Goal: Task Accomplishment & Management: Use online tool/utility

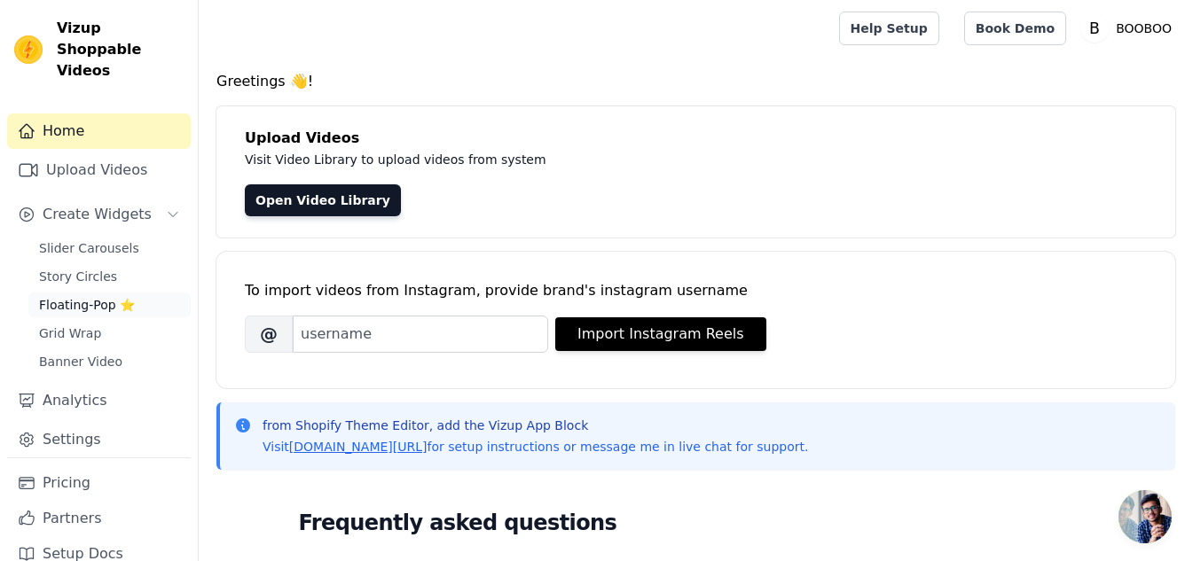
click at [70, 296] on span "Floating-Pop ⭐" at bounding box center [87, 305] width 96 height 18
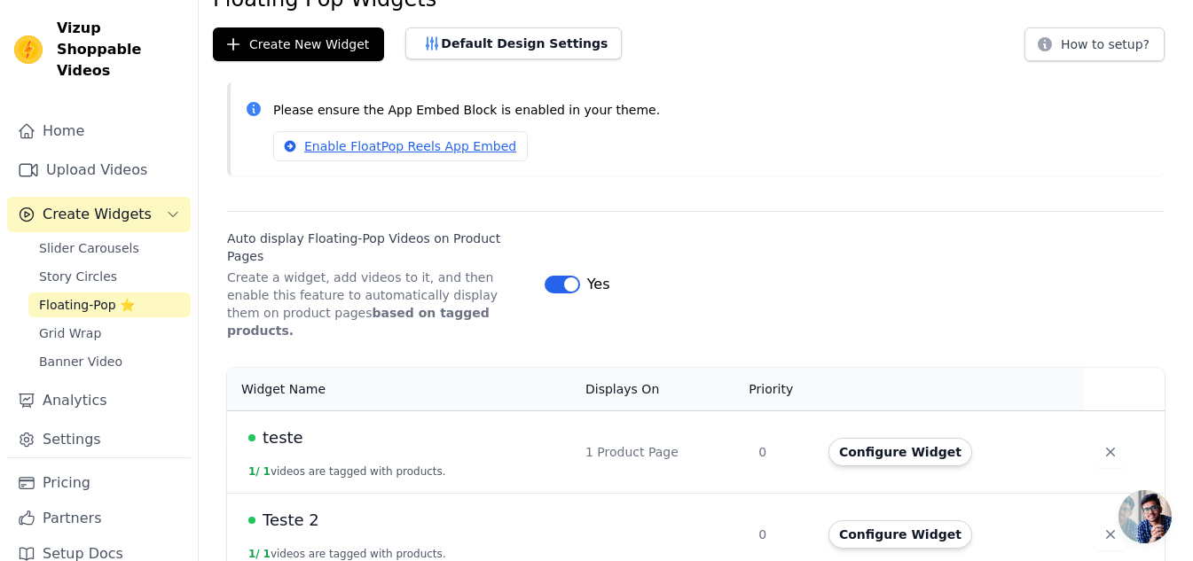
scroll to position [154, 0]
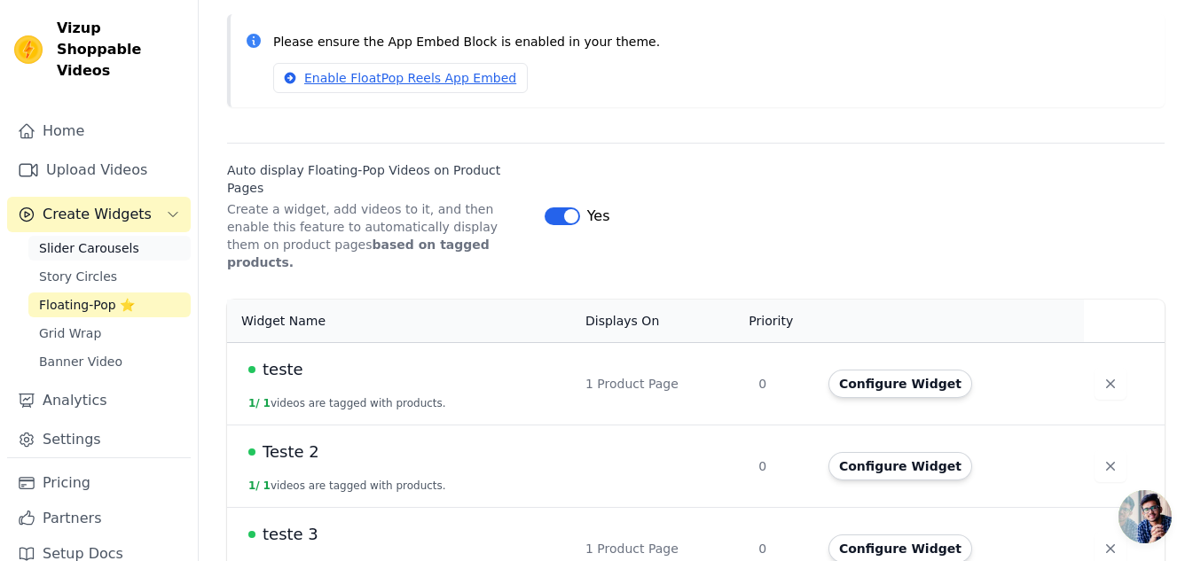
click at [79, 239] on span "Slider Carousels" at bounding box center [89, 248] width 100 height 18
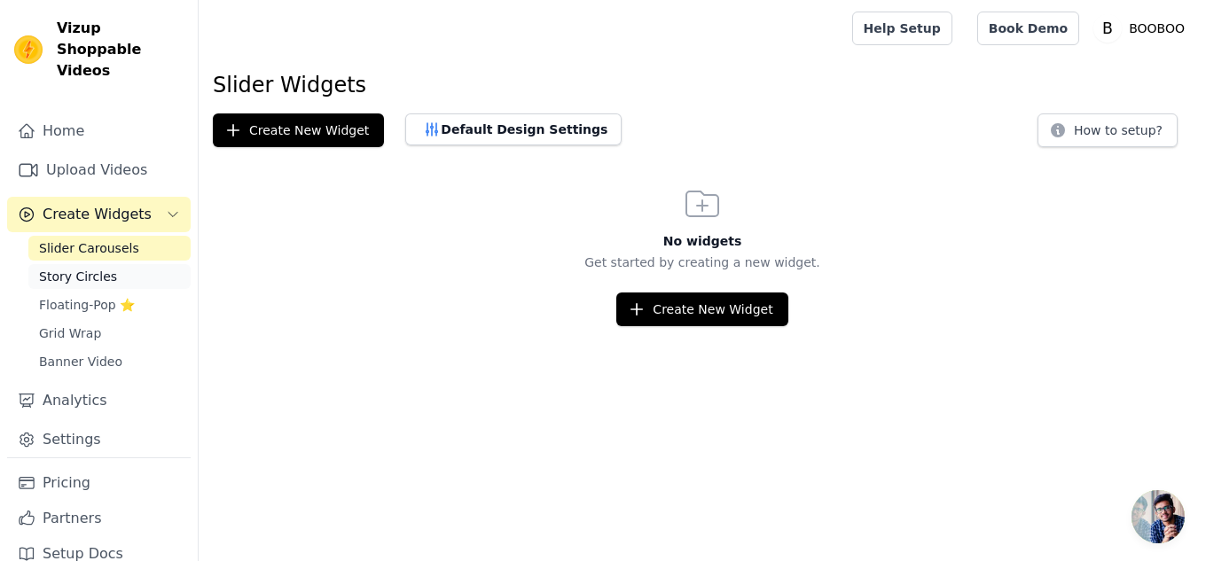
click at [77, 268] on span "Story Circles" at bounding box center [78, 277] width 78 height 18
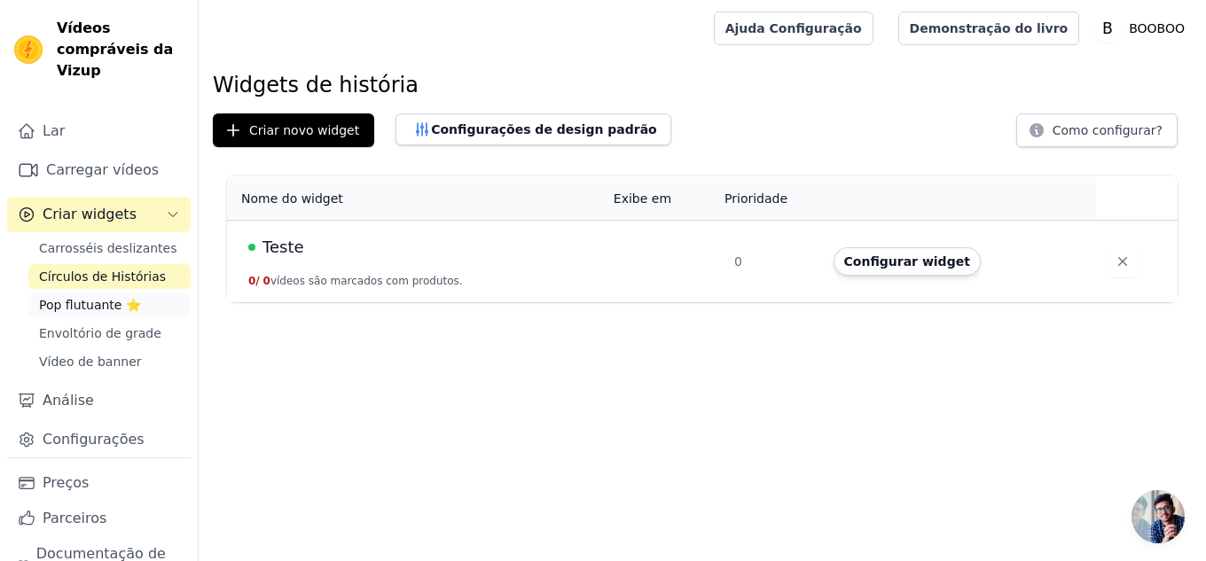
click at [96, 301] on font "Pop flutuante ⭐" at bounding box center [90, 305] width 102 height 14
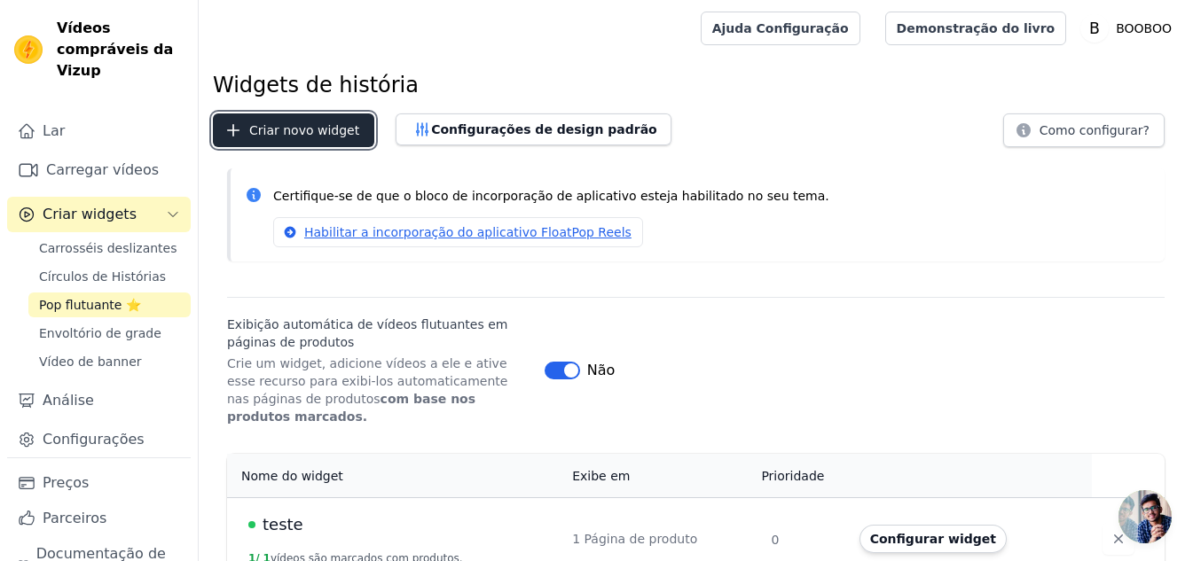
click at [309, 131] on font "Criar novo widget" at bounding box center [304, 130] width 110 height 14
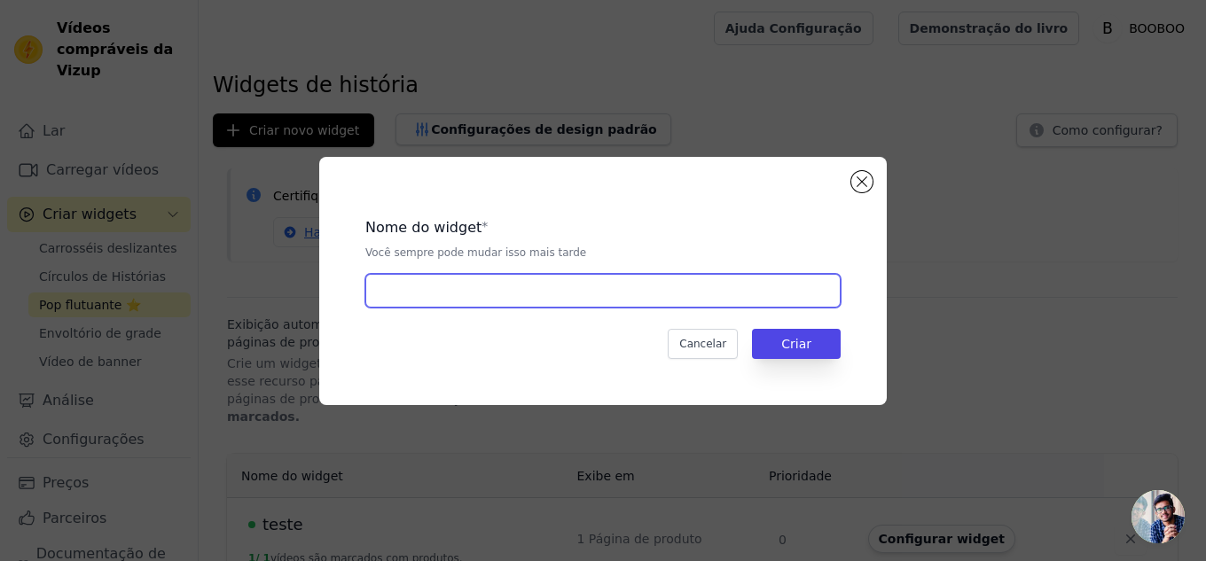
click at [446, 278] on input "text" at bounding box center [602, 291] width 475 height 34
type input "pagina"
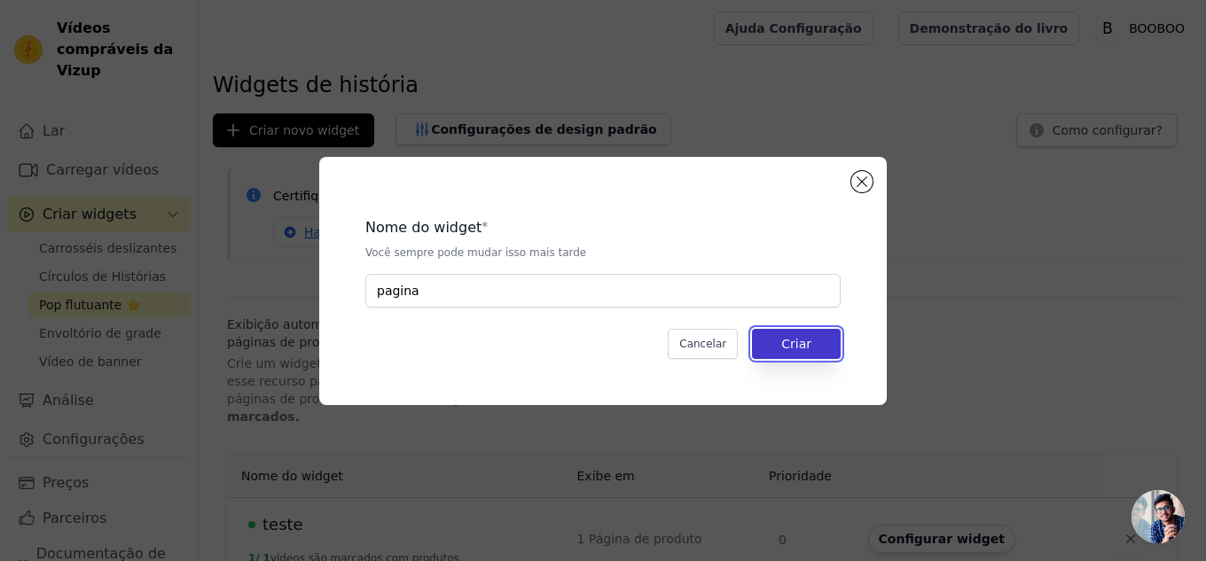
click at [769, 340] on button "Criar" at bounding box center [796, 344] width 89 height 30
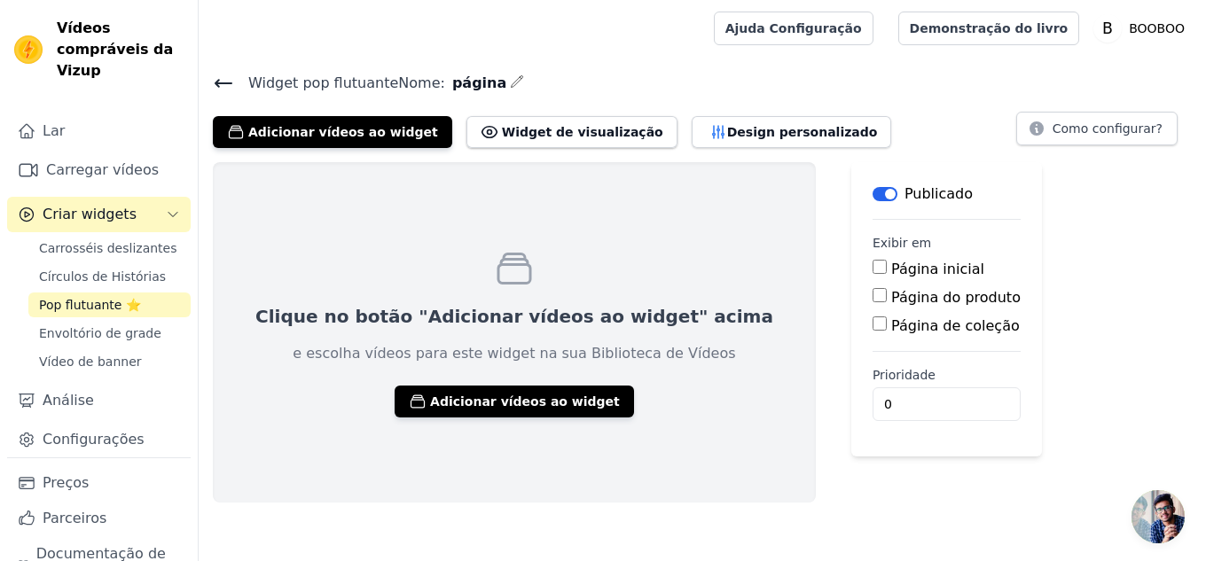
click at [873, 295] on input "Página do produto" at bounding box center [880, 295] width 14 height 14
checkbox input "true"
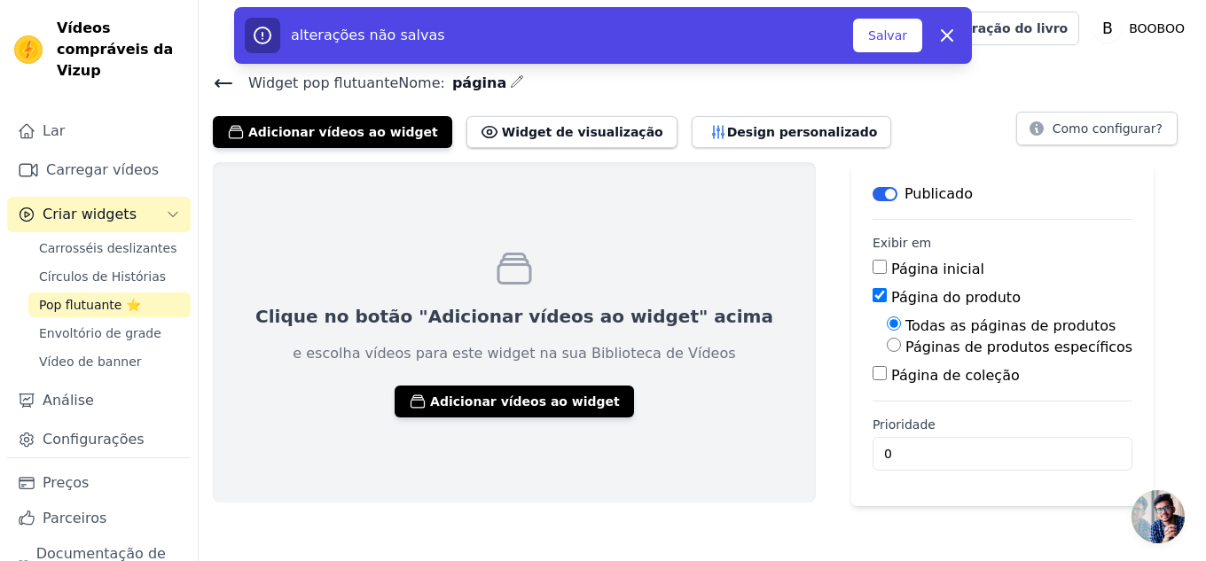
click at [887, 348] on input "Páginas de produtos específicos" at bounding box center [894, 345] width 14 height 14
radio input "true"
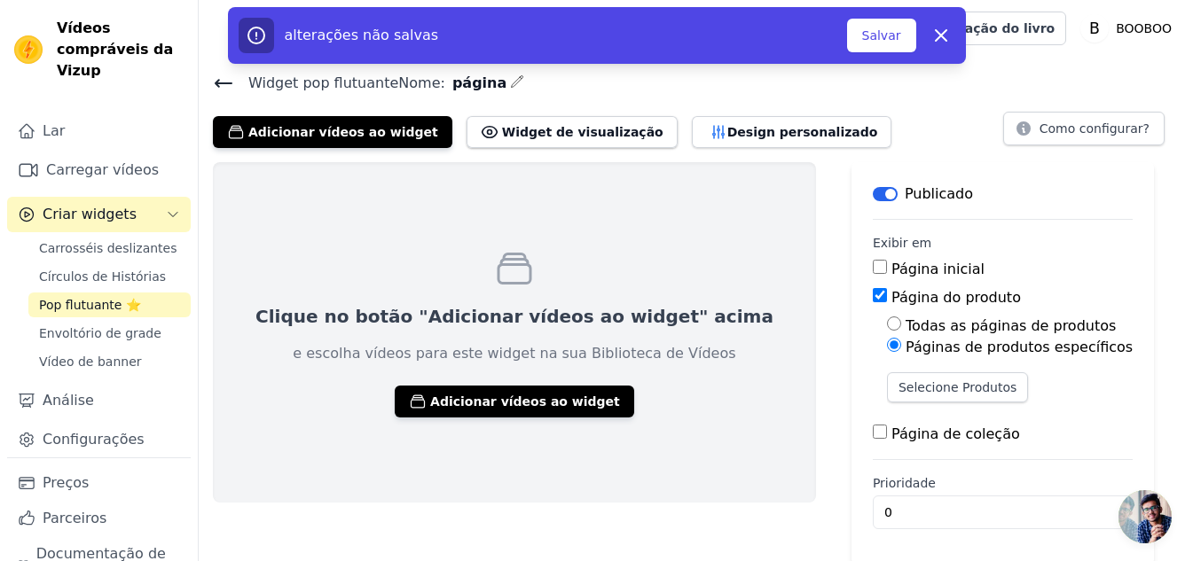
click at [873, 371] on div "Todas as páginas de produtos Páginas de produtos específicos Selecione Produtos" at bounding box center [1003, 366] width 260 height 101
click at [898, 380] on font "Selecione Produtos" at bounding box center [957, 387] width 118 height 14
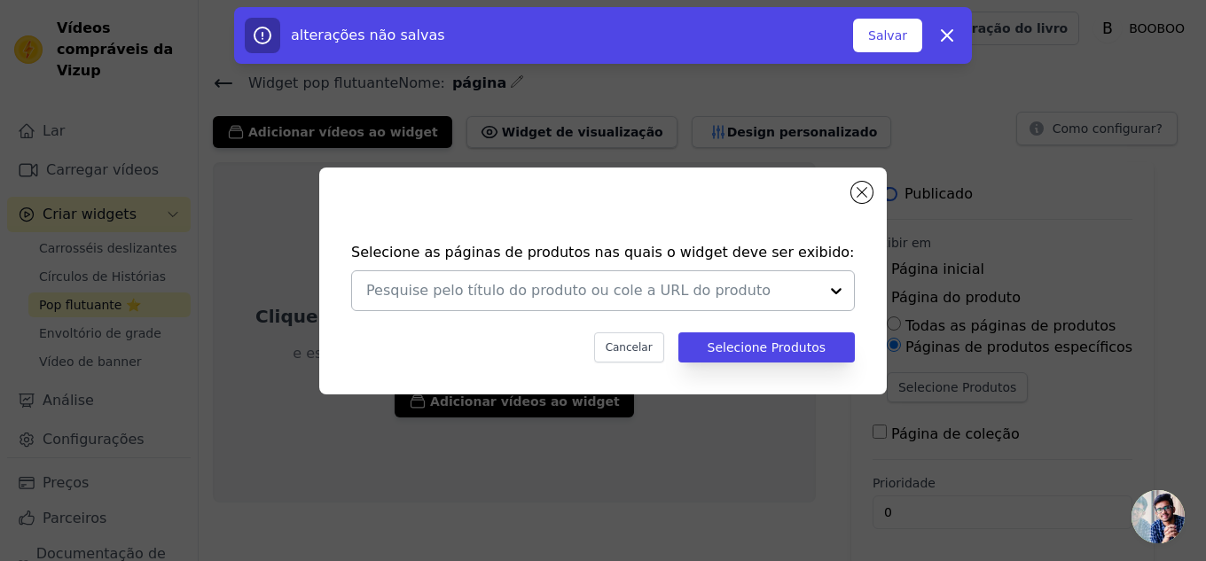
click at [835, 291] on div at bounding box center [835, 290] width 35 height 39
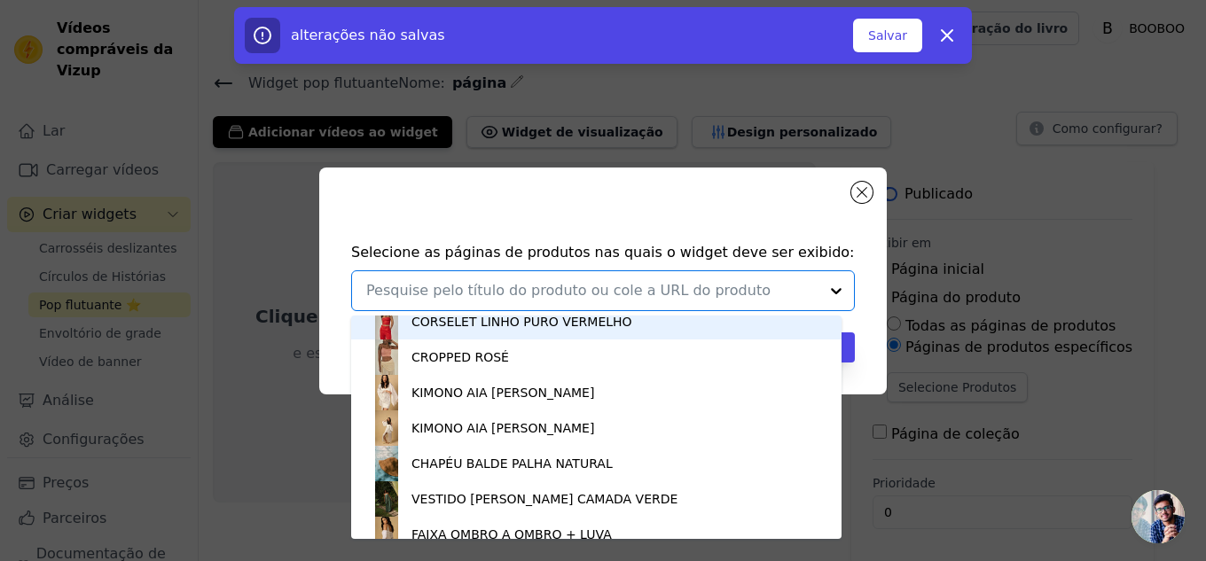
scroll to position [709, 0]
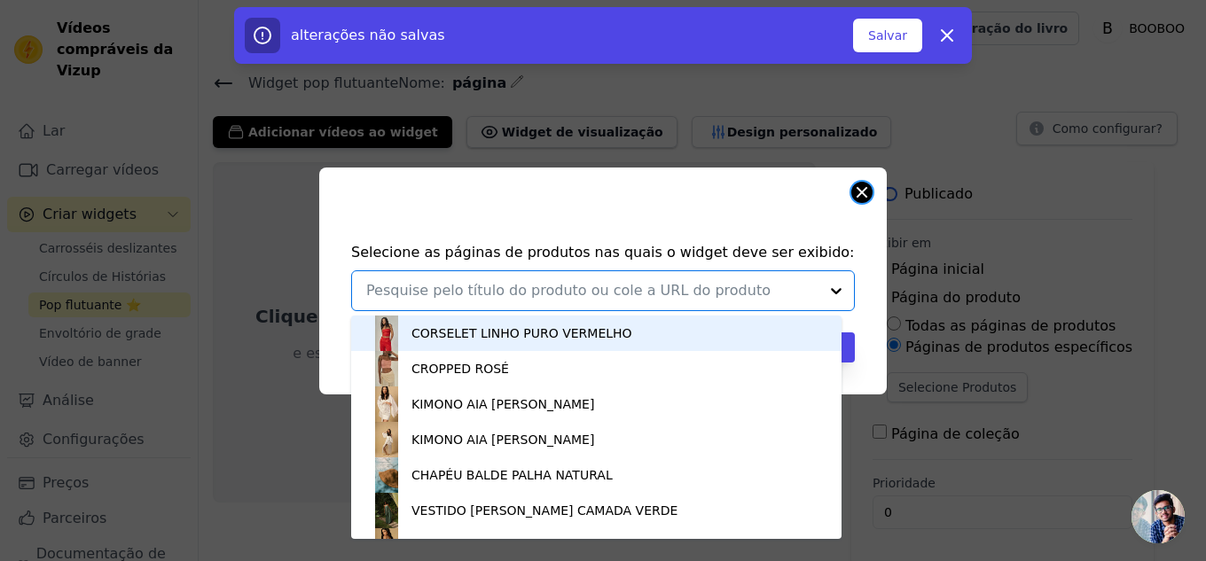
click at [869, 188] on button "Fechar modal" at bounding box center [861, 192] width 21 height 21
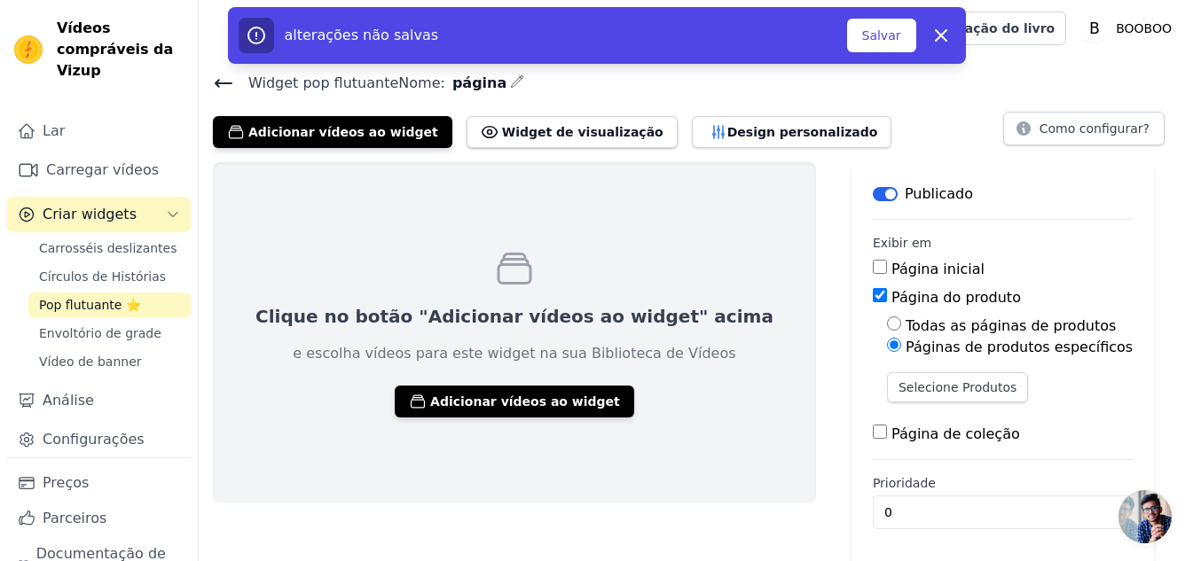
click at [887, 325] on input "Todas as páginas de produtos" at bounding box center [894, 324] width 14 height 14
radio input "true"
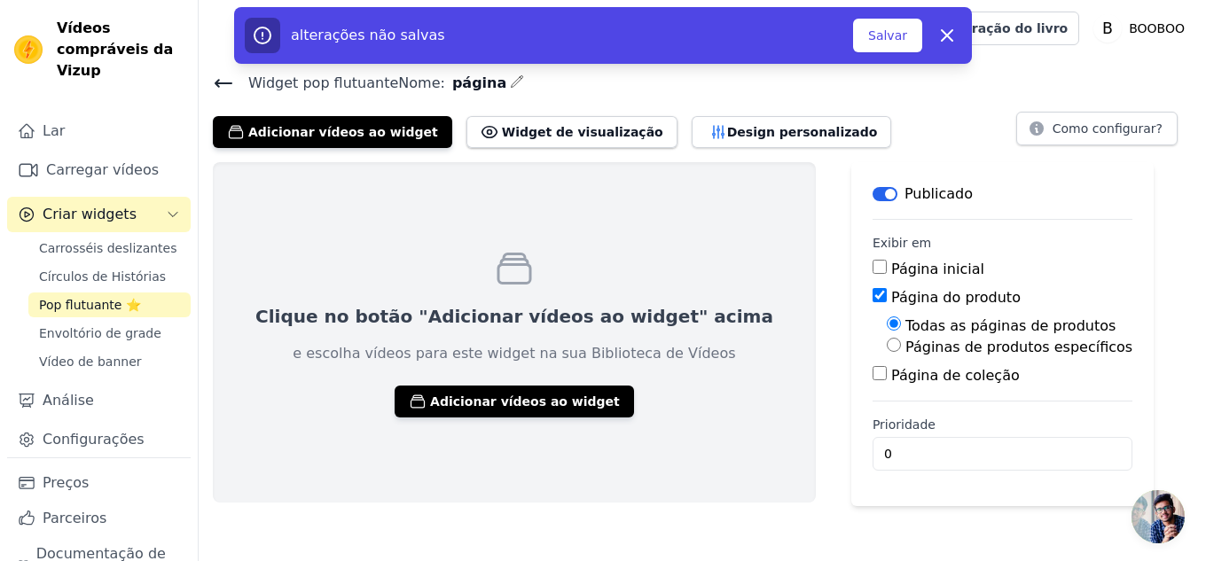
click at [873, 377] on input "Página de coleção" at bounding box center [880, 373] width 14 height 14
checkbox input "true"
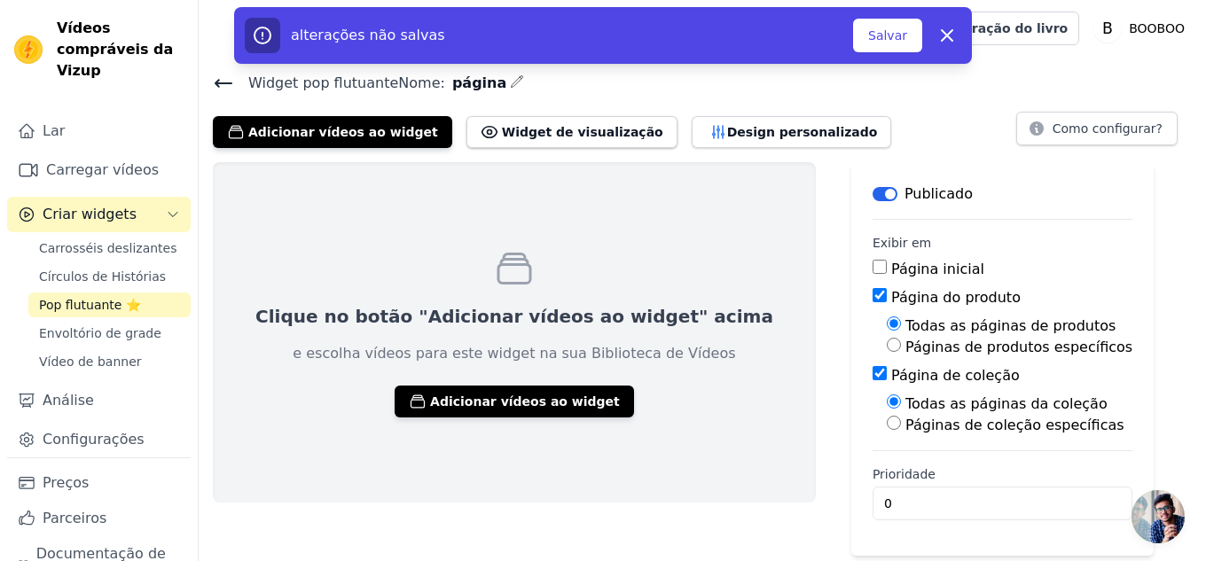
click at [873, 295] on input "Página do produto" at bounding box center [880, 295] width 14 height 14
checkbox input "false"
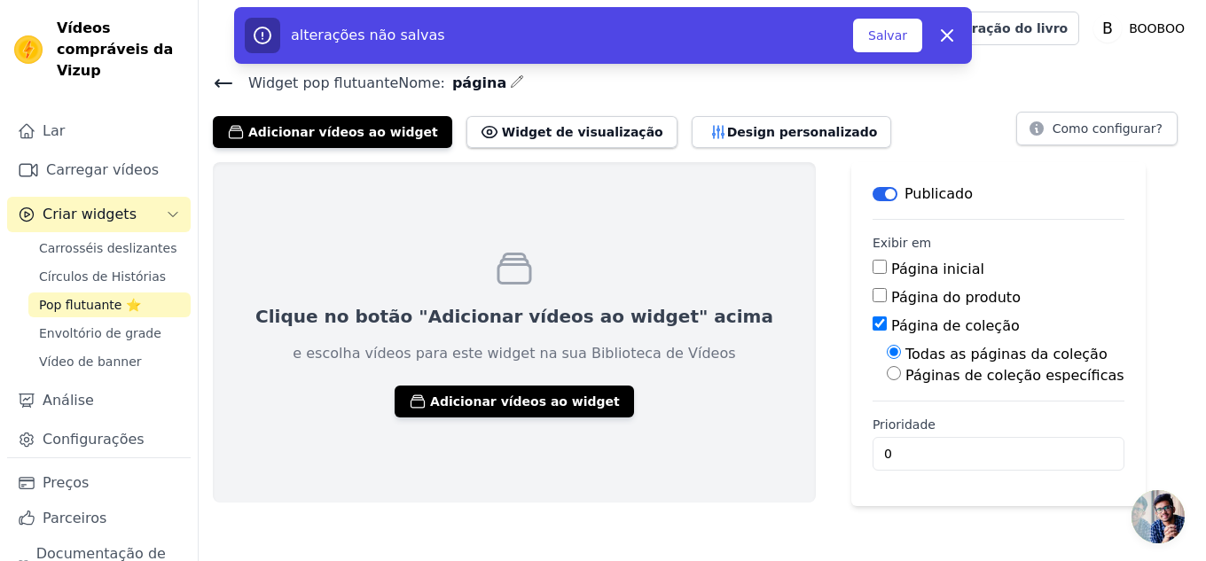
click at [887, 377] on input "Páginas de coleção específicas" at bounding box center [894, 373] width 14 height 14
radio input "true"
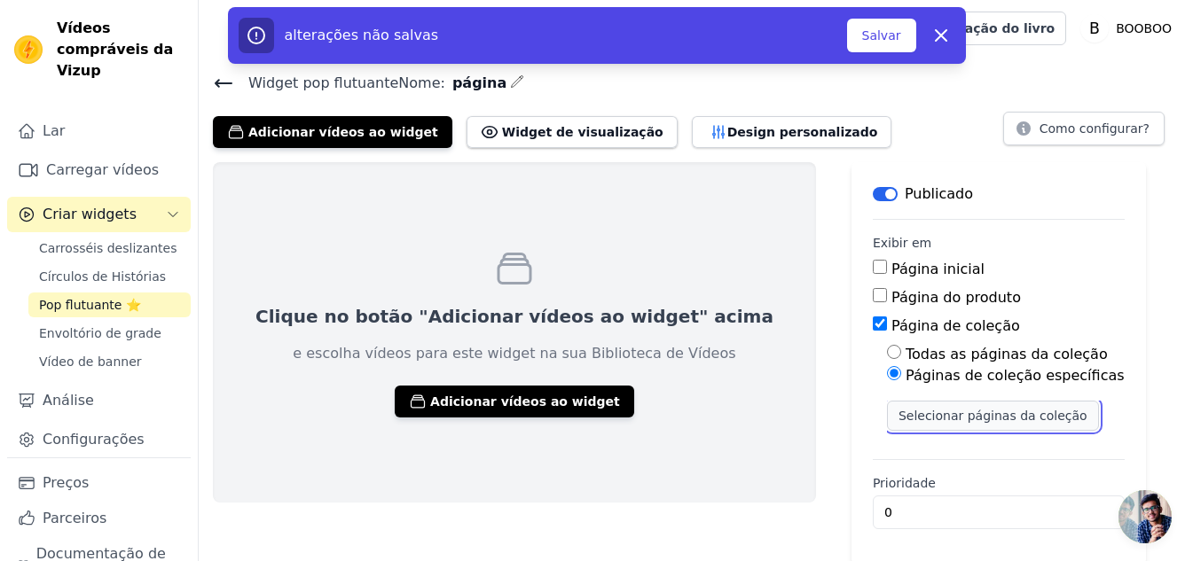
click at [898, 419] on font "Selecionar páginas da coleção" at bounding box center [992, 416] width 189 height 14
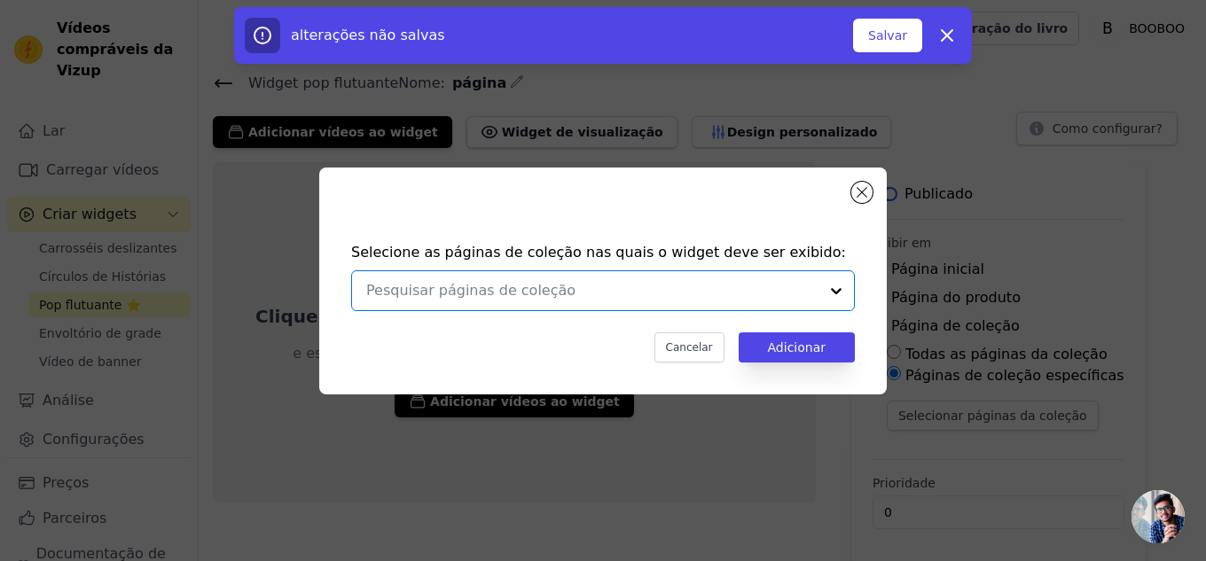
click at [680, 286] on input "text" at bounding box center [592, 290] width 452 height 21
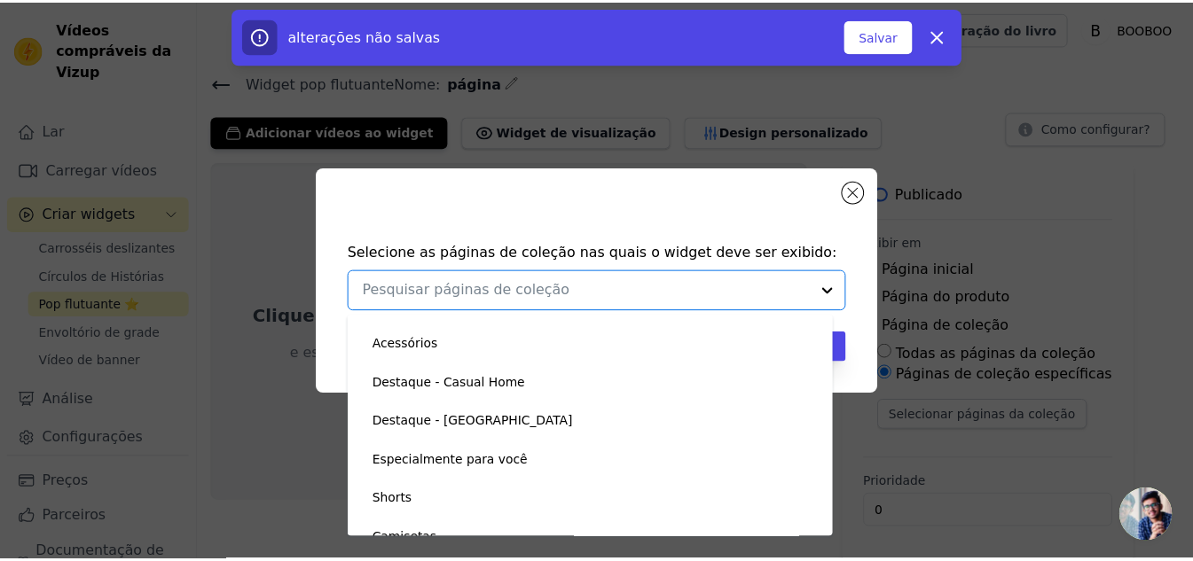
scroll to position [202, 0]
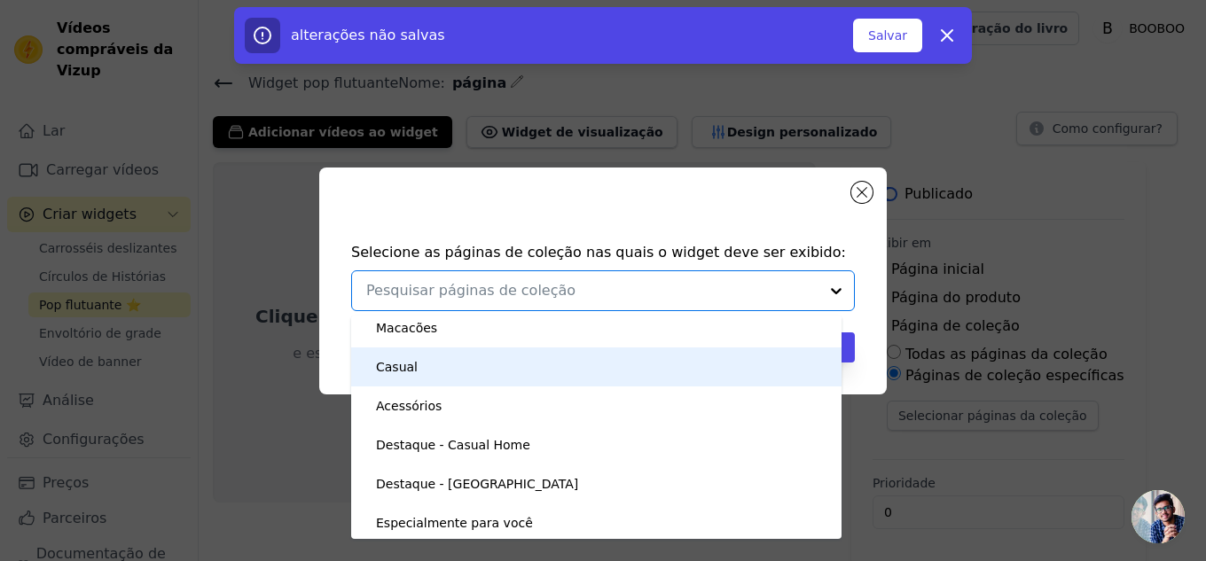
click at [399, 377] on div "Casual" at bounding box center [397, 367] width 42 height 39
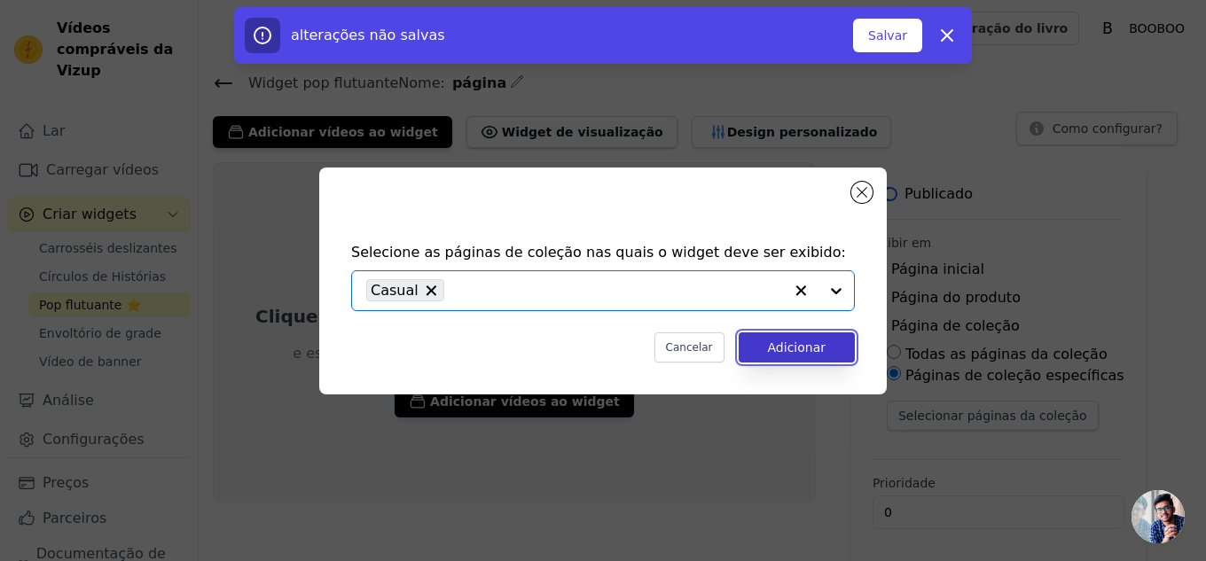
click at [809, 351] on font "Adicionar" at bounding box center [797, 347] width 58 height 14
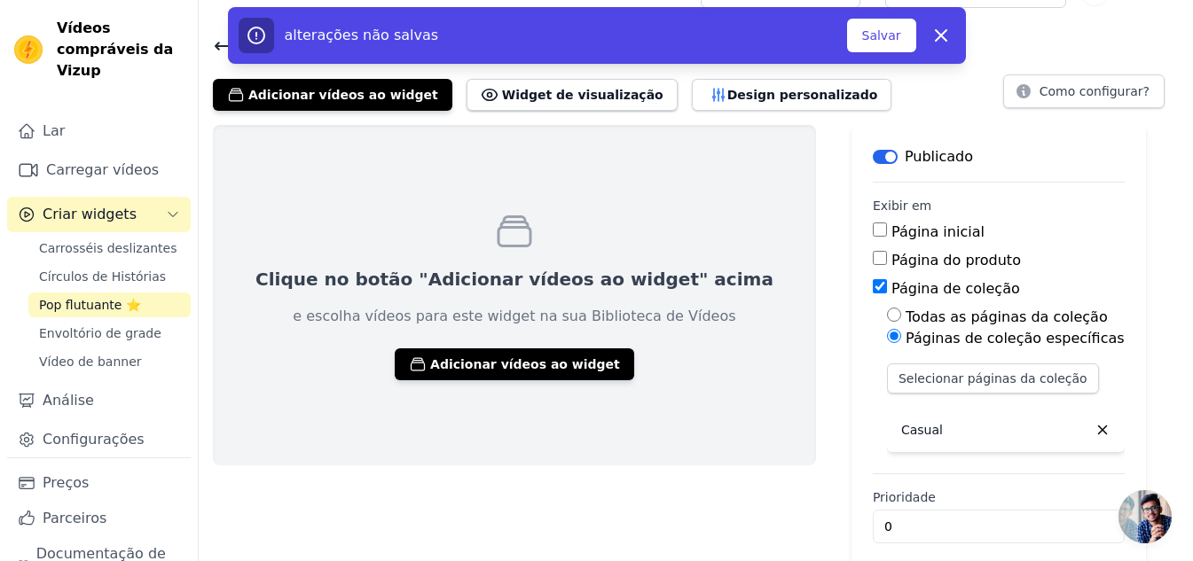
scroll to position [54, 0]
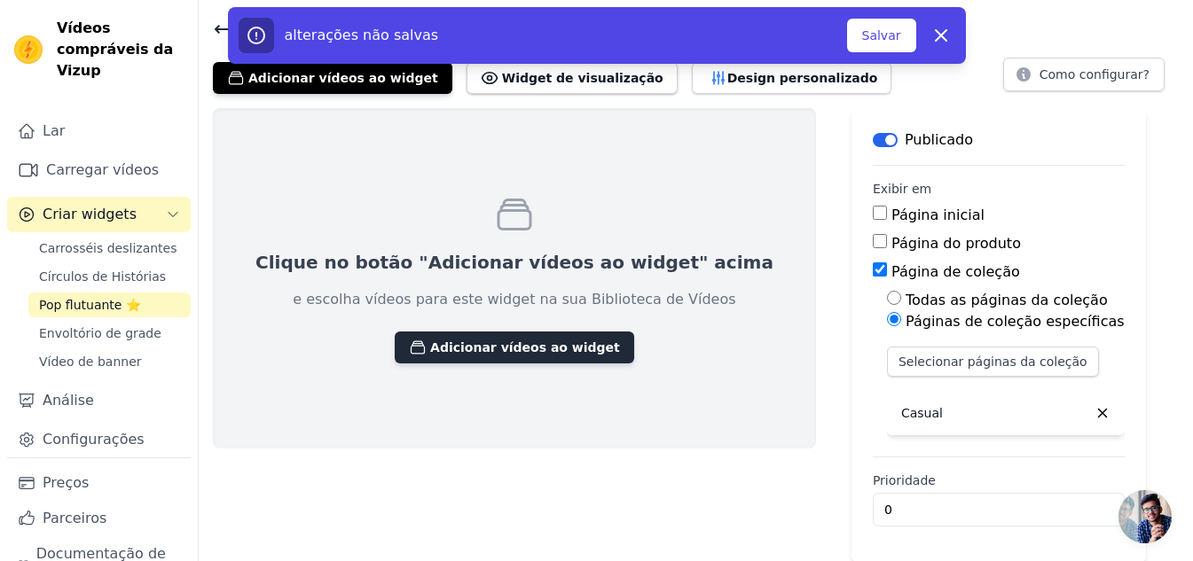
click at [460, 343] on font "Adicionar vídeos ao widget" at bounding box center [525, 347] width 190 height 14
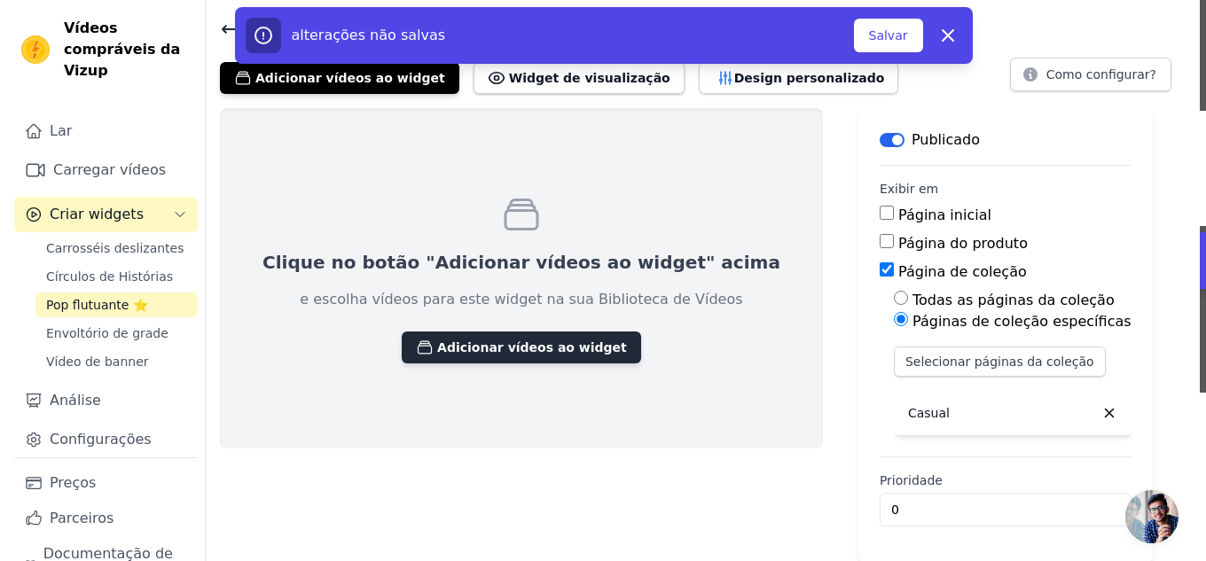
scroll to position [0, 0]
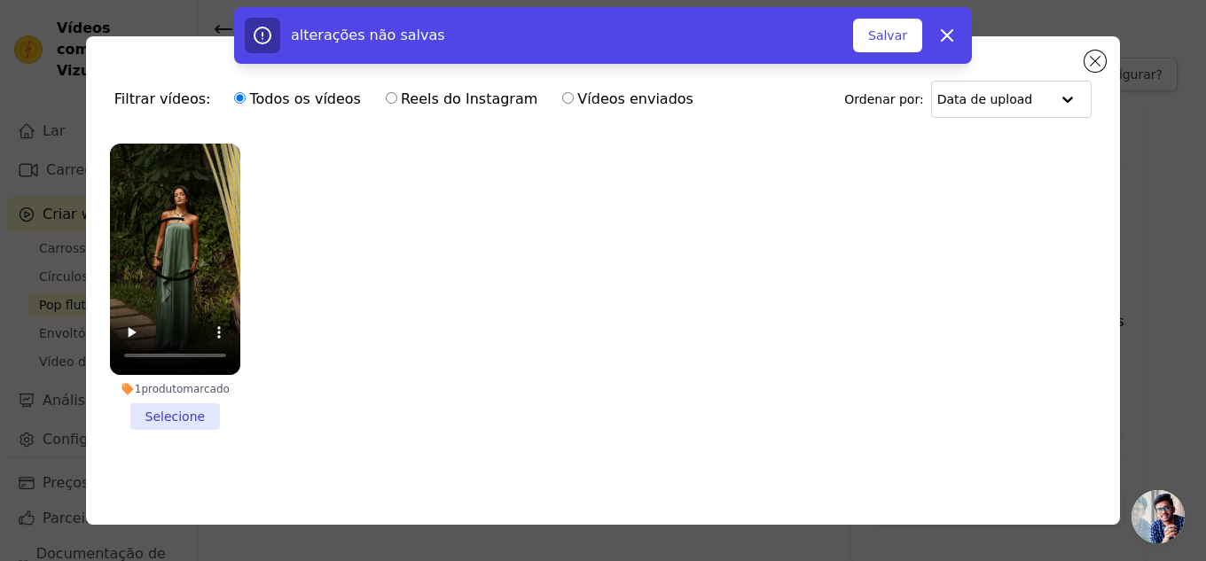
click at [177, 416] on li "1 produto marcado Selecione" at bounding box center [175, 287] width 130 height 286
click at [0, 0] on input "1 produto marcado Selecione" at bounding box center [0, 0] width 0 height 0
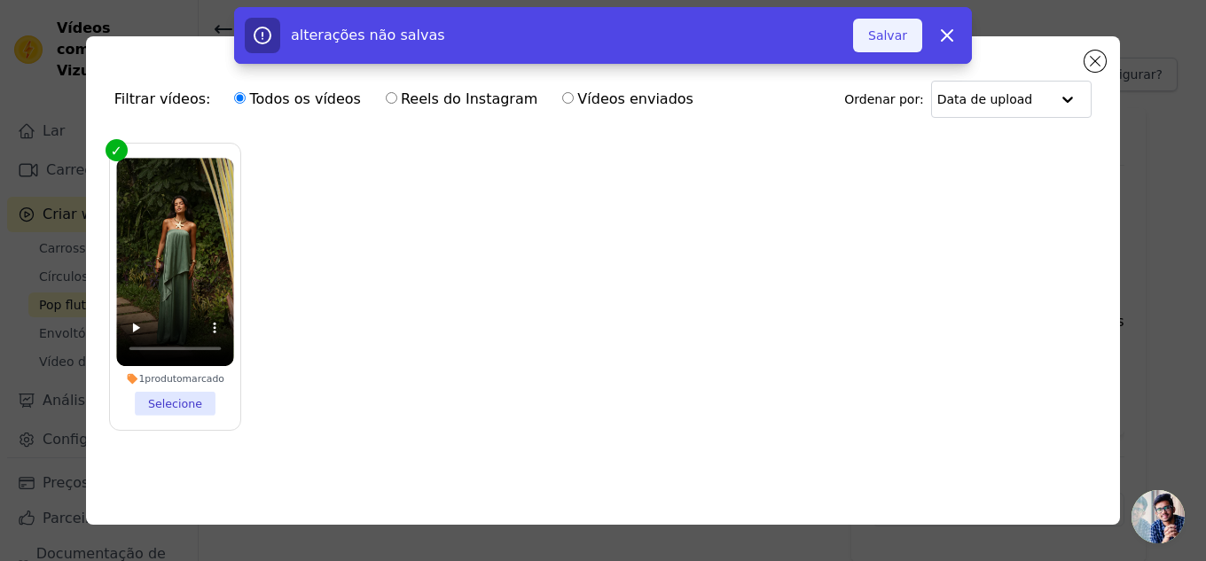
click at [903, 42] on font "Salvar" at bounding box center [887, 35] width 39 height 14
click at [1092, 51] on div "alterações não salvas Salvar Liberar" at bounding box center [603, 35] width 1206 height 57
click at [1092, 57] on div "alterações não salvas Salvar Liberar" at bounding box center [603, 35] width 1206 height 57
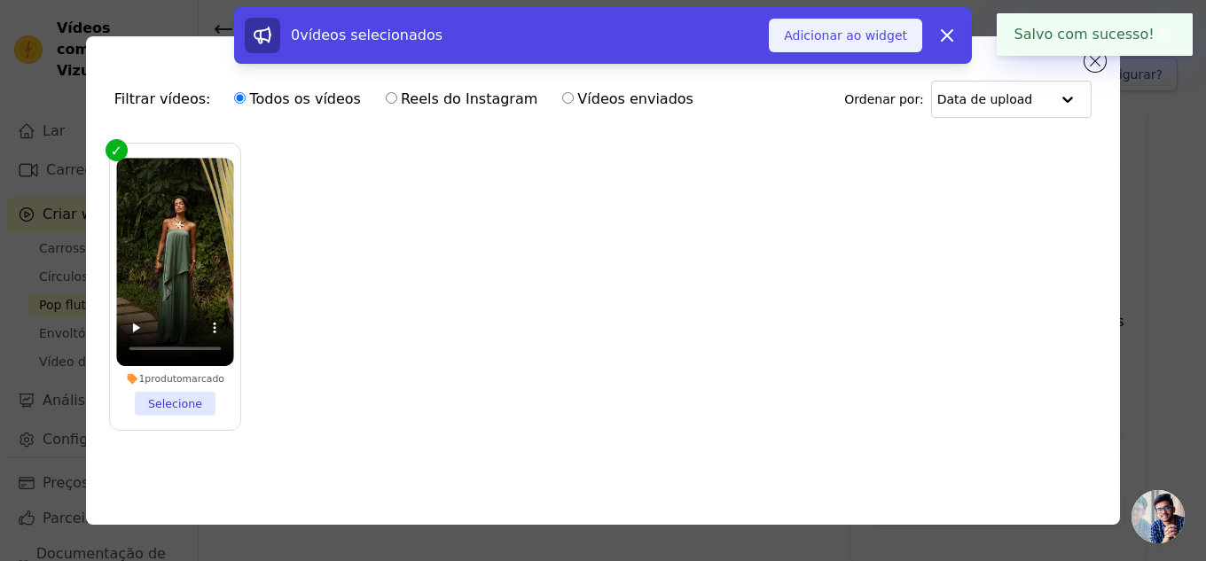
click at [867, 38] on font "Adicionar ao widget" at bounding box center [845, 35] width 123 height 14
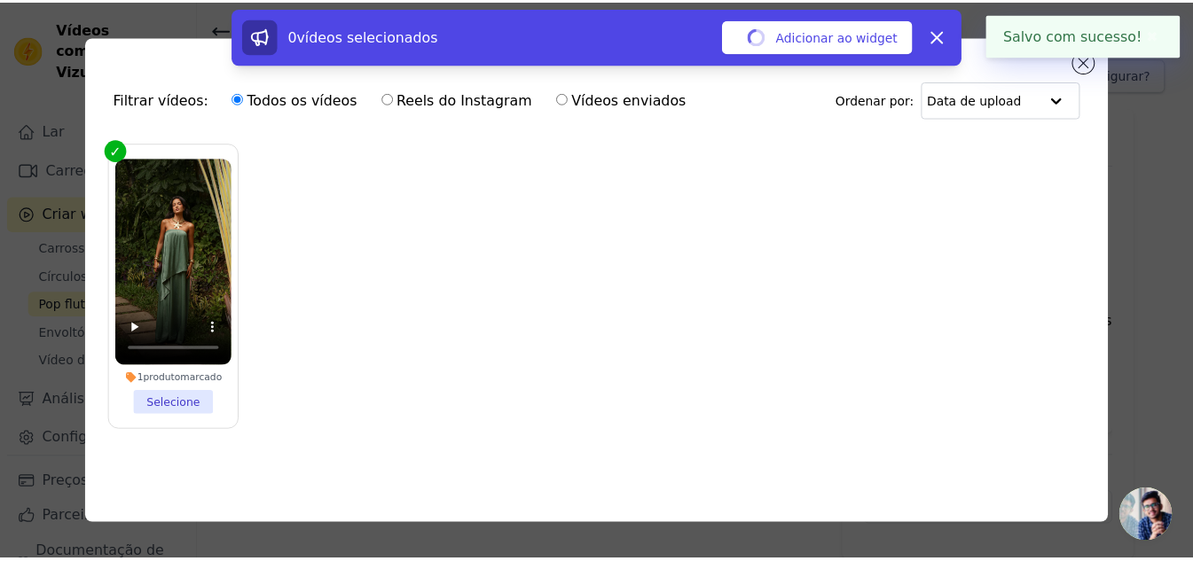
scroll to position [54, 0]
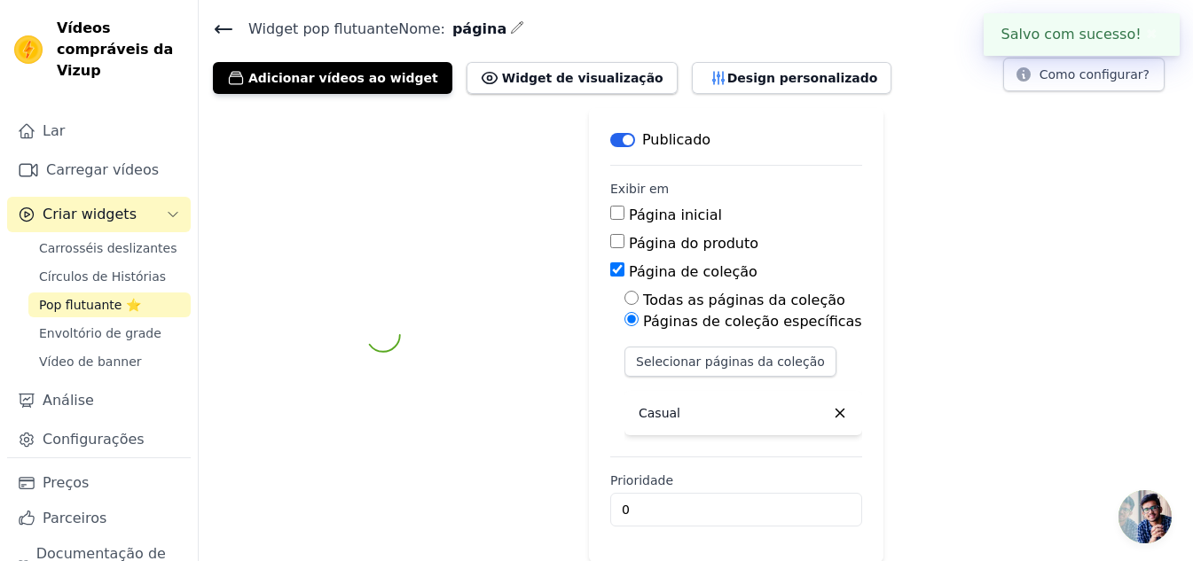
click at [1149, 93] on div "Widget pop flutuante Nome: página Adicionar vídeos ao widget Widget de visualiz…" at bounding box center [696, 289] width 994 height 545
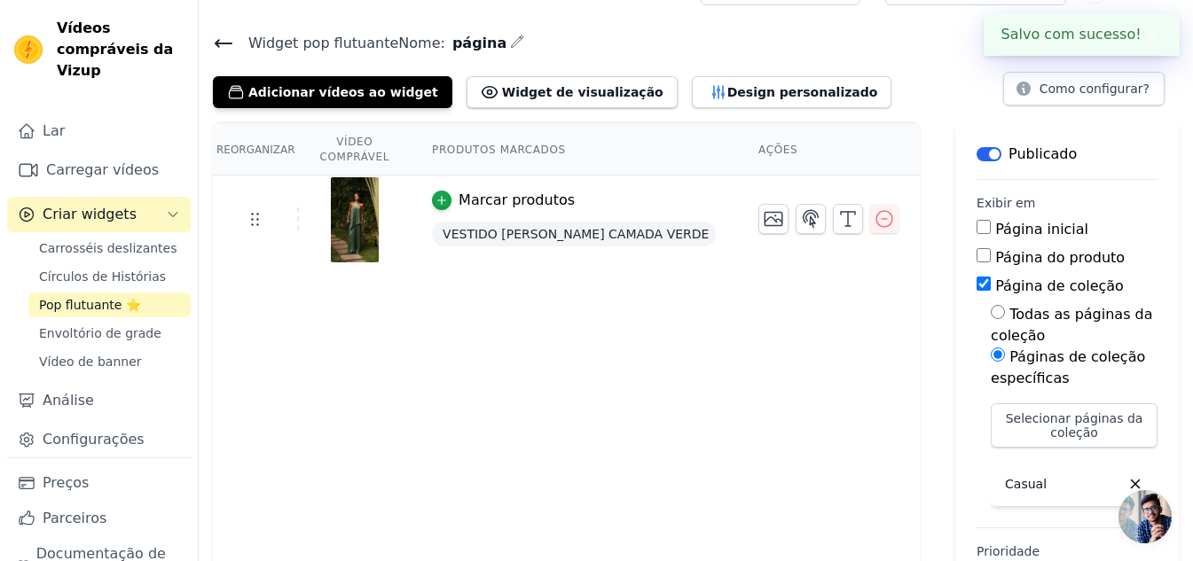
scroll to position [0, 0]
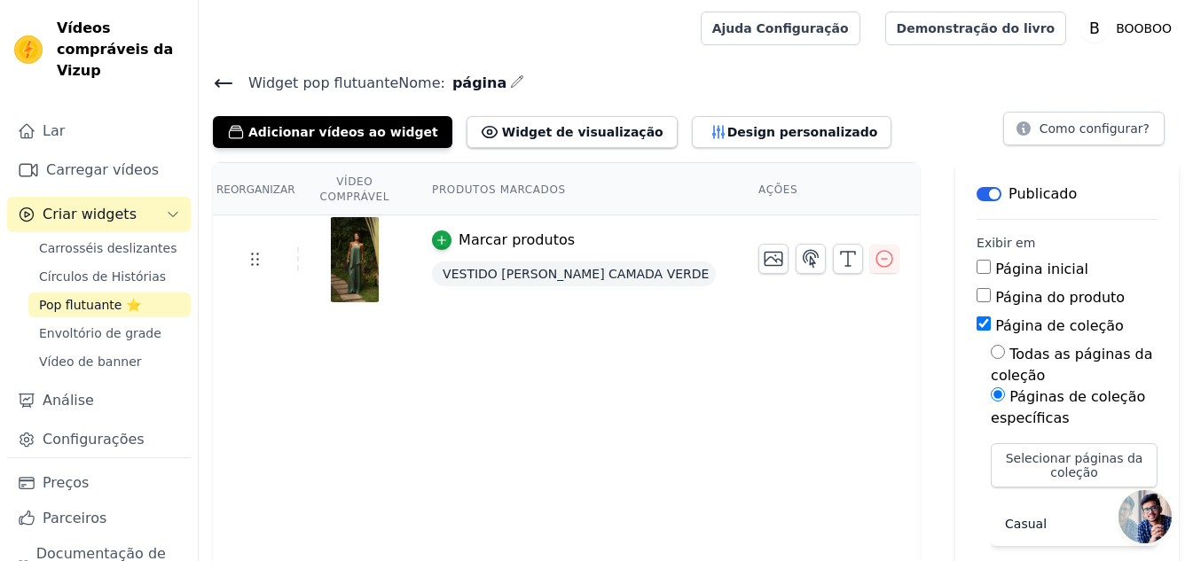
click at [236, 82] on span "Widget pop flutuante Nome:" at bounding box center [339, 83] width 211 height 21
click at [229, 79] on icon at bounding box center [223, 83] width 21 height 21
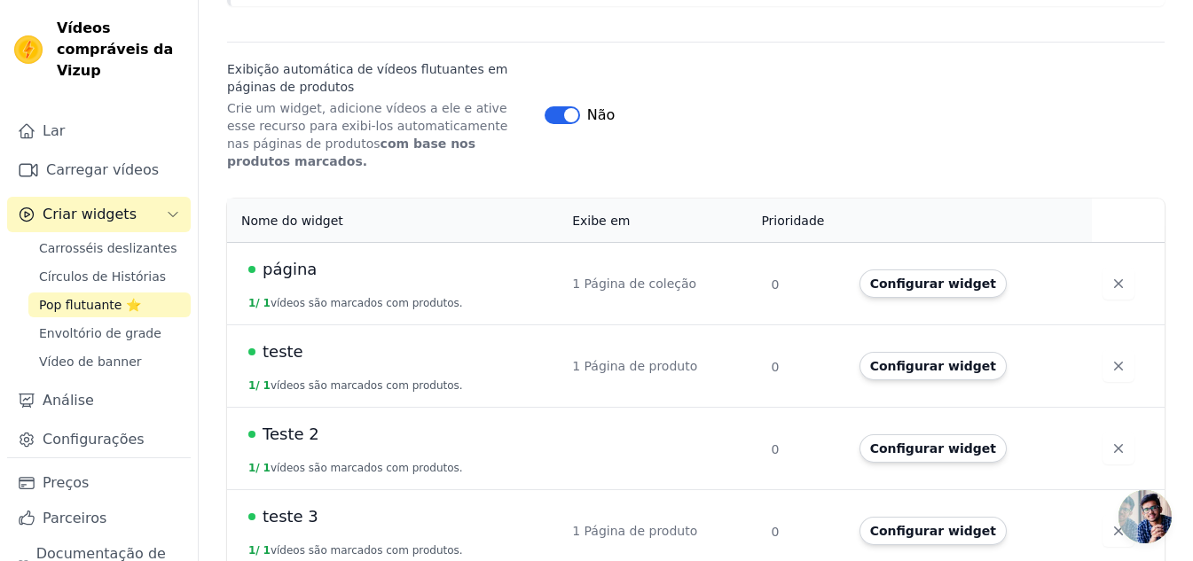
scroll to position [256, 0]
click at [948, 276] on font "Configurar widget" at bounding box center [933, 283] width 126 height 14
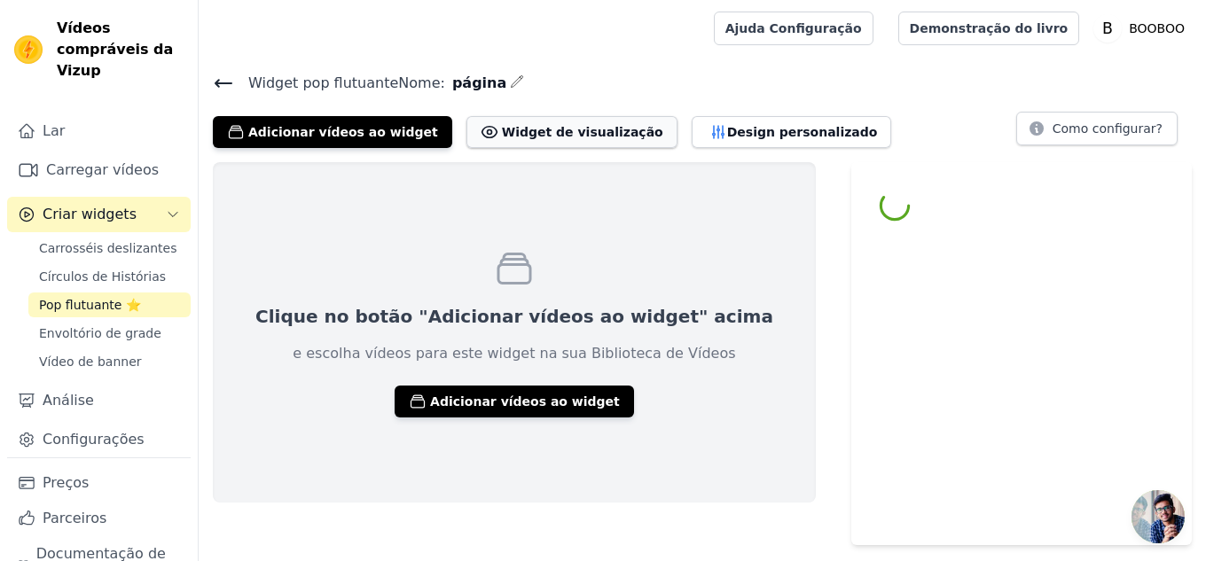
click at [539, 137] on font "Widget de visualização" at bounding box center [582, 132] width 161 height 14
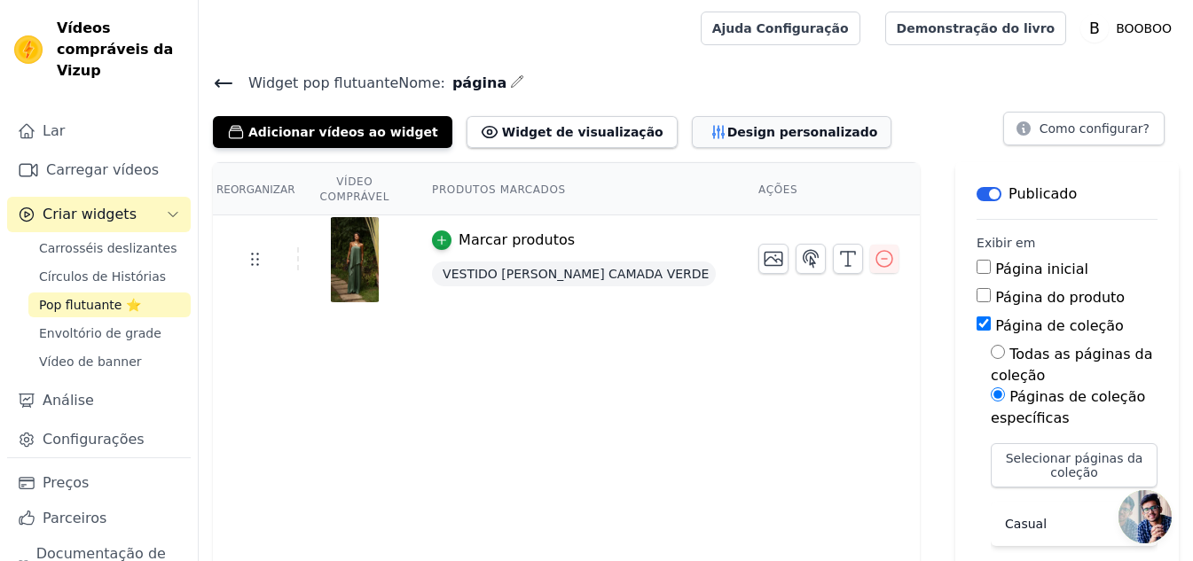
click at [727, 131] on font "Design personalizado" at bounding box center [802, 132] width 151 height 14
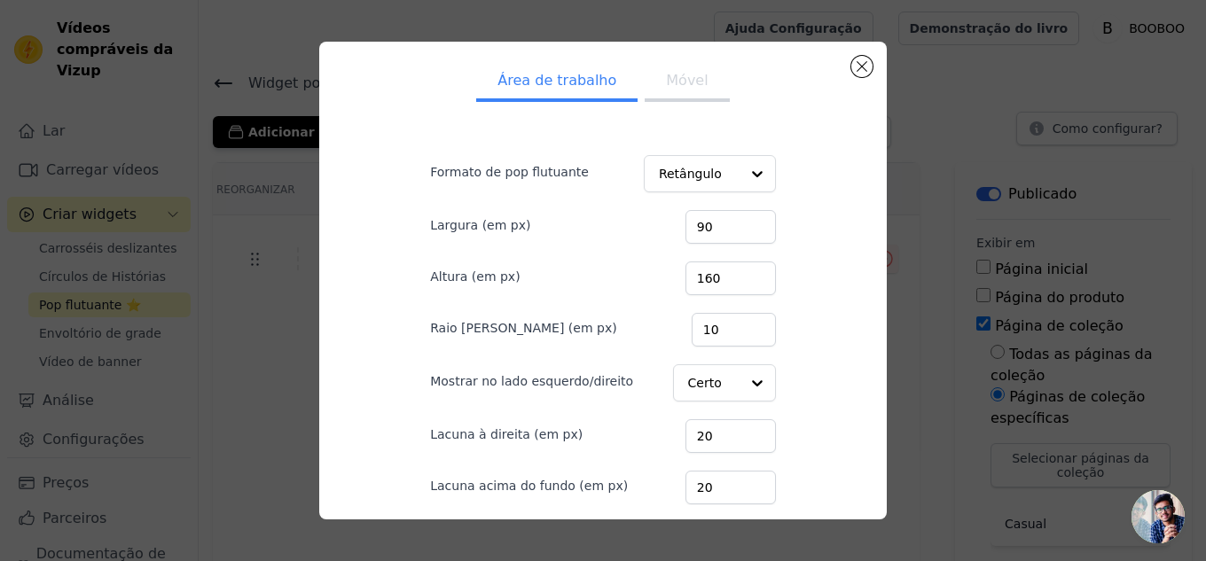
click at [676, 67] on button "Móvel" at bounding box center [687, 82] width 84 height 39
click at [557, 76] on font "Área de trabalho" at bounding box center [556, 80] width 119 height 17
click at [662, 165] on input "Formato de pop flutuante" at bounding box center [698, 174] width 81 height 35
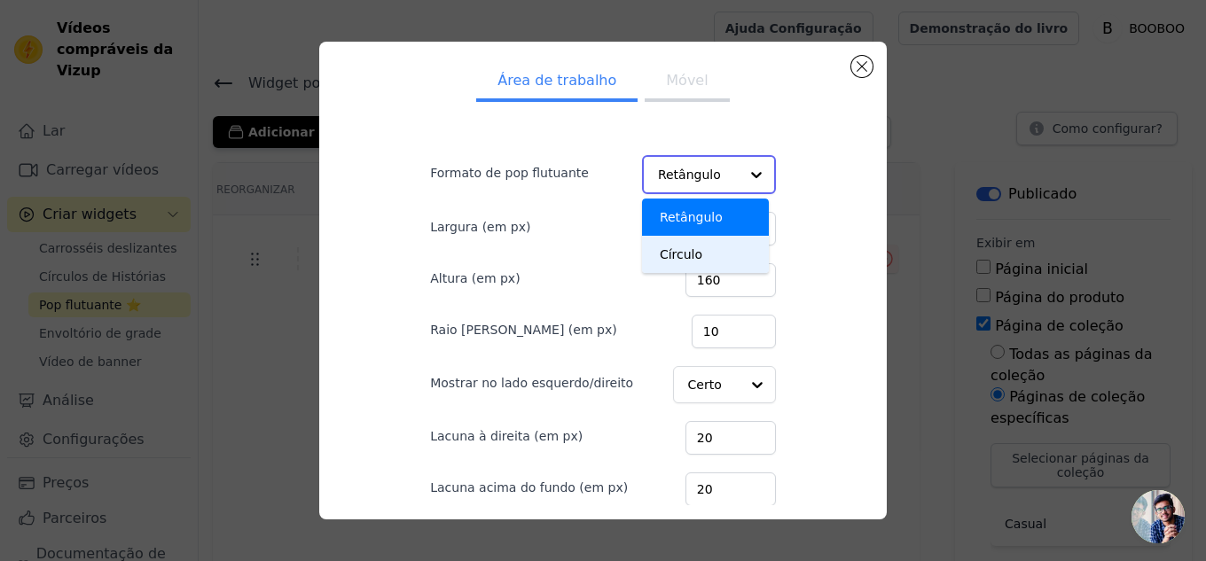
click at [668, 254] on font "Círculo" at bounding box center [681, 254] width 43 height 14
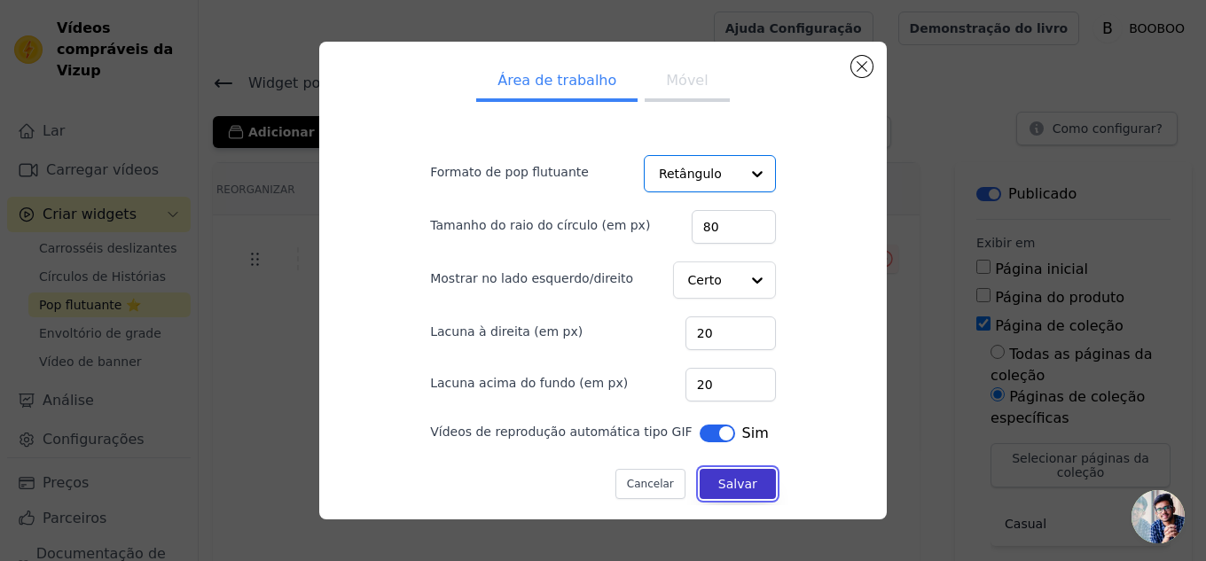
click at [718, 490] on font "Salvar" at bounding box center [737, 484] width 39 height 14
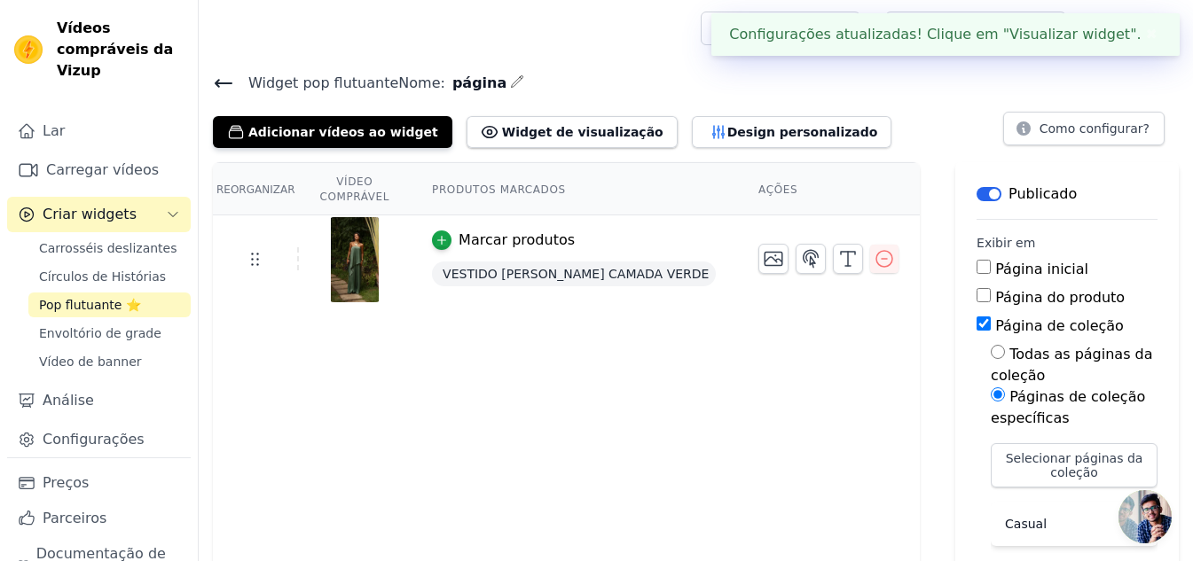
scroll to position [54, 0]
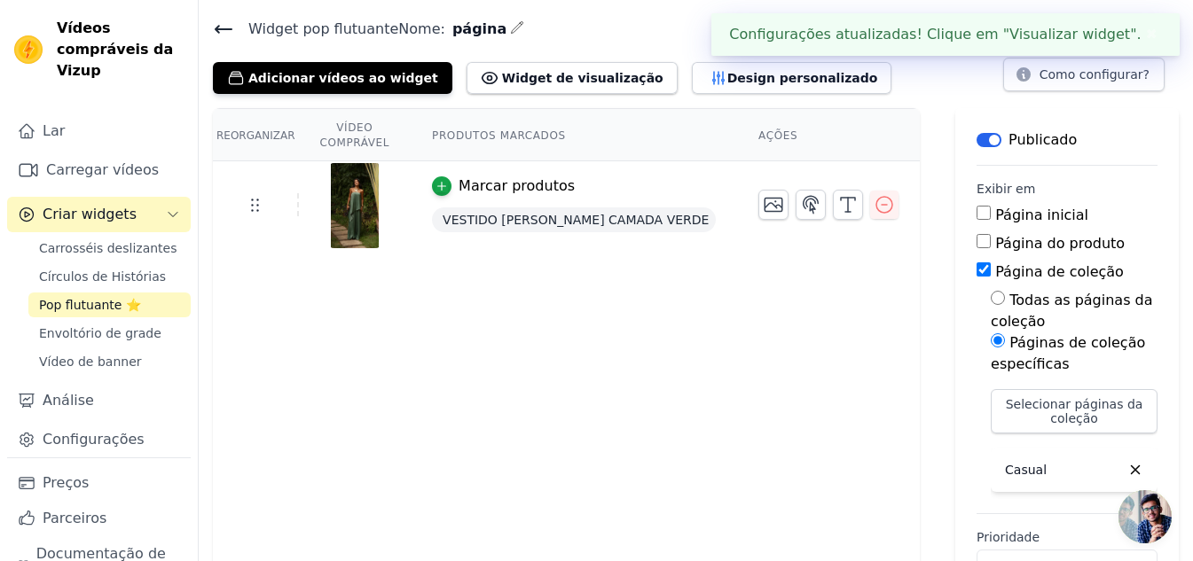
click at [1030, 448] on div "Casual" at bounding box center [1073, 470] width 167 height 44
click at [1126, 455] on button "button" at bounding box center [1135, 470] width 30 height 30
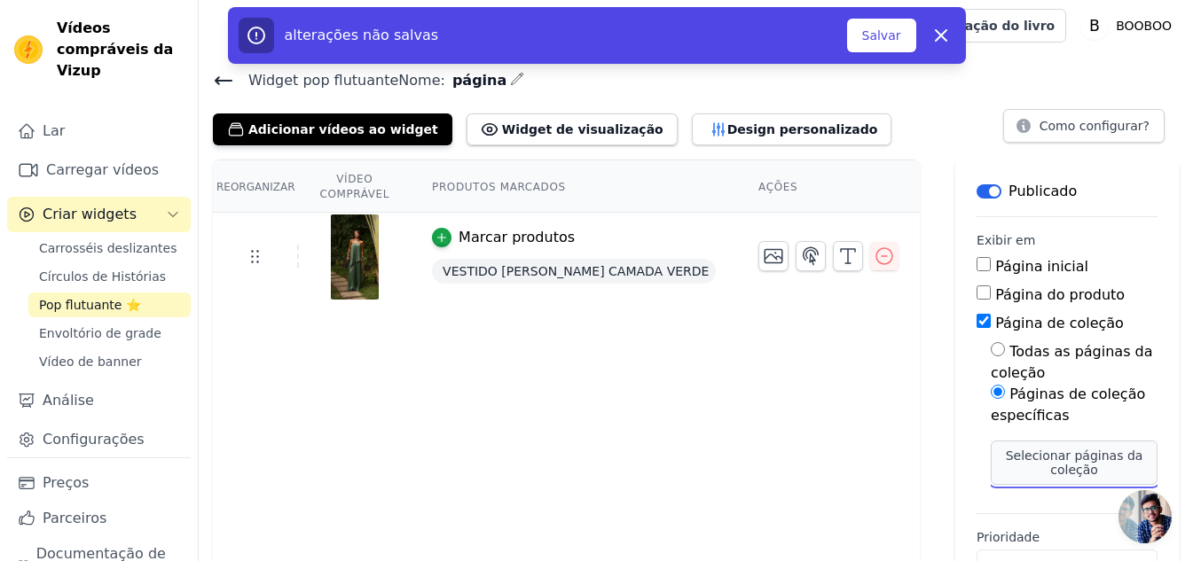
click at [1029, 449] on font "Selecionar páginas da coleção" at bounding box center [1074, 463] width 137 height 28
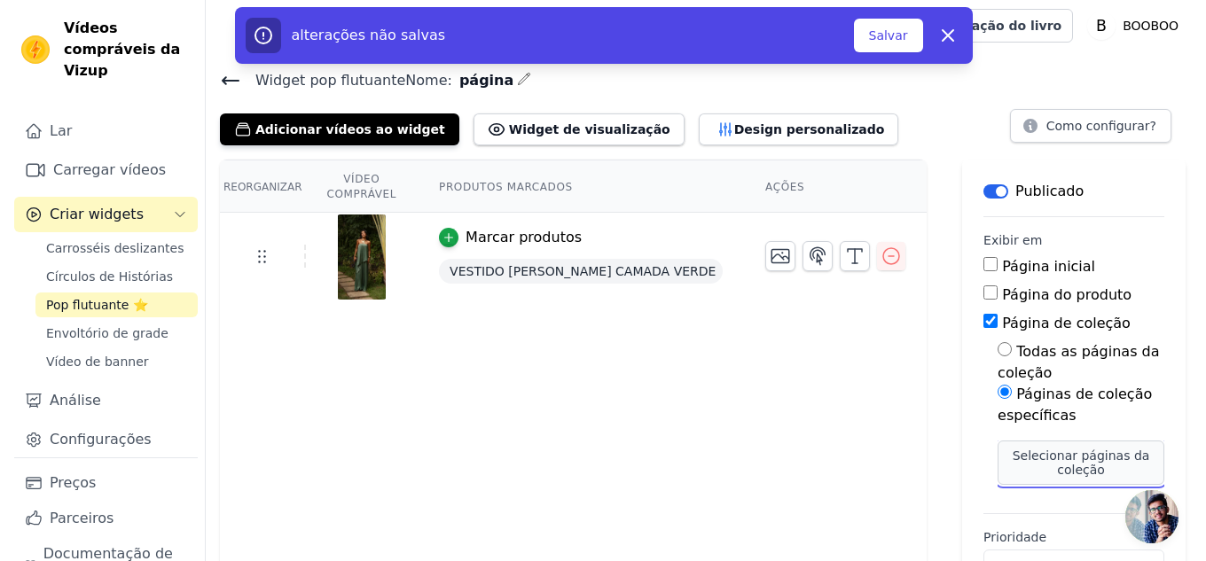
scroll to position [0, 0]
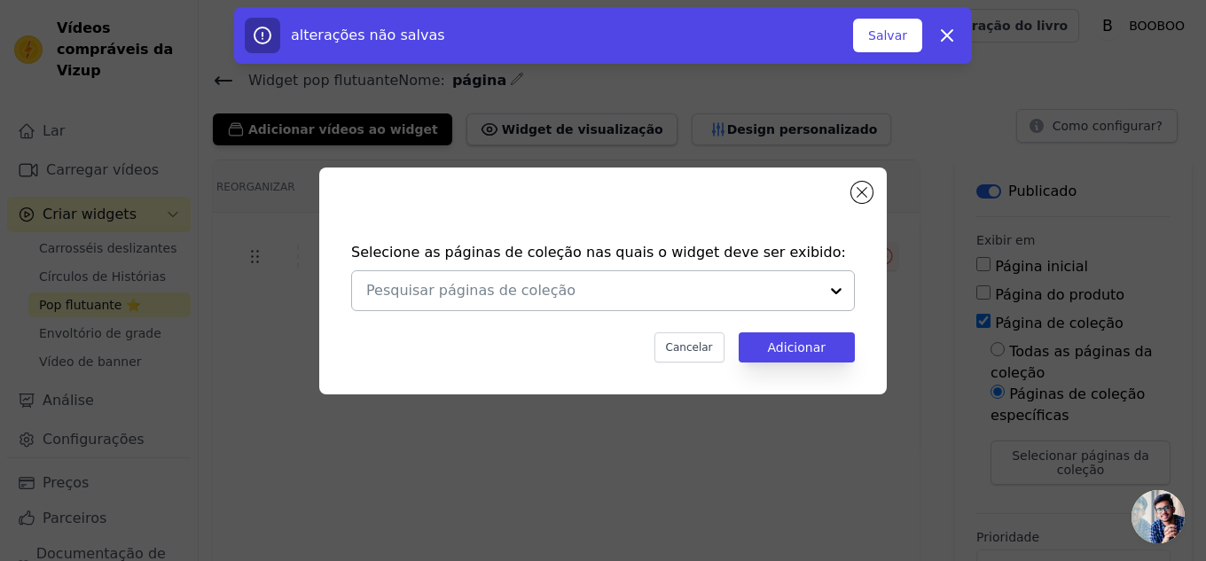
click at [486, 293] on input "text" at bounding box center [592, 290] width 452 height 21
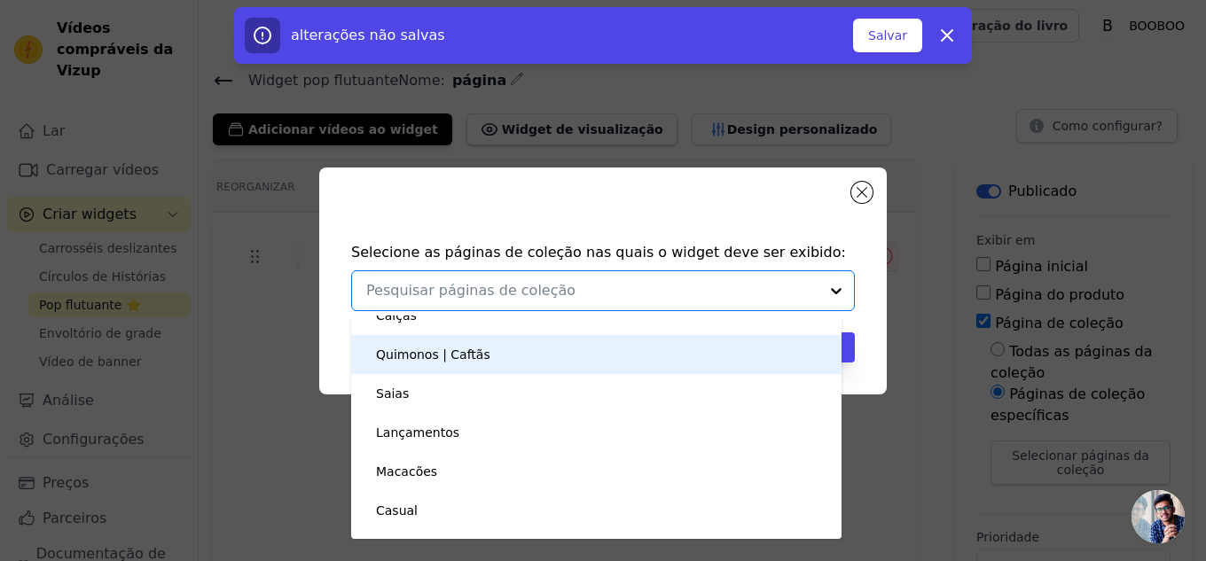
scroll to position [89, 0]
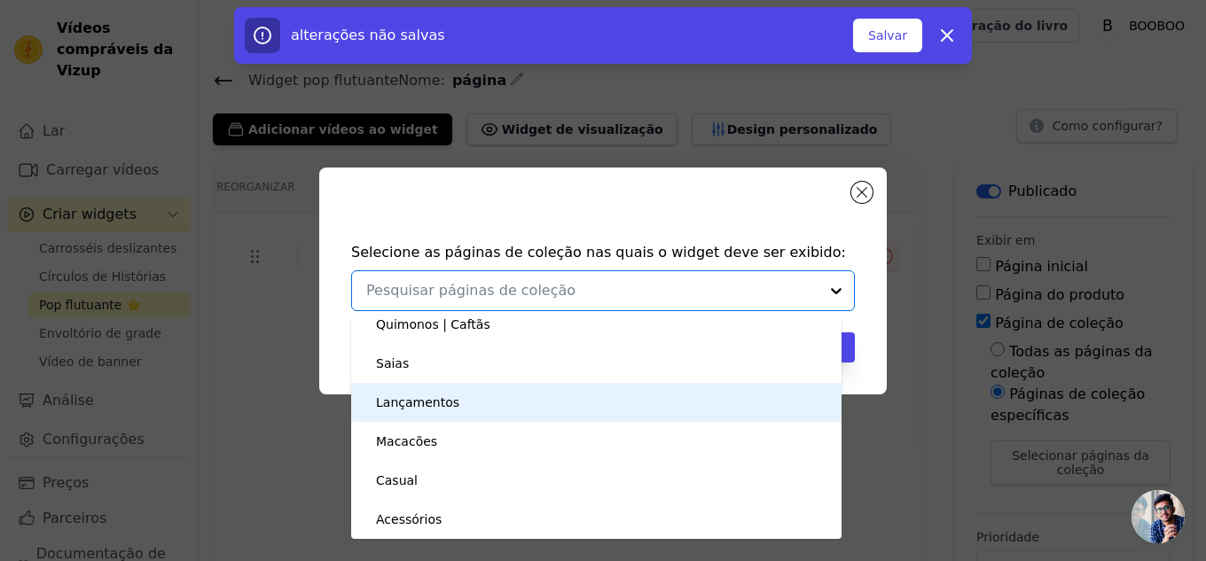
click at [431, 403] on font "Lançamentos" at bounding box center [417, 402] width 83 height 14
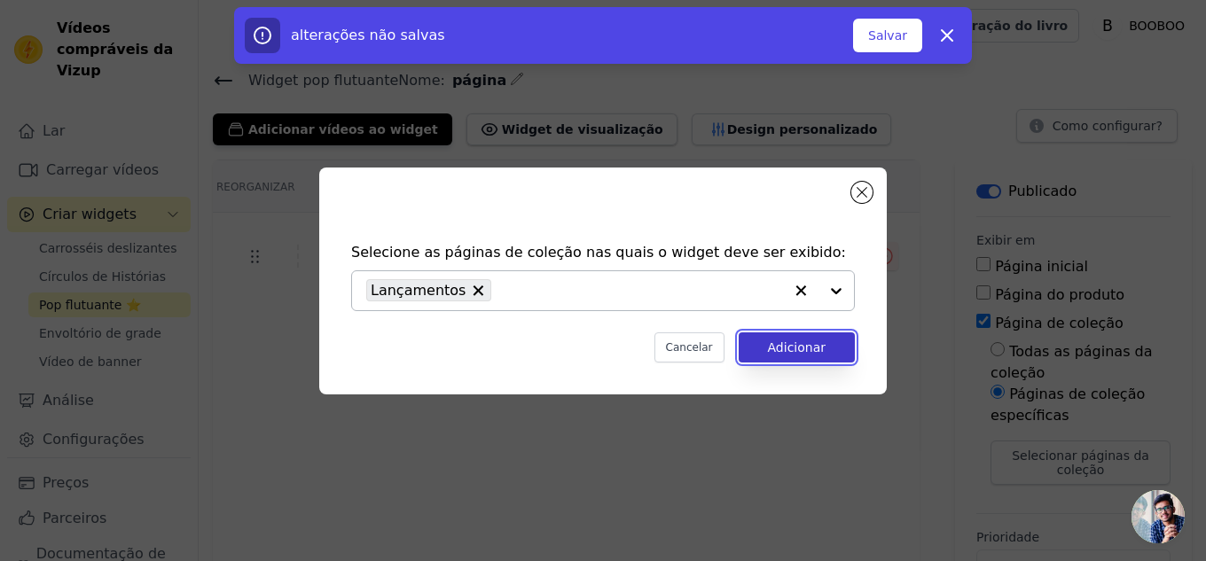
click at [805, 340] on font "Adicionar" at bounding box center [797, 347] width 58 height 14
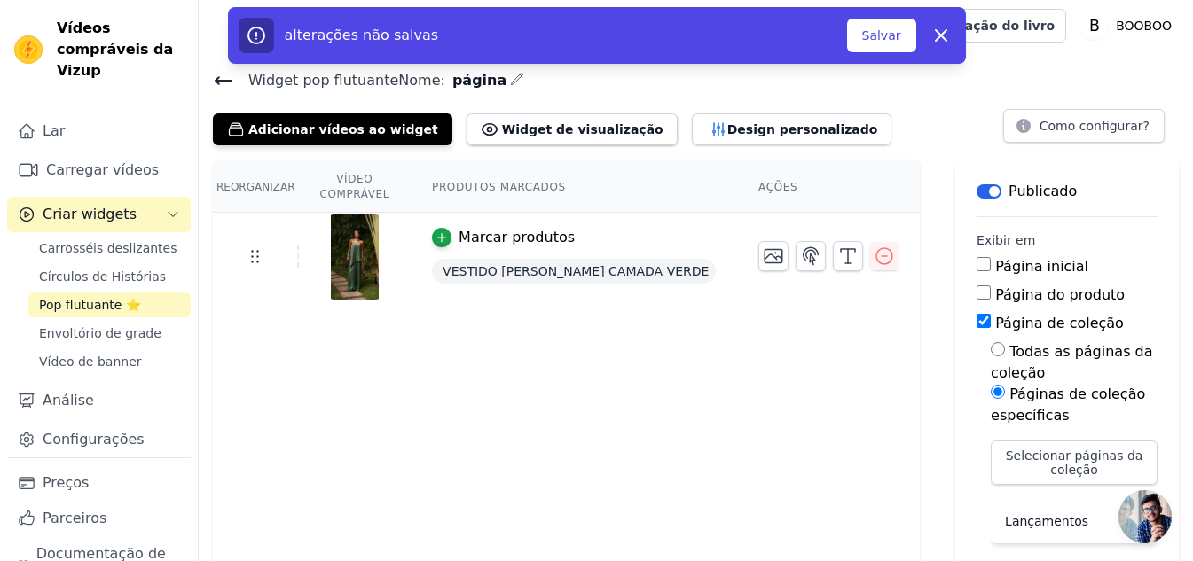
scroll to position [54, 0]
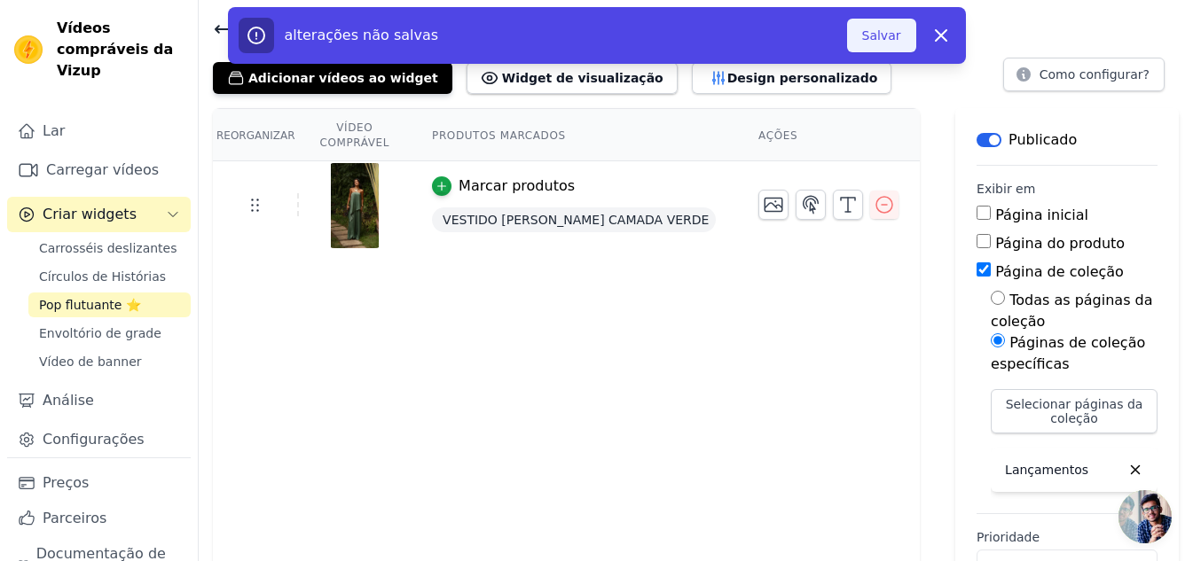
click at [889, 40] on font "Salvar" at bounding box center [881, 35] width 39 height 14
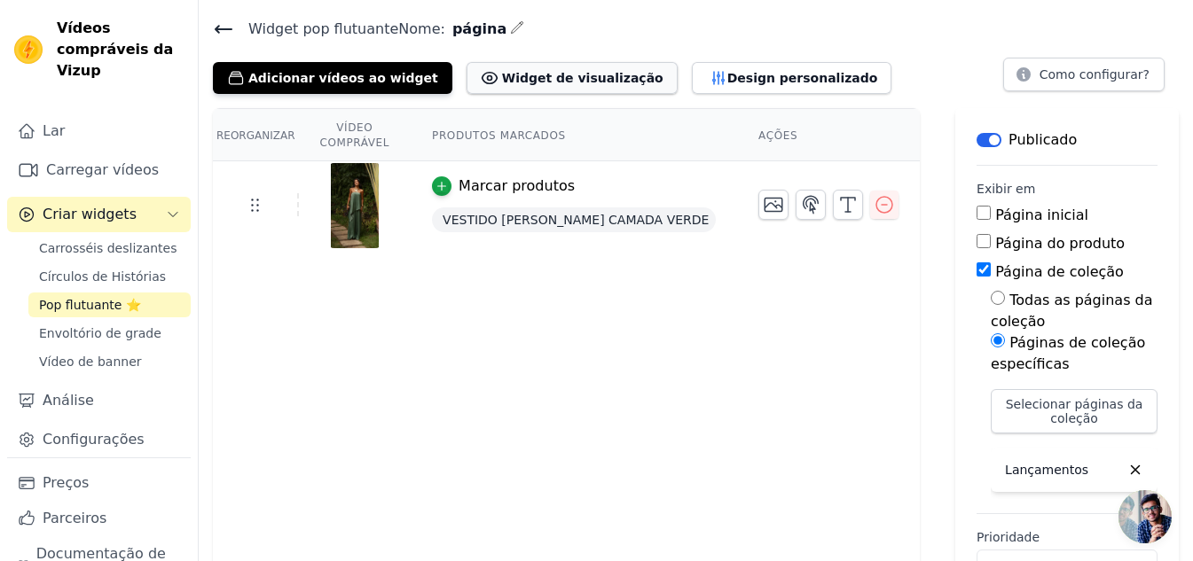
click at [502, 85] on font "Widget de visualização" at bounding box center [582, 78] width 161 height 18
click at [727, 79] on font "Design personalizado" at bounding box center [802, 78] width 151 height 14
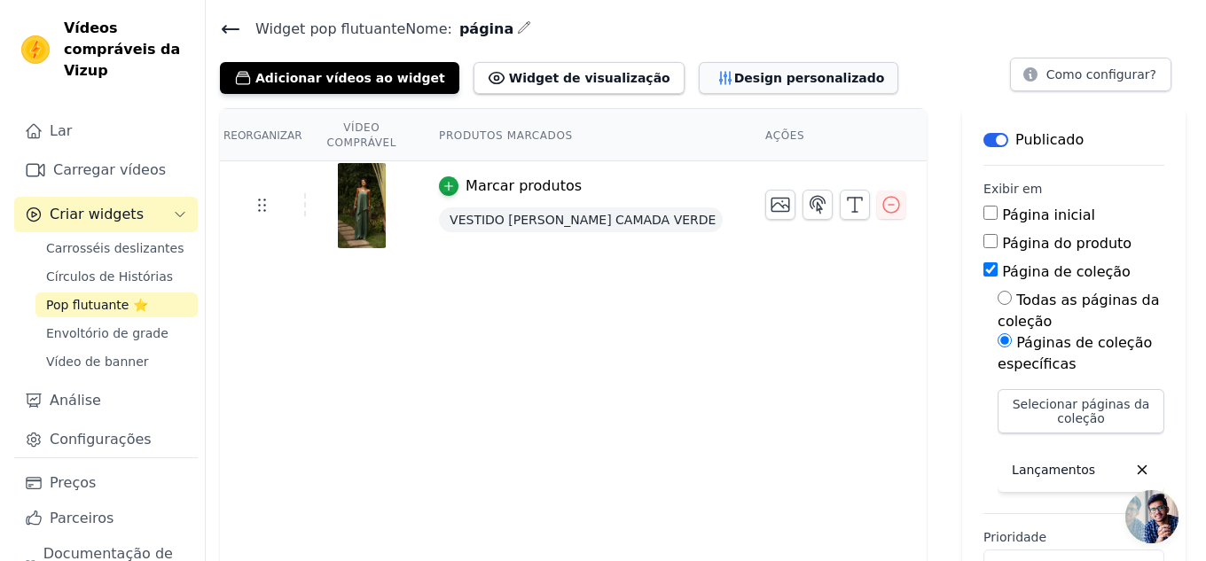
scroll to position [0, 0]
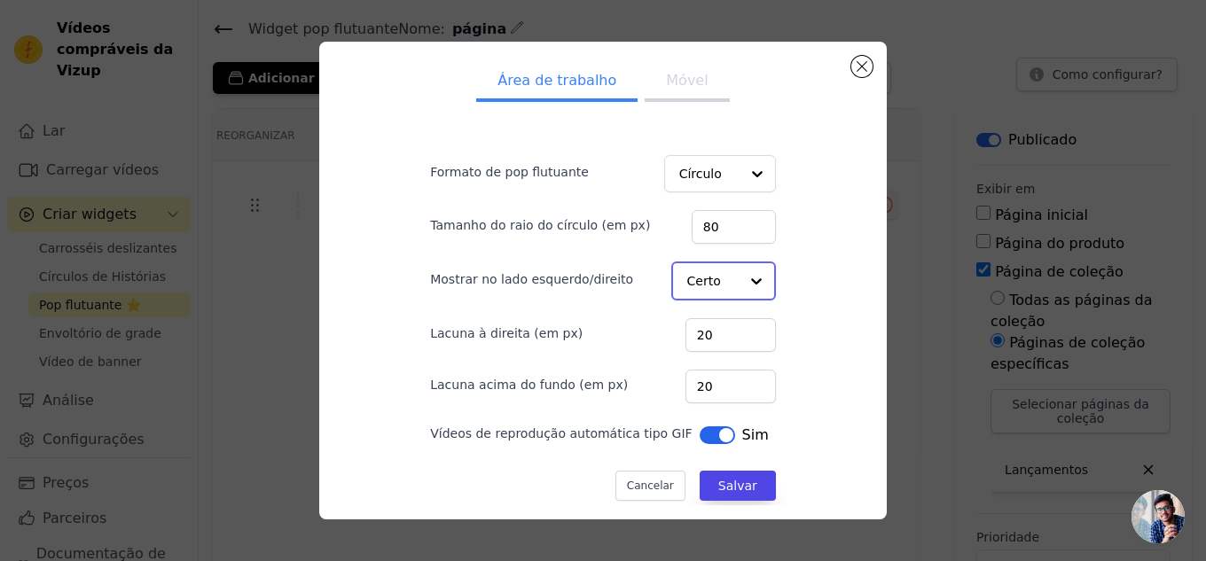
click at [739, 285] on div at bounding box center [756, 280] width 35 height 35
click at [720, 322] on font "Esquerda" at bounding box center [718, 324] width 59 height 14
click at [708, 293] on input "Mostrar no lado esquerdo/direito" at bounding box center [712, 280] width 51 height 35
click at [699, 330] on font "Esquerda" at bounding box center [718, 324] width 59 height 14
click at [718, 490] on font "Salvar" at bounding box center [737, 484] width 39 height 14
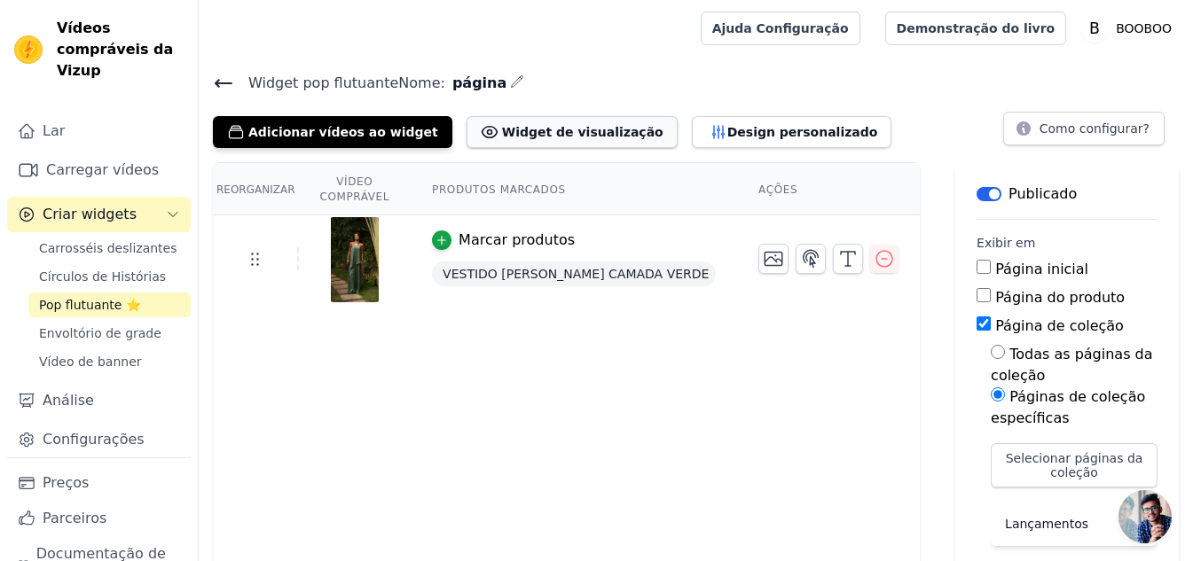
click at [466, 145] on button "Widget de visualização" at bounding box center [571, 132] width 211 height 32
click at [727, 138] on font "Design personalizado" at bounding box center [802, 132] width 151 height 14
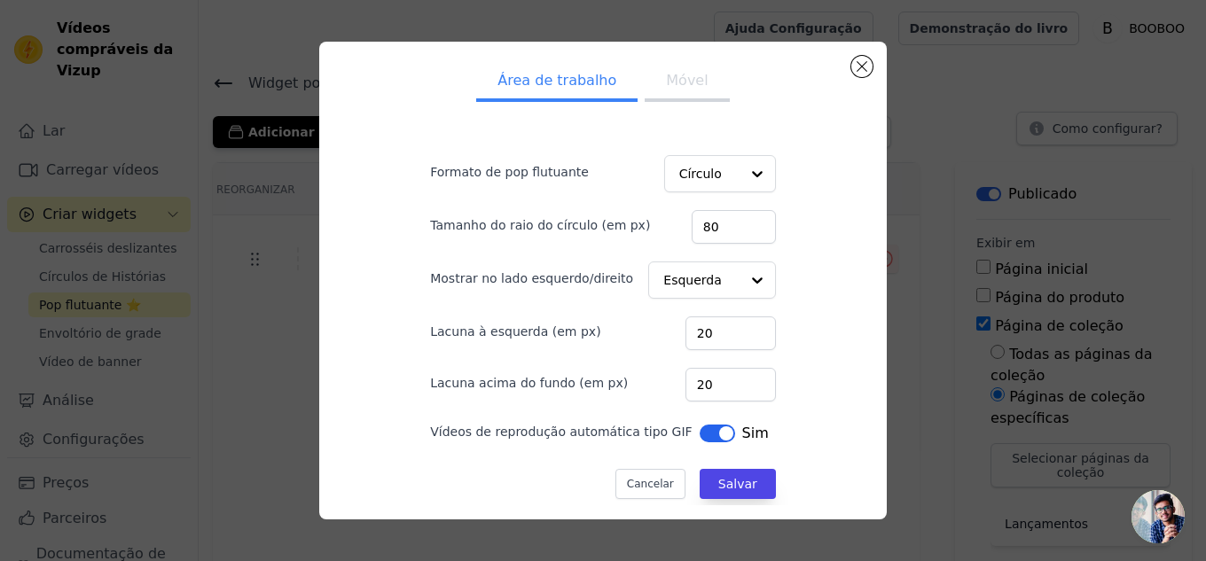
click at [673, 88] on font "Móvel" at bounding box center [687, 80] width 42 height 17
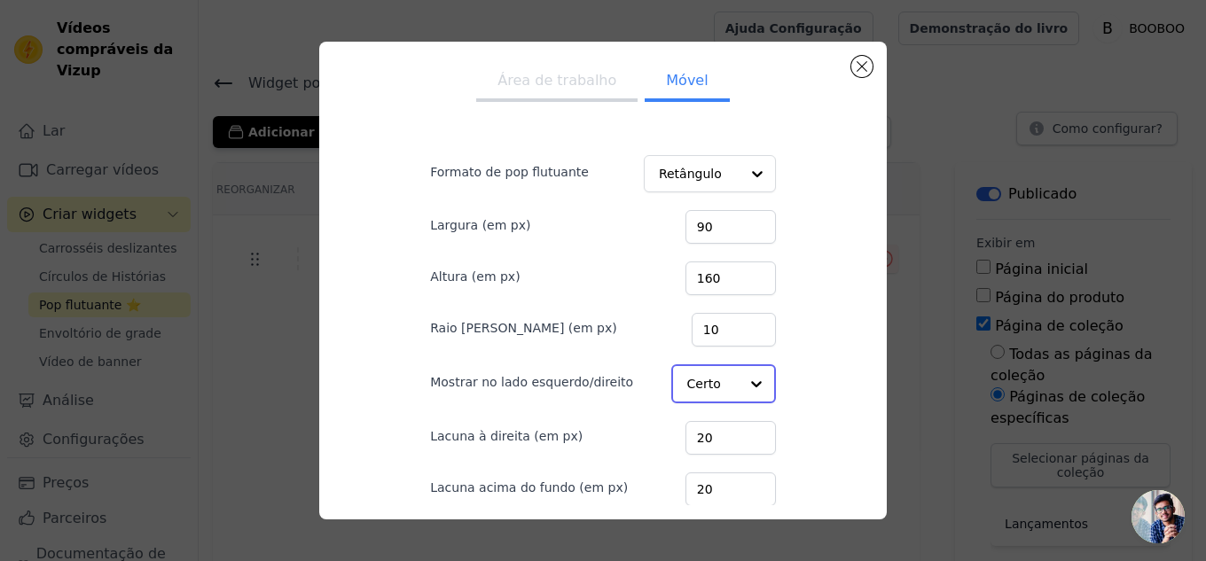
click at [689, 392] on input "Mostrar no lado esquerdo/direito" at bounding box center [712, 383] width 51 height 35
click at [691, 421] on font "Esquerda" at bounding box center [718, 426] width 59 height 14
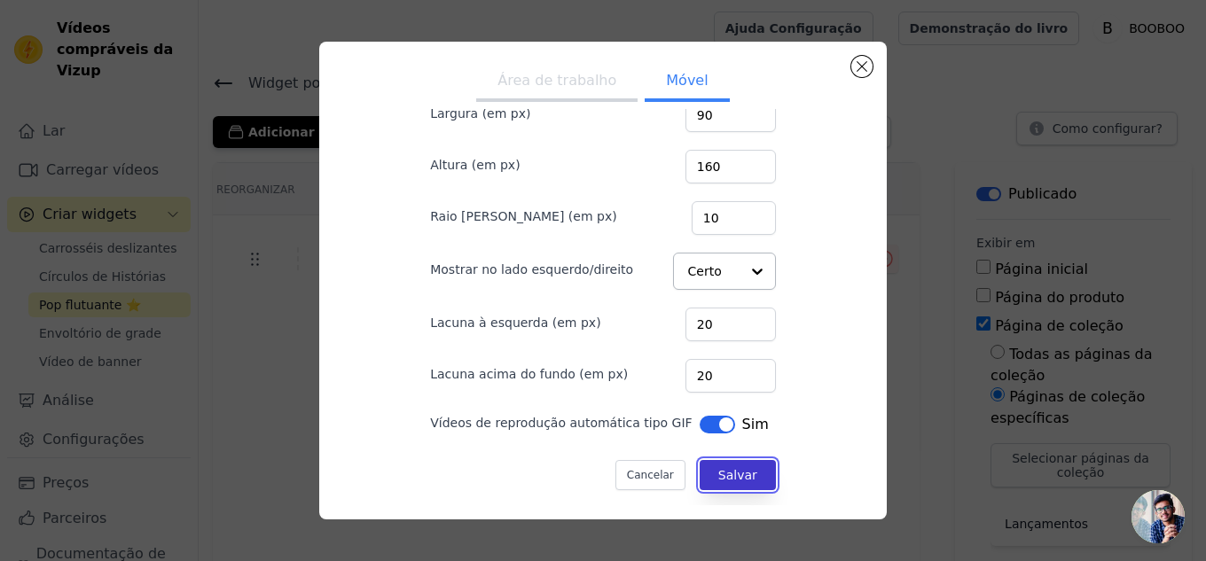
click at [729, 485] on button "Salvar" at bounding box center [738, 475] width 76 height 30
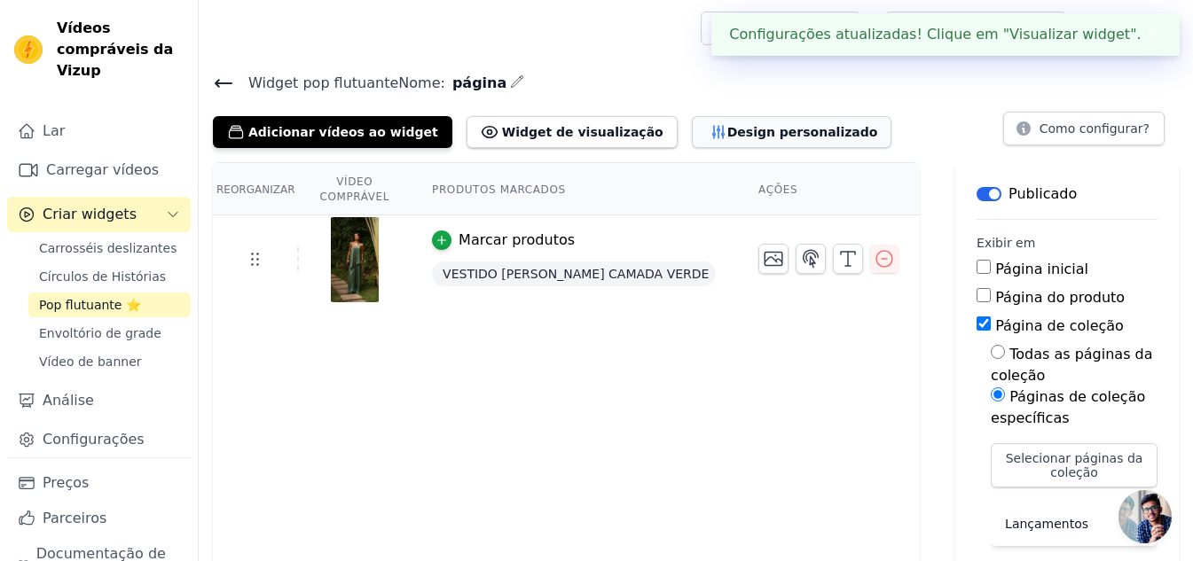
click at [727, 137] on font "Design personalizado" at bounding box center [802, 132] width 151 height 14
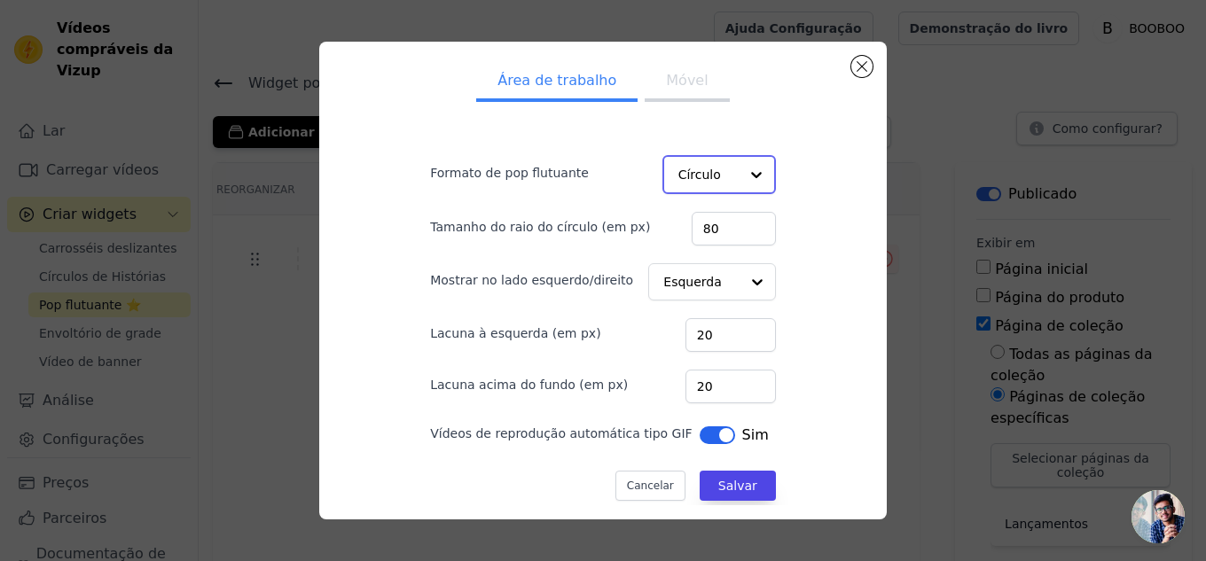
click at [696, 171] on input "Formato de pop flutuante" at bounding box center [708, 174] width 60 height 35
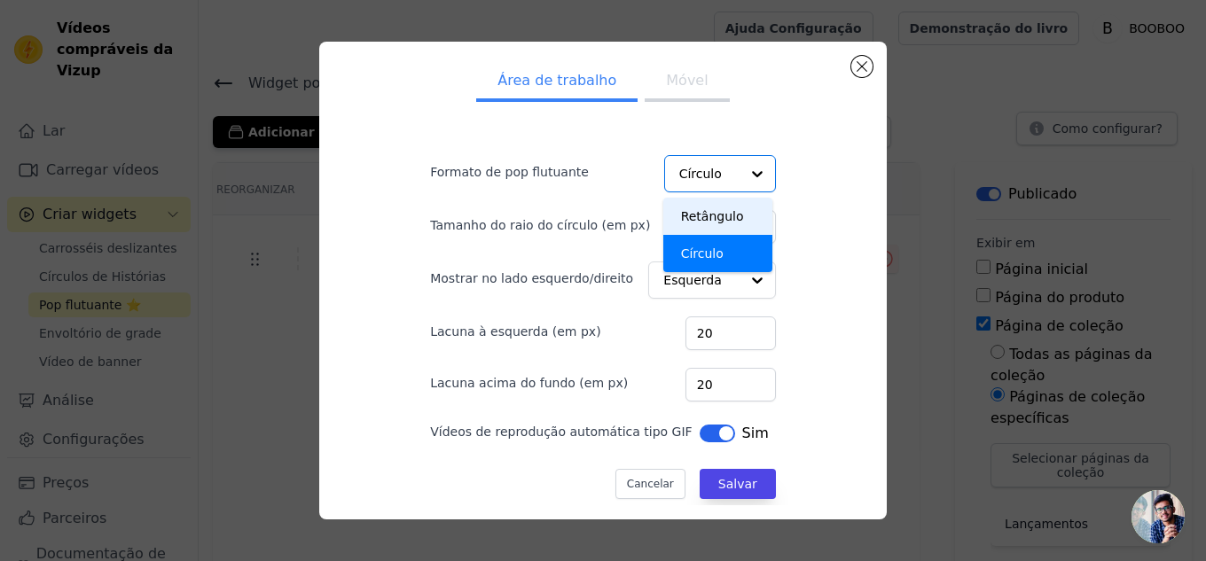
click at [662, 66] on button "Móvel" at bounding box center [687, 82] width 84 height 39
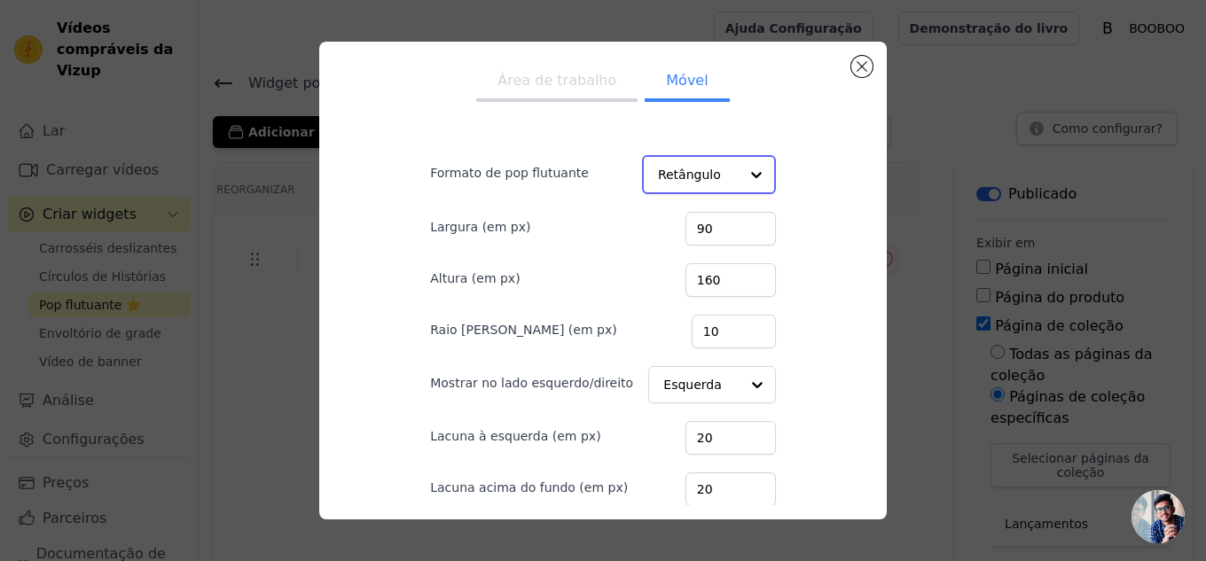
click at [669, 164] on input "Formato de pop flutuante" at bounding box center [698, 174] width 81 height 35
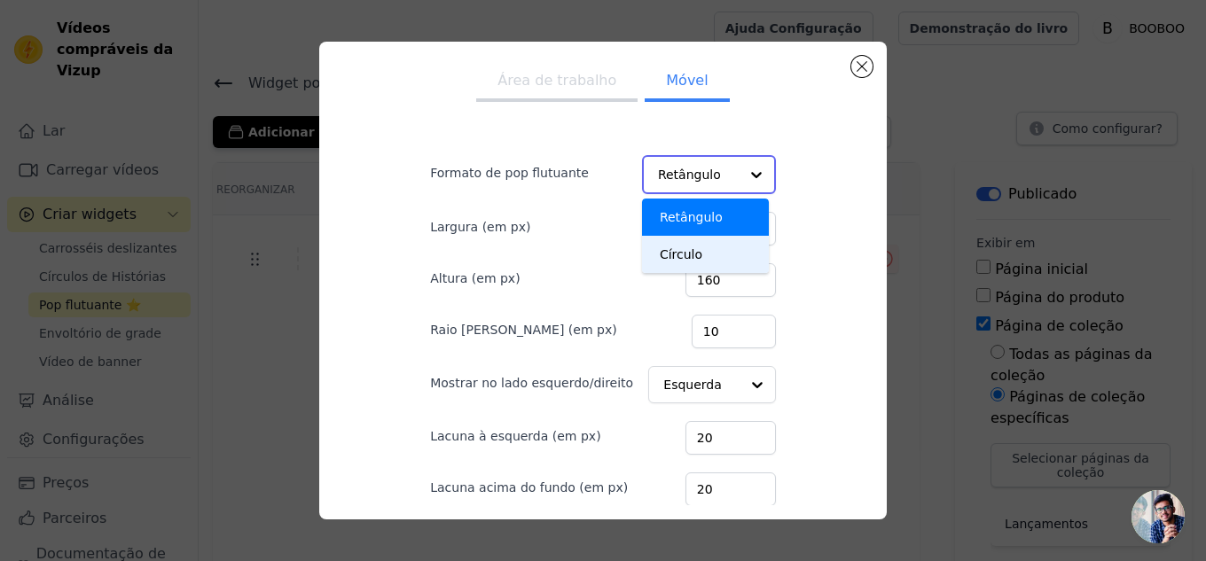
click at [675, 253] on font "Círculo" at bounding box center [681, 254] width 43 height 14
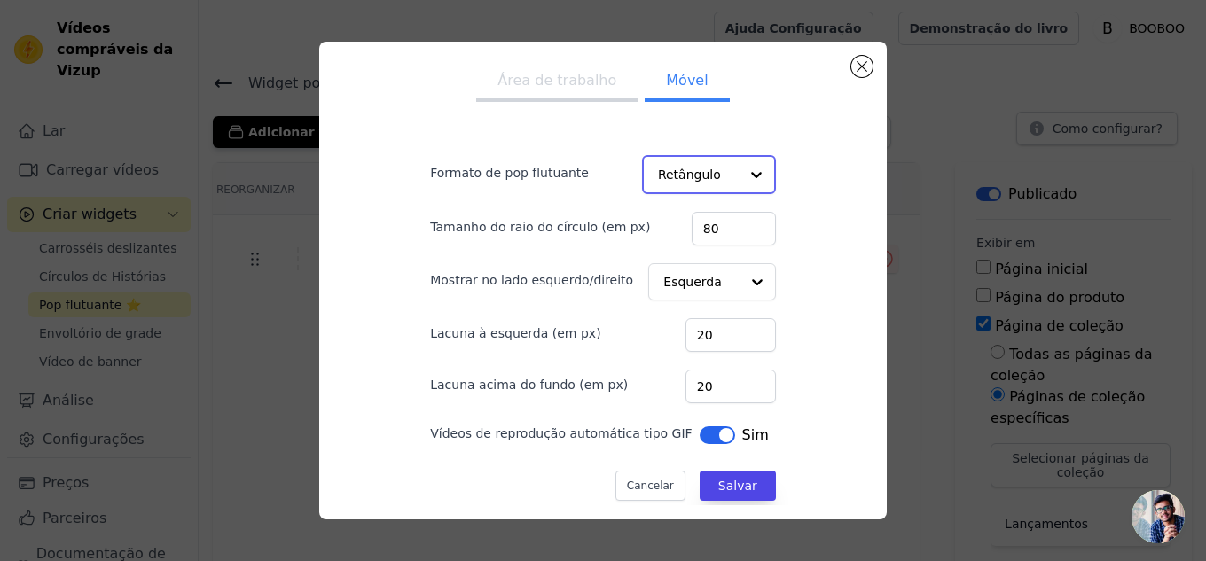
click at [681, 176] on input "Formato de pop flutuante" at bounding box center [698, 174] width 81 height 35
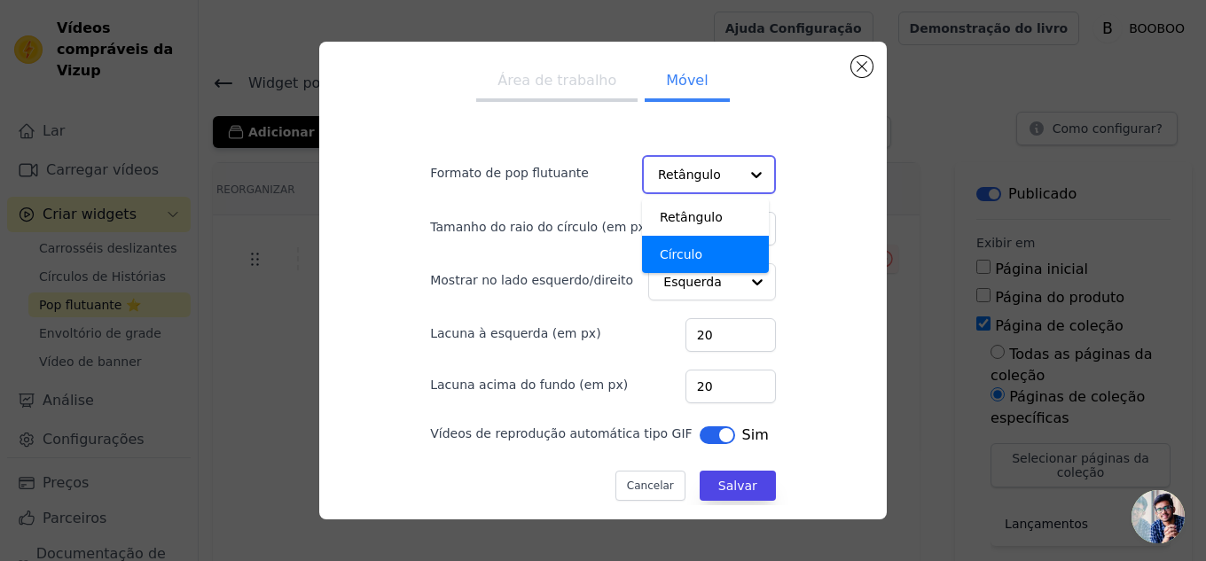
click at [680, 255] on font "Círculo" at bounding box center [681, 254] width 43 height 14
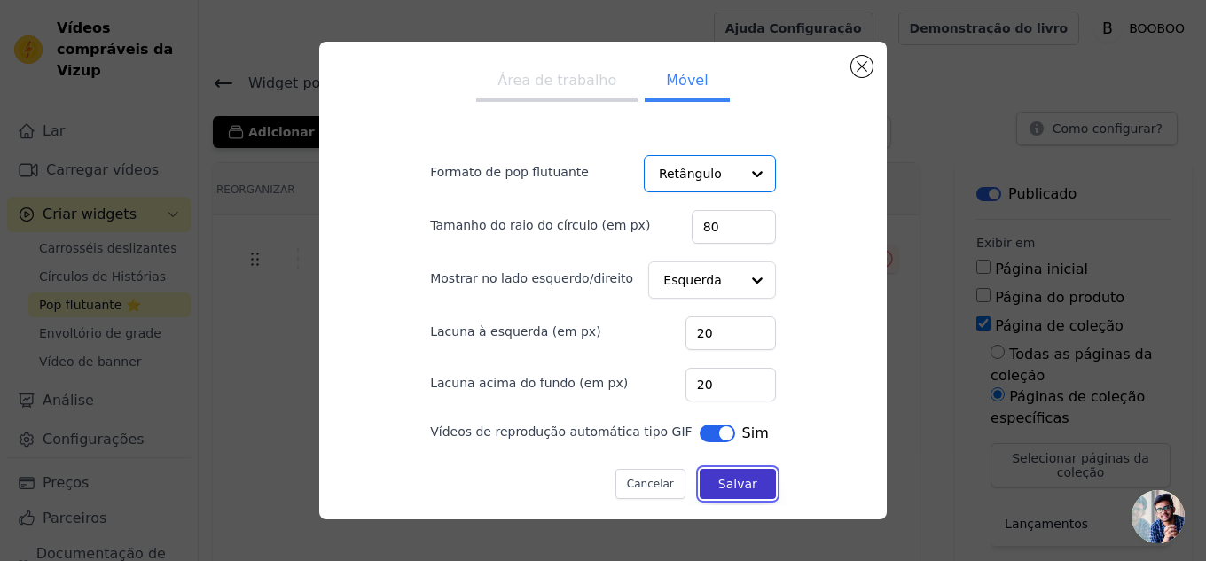
click at [734, 481] on font "Salvar" at bounding box center [737, 484] width 39 height 14
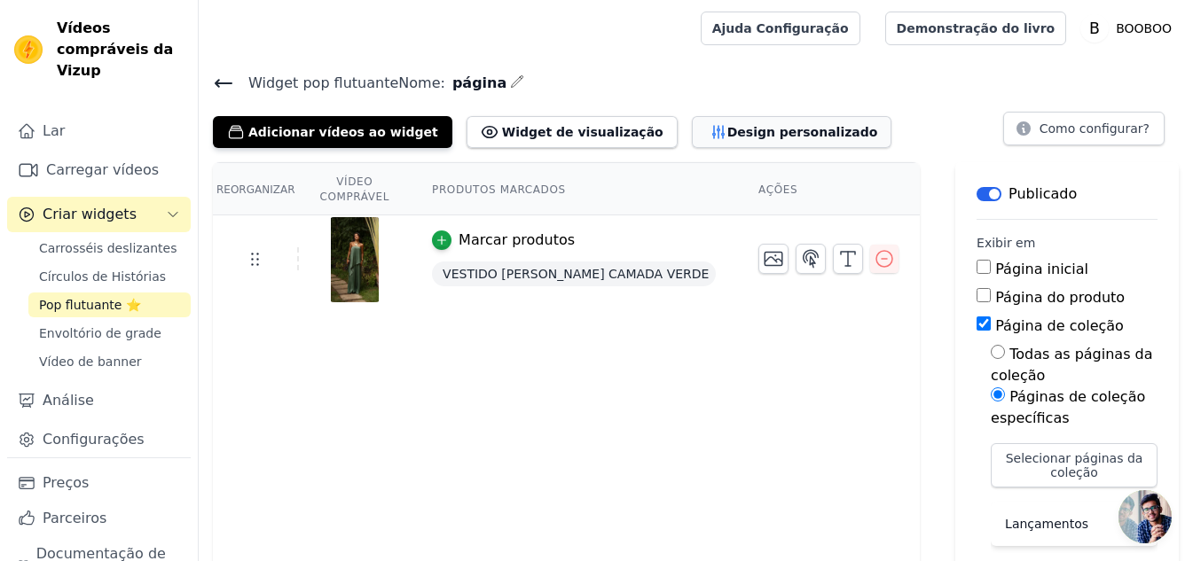
click at [708, 140] on button "Design personalizado" at bounding box center [792, 132] width 200 height 32
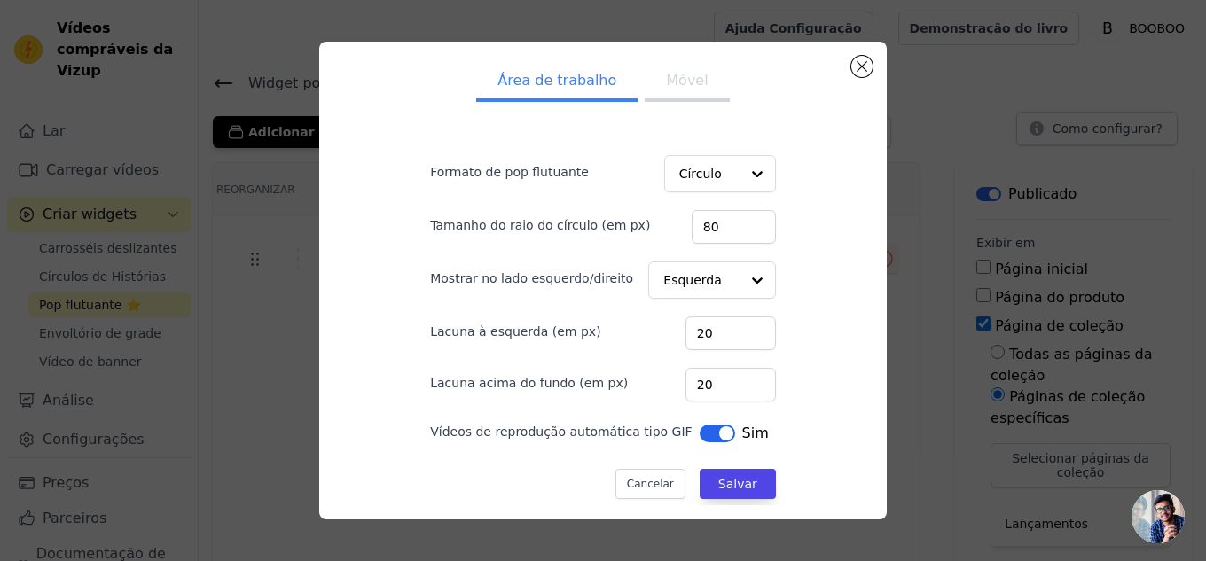
click at [670, 78] on font "Móvel" at bounding box center [687, 80] width 42 height 17
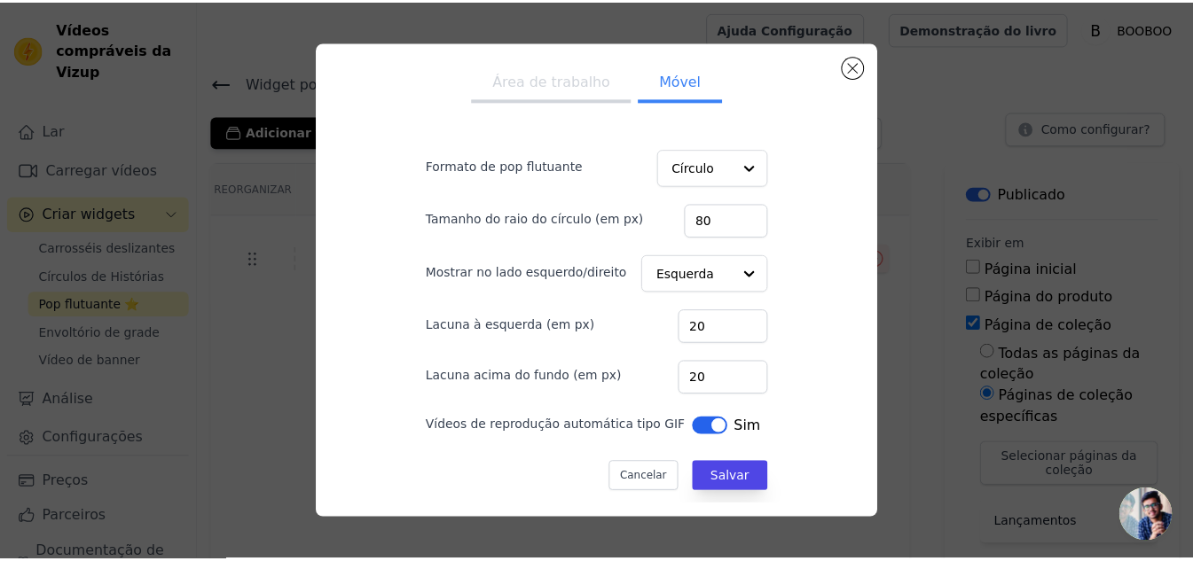
scroll to position [8, 0]
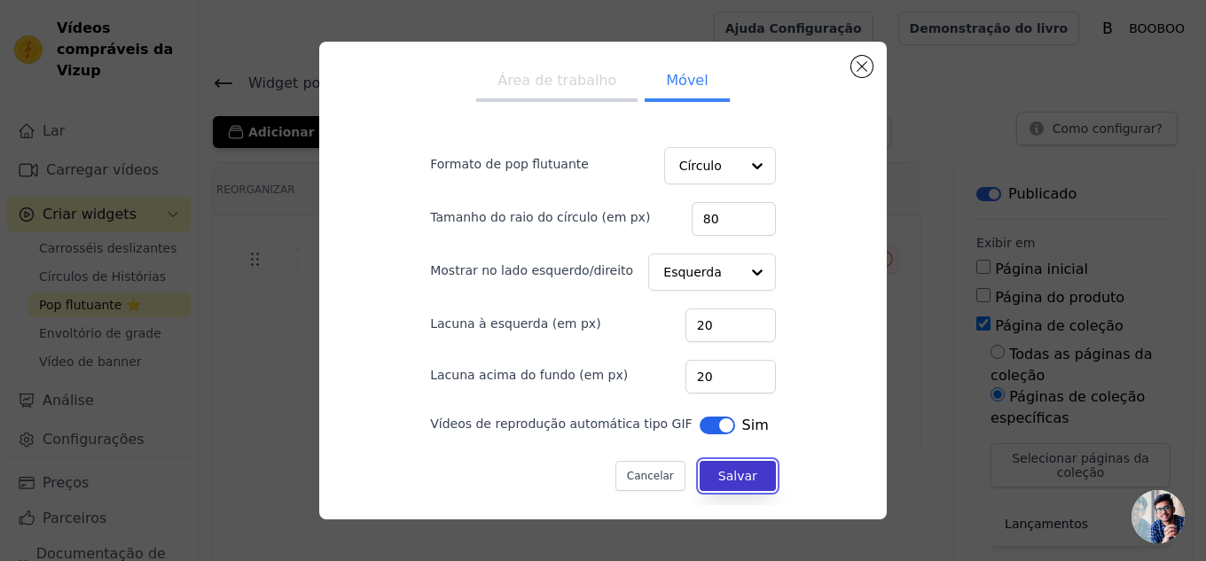
click at [732, 466] on button "Salvar" at bounding box center [738, 476] width 76 height 30
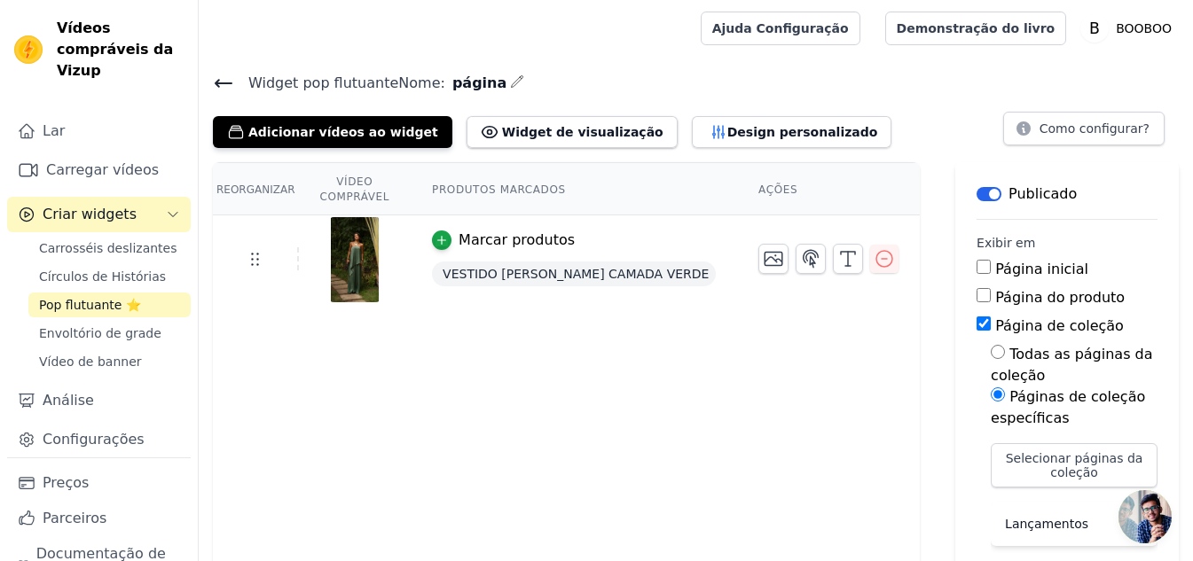
click at [224, 73] on icon at bounding box center [223, 83] width 21 height 21
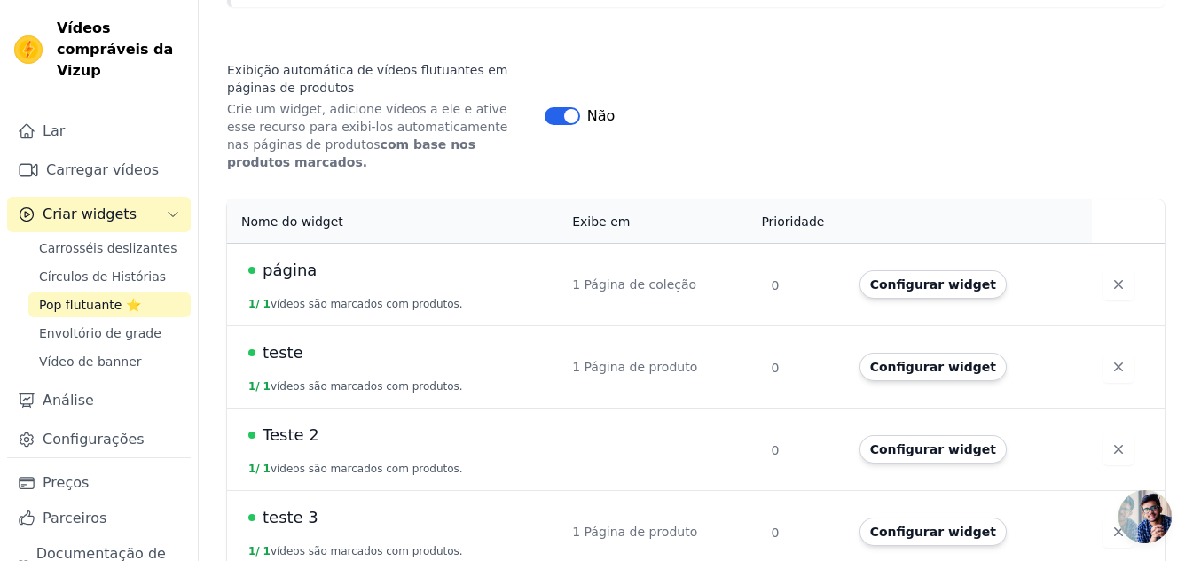
scroll to position [256, 0]
click at [1109, 521] on icon "button" at bounding box center [1118, 530] width 18 height 18
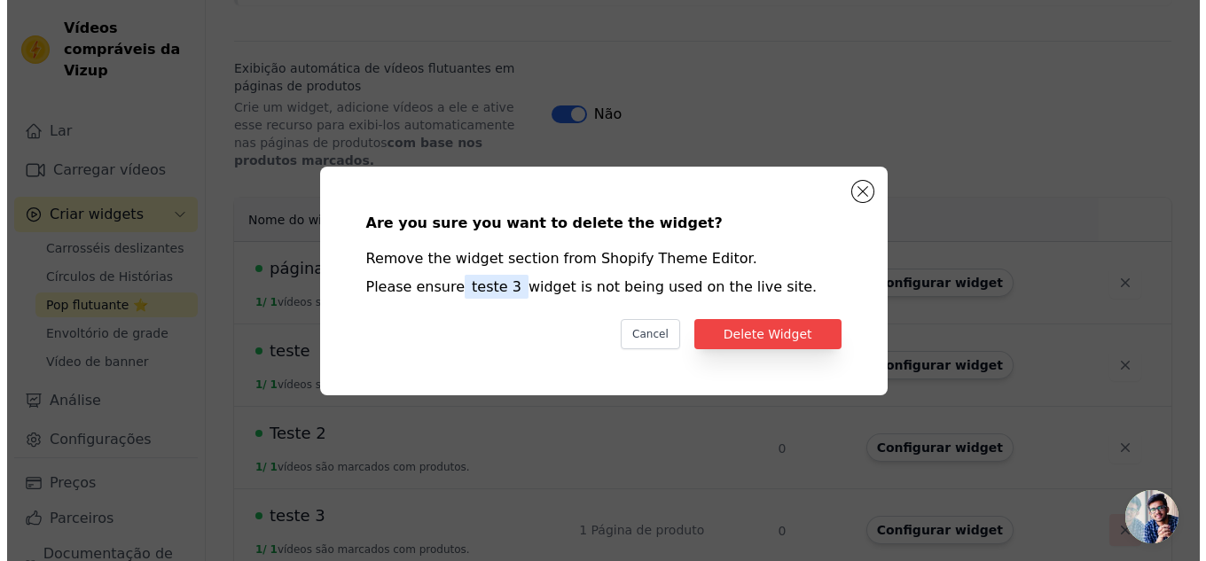
scroll to position [0, 0]
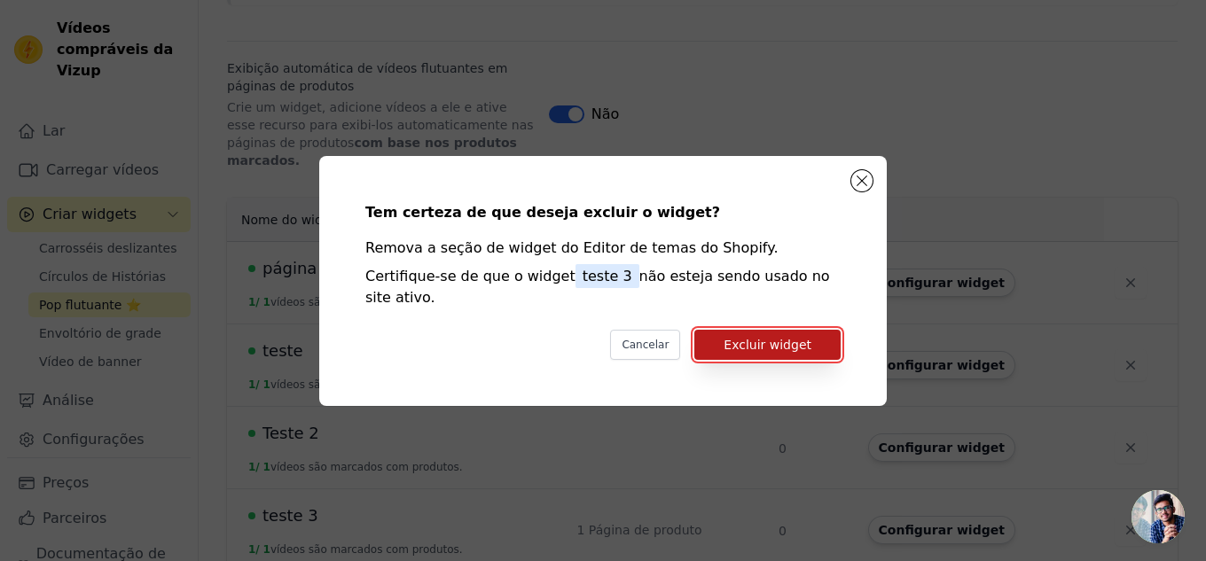
click at [735, 340] on font "Excluir widget" at bounding box center [768, 345] width 88 height 14
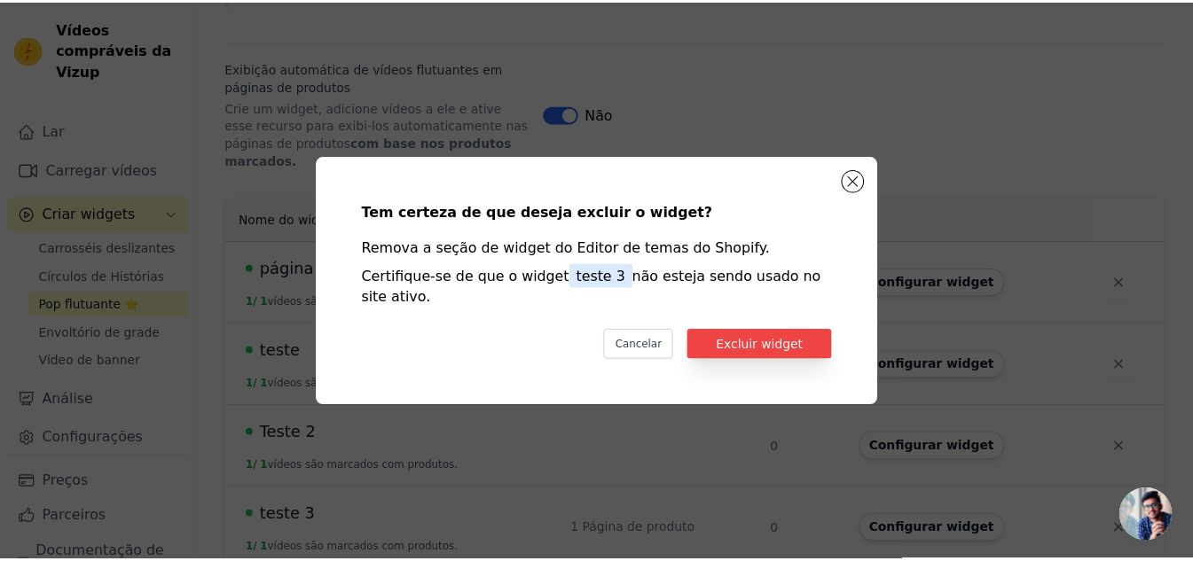
scroll to position [256, 0]
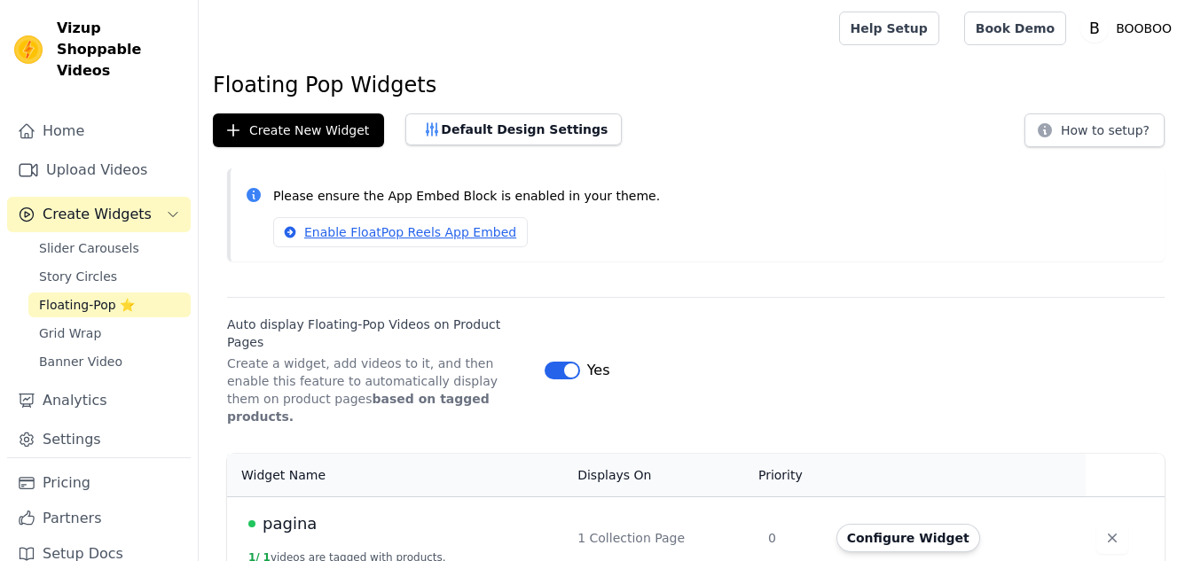
scroll to position [154, 0]
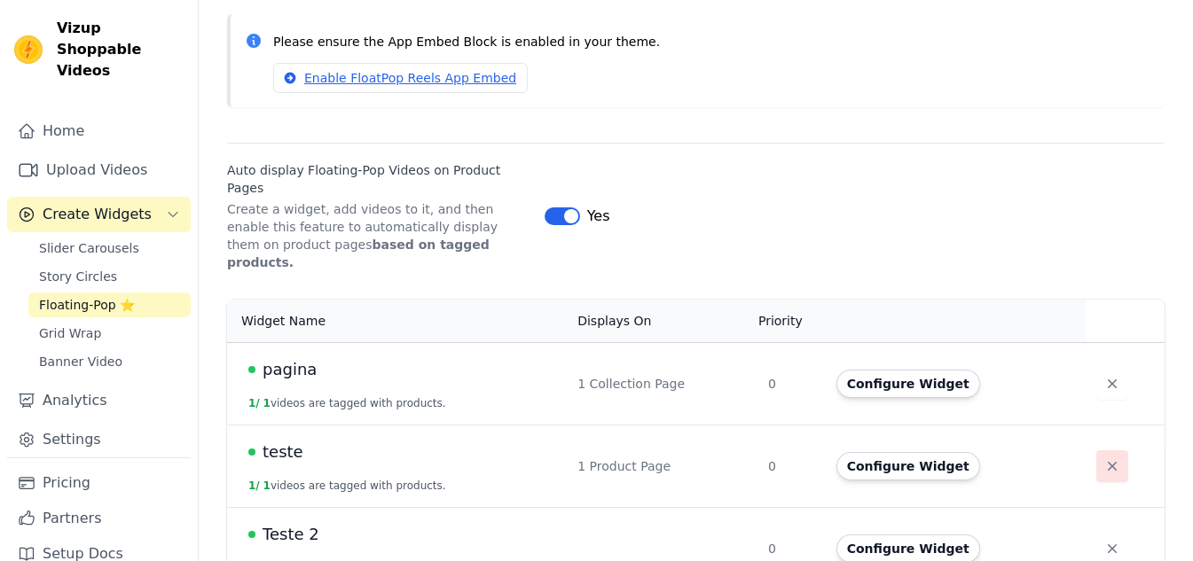
click at [1108, 458] on icon "button" at bounding box center [1112, 467] width 18 height 18
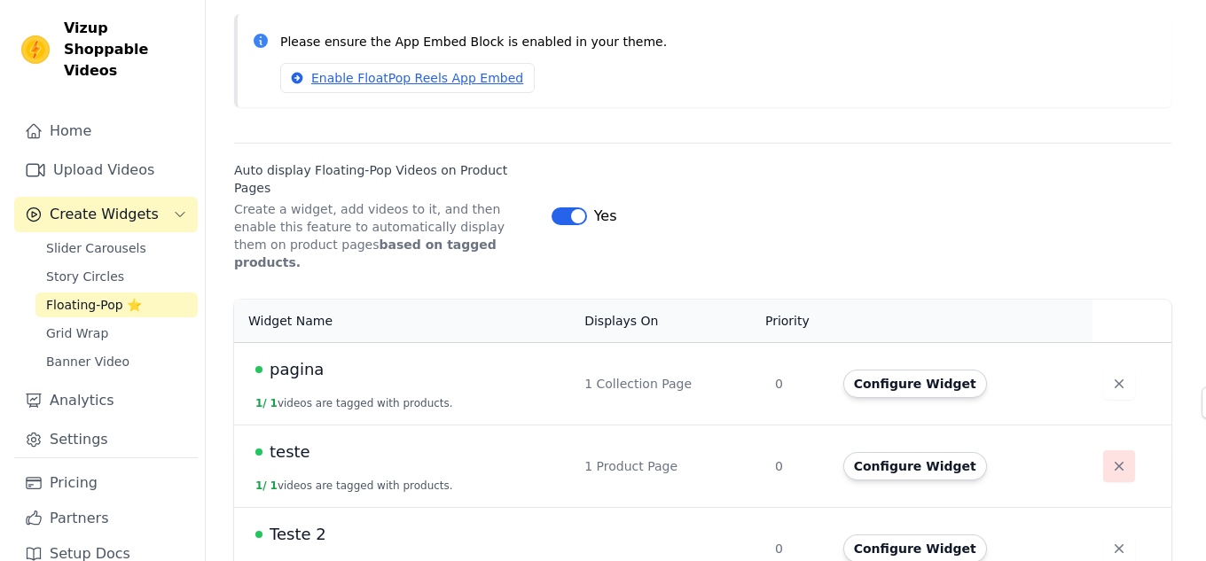
scroll to position [0, 0]
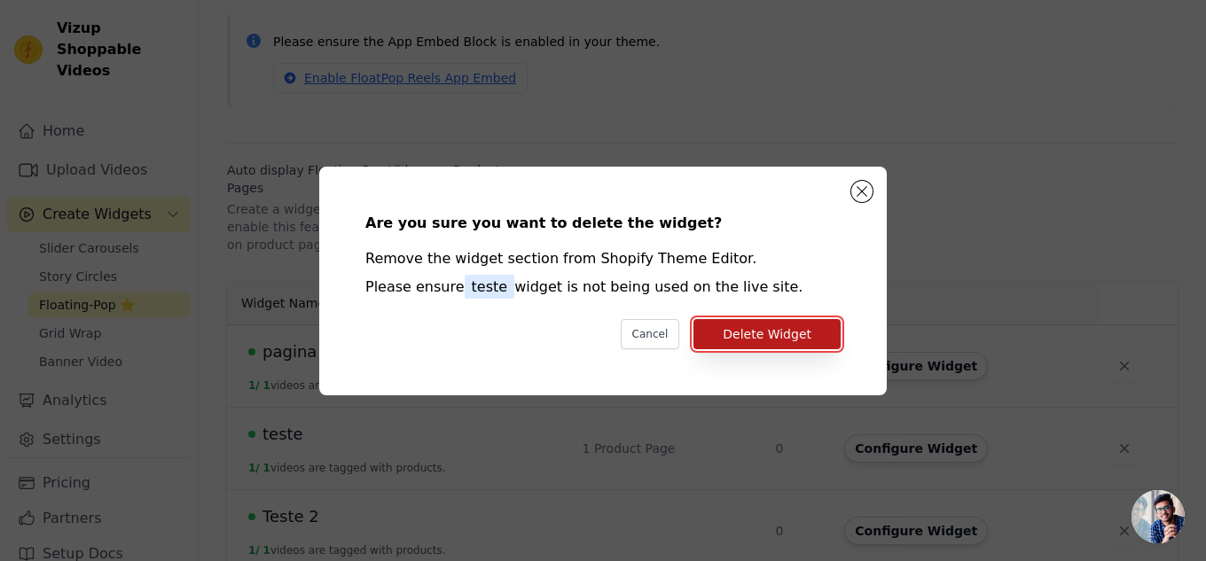
click at [771, 339] on button "Delete Widget" at bounding box center [766, 334] width 147 height 30
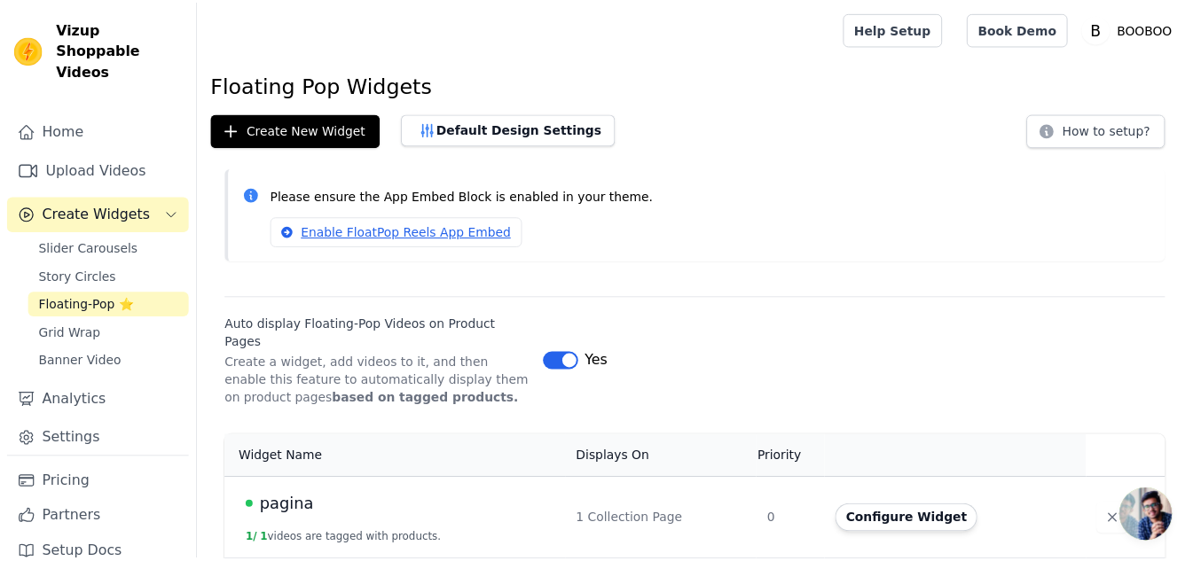
scroll to position [154, 0]
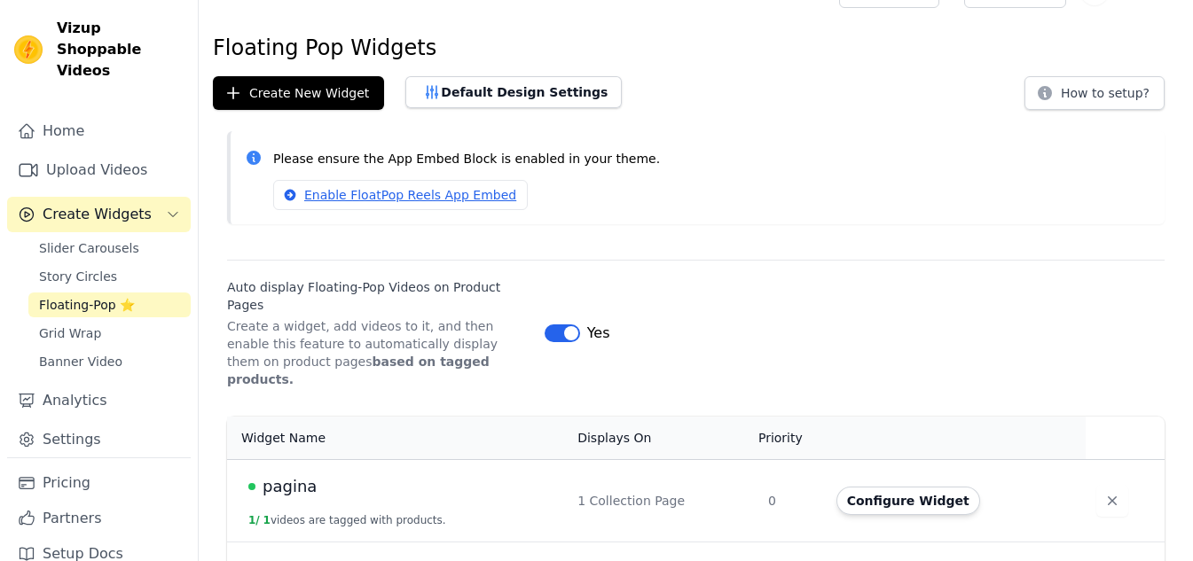
scroll to position [72, 0]
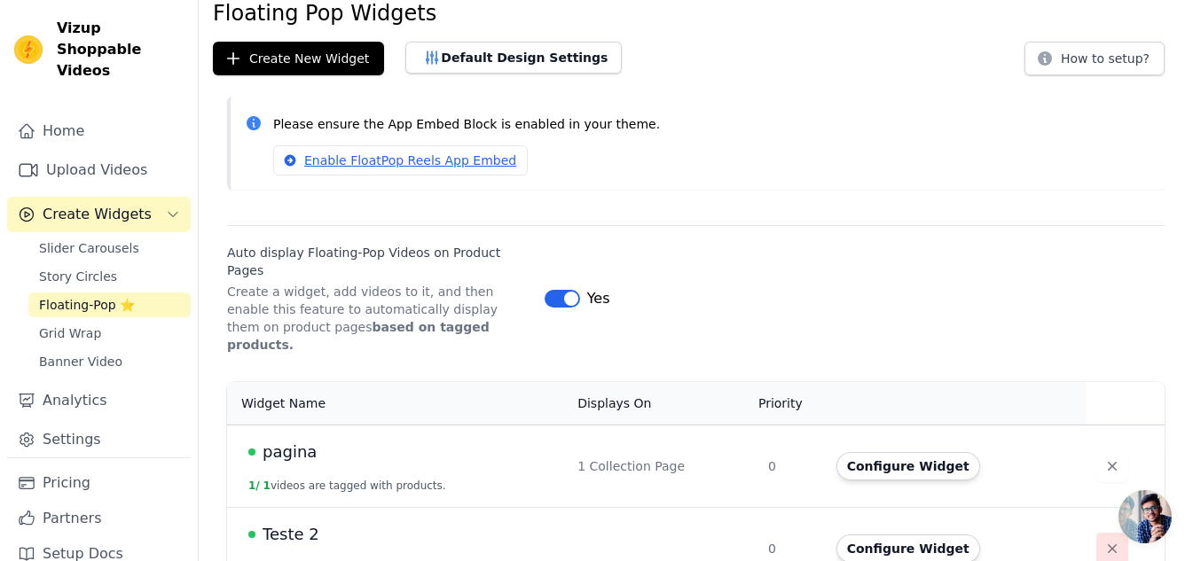
click at [1107, 540] on icon "button" at bounding box center [1112, 549] width 18 height 18
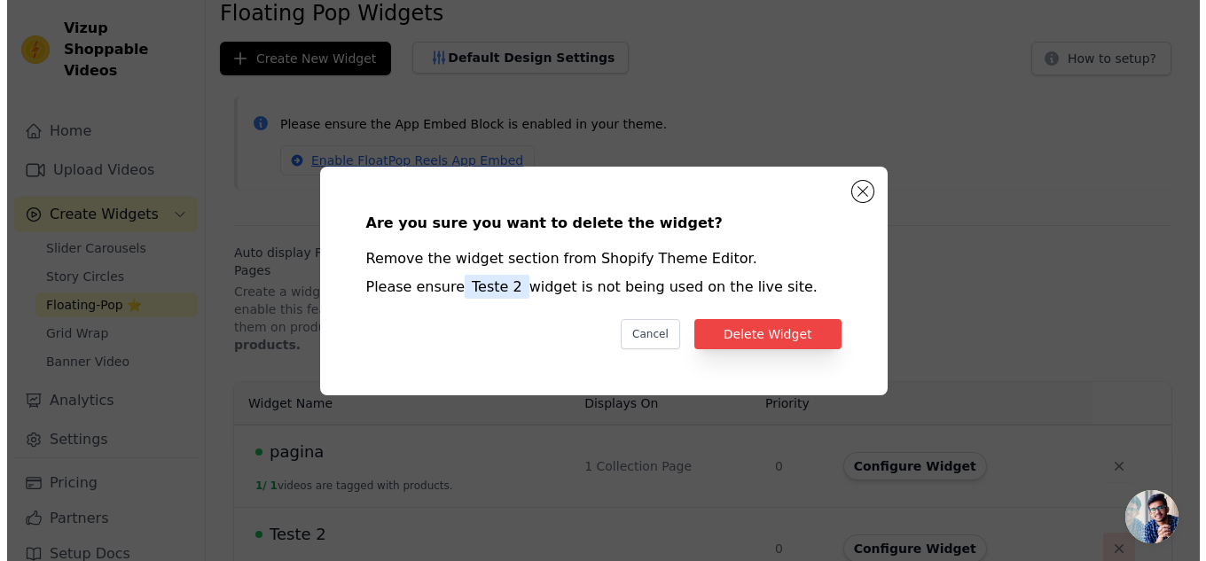
scroll to position [0, 0]
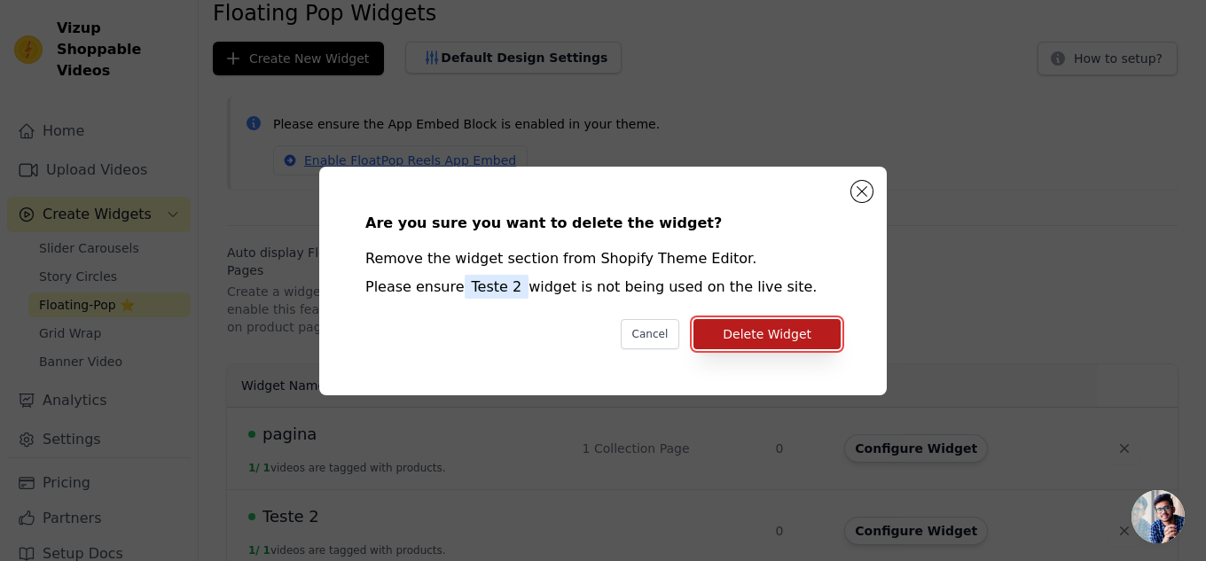
click at [776, 323] on button "Delete Widget" at bounding box center [766, 334] width 147 height 30
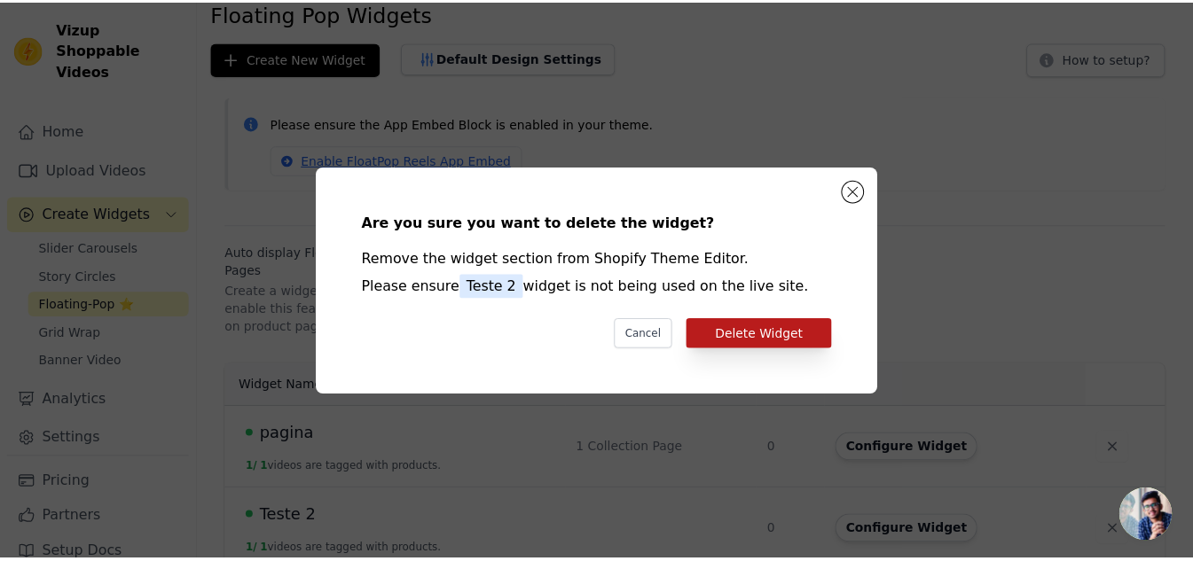
scroll to position [72, 0]
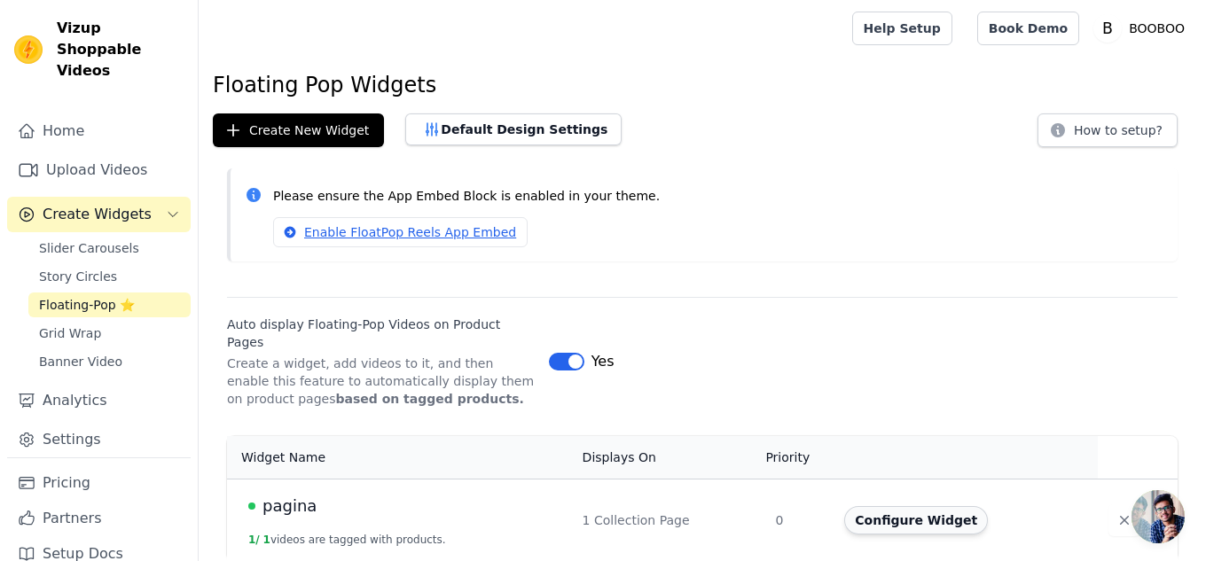
click at [916, 507] on button "Configure Widget" at bounding box center [916, 520] width 144 height 28
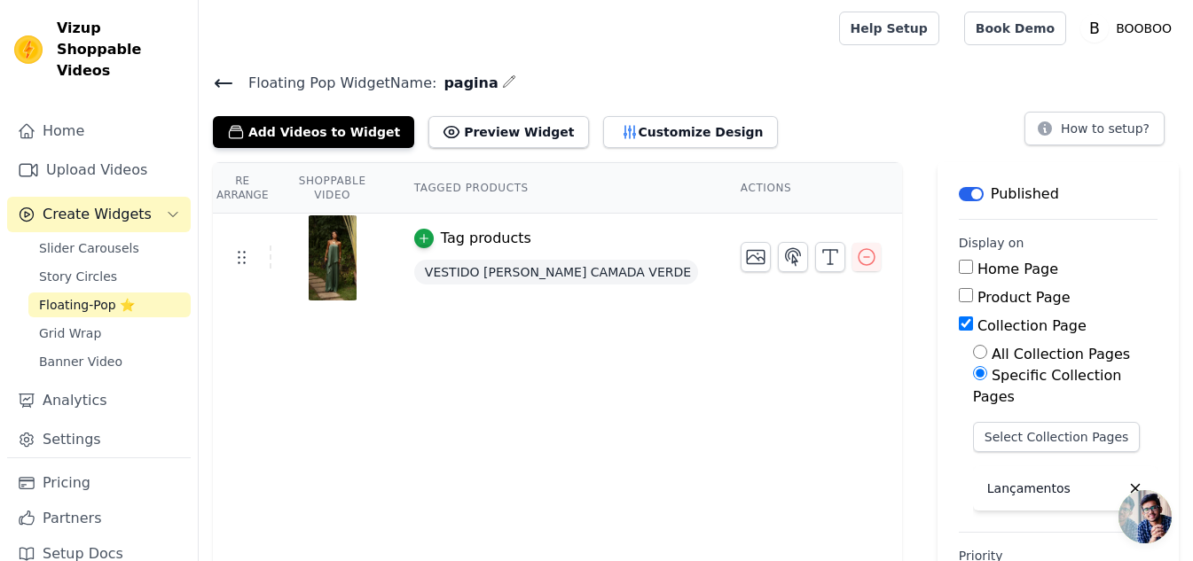
click at [502, 73] on button "button" at bounding box center [509, 81] width 14 height 21
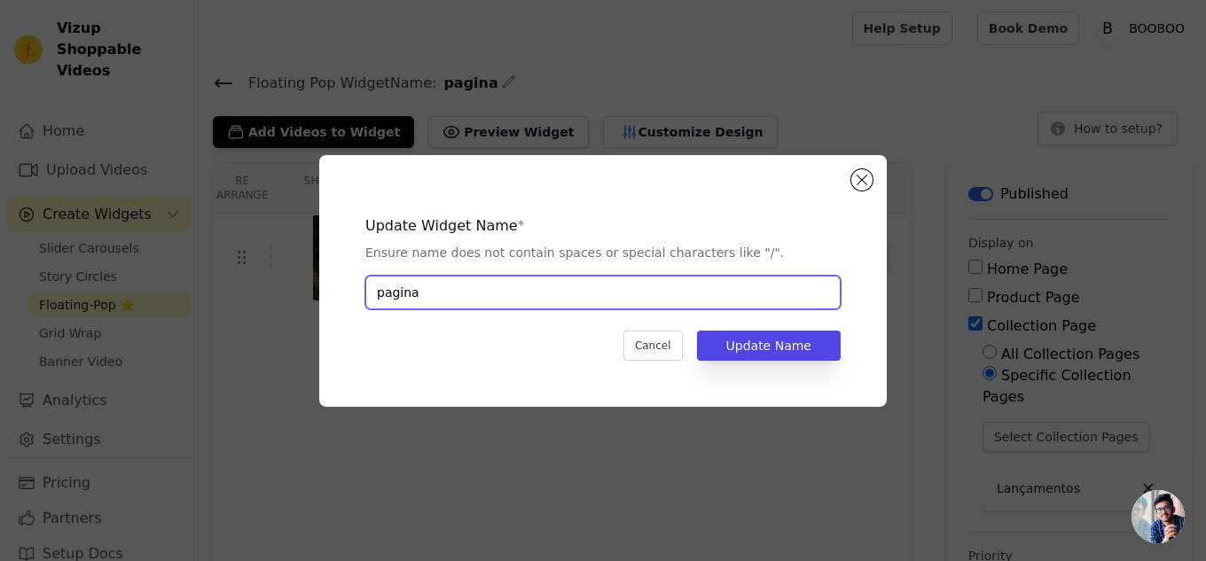
drag, startPoint x: 441, startPoint y: 301, endPoint x: 234, endPoint y: 298, distance: 206.6
click at [234, 298] on div "Update Widget Name * Ensure name does not contain spaces or special characters …" at bounding box center [602, 281] width 1149 height 309
type input "Acessórios"
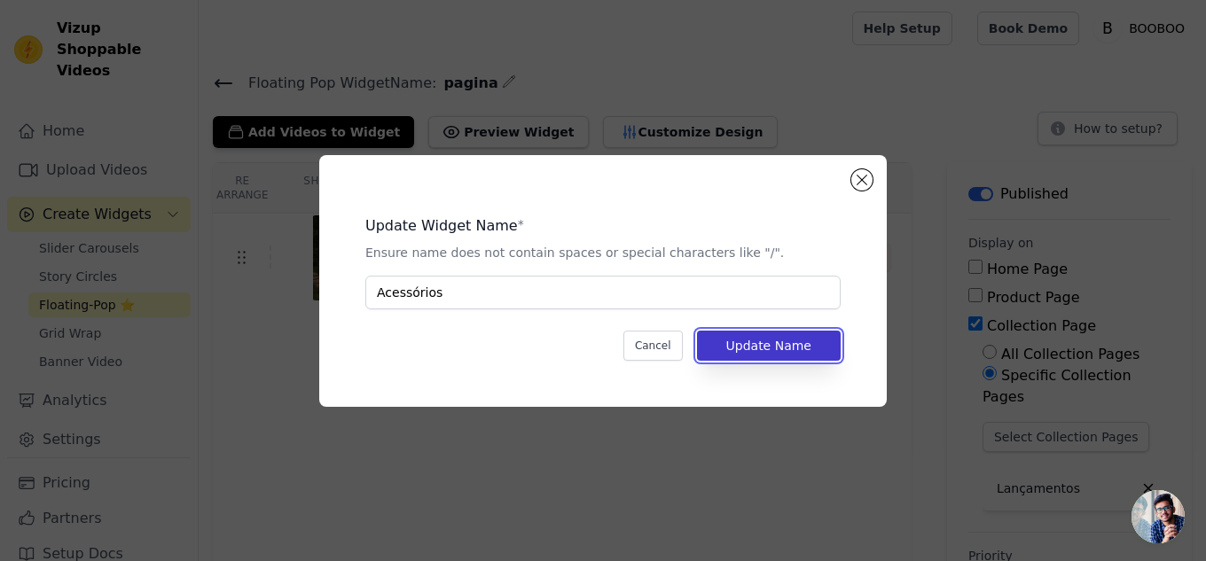
click at [807, 343] on button "Update Name" at bounding box center [769, 346] width 144 height 30
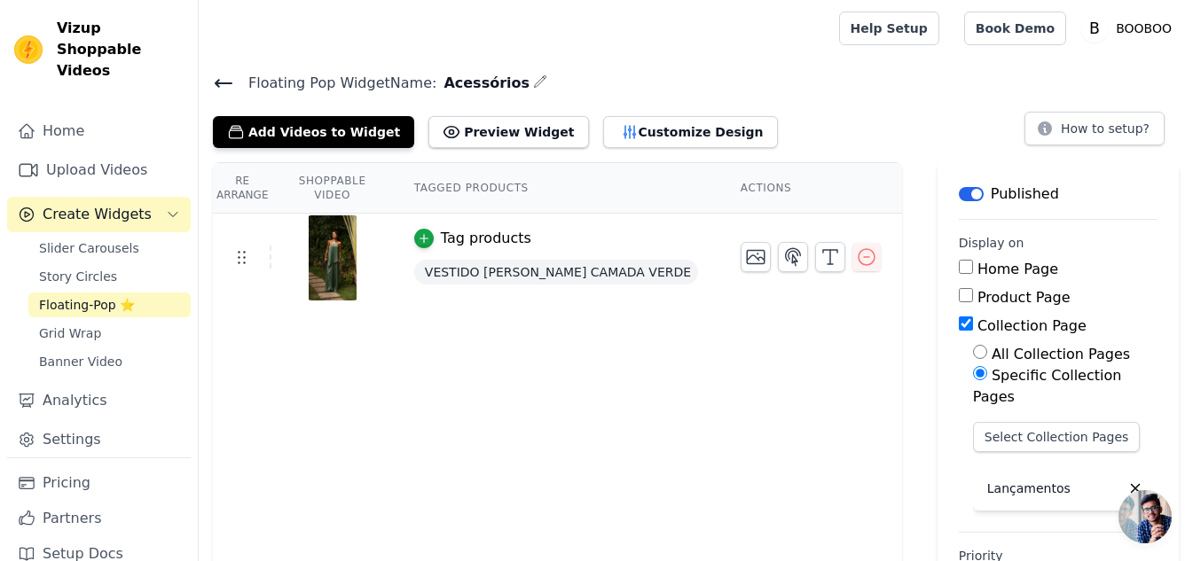
click at [309, 247] on div at bounding box center [331, 257] width 119 height 85
click at [333, 248] on img at bounding box center [333, 257] width 50 height 85
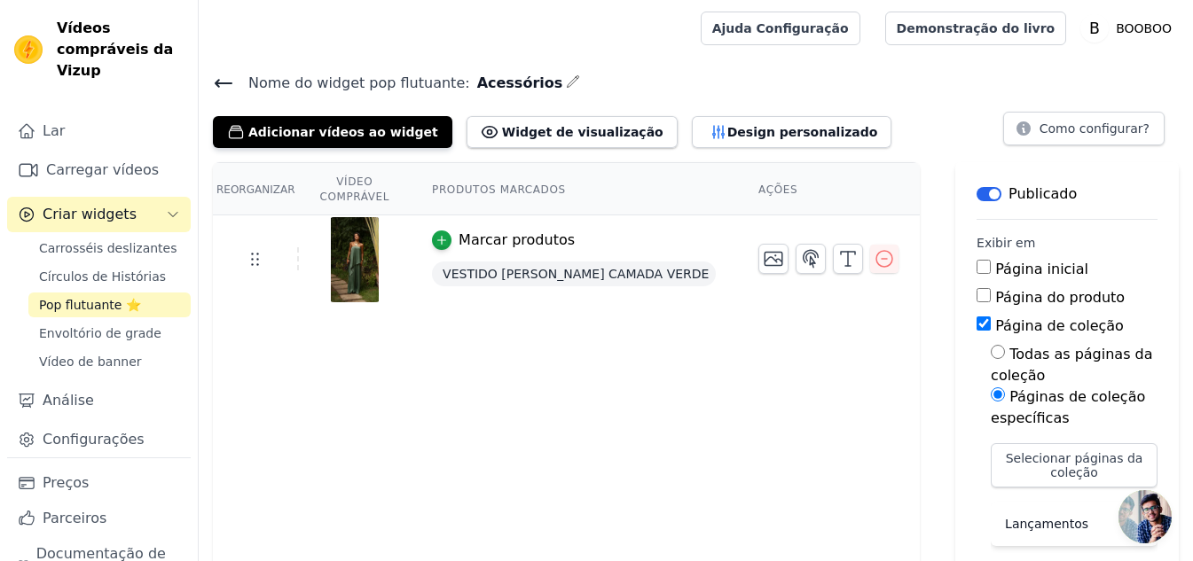
click at [348, 243] on img at bounding box center [355, 259] width 50 height 85
click at [763, 248] on icon "button" at bounding box center [773, 258] width 21 height 21
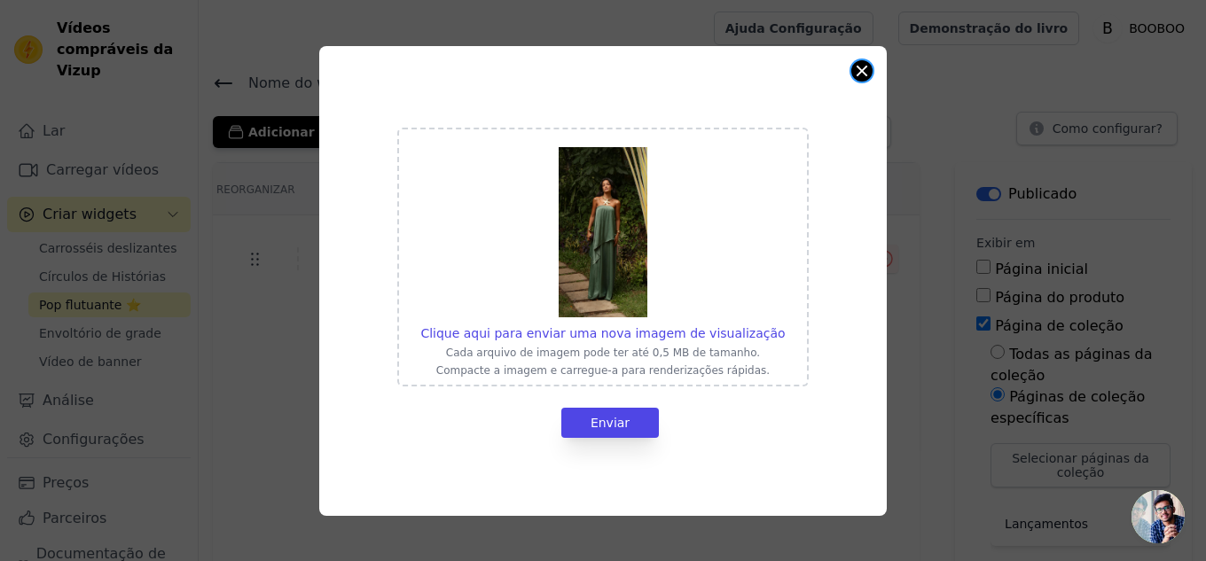
click at [866, 72] on button "Fechar modal" at bounding box center [861, 70] width 21 height 21
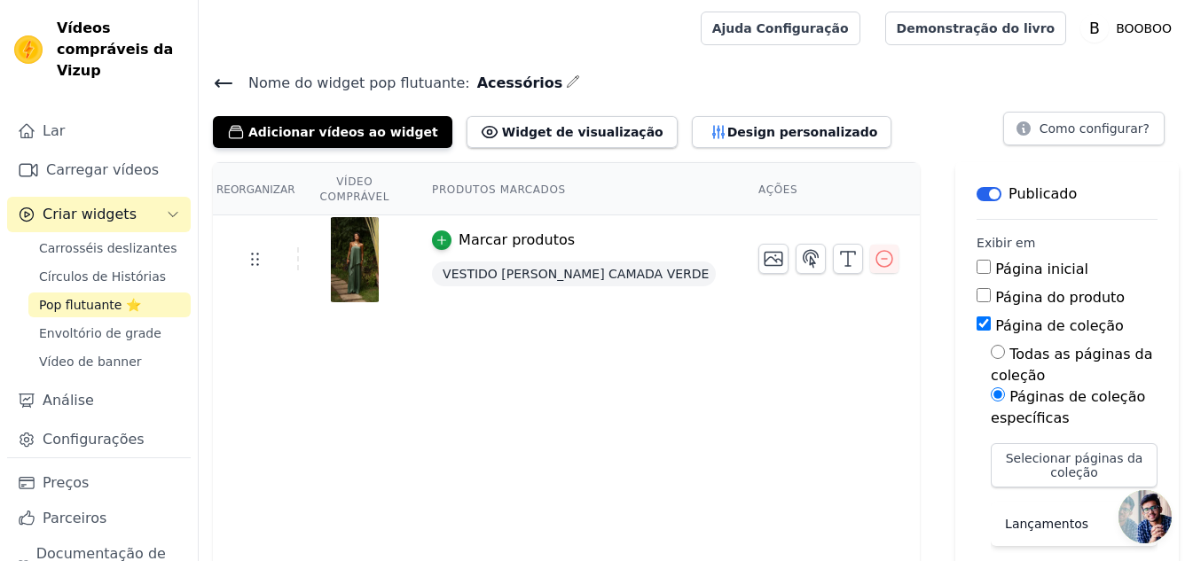
click at [300, 245] on div at bounding box center [355, 259] width 111 height 85
click at [266, 251] on td at bounding box center [256, 258] width 86 height 23
click at [357, 252] on img at bounding box center [355, 259] width 50 height 85
click at [371, 262] on img at bounding box center [355, 259] width 50 height 85
click at [317, 131] on font "Adicionar vídeos ao widget" at bounding box center [343, 132] width 190 height 14
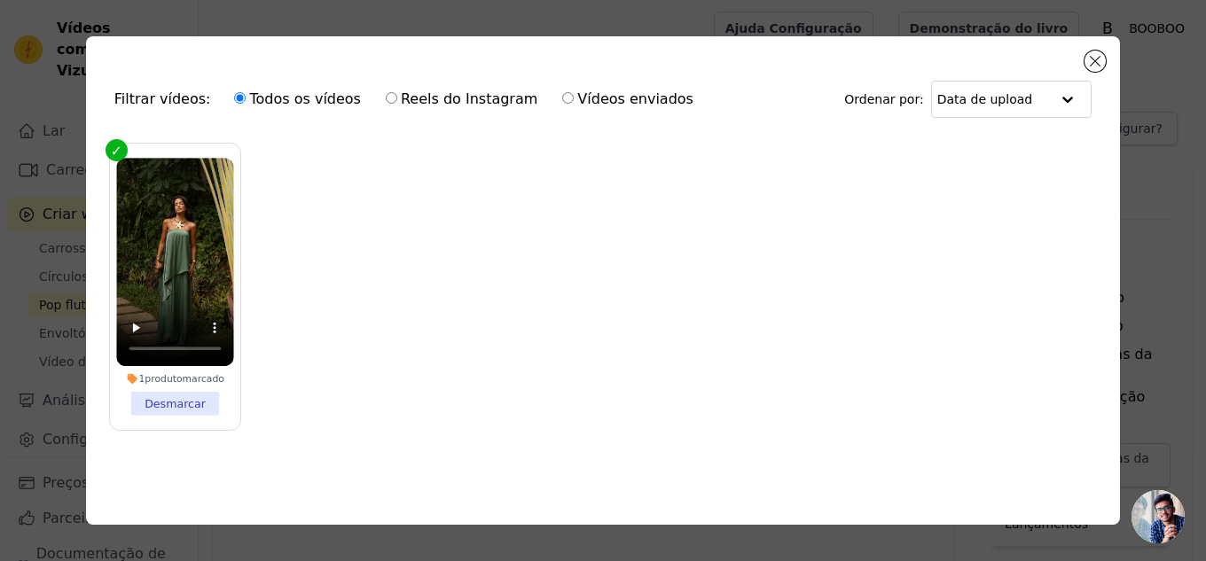
click at [562, 98] on input "Vídeos enviados" at bounding box center [568, 98] width 12 height 12
radio input "true"
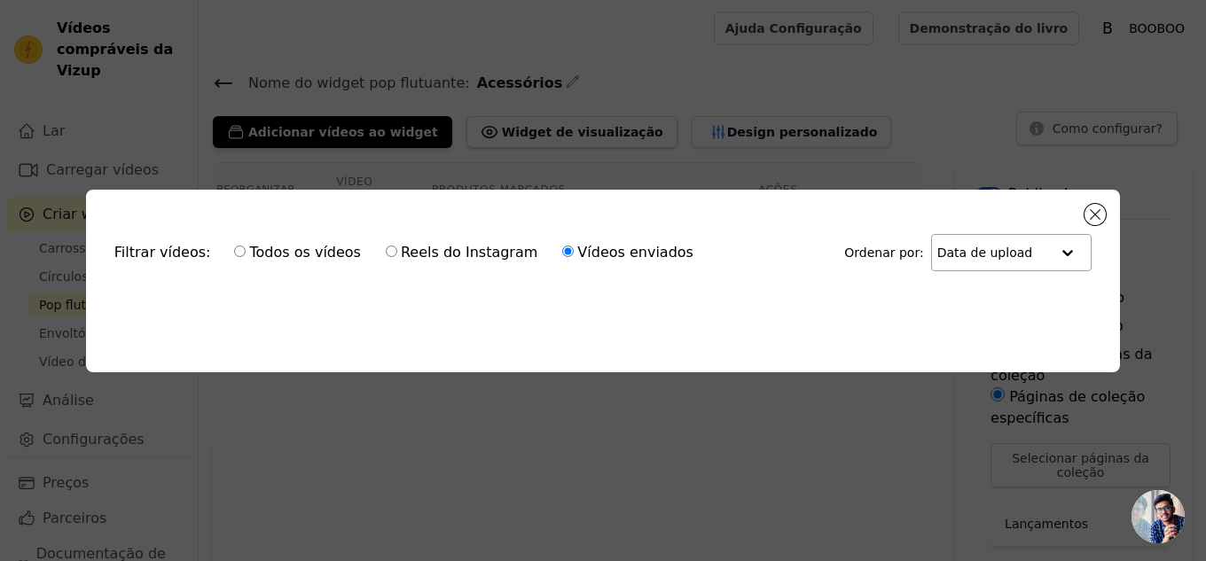
click at [979, 255] on input "text" at bounding box center [993, 252] width 113 height 35
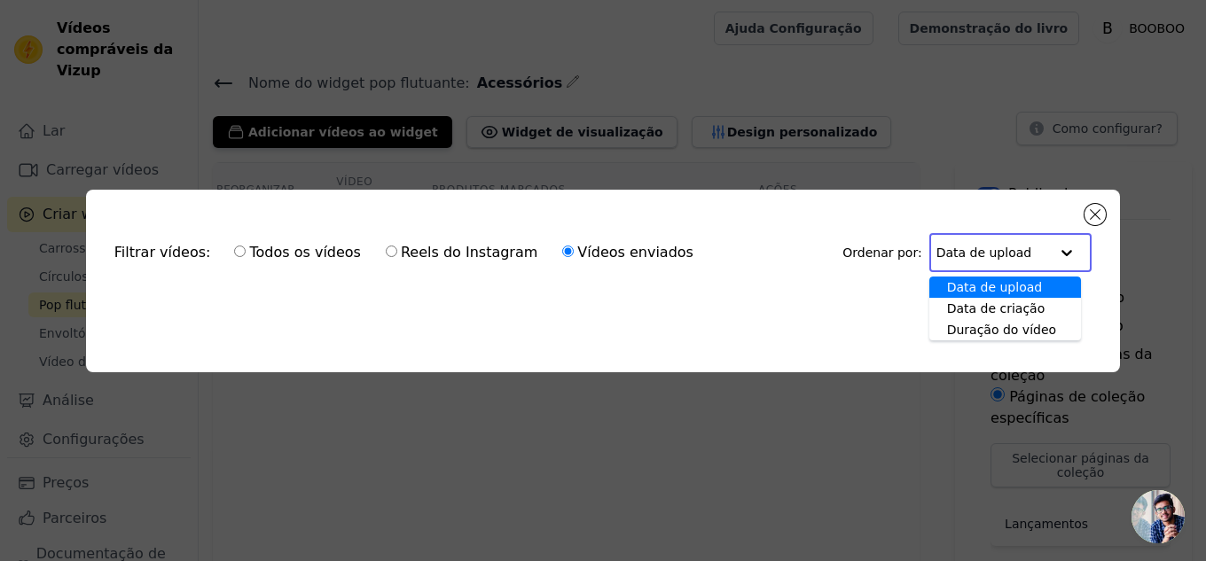
click at [249, 247] on font "Todos os vídeos" at bounding box center [304, 252] width 111 height 17
click at [237, 247] on input "Todos os vídeos" at bounding box center [240, 252] width 12 height 12
radio input "true"
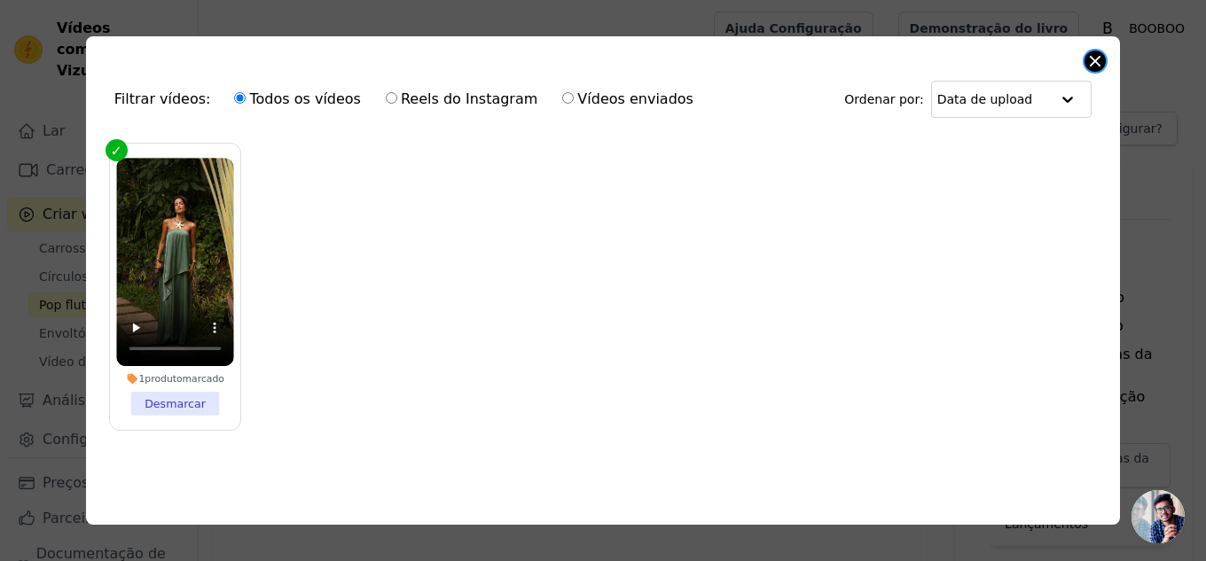
click at [1102, 56] on button "Fechar modal" at bounding box center [1094, 61] width 21 height 21
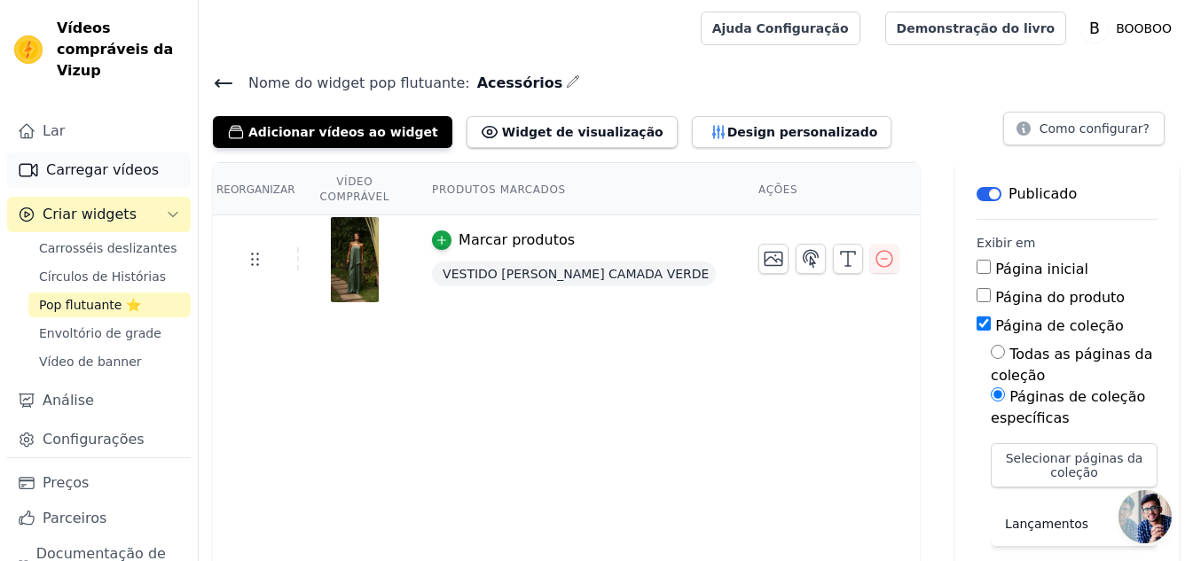
click at [62, 182] on link "Carregar vídeos" at bounding box center [99, 170] width 184 height 35
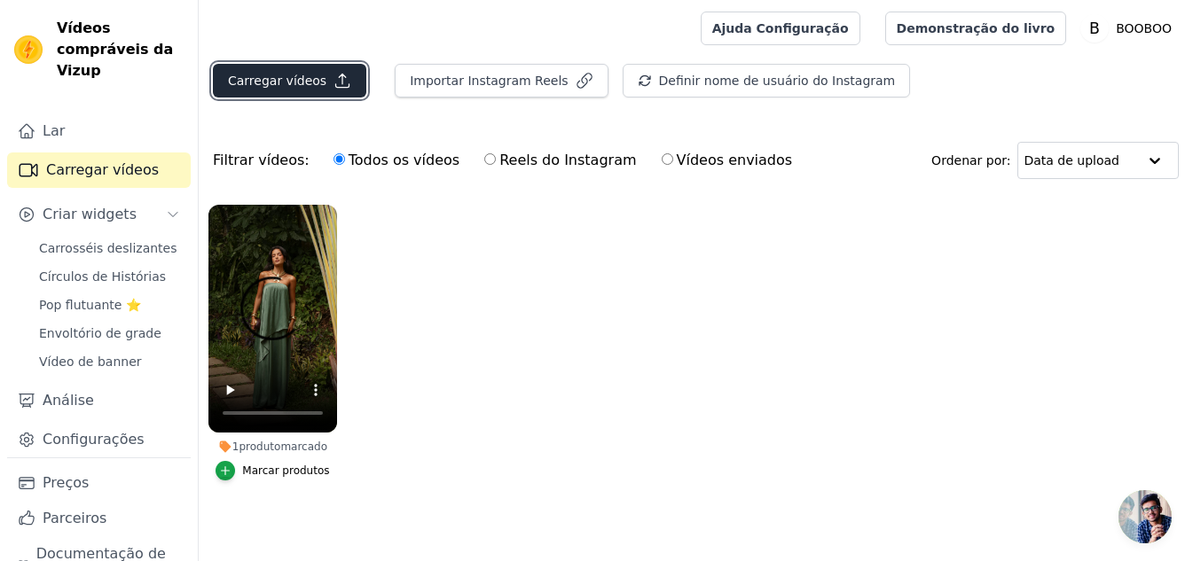
click at [341, 86] on button "Carregar vídeos" at bounding box center [289, 81] width 153 height 34
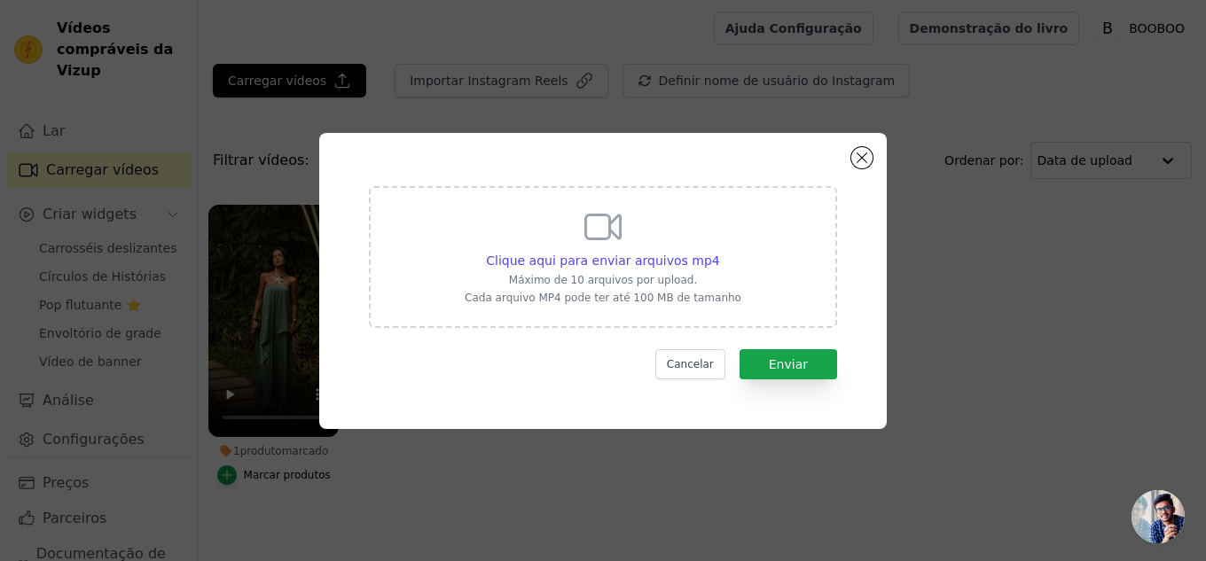
click at [648, 283] on font "Máximo de 10 arquivos por upload." at bounding box center [603, 280] width 188 height 12
click at [719, 252] on input "Clique aqui para enviar arquivos mp4 Máximo de 10 arquivos por upload. Cada arq…" at bounding box center [719, 251] width 1 height 1
type input "C:\fakepath\PADRÃO FOTO ORGÂNICA.mp4"
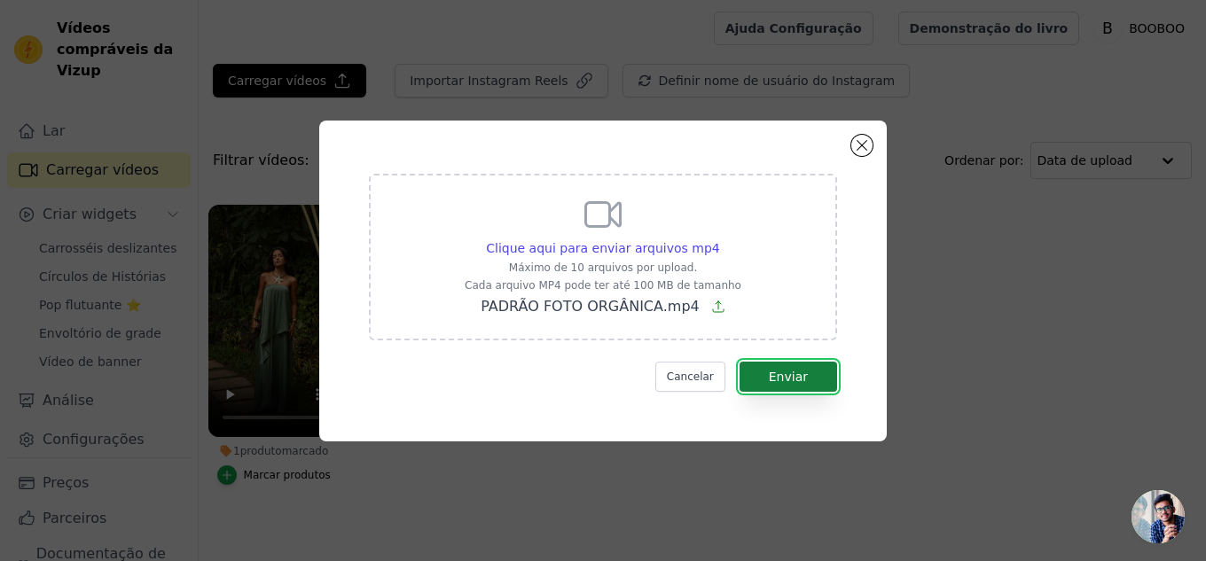
click at [795, 372] on font "Enviar" at bounding box center [788, 377] width 39 height 14
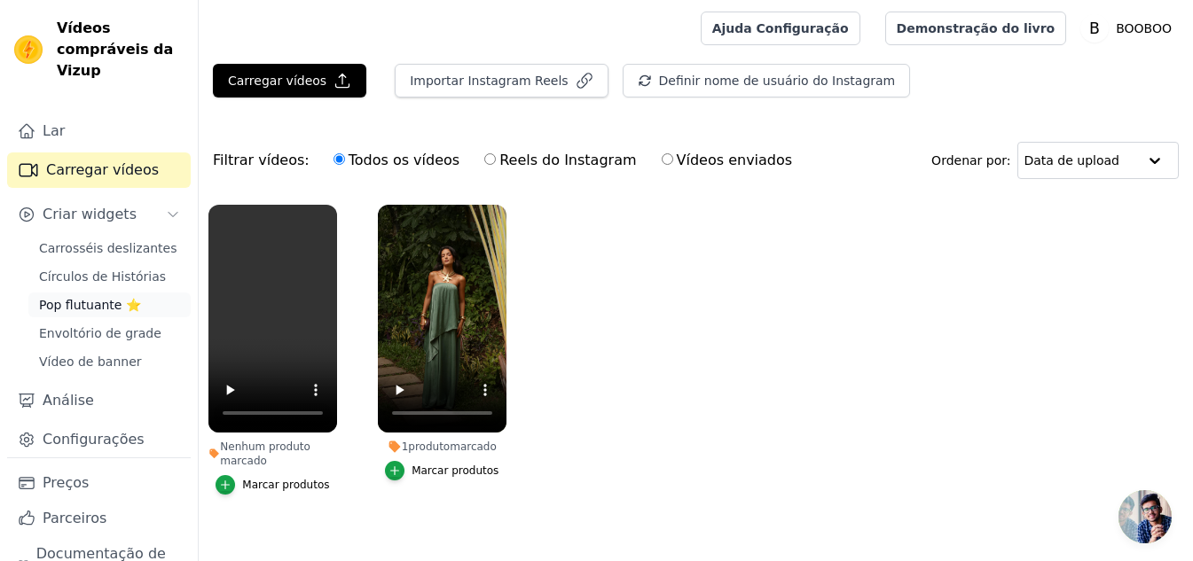
click at [82, 310] on font "Pop flutuante ⭐" at bounding box center [90, 305] width 102 height 14
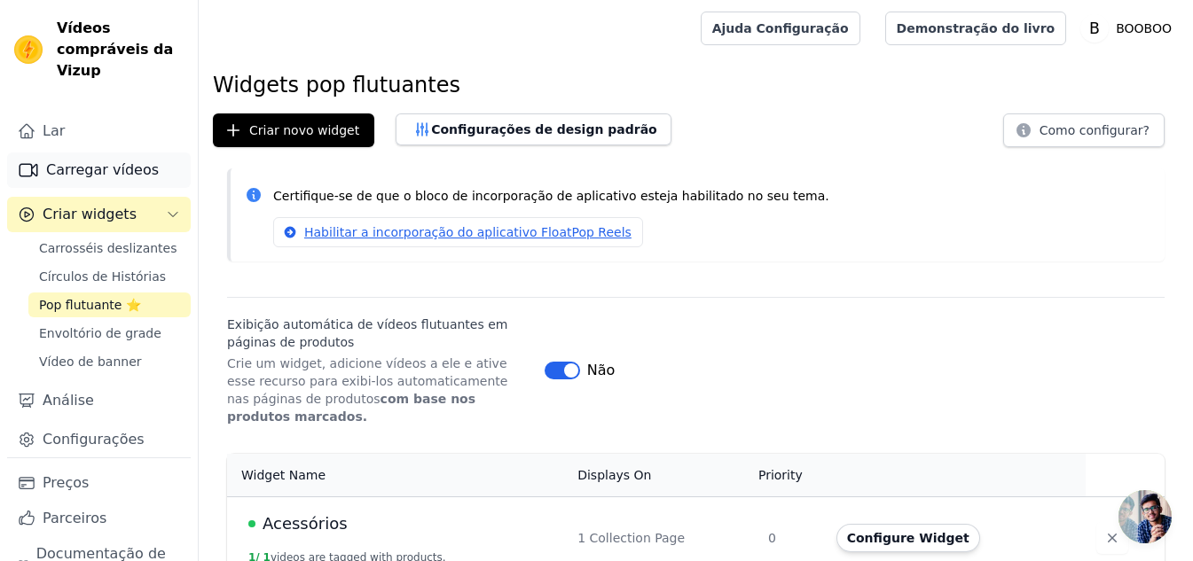
click at [85, 168] on font "Carregar vídeos" at bounding box center [102, 169] width 113 height 17
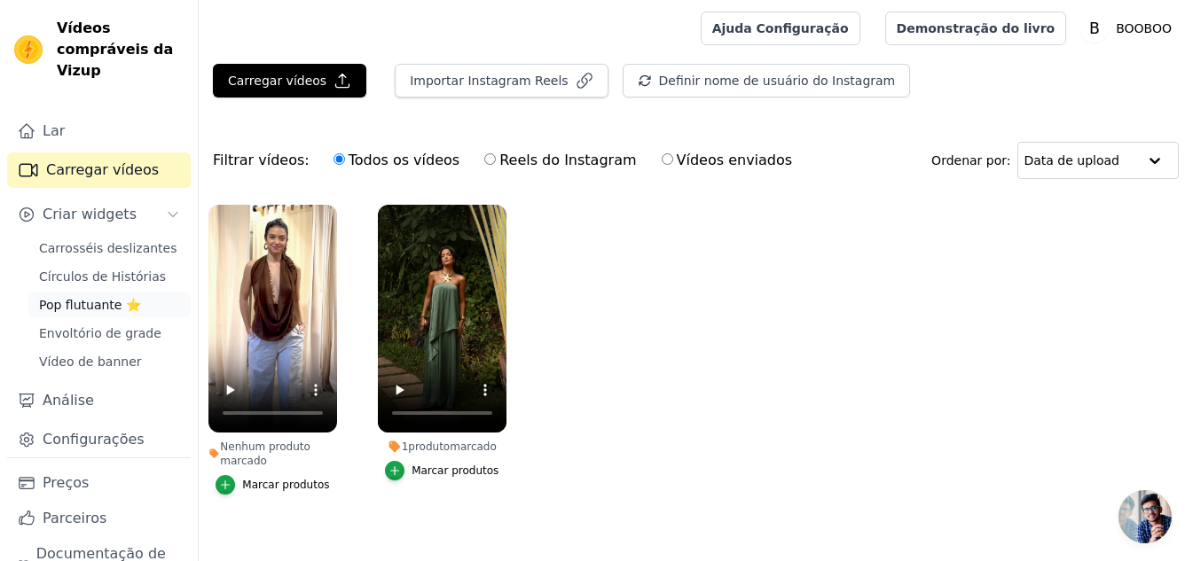
click at [90, 308] on font "Pop flutuante ⭐" at bounding box center [90, 305] width 102 height 14
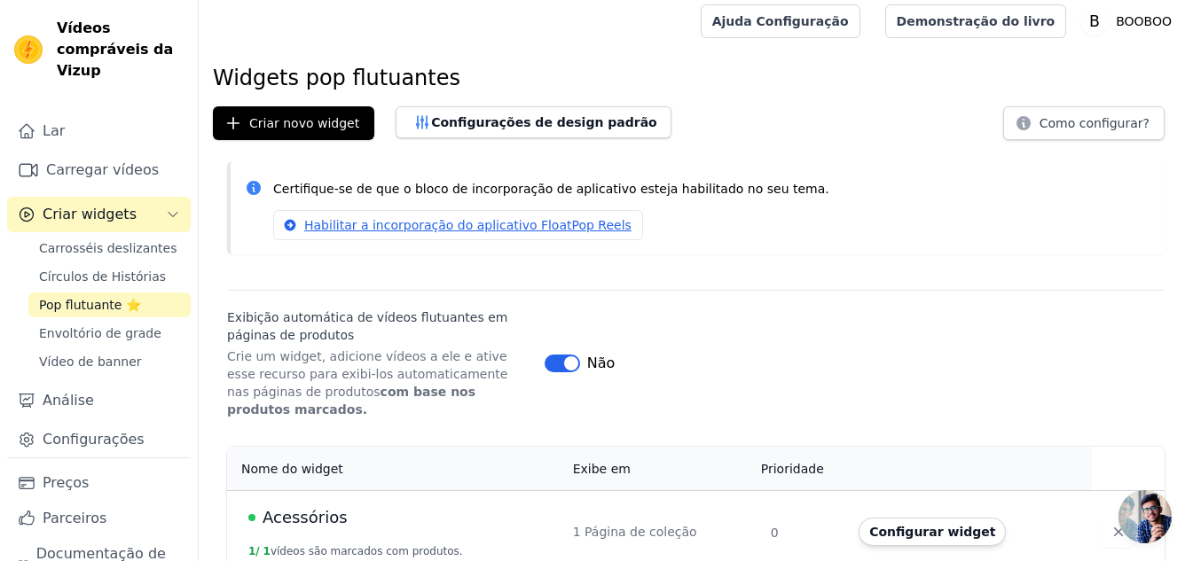
scroll to position [9, 0]
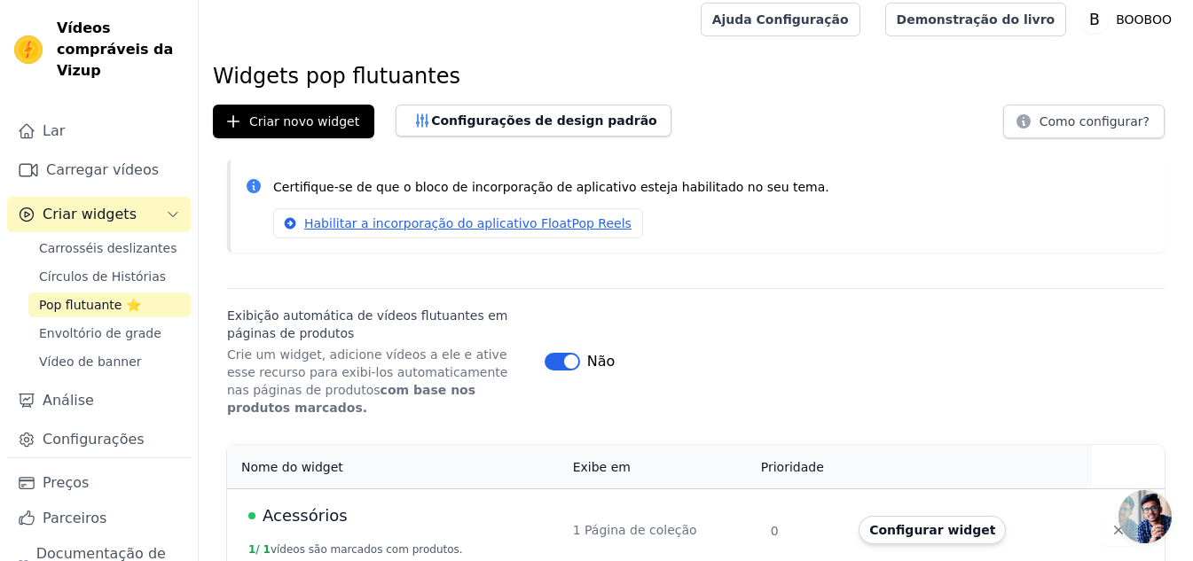
click at [645, 523] on font "1 Página de coleção" at bounding box center [635, 530] width 124 height 14
click at [297, 121] on font "Criar novo widget" at bounding box center [304, 121] width 110 height 14
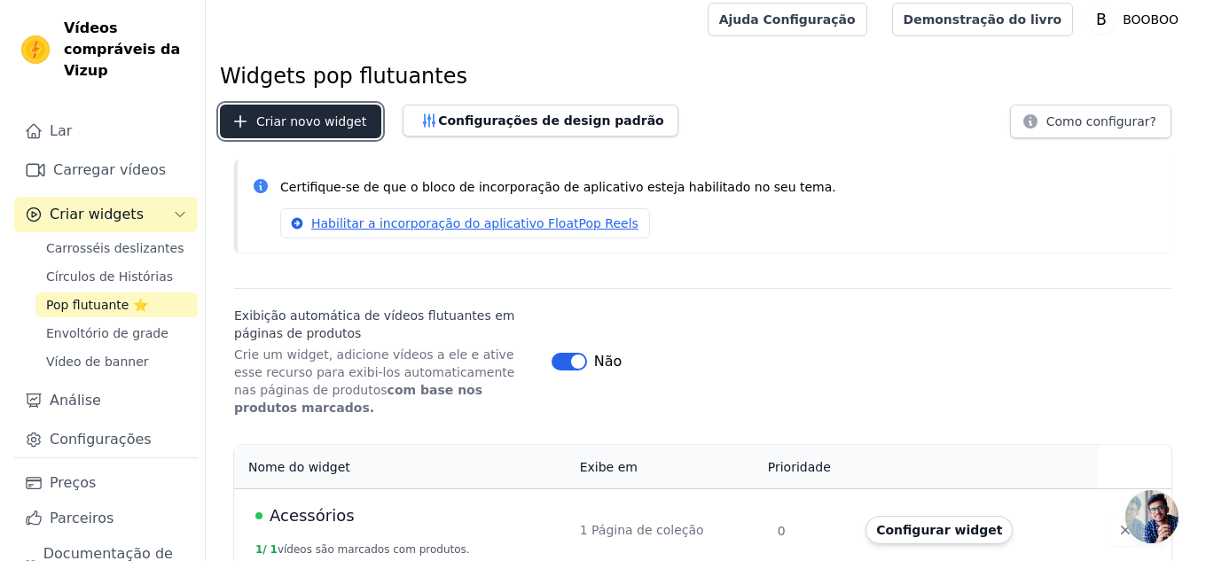
scroll to position [0, 0]
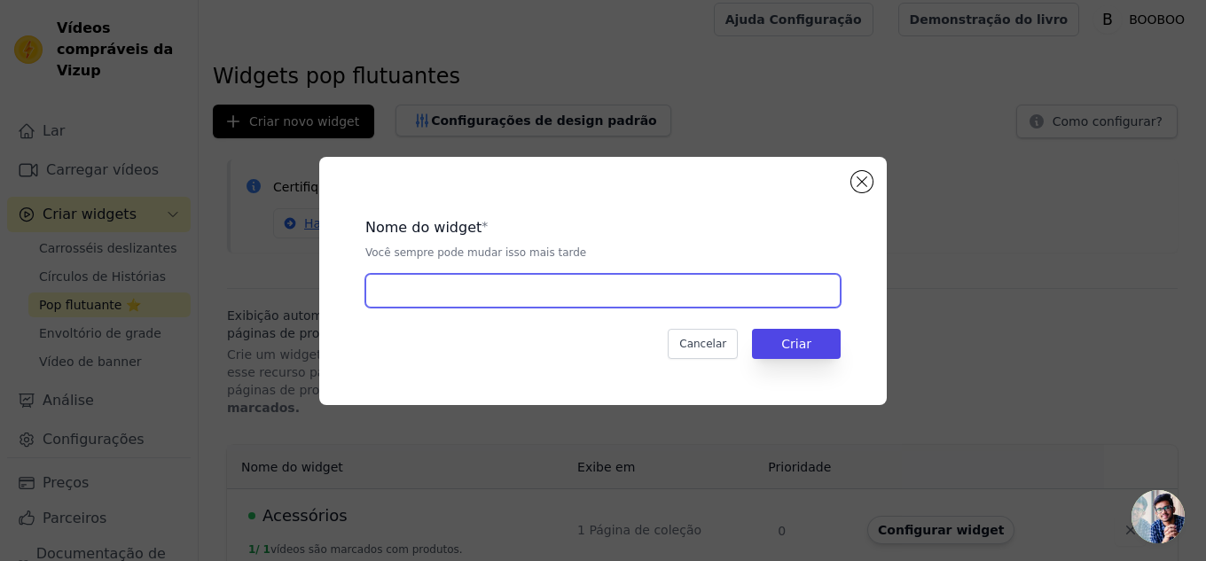
click at [478, 288] on input "text" at bounding box center [602, 291] width 475 height 34
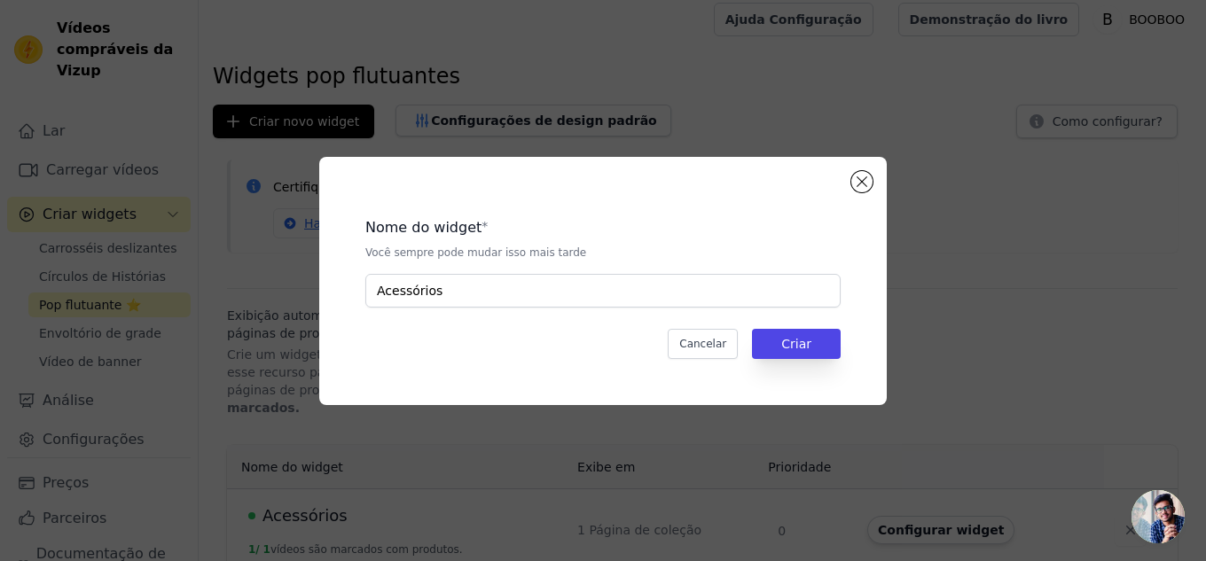
click at [808, 365] on div "Nome do widget * Você sempre pode mudar isso mais tarde Acessórios Cancelar Cri…" at bounding box center [603, 281] width 511 height 192
click at [808, 345] on font "Criar" at bounding box center [796, 344] width 30 height 14
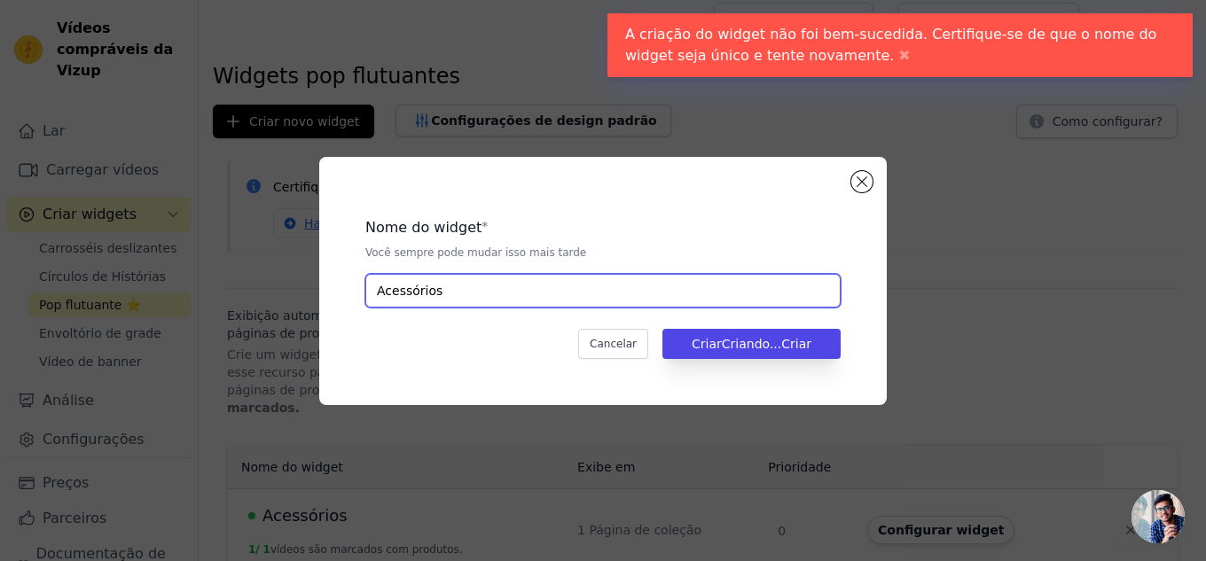
click at [498, 295] on input "Acessórios" at bounding box center [602, 291] width 475 height 34
type input "Acessórioss"
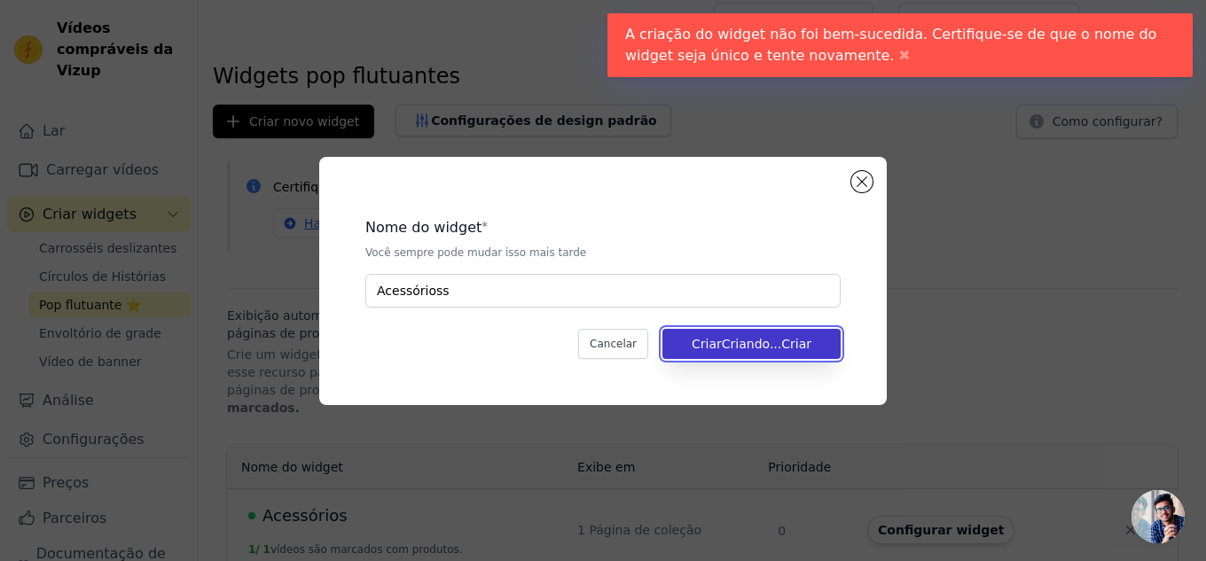
click at [793, 344] on font "Criar" at bounding box center [796, 344] width 30 height 14
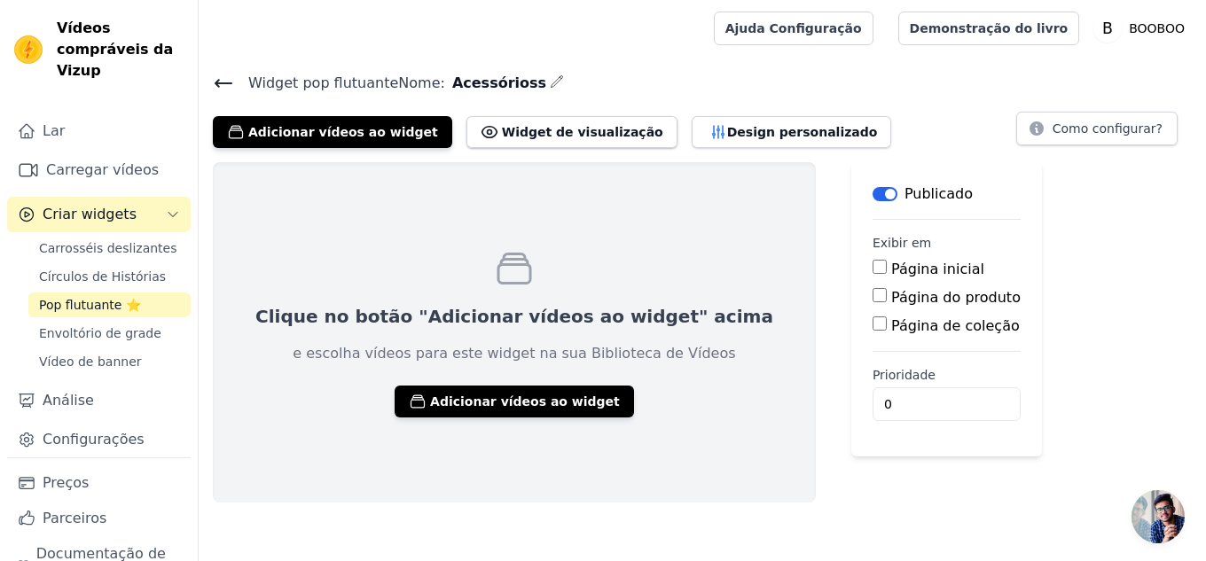
click at [210, 82] on div "Widget pop flutuante Nome: Acessórioss Adicionar vídeos ao widget Widget de vis…" at bounding box center [702, 109] width 1007 height 77
click at [481, 383] on div "Clique no botão "Adicionar vídeos ao widget" acima e escolha vídeos para este w…" at bounding box center [514, 332] width 603 height 340
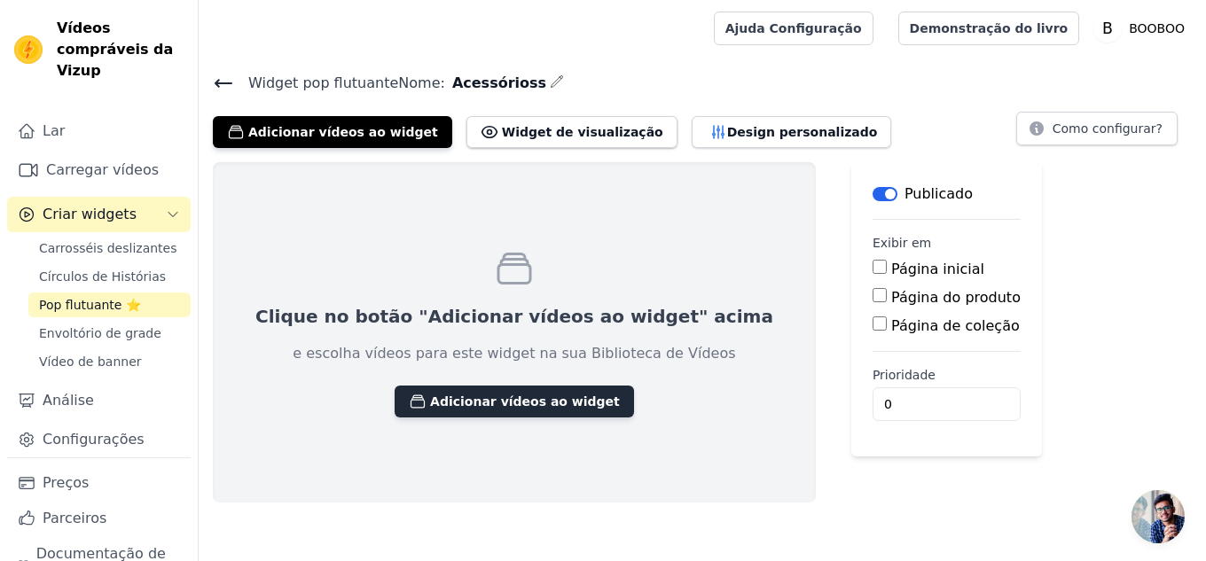
click at [483, 386] on button "Adicionar vídeos ao widget" at bounding box center [514, 402] width 239 height 32
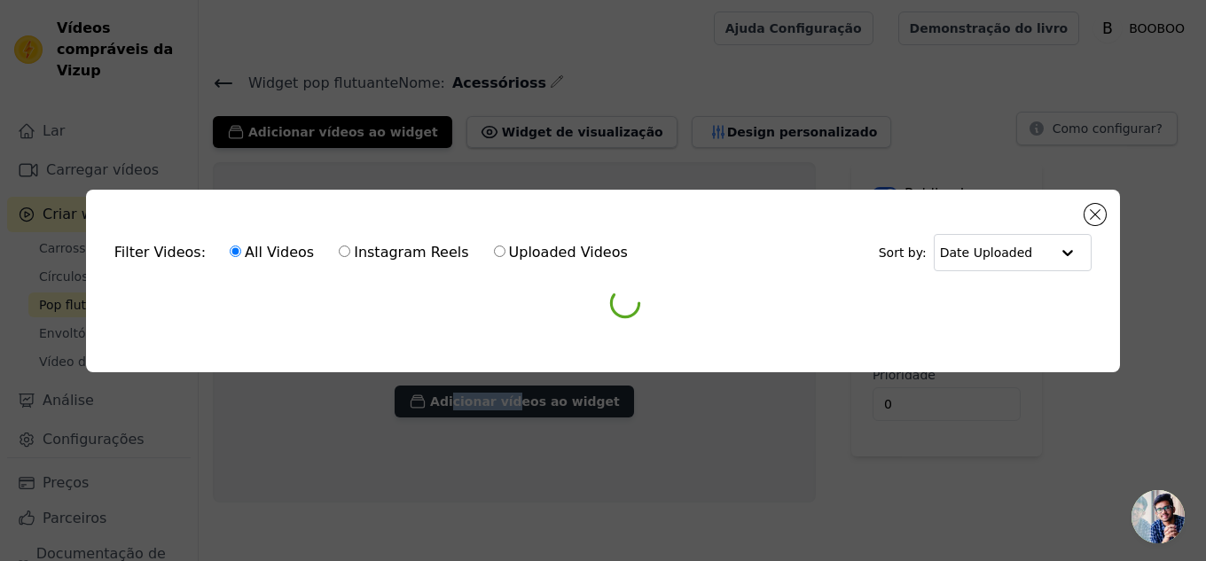
click at [483, 387] on div "Filter Videos: All Videos Instagram Reels Uploaded Videos Sort by: Date Uploade…" at bounding box center [602, 280] width 1149 height 239
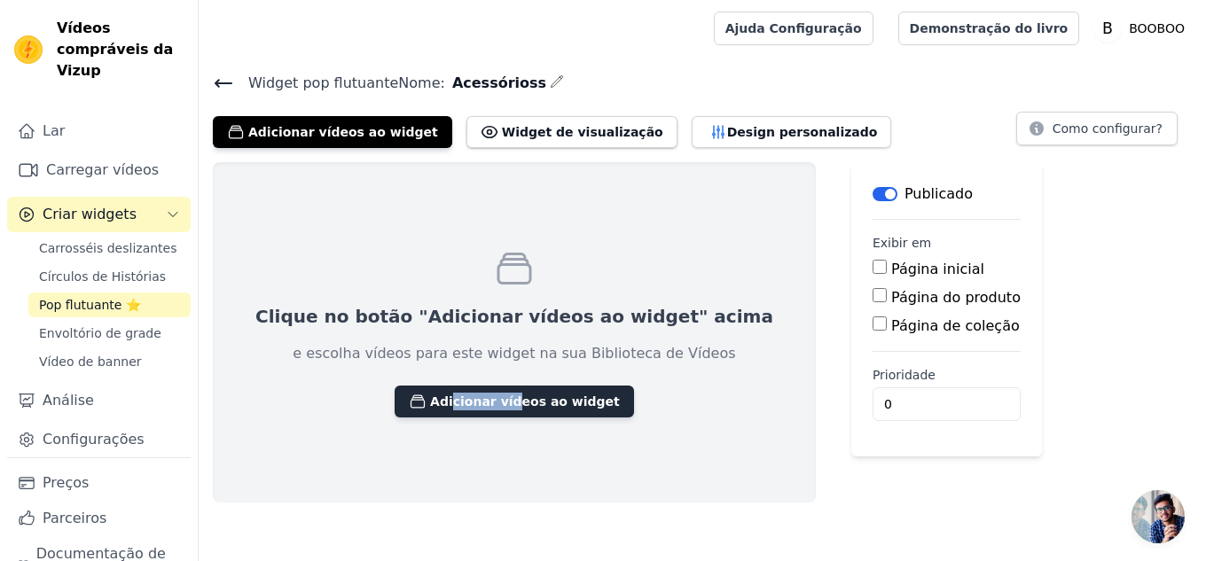
click at [483, 387] on button "Adicionar vídeos ao widget" at bounding box center [514, 402] width 239 height 32
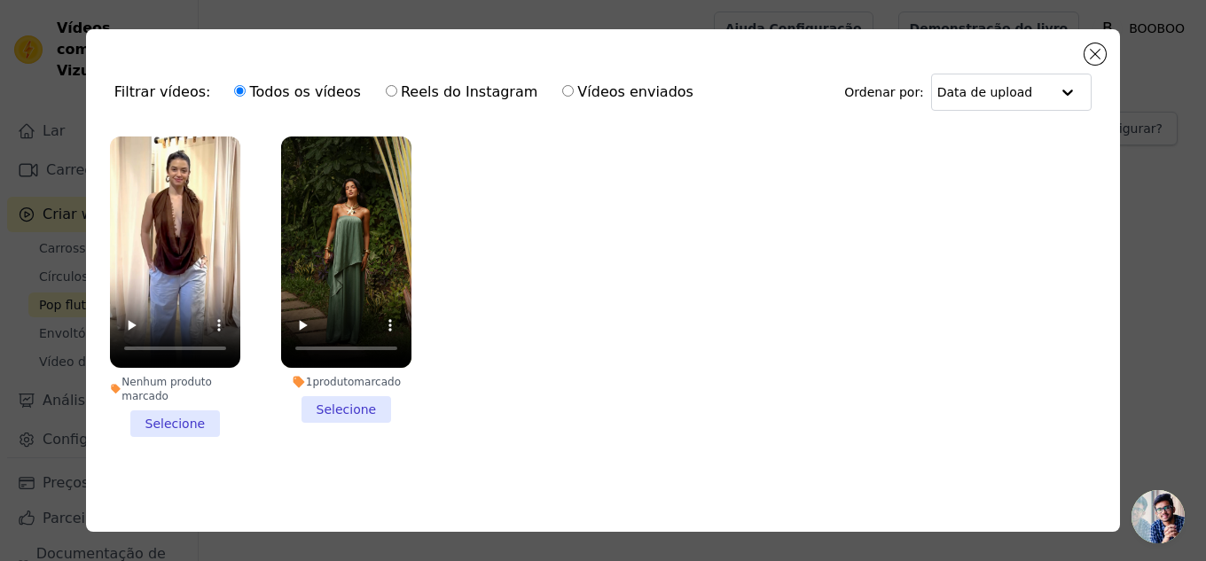
click at [183, 425] on li "Nenhum produto marcado Selecione" at bounding box center [175, 287] width 130 height 301
click at [0, 0] on input "Nenhum produto marcado Selecione" at bounding box center [0, 0] width 0 height 0
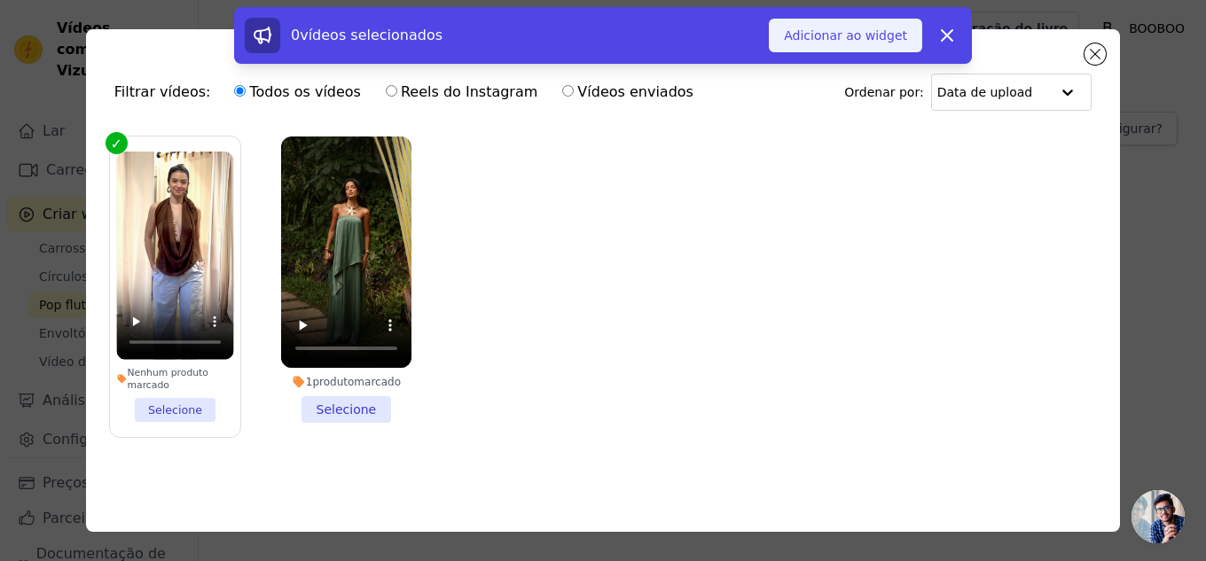
click at [857, 44] on button "Adicionar ao widget" at bounding box center [845, 36] width 153 height 34
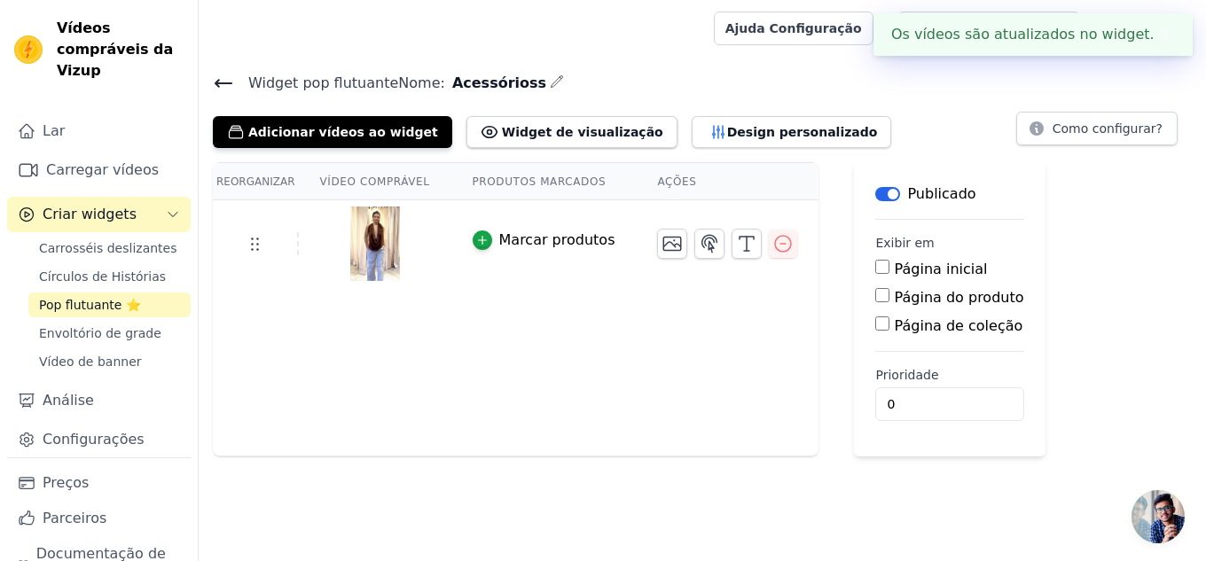
click at [875, 326] on input "Página de coleção" at bounding box center [882, 324] width 14 height 14
checkbox input "true"
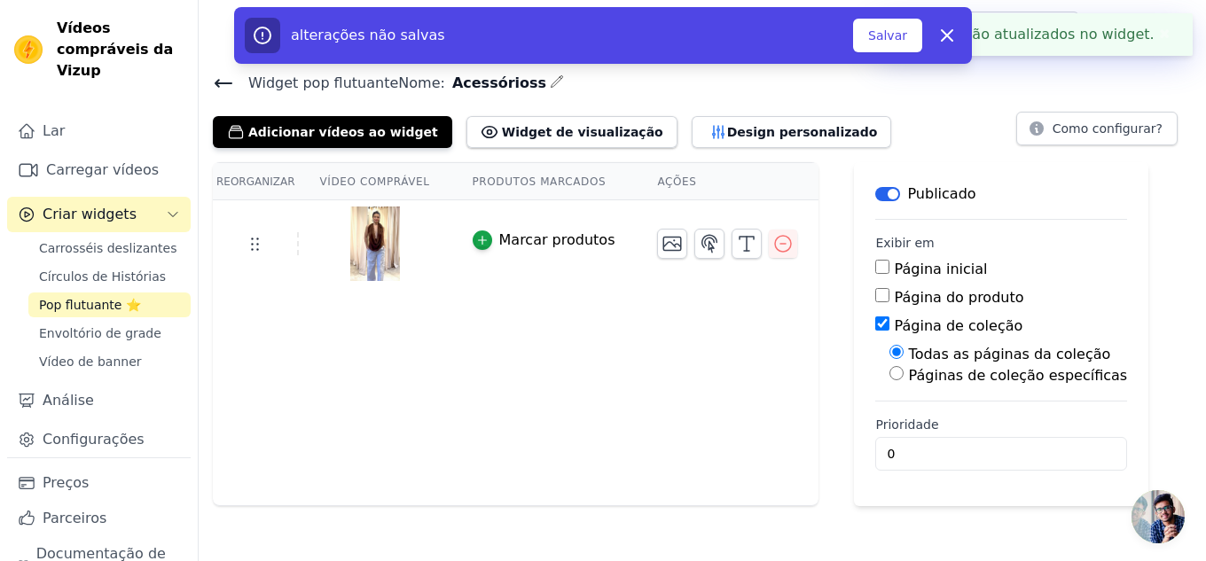
click at [889, 380] on div "Páginas de coleção específicas" at bounding box center [1008, 375] width 238 height 21
click at [889, 373] on input "Páginas de coleção específicas" at bounding box center [896, 373] width 14 height 14
radio input "true"
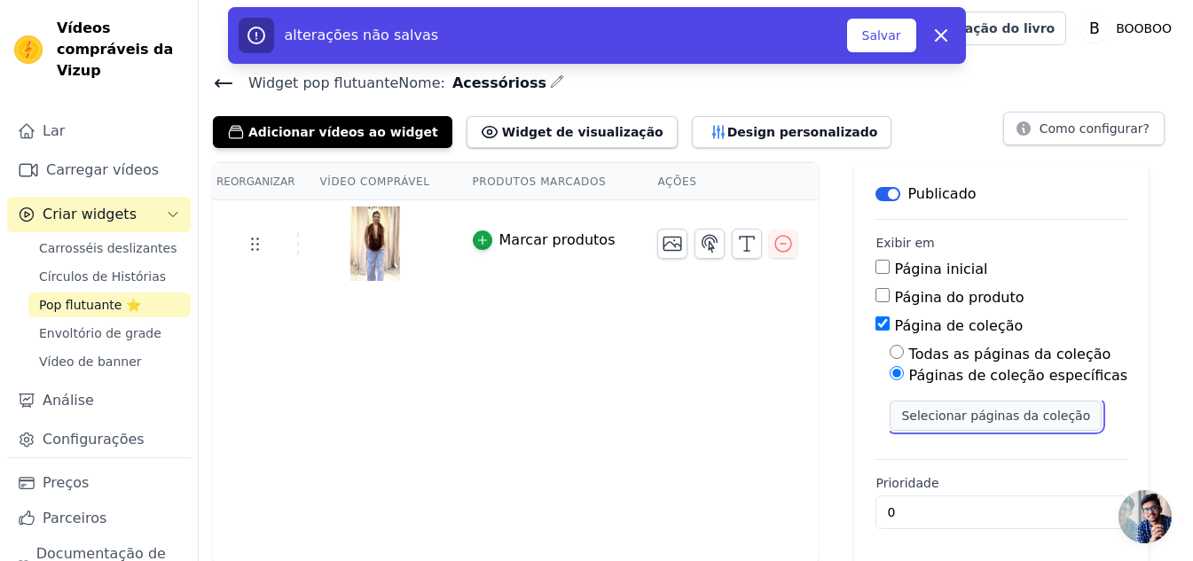
click at [976, 414] on font "Selecionar páginas da coleção" at bounding box center [995, 416] width 189 height 14
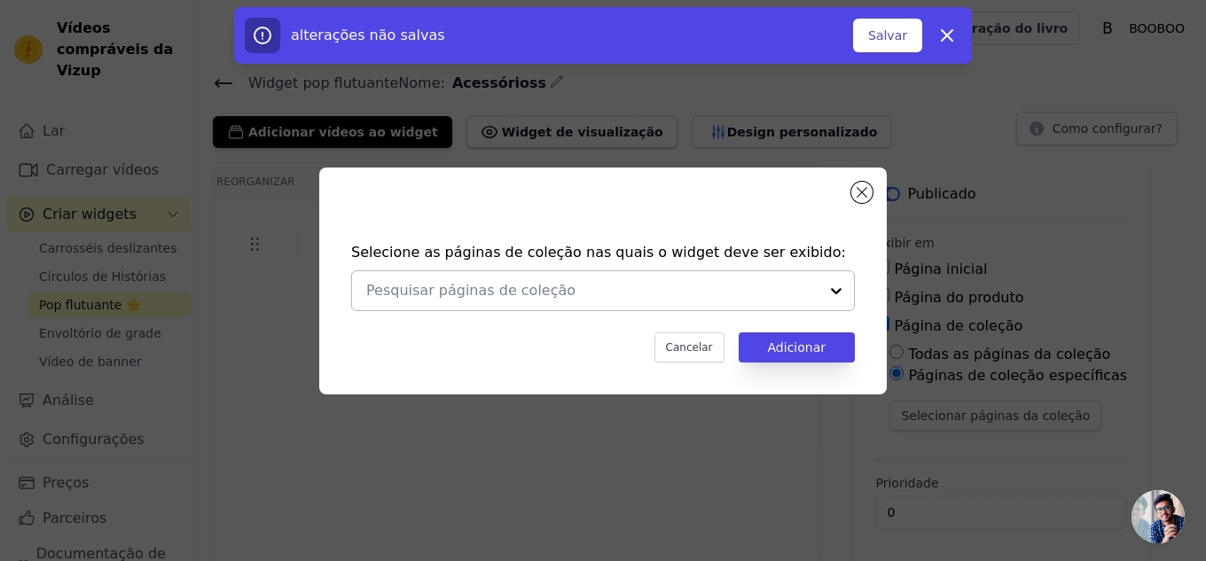
click at [546, 283] on input "text" at bounding box center [592, 290] width 452 height 21
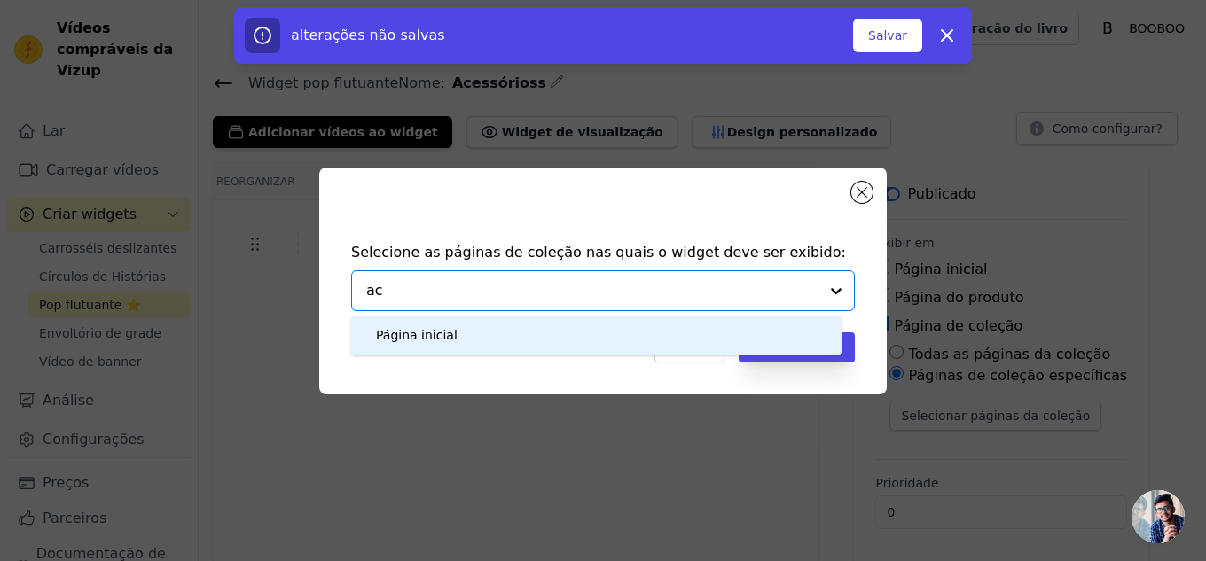
type input "a"
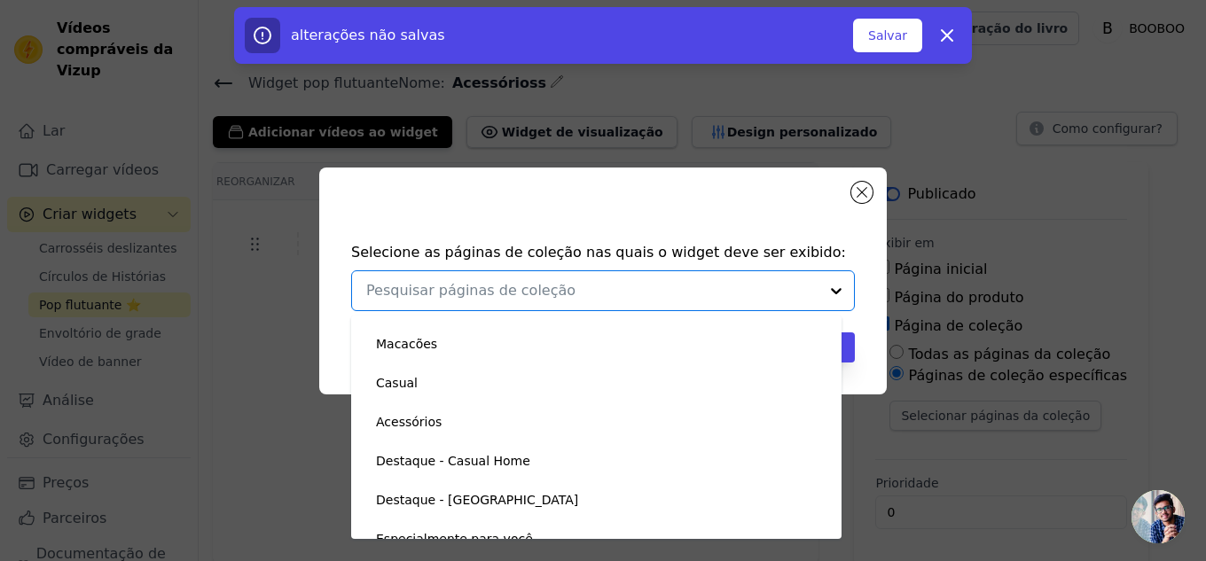
scroll to position [266, 0]
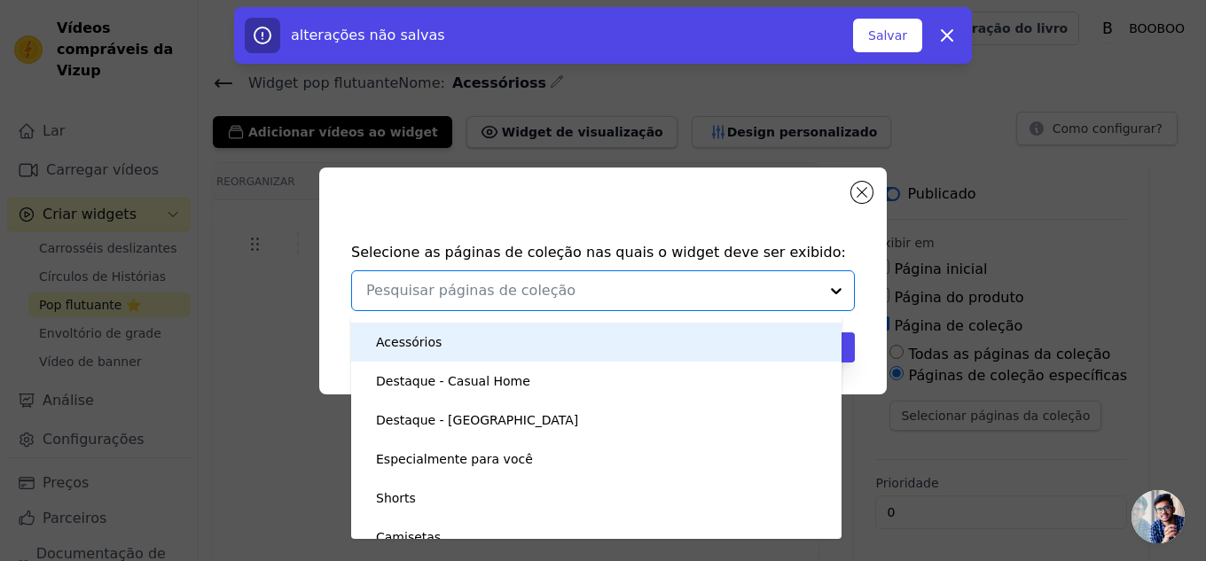
click at [426, 365] on div "Página inicial Calças Quimonos | Caftãs Saias Lançamentos Macacões Casual Acess…" at bounding box center [596, 427] width 490 height 223
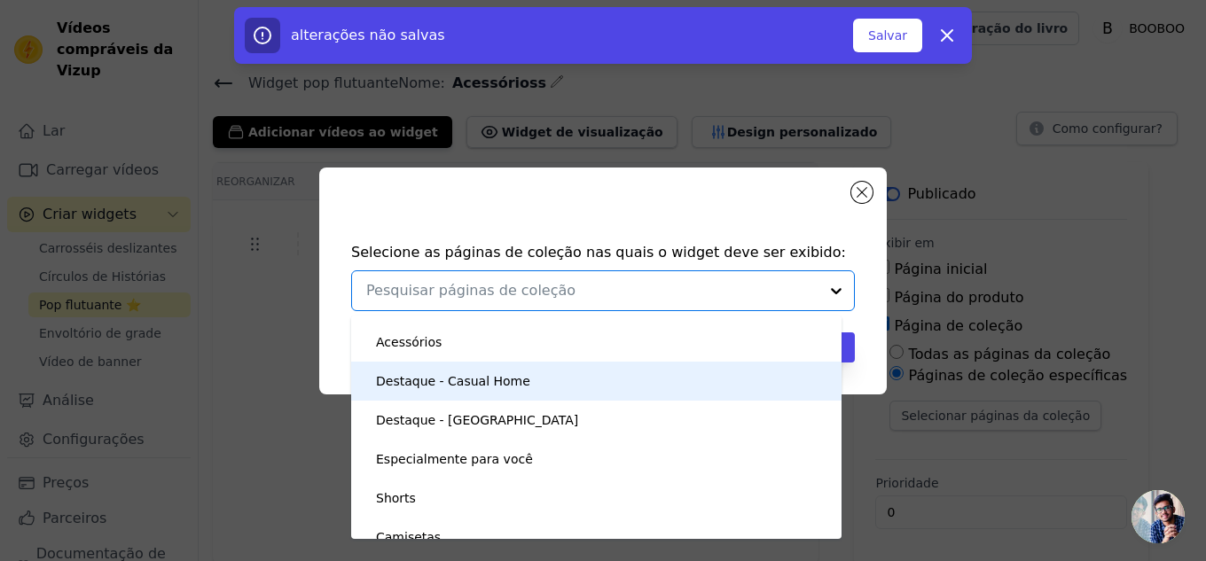
click at [415, 346] on font "Acessórios" at bounding box center [409, 342] width 66 height 14
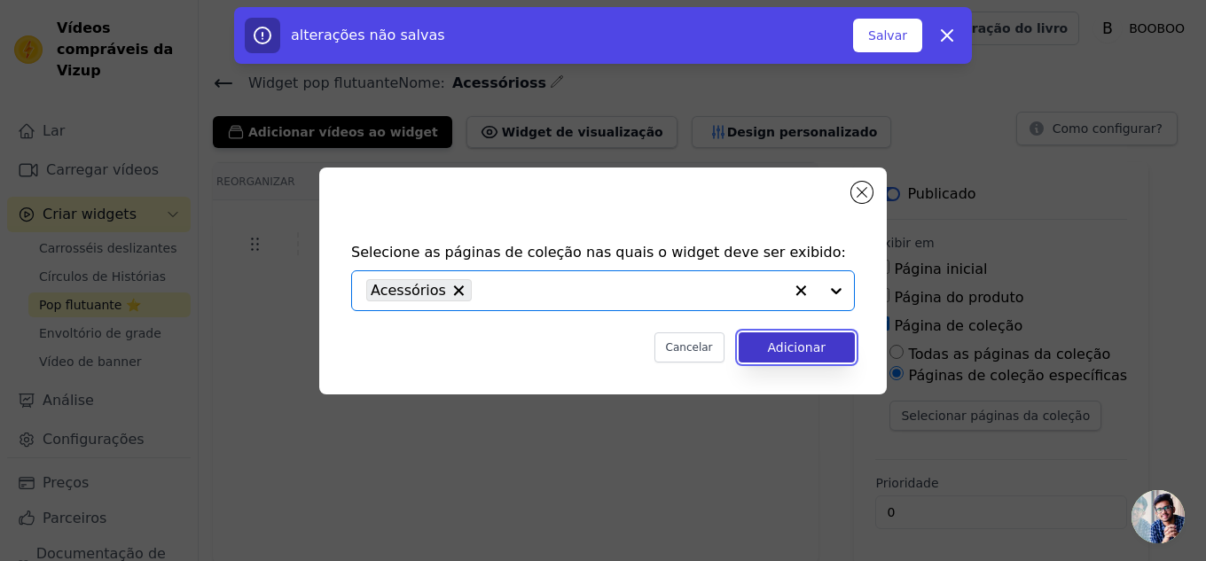
click at [819, 356] on button "Adicionar" at bounding box center [797, 348] width 116 height 30
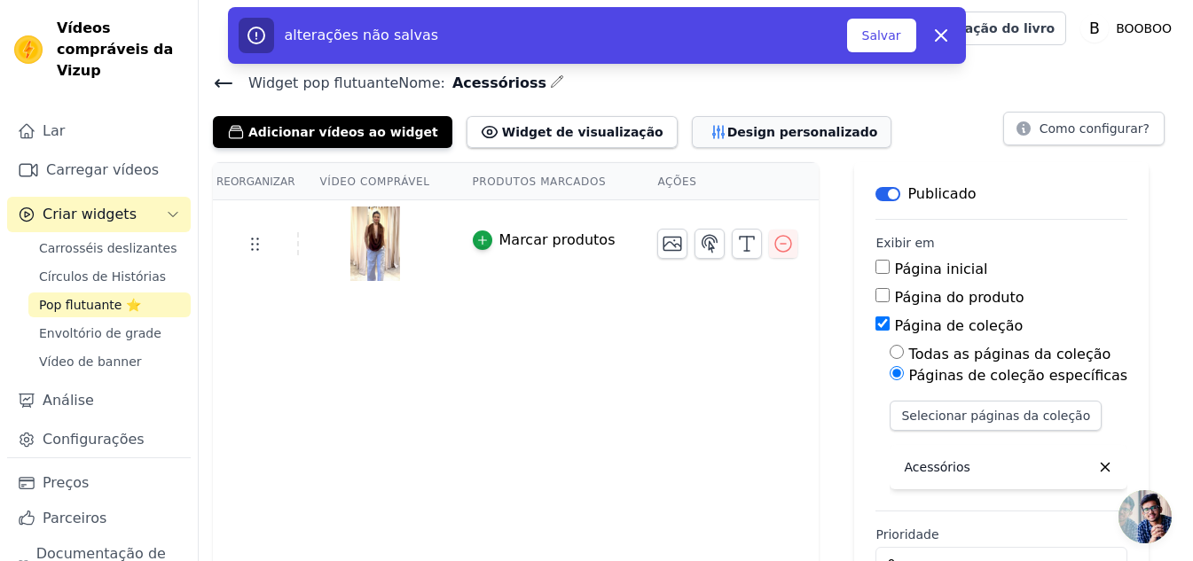
click at [727, 130] on font "Design personalizado" at bounding box center [802, 132] width 151 height 14
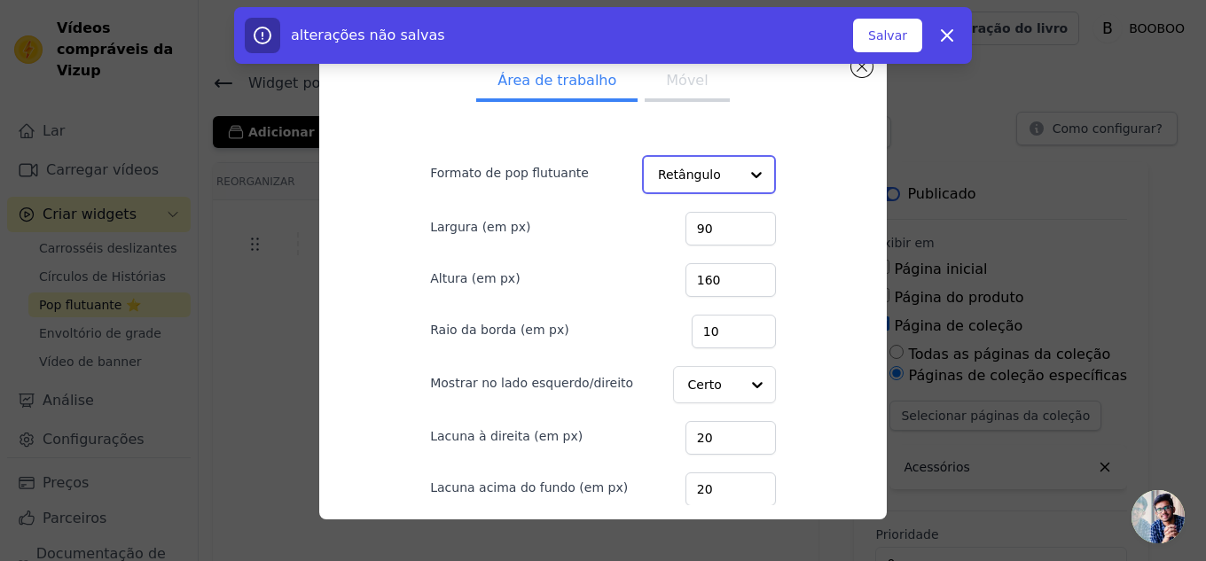
click at [666, 174] on input "Formato de pop flutuante" at bounding box center [698, 174] width 81 height 35
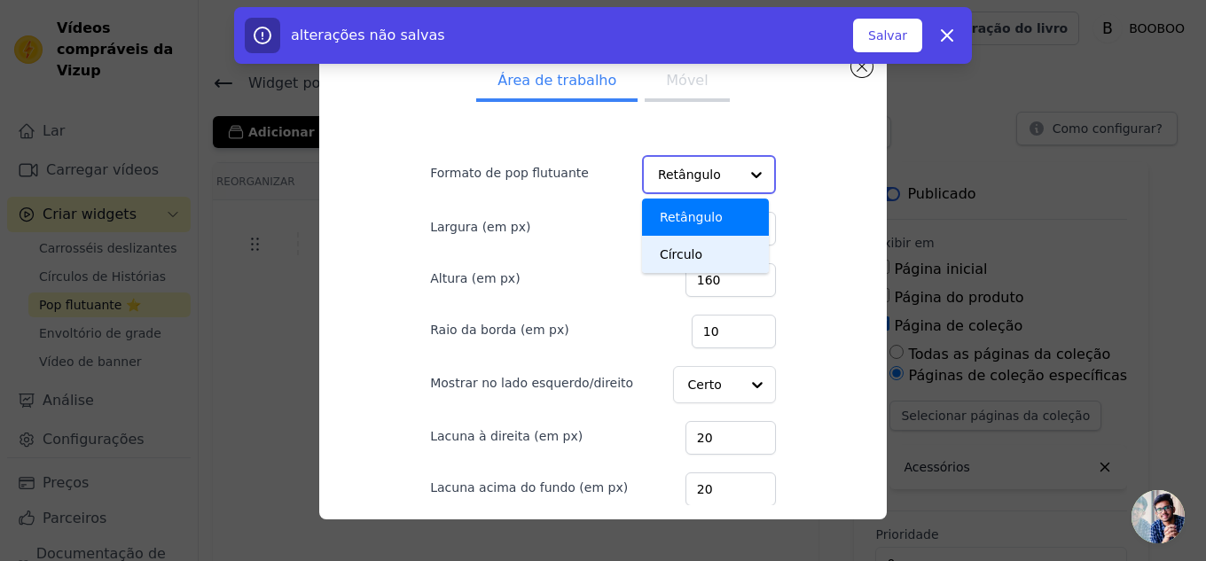
click at [676, 250] on font "Círculo" at bounding box center [681, 254] width 43 height 14
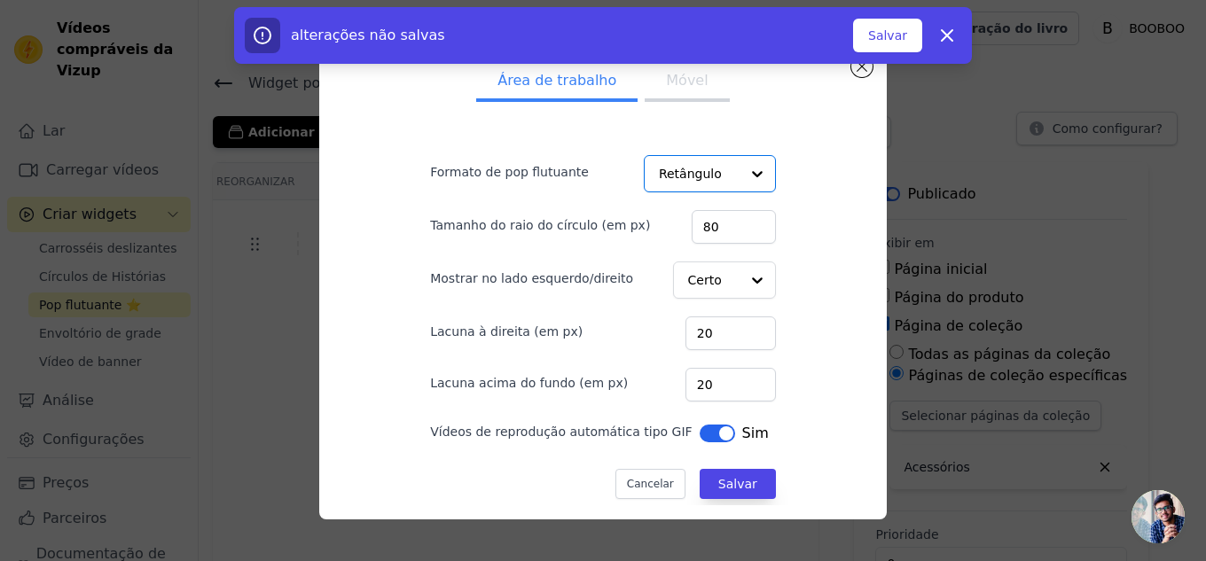
click at [668, 76] on font "Móvel" at bounding box center [687, 80] width 42 height 17
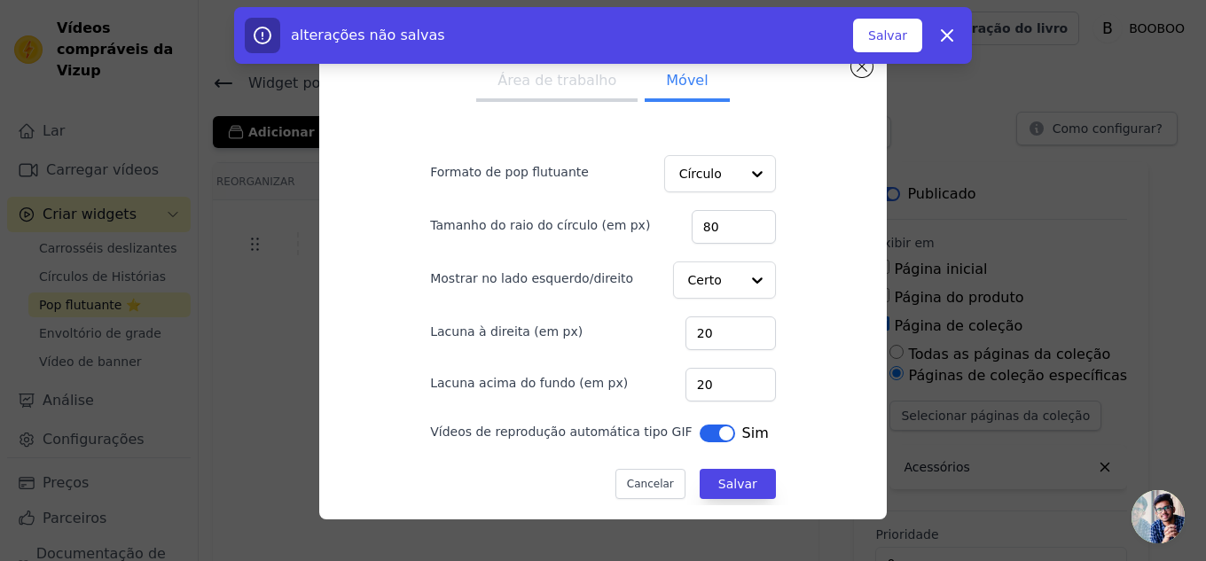
click at [566, 83] on font "Área de trabalho" at bounding box center [556, 80] width 119 height 17
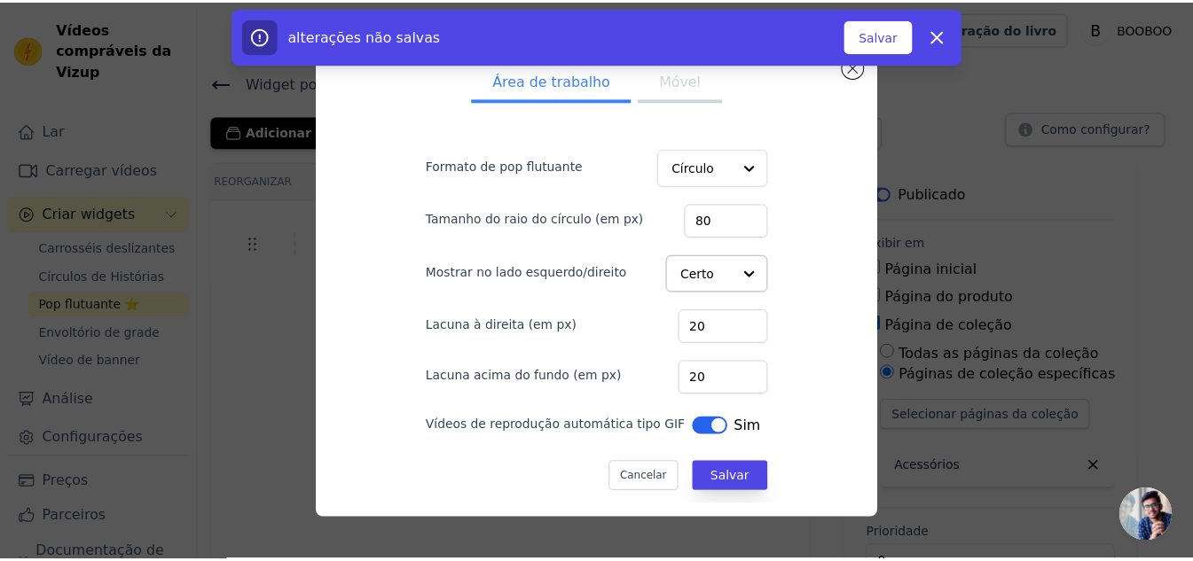
scroll to position [8, 0]
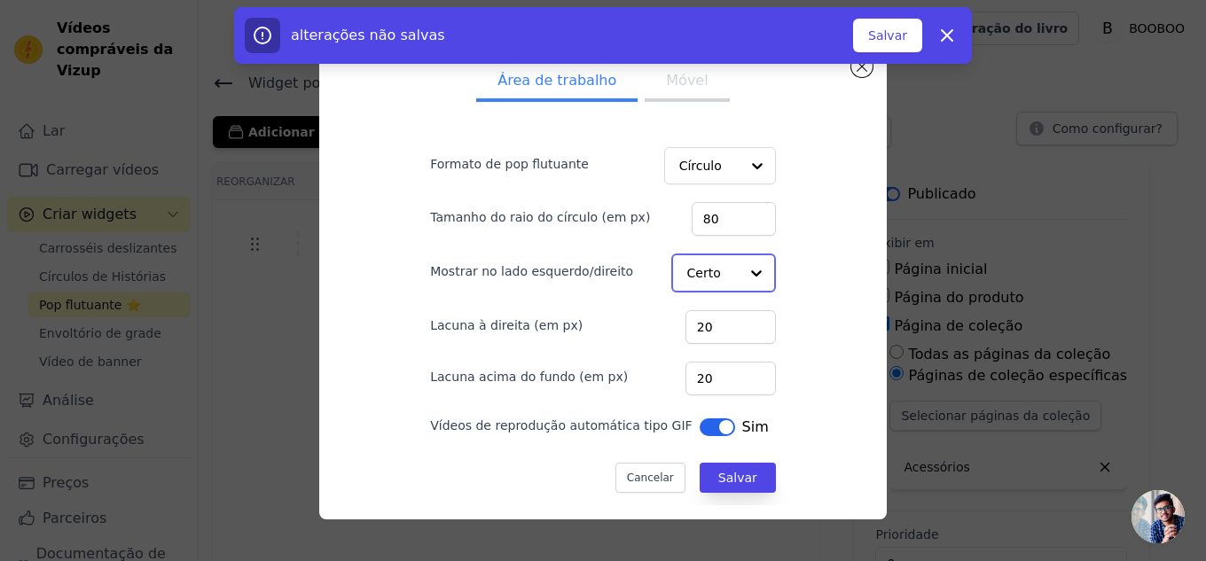
click at [739, 266] on div at bounding box center [756, 272] width 35 height 35
click at [709, 315] on font "Esquerda" at bounding box center [718, 316] width 59 height 14
click at [668, 88] on font "Móvel" at bounding box center [687, 80] width 42 height 17
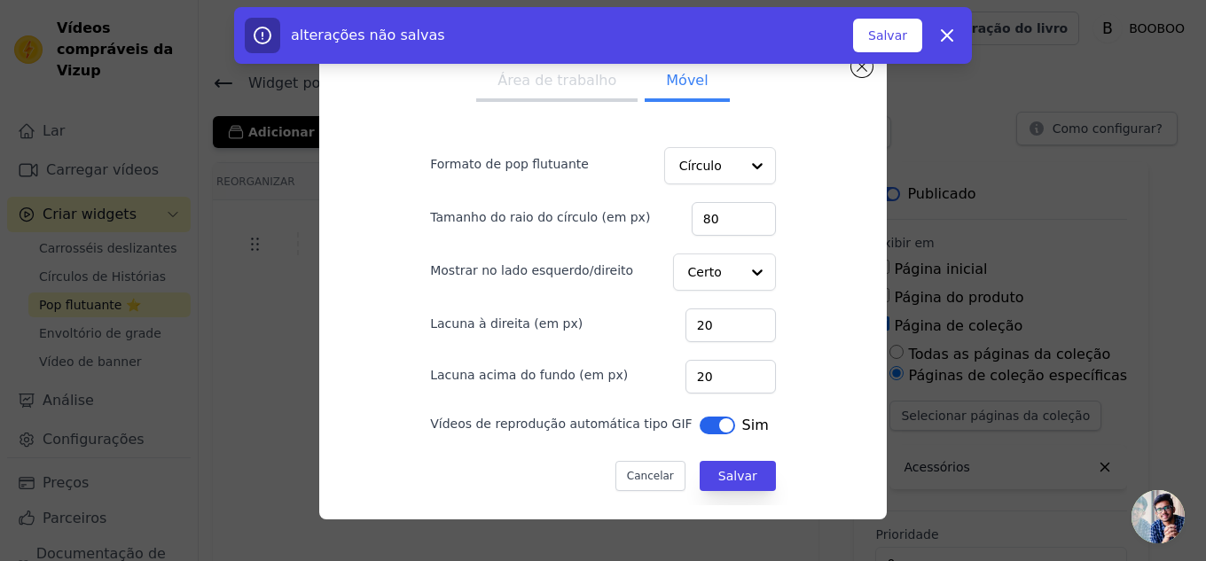
click at [705, 293] on form "Formato de pop flutuante Círculo Tamanho do raio do círculo (em px) 80 Mostrar …" at bounding box center [603, 310] width 374 height 390
click at [704, 286] on input "Mostrar no lado esquerdo/direito" at bounding box center [712, 272] width 51 height 35
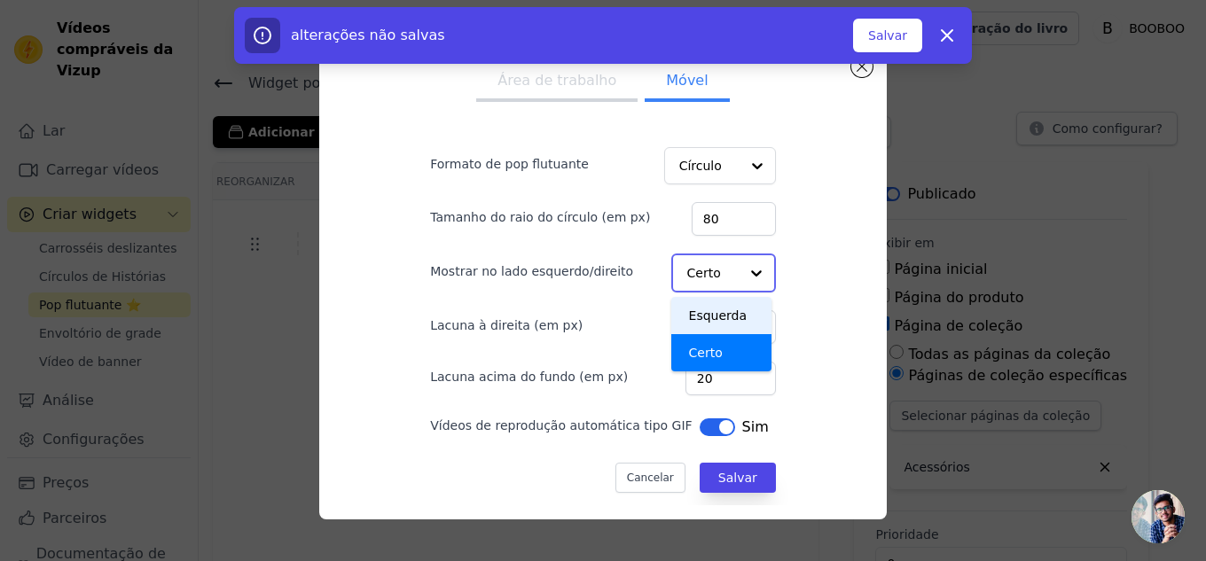
click at [702, 309] on font "Esquerda" at bounding box center [718, 316] width 59 height 14
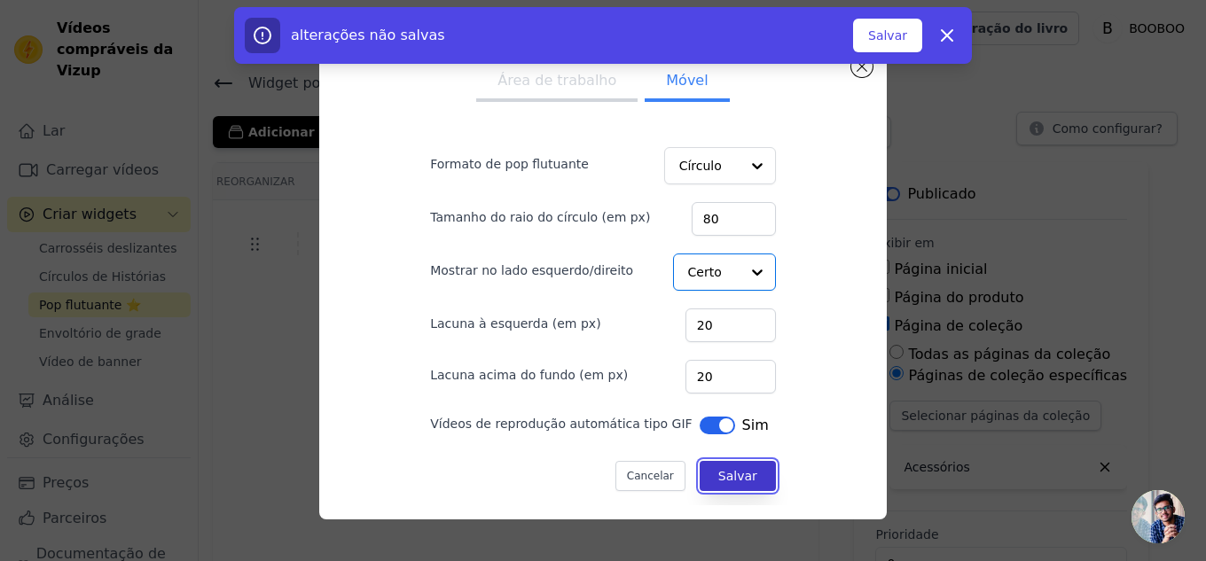
click at [718, 481] on font "Salvar" at bounding box center [737, 476] width 39 height 14
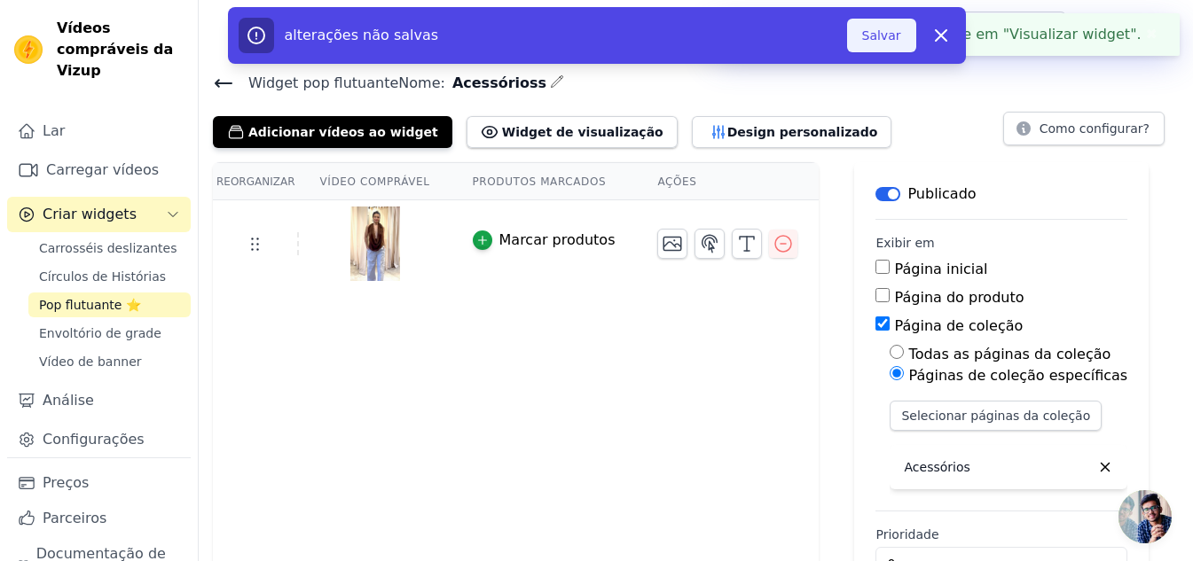
click at [889, 33] on font "Salvar" at bounding box center [881, 35] width 39 height 14
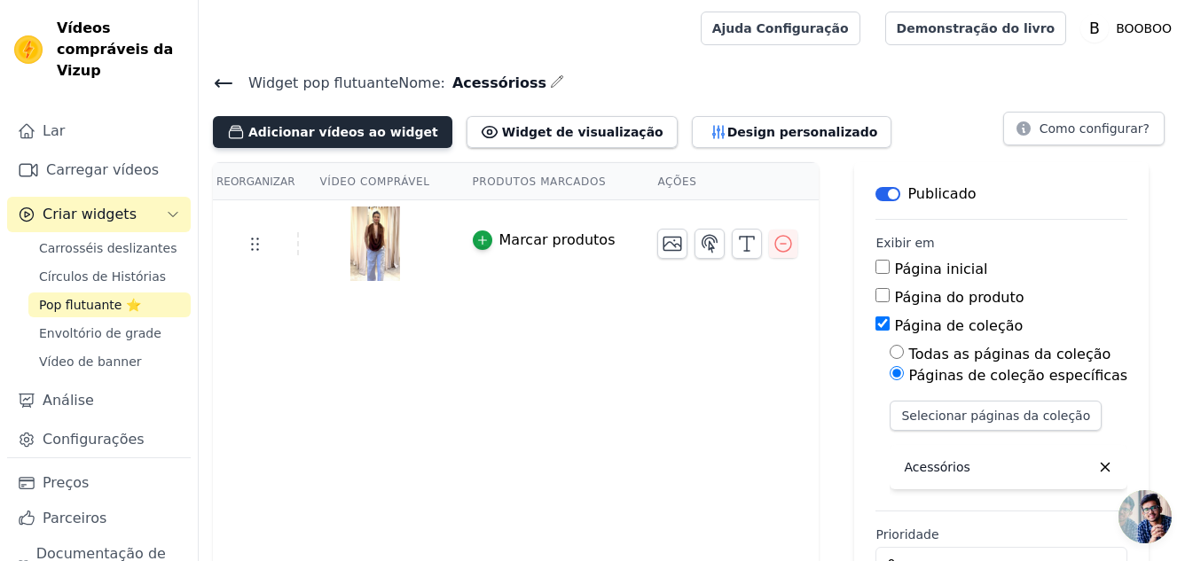
click at [292, 125] on font "Adicionar vídeos ao widget" at bounding box center [343, 132] width 190 height 14
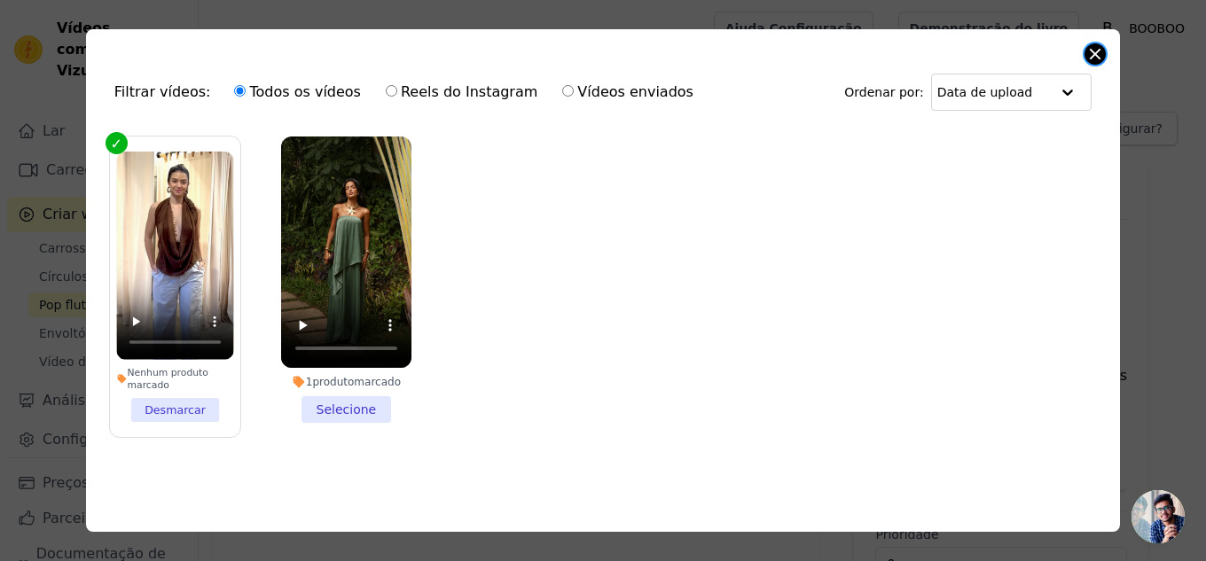
click at [1088, 54] on button "Fechar modal" at bounding box center [1094, 53] width 21 height 21
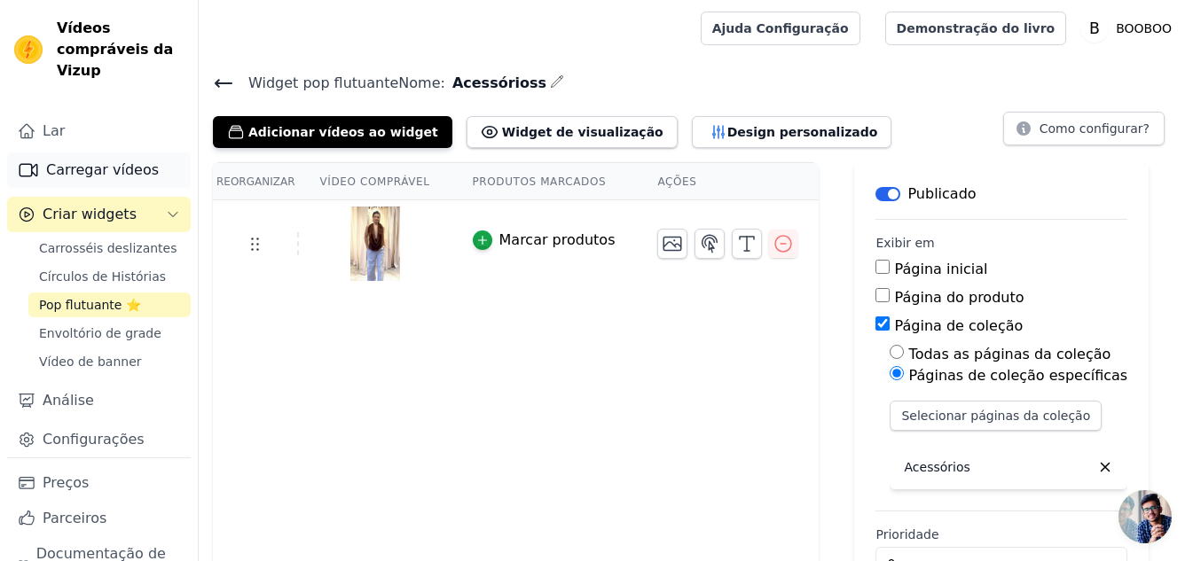
click at [72, 176] on font "Carregar vídeos" at bounding box center [102, 169] width 113 height 17
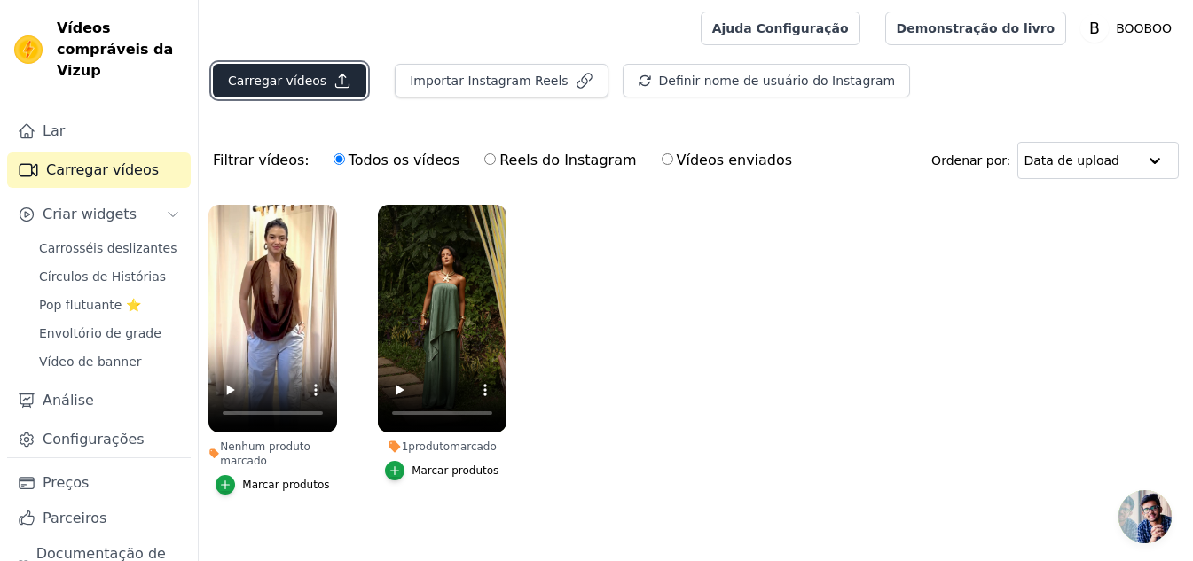
click at [310, 92] on button "Carregar vídeos" at bounding box center [289, 81] width 153 height 34
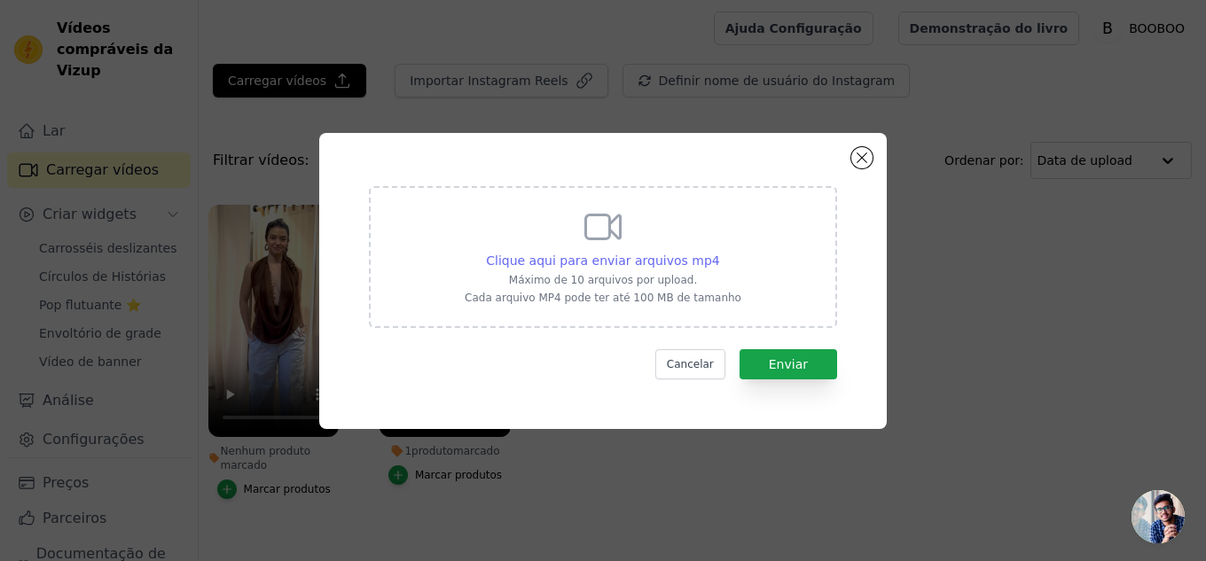
click at [608, 262] on font "Clique aqui para enviar arquivos mp4" at bounding box center [603, 261] width 234 height 14
click at [719, 252] on input "Clique aqui para enviar arquivos mp4 Máximo de 10 arquivos por upload. Cada arq…" at bounding box center [719, 251] width 1 height 1
click at [651, 254] on font "Clique aqui para enviar arquivos mp4" at bounding box center [603, 261] width 234 height 14
click at [719, 252] on input "Clique aqui para enviar arquivos mp4 Máximo de 10 arquivos por upload. Cada arq…" at bounding box center [719, 251] width 1 height 1
click at [578, 261] on font "Clique aqui para enviar arquivos mp4" at bounding box center [603, 261] width 234 height 14
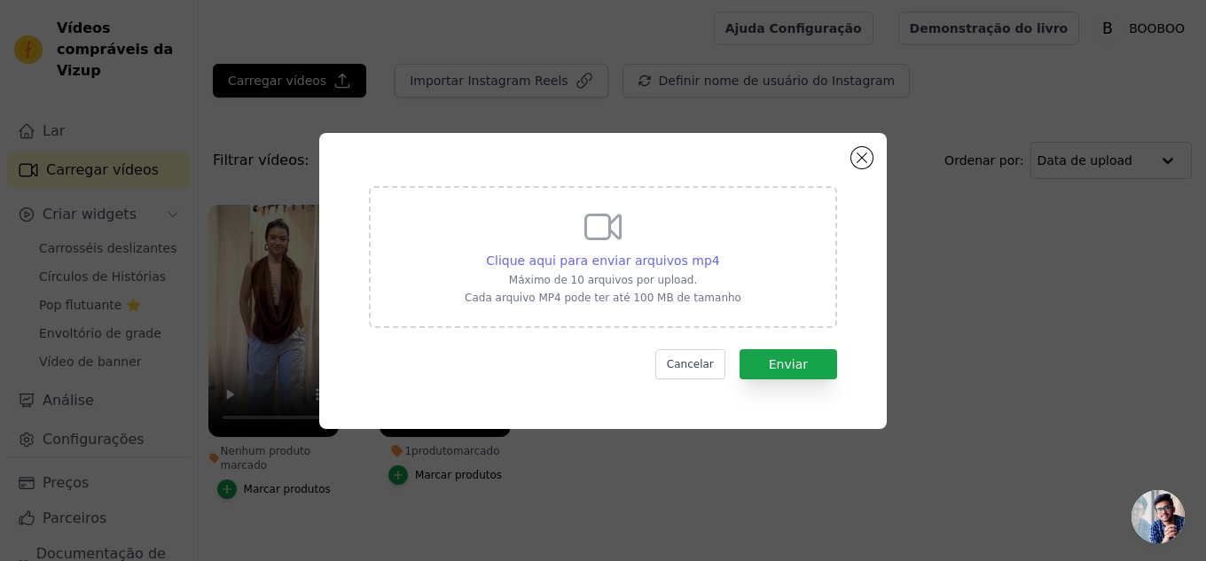
click at [719, 252] on input "Clique aqui para enviar arquivos mp4 Máximo de 10 arquivos por upload. Cada arq…" at bounding box center [719, 251] width 1 height 1
type input "C:\fakepath\PADRÃO FOTO ORGÂNICA (1).mp4"
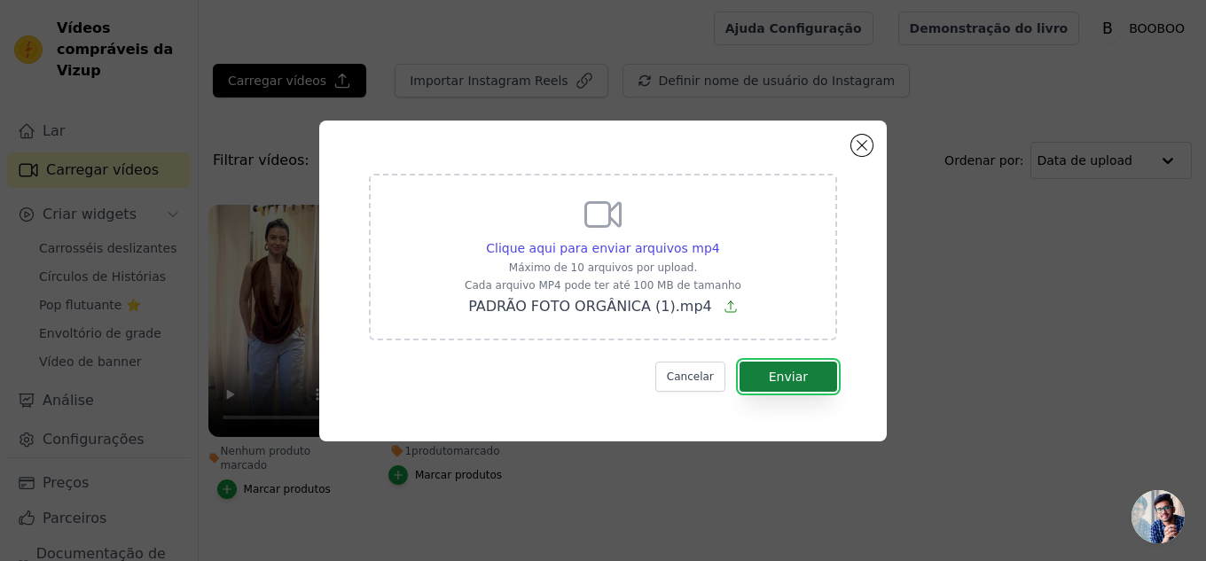
click at [796, 371] on font "Enviar" at bounding box center [788, 377] width 39 height 14
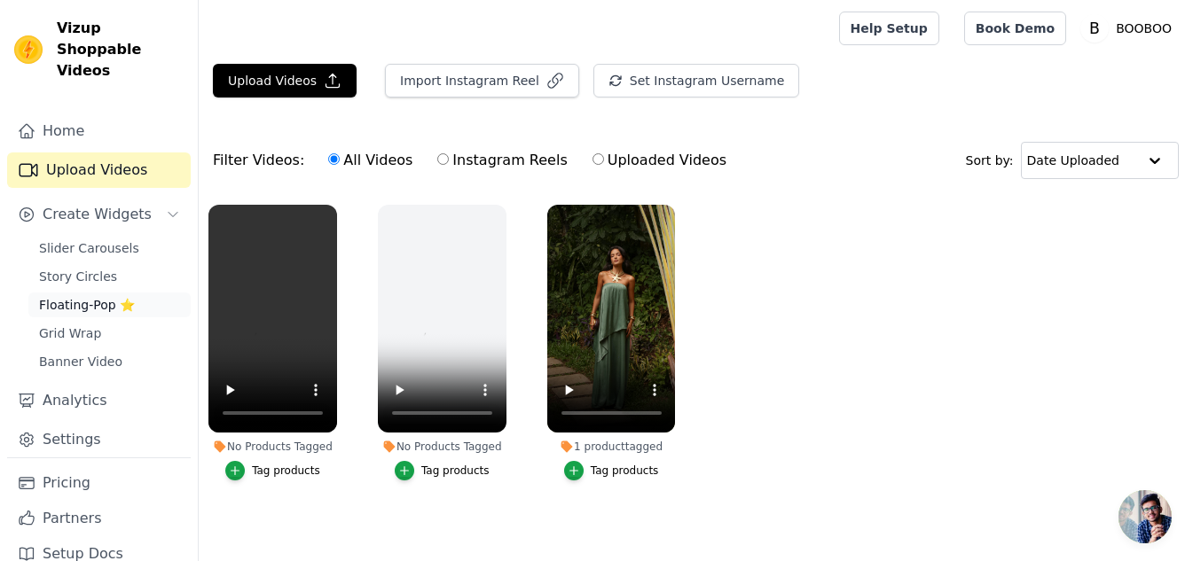
click at [82, 296] on span "Floating-Pop ⭐" at bounding box center [87, 305] width 96 height 18
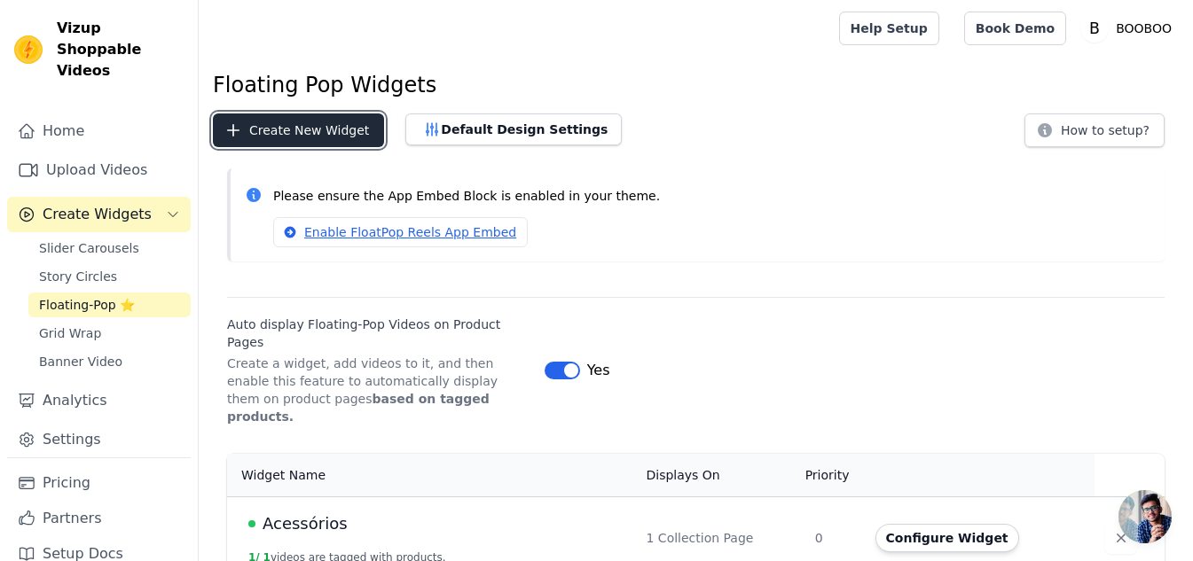
click at [331, 134] on button "Create New Widget" at bounding box center [298, 130] width 171 height 34
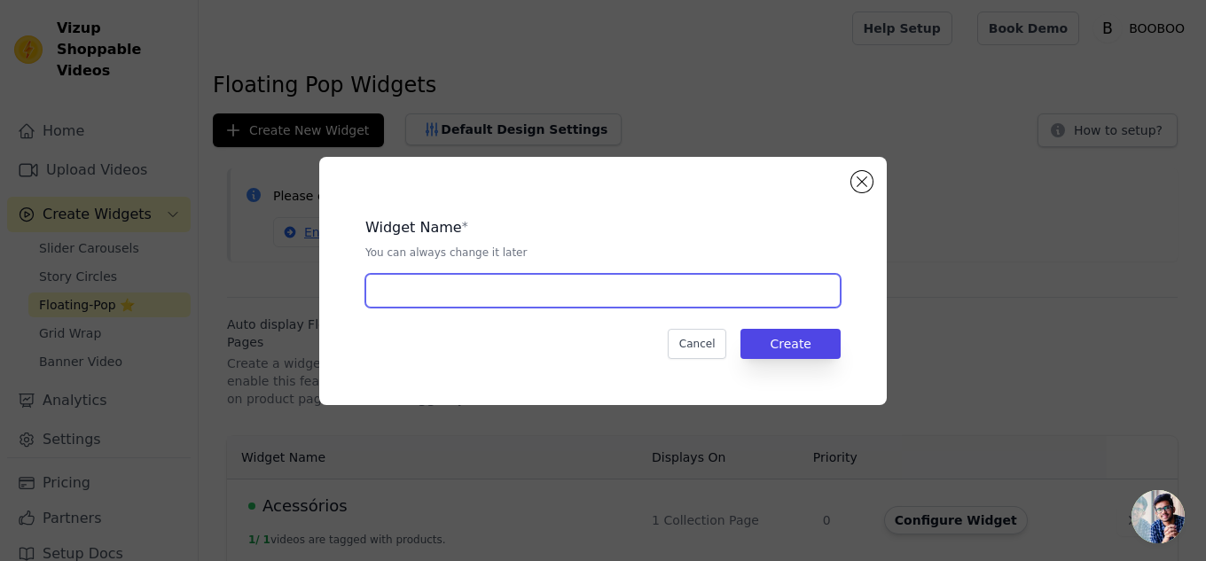
drag, startPoint x: 483, startPoint y: 305, endPoint x: 479, endPoint y: 296, distance: 9.9
click at [483, 305] on input "text" at bounding box center [602, 291] width 475 height 34
type input "Camisetas"
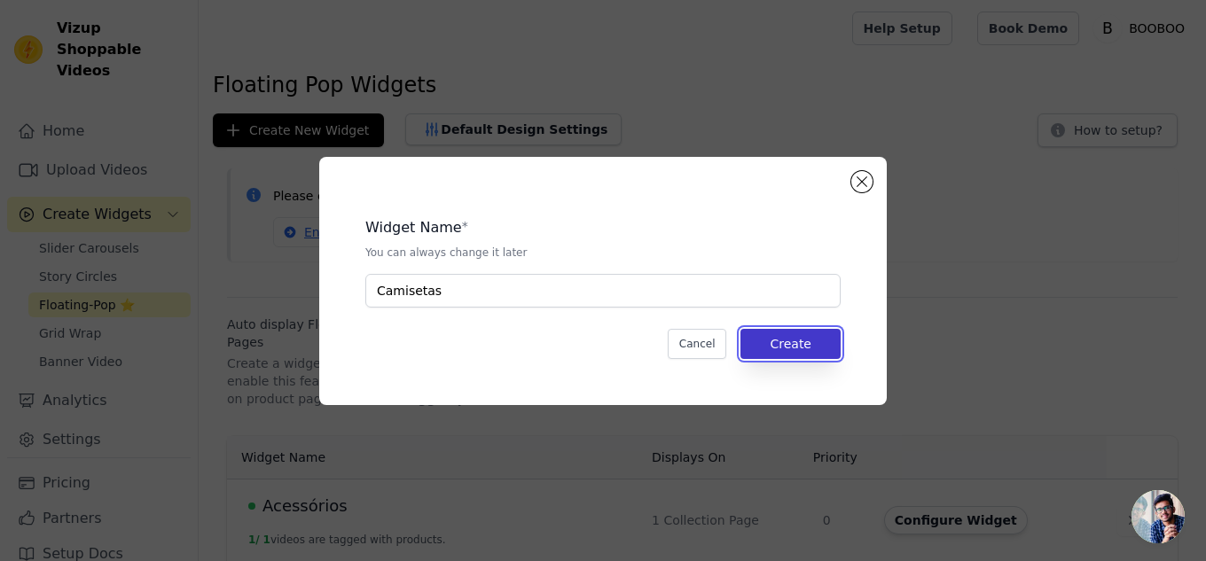
click at [799, 330] on button "Create" at bounding box center [790, 344] width 100 height 30
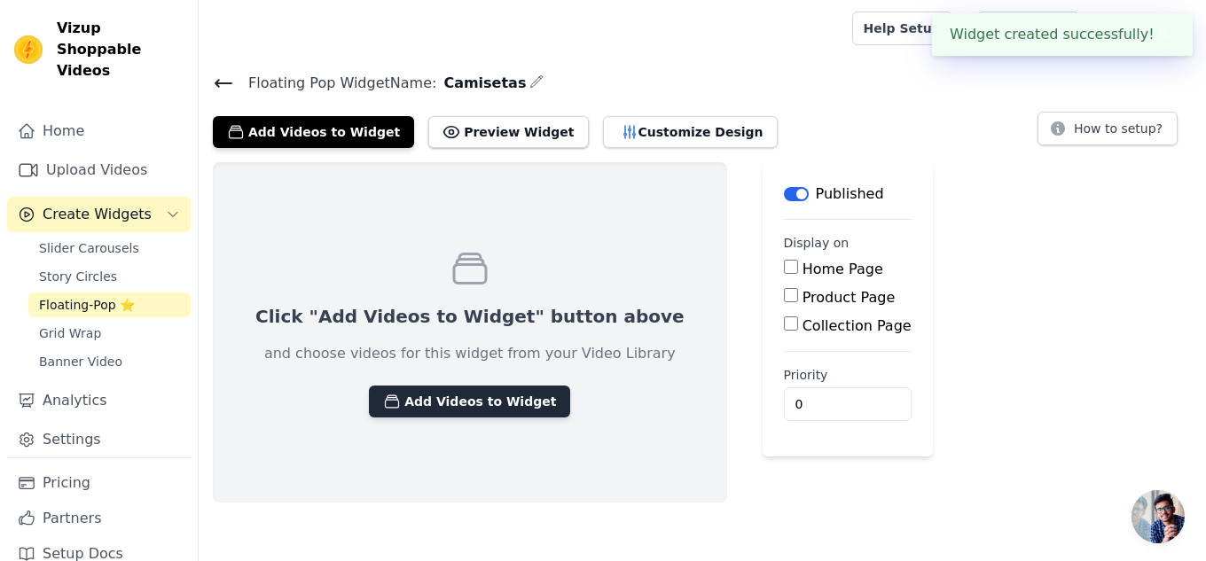
click at [428, 401] on button "Add Videos to Widget" at bounding box center [469, 402] width 201 height 32
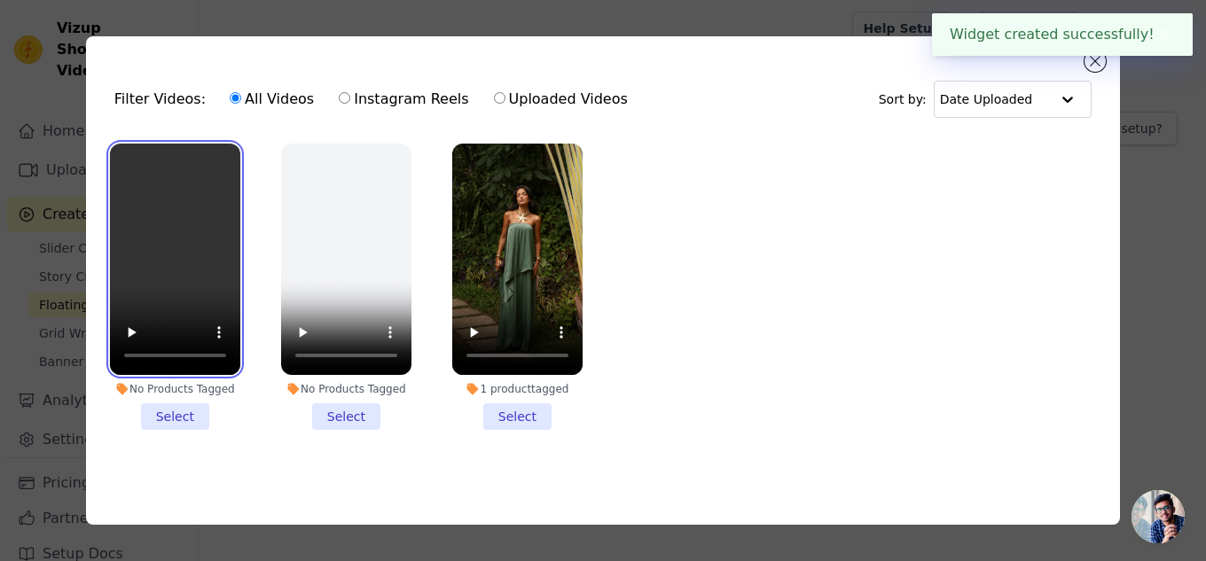
click at [179, 284] on video at bounding box center [175, 259] width 130 height 231
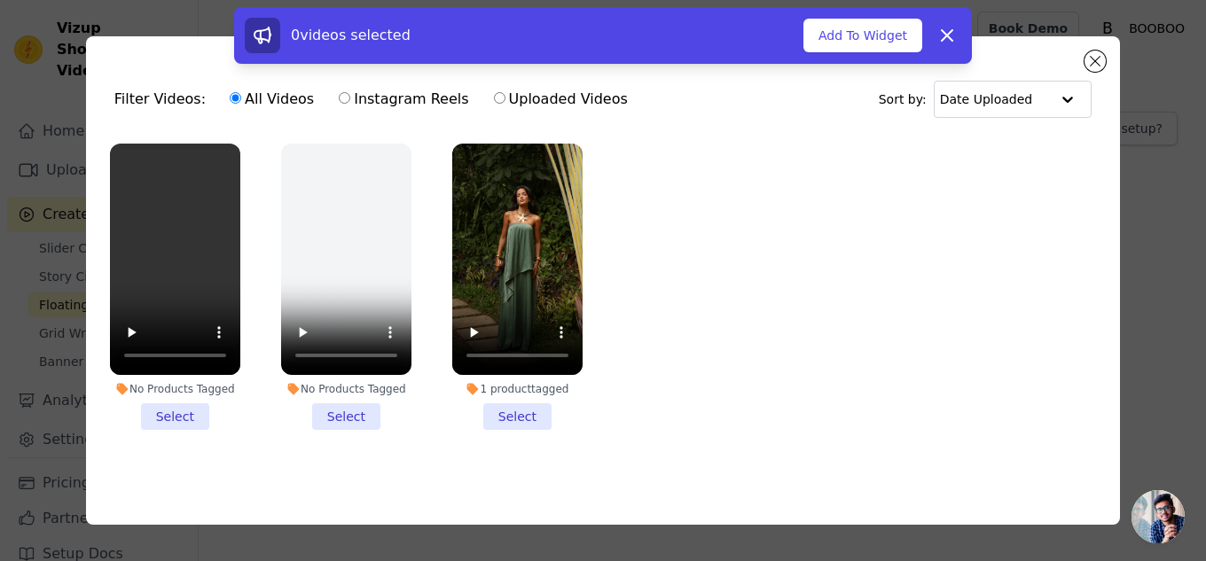
click at [184, 421] on li "No Products Tagged Select" at bounding box center [175, 287] width 130 height 286
click at [0, 0] on input "No Products Tagged Select" at bounding box center [0, 0] width 0 height 0
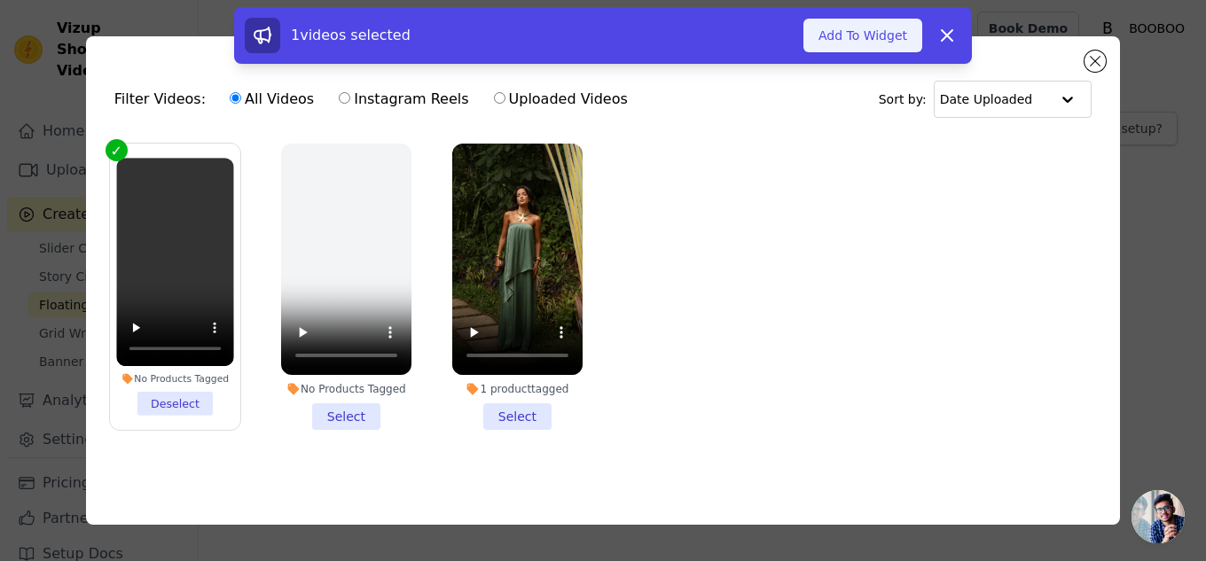
click at [860, 33] on button "Add To Widget" at bounding box center [862, 36] width 119 height 34
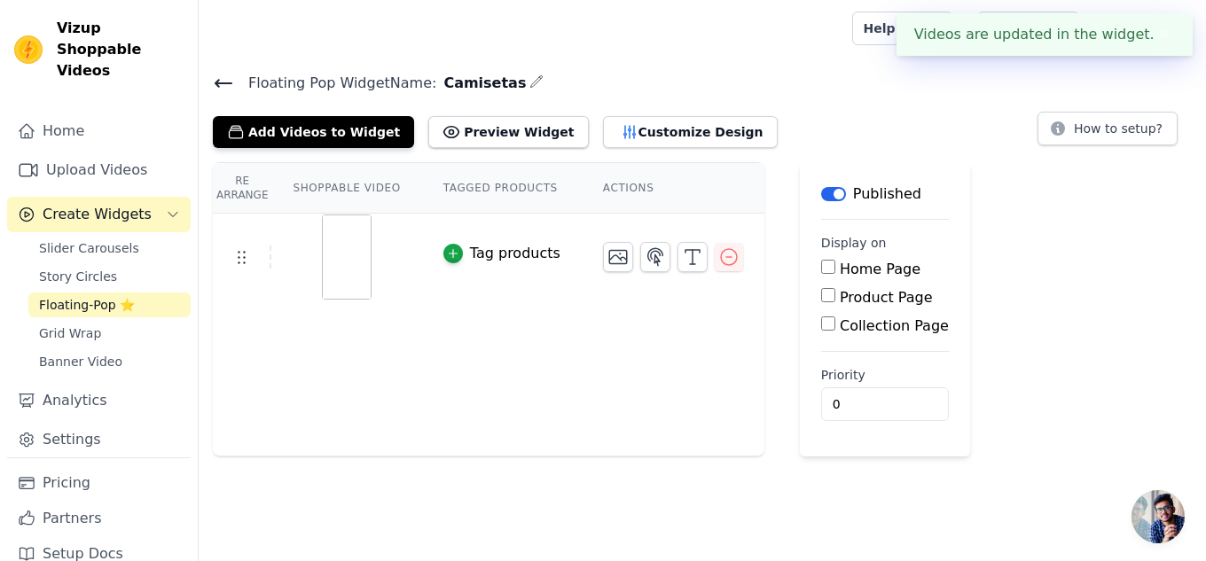
click at [821, 325] on input "Collection Page" at bounding box center [828, 324] width 14 height 14
checkbox input "true"
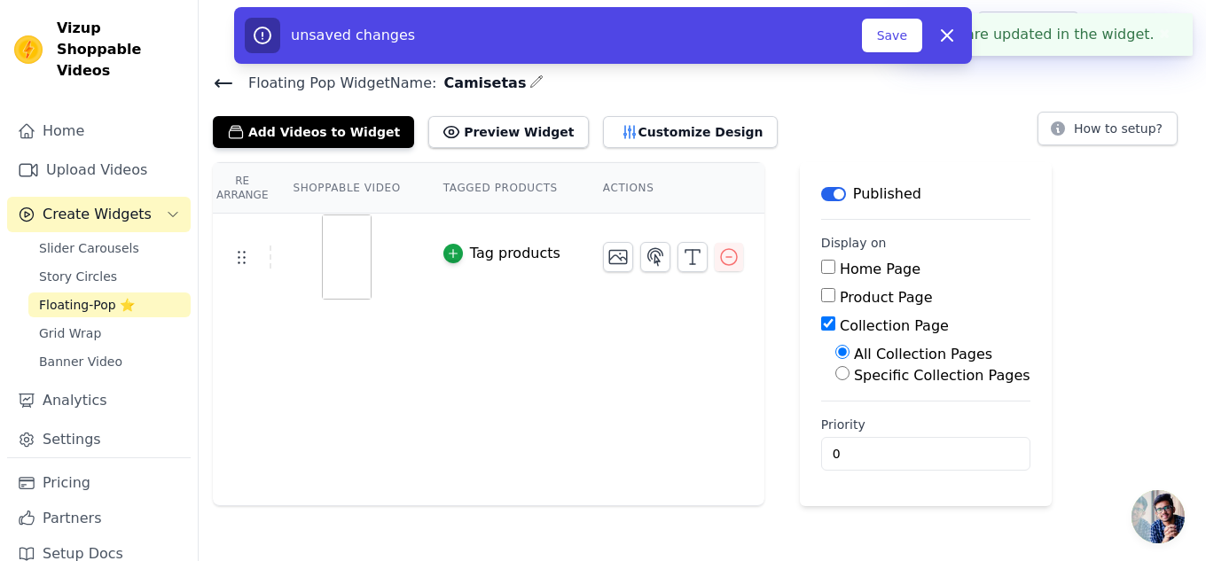
click at [835, 383] on div "Specific Collection Pages" at bounding box center [932, 375] width 195 height 21
click at [835, 376] on input "Specific Collection Pages" at bounding box center [842, 373] width 14 height 14
radio input "true"
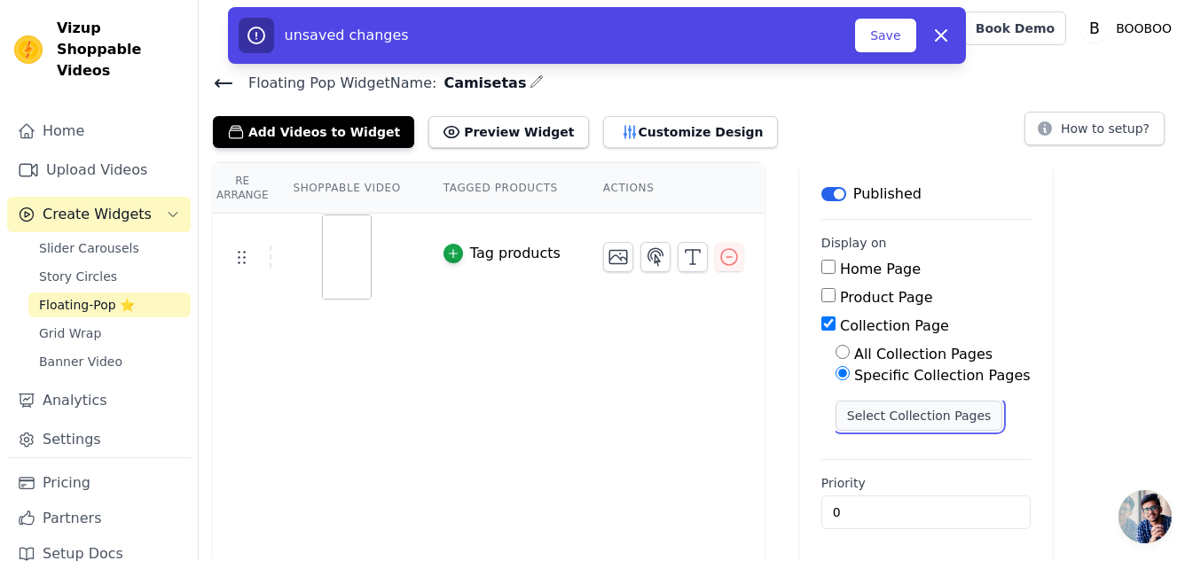
click at [843, 414] on button "Select Collection Pages" at bounding box center [919, 416] width 168 height 30
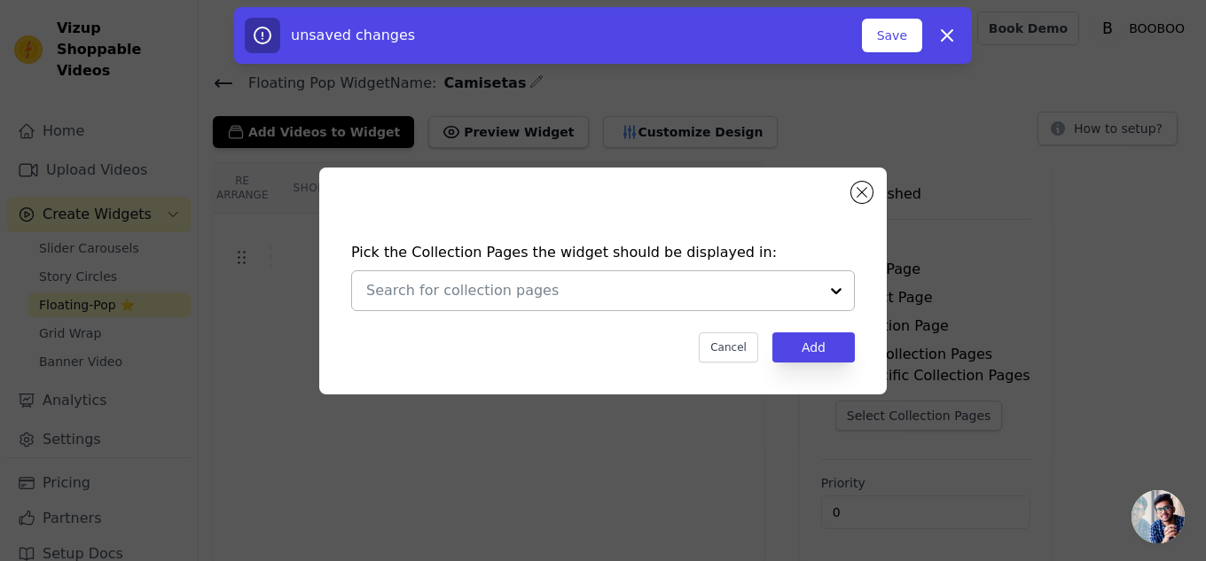
click at [554, 281] on input "text" at bounding box center [592, 290] width 452 height 21
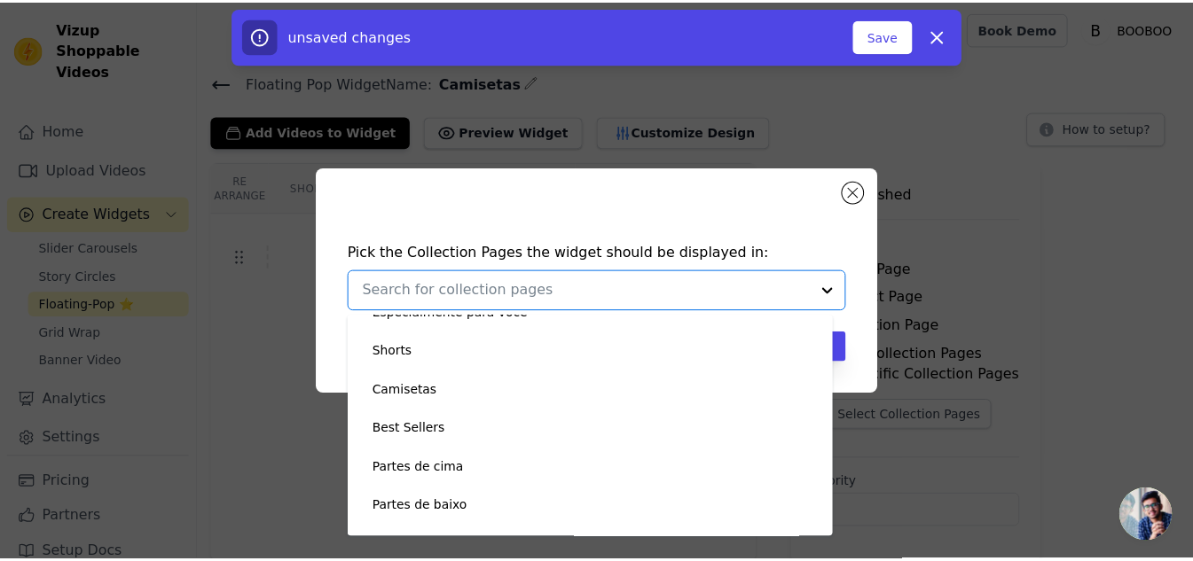
scroll to position [443, 0]
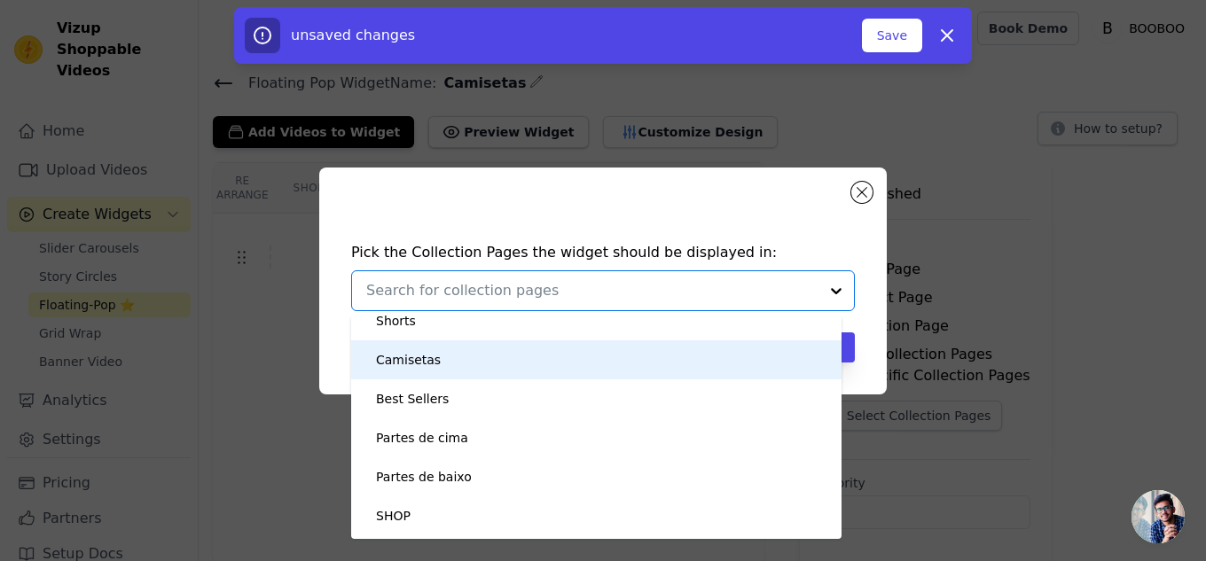
click at [411, 371] on div "Camisetas" at bounding box center [408, 359] width 65 height 39
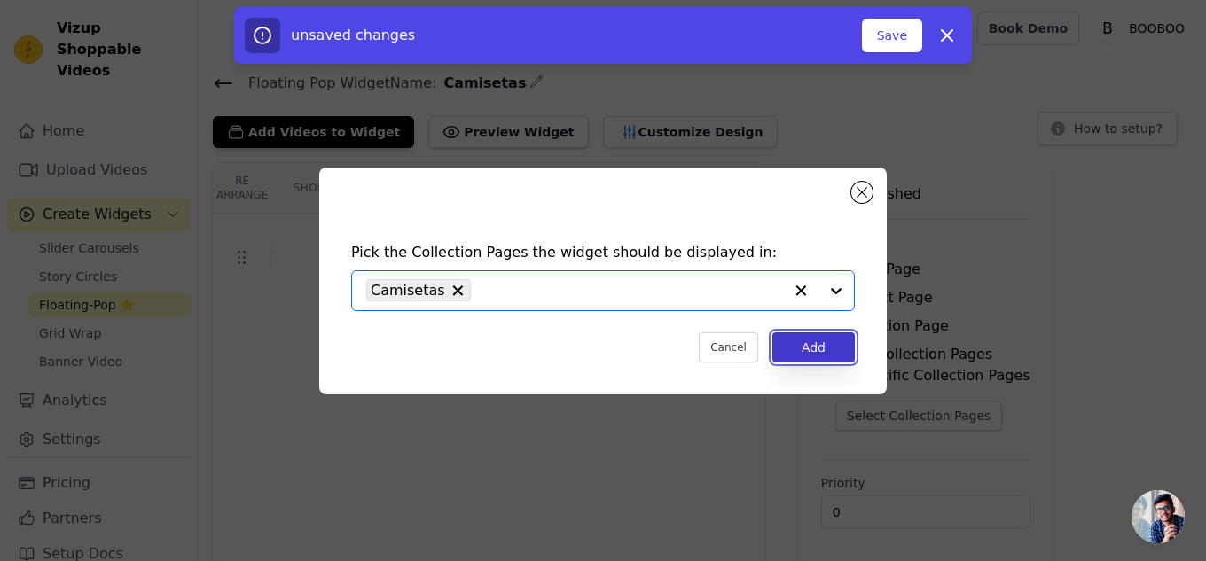
click at [822, 356] on button "Add" at bounding box center [813, 348] width 82 height 30
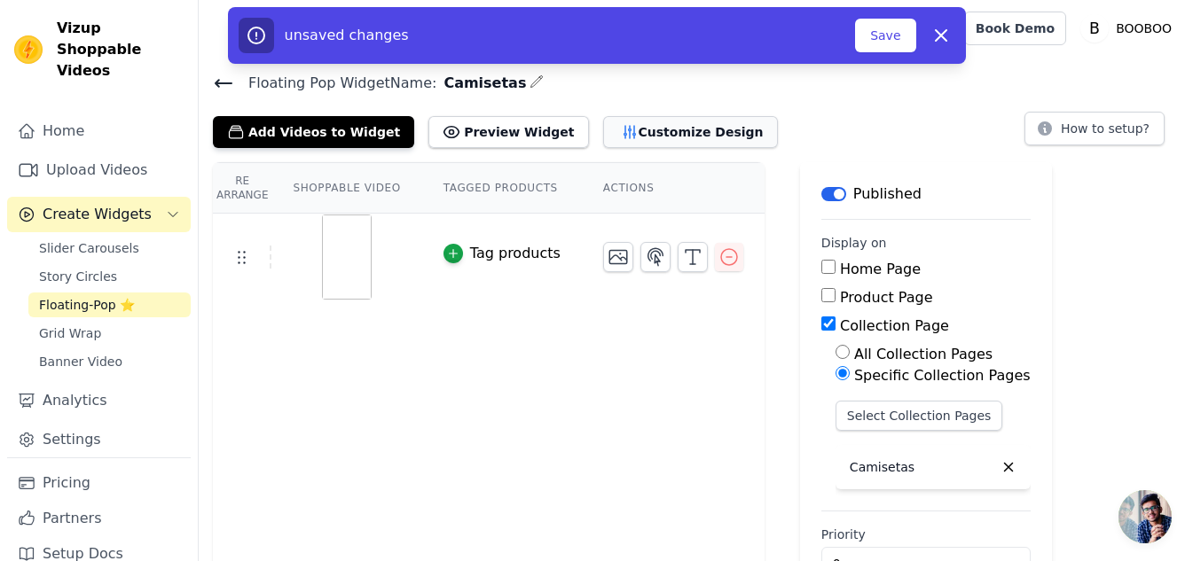
click at [650, 134] on button "Customize Design" at bounding box center [690, 132] width 175 height 32
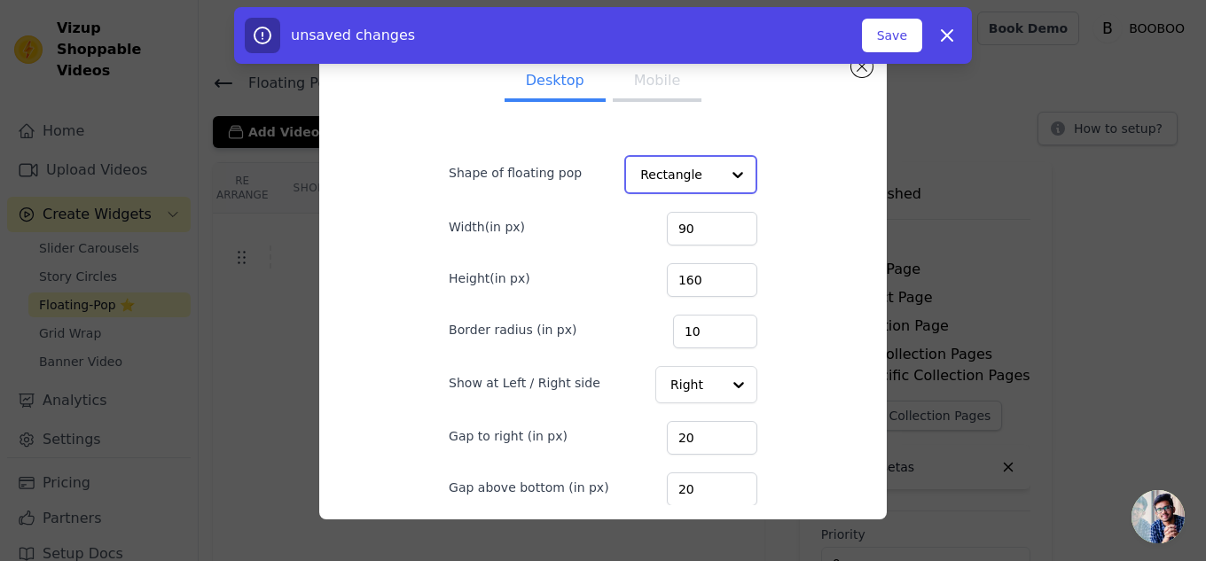
click at [663, 192] on input "Shape of floating pop" at bounding box center [680, 174] width 80 height 35
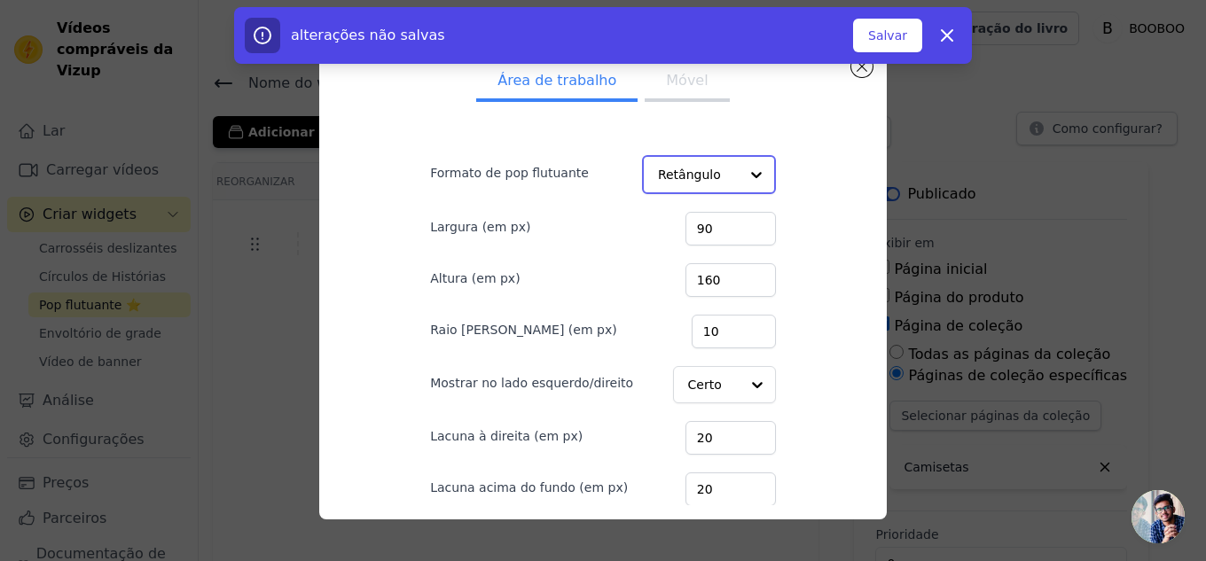
click at [708, 186] on input "Formato de pop flutuante" at bounding box center [698, 174] width 81 height 35
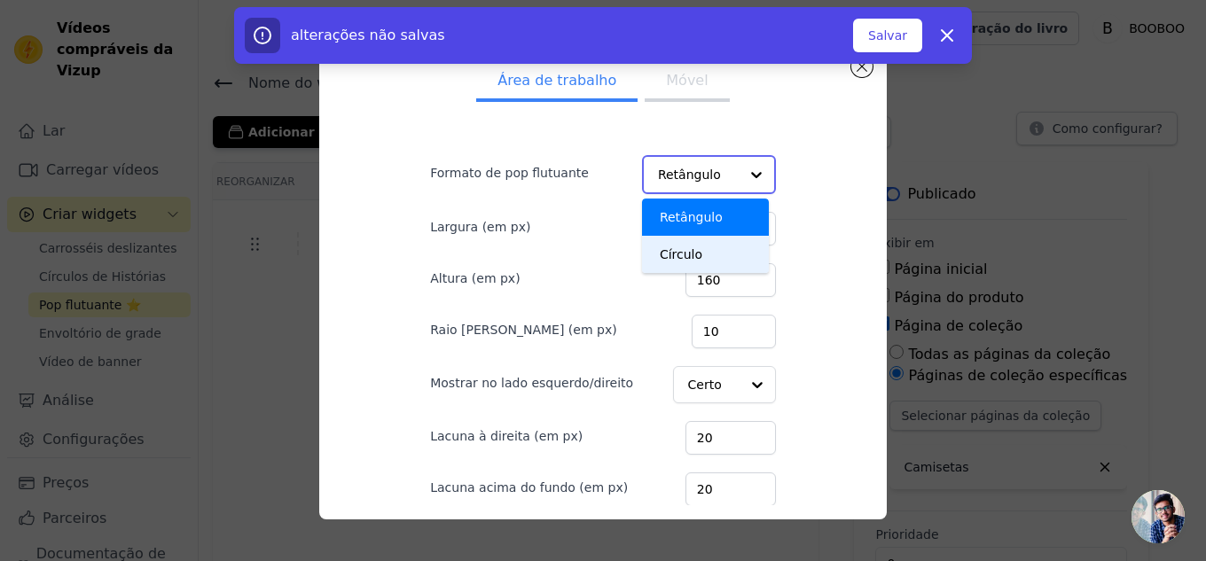
click at [677, 254] on font "Círculo" at bounding box center [681, 254] width 43 height 14
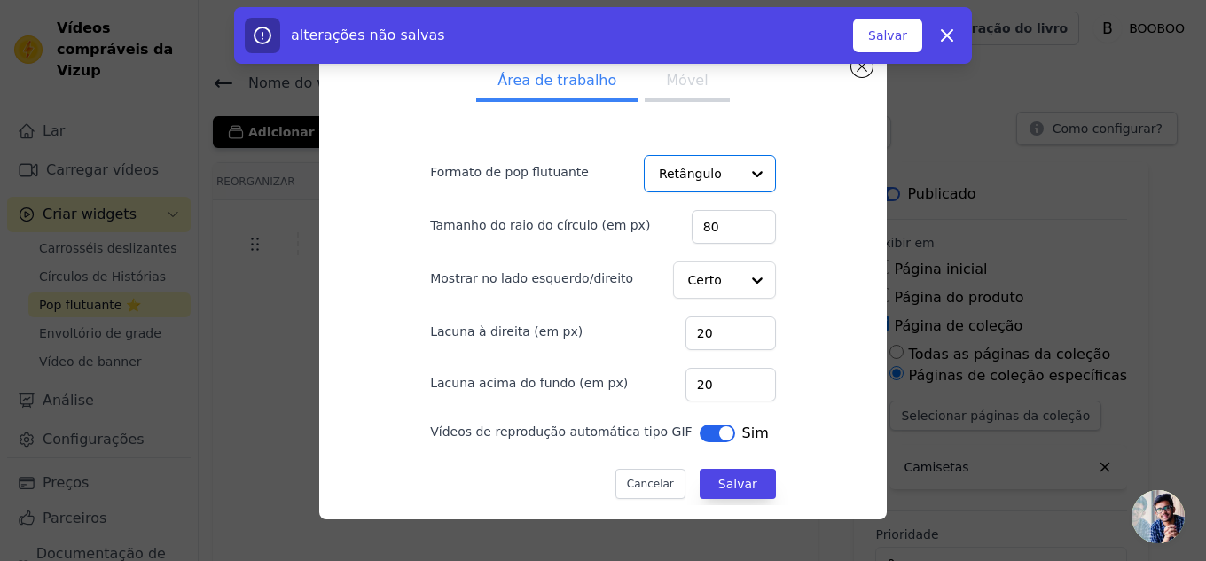
click at [653, 84] on button "Móvel" at bounding box center [687, 82] width 84 height 39
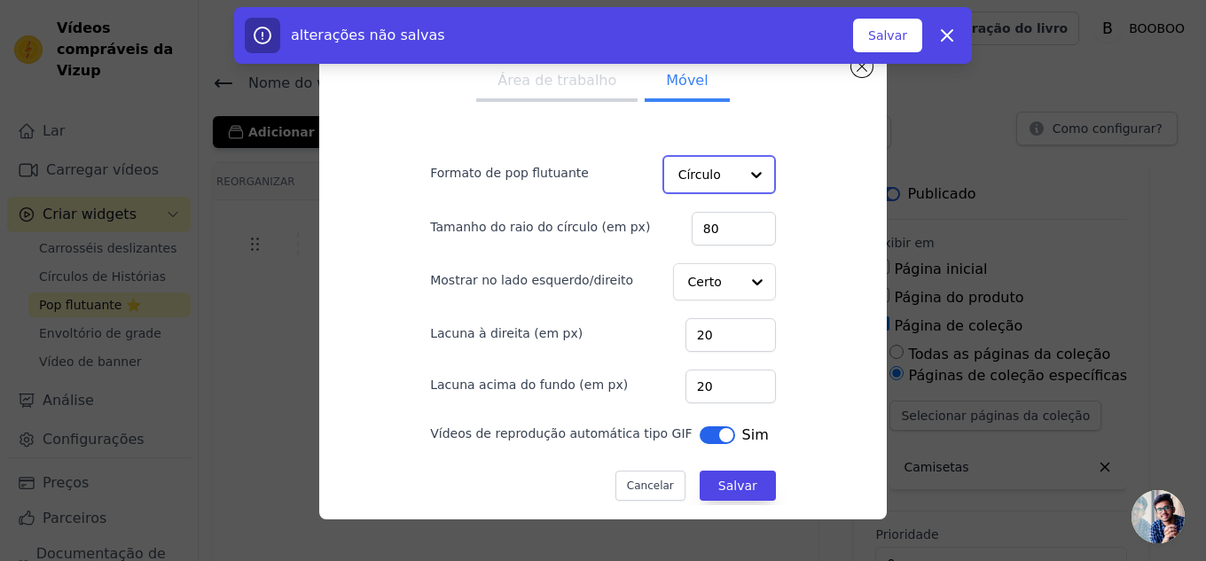
click at [700, 168] on input "Formato de pop flutuante" at bounding box center [708, 174] width 60 height 35
click at [706, 259] on div "Círculo" at bounding box center [716, 254] width 109 height 37
click at [583, 82] on font "Área de trabalho" at bounding box center [556, 80] width 119 height 17
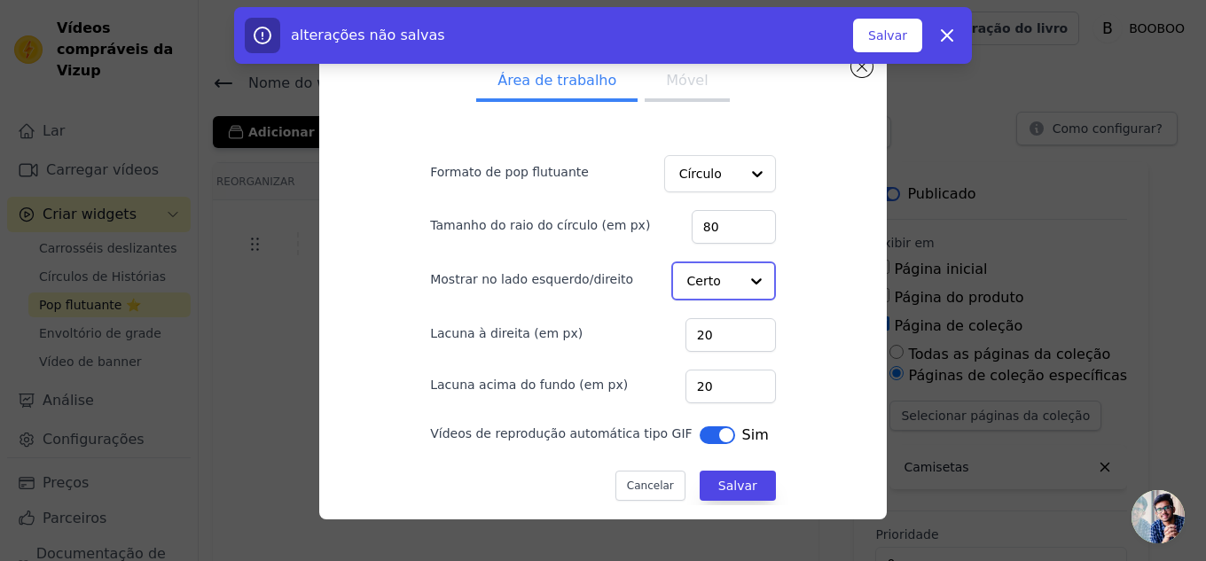
click at [739, 278] on div at bounding box center [756, 280] width 35 height 35
click at [706, 321] on font "Esquerda" at bounding box center [718, 324] width 59 height 14
click at [667, 99] on button "Móvel" at bounding box center [687, 82] width 84 height 39
click at [706, 278] on input "Mostrar no lado esquerdo/direito" at bounding box center [712, 280] width 51 height 35
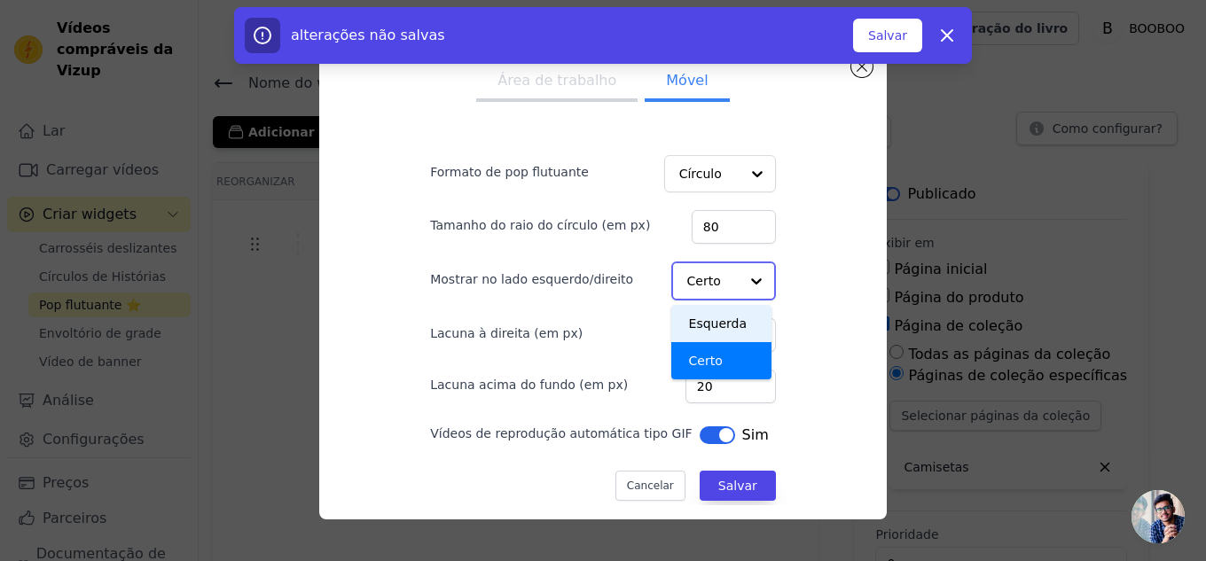
click at [689, 319] on font "Esquerda" at bounding box center [718, 324] width 59 height 14
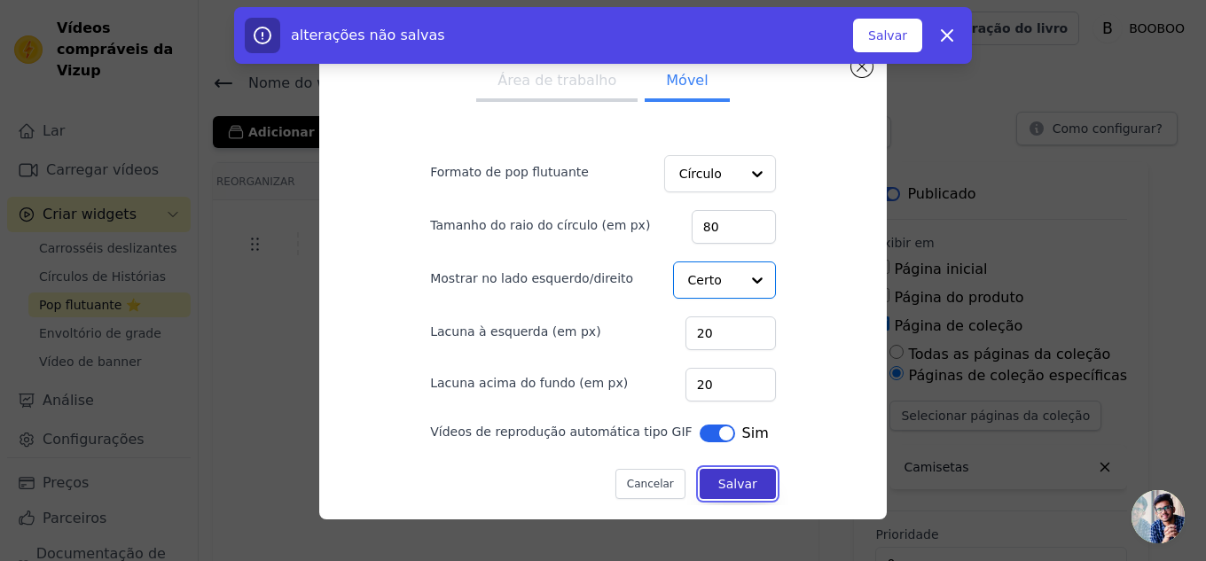
click at [718, 483] on font "Salvar" at bounding box center [737, 484] width 39 height 14
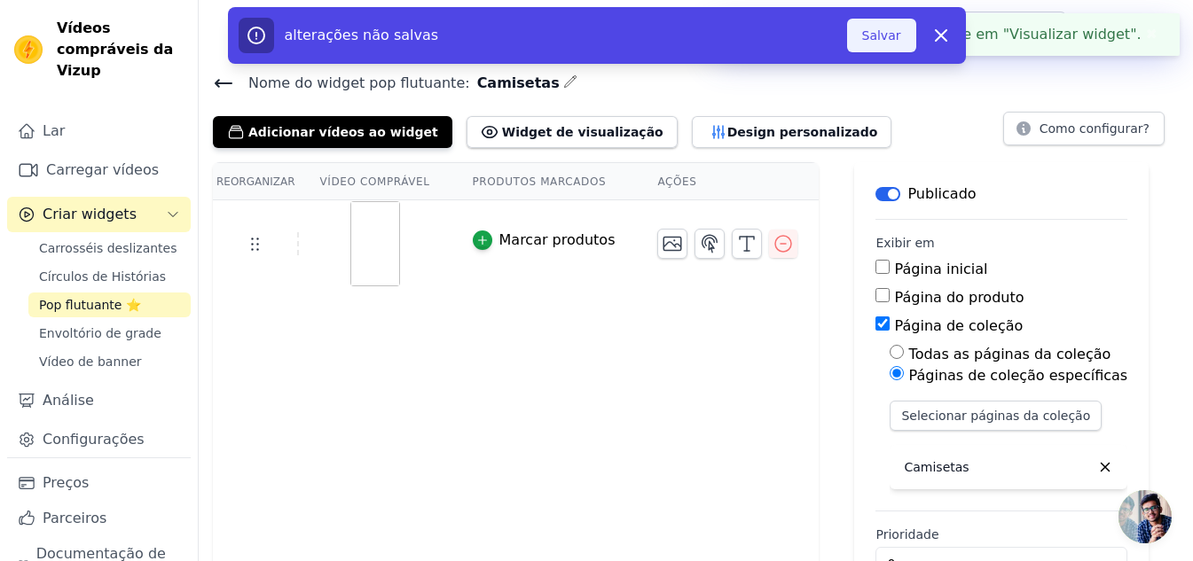
click at [898, 40] on font "Salvar" at bounding box center [881, 35] width 39 height 14
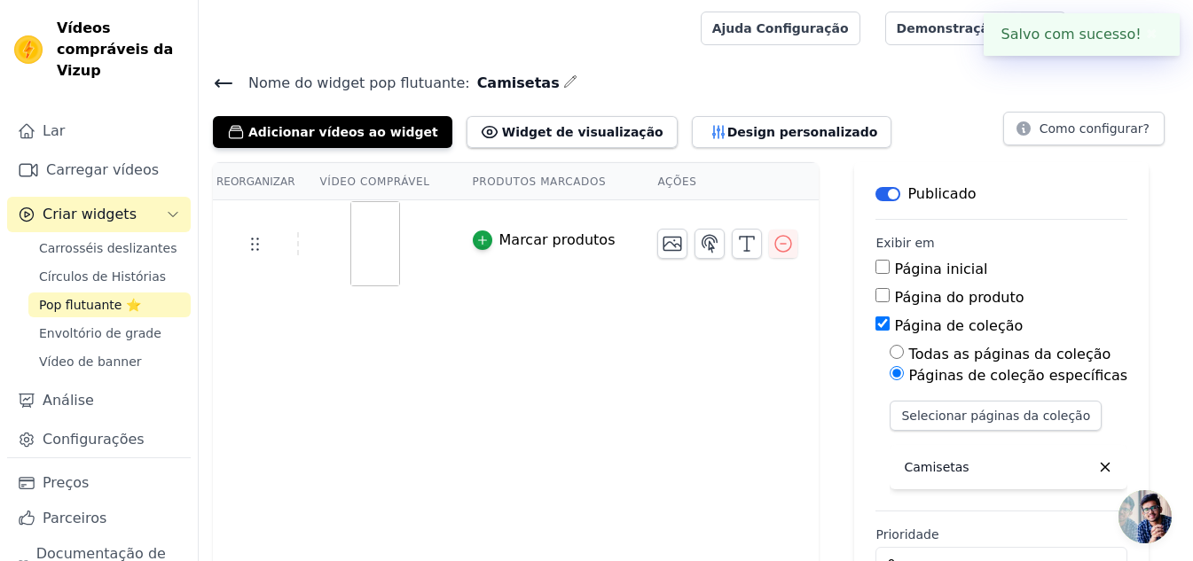
click at [219, 82] on icon at bounding box center [223, 83] width 16 height 7
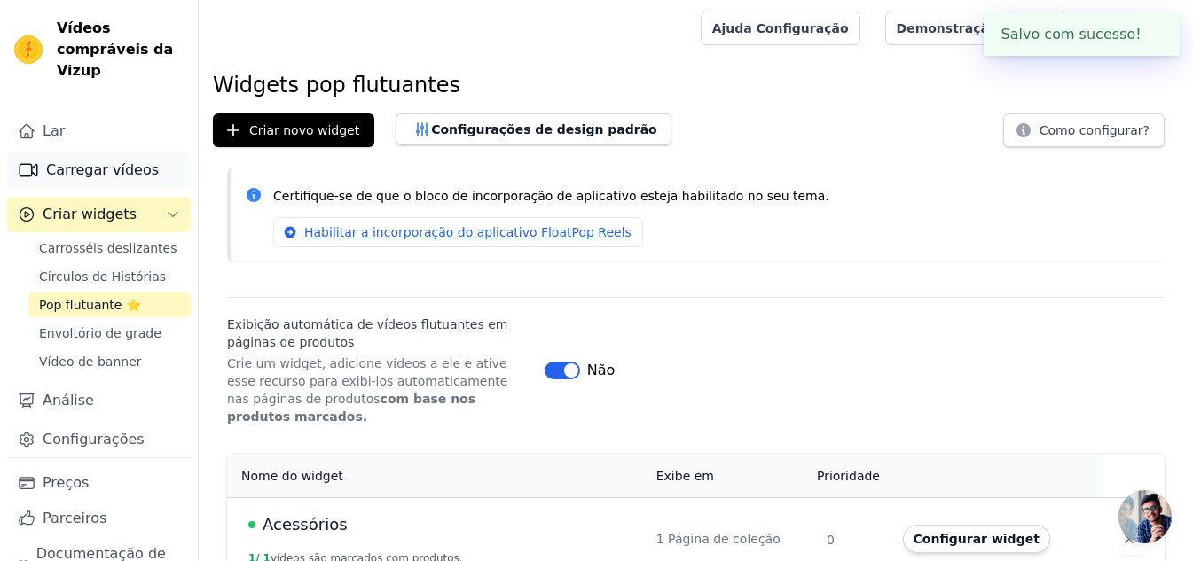
click at [80, 162] on font "Carregar vídeos" at bounding box center [102, 169] width 113 height 17
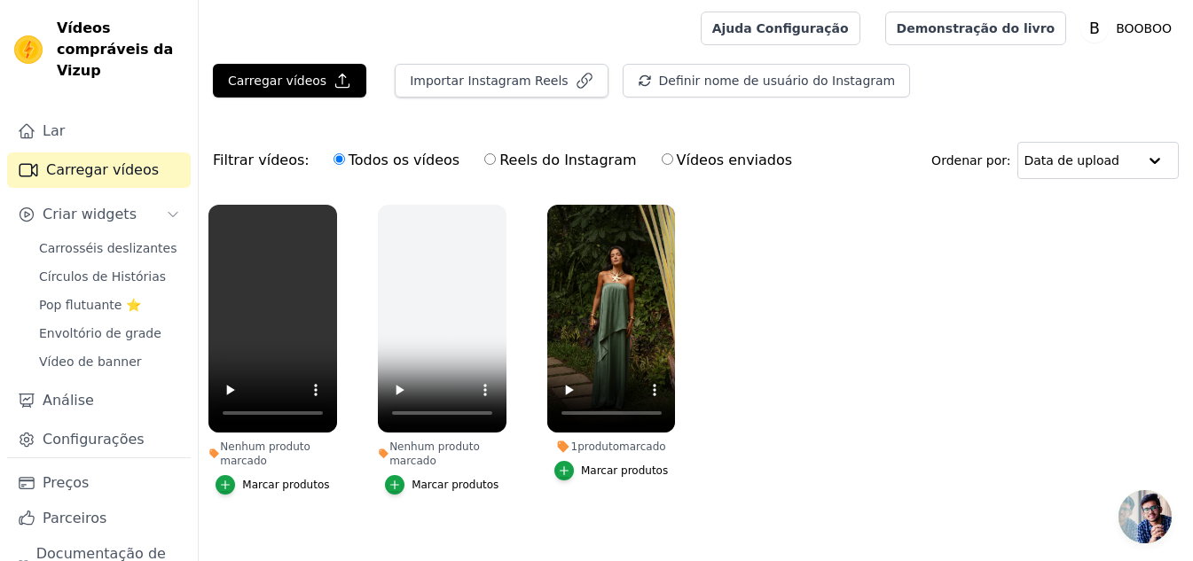
click at [483, 159] on label "Reels do Instagram" at bounding box center [559, 160] width 153 height 23
click at [484, 159] on input "Reels do Instagram" at bounding box center [490, 159] width 12 height 12
radio input "true"
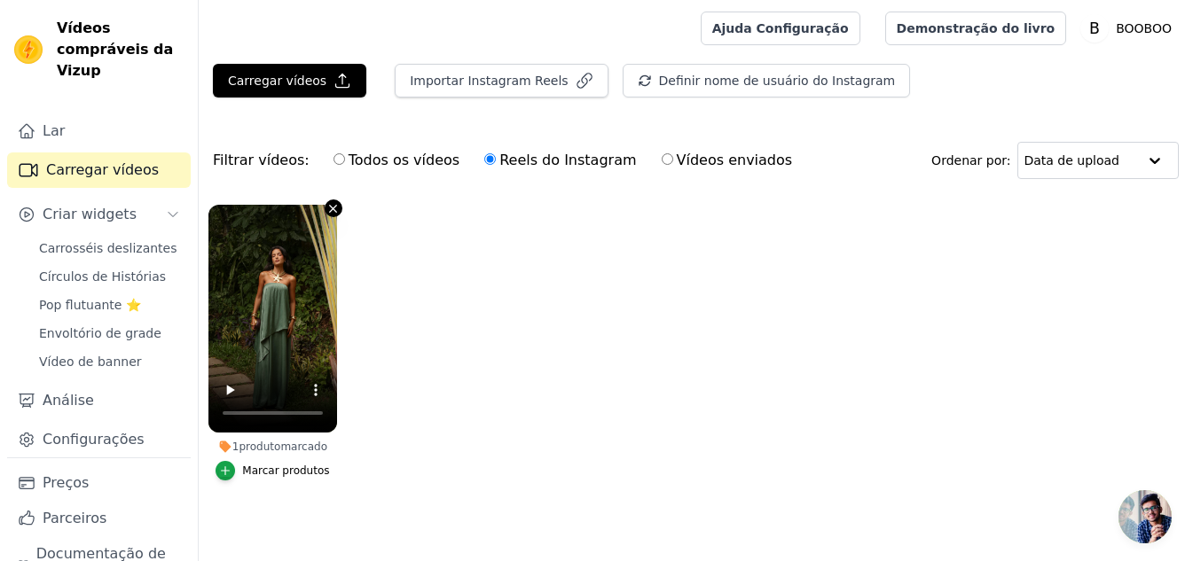
click at [333, 210] on icon "button" at bounding box center [332, 208] width 13 height 13
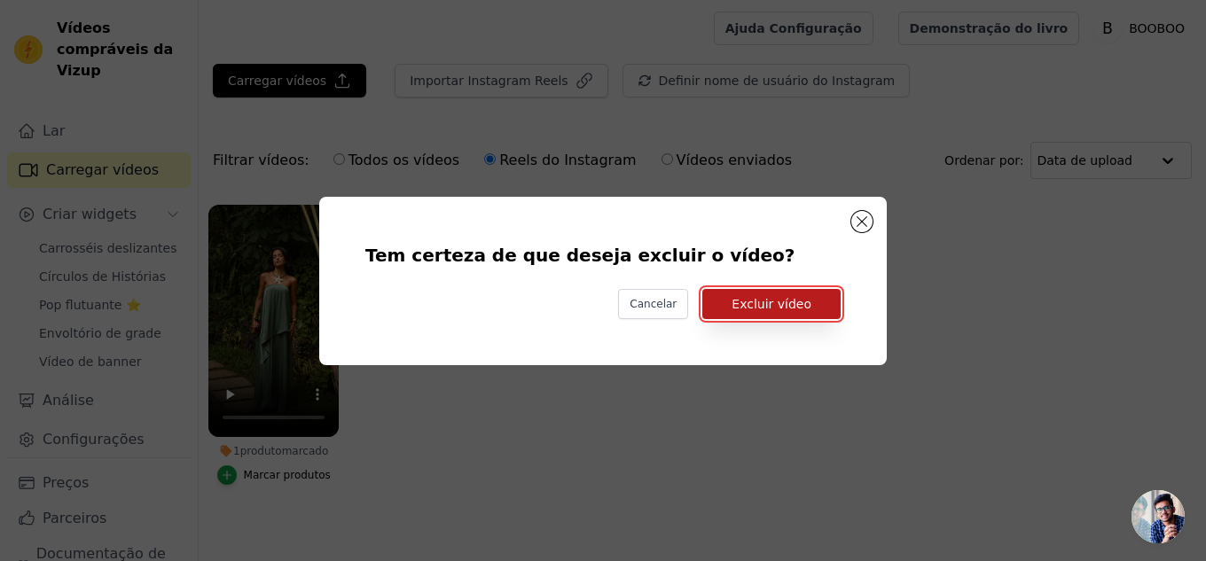
click at [776, 311] on font "Excluir vídeo" at bounding box center [772, 304] width 80 height 14
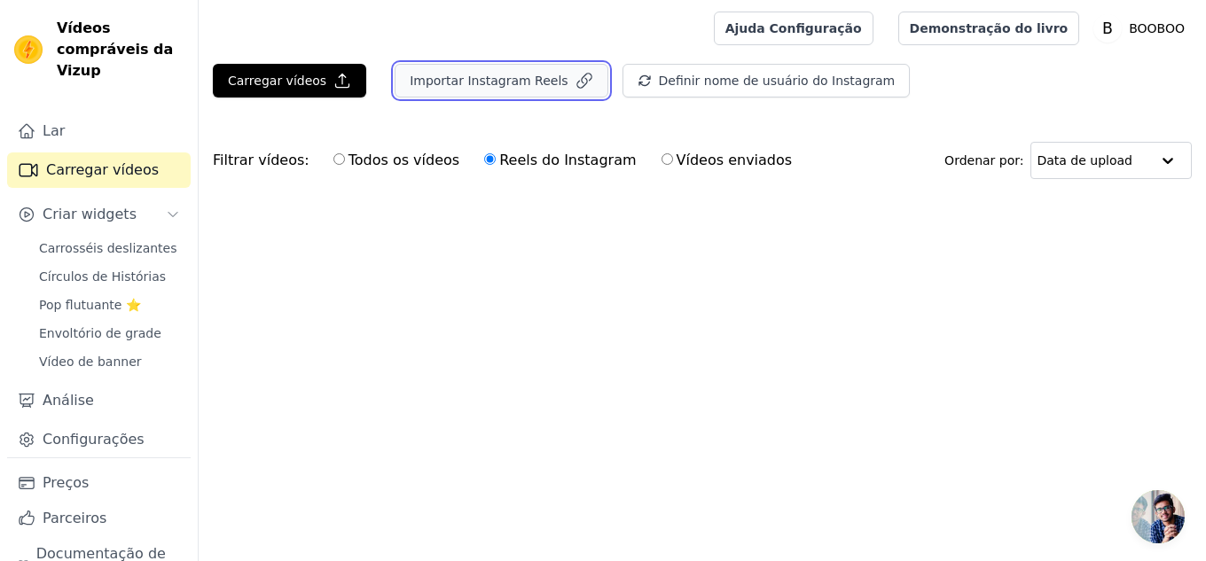
click at [488, 86] on font "Importar Instagram Reels" at bounding box center [489, 81] width 158 height 14
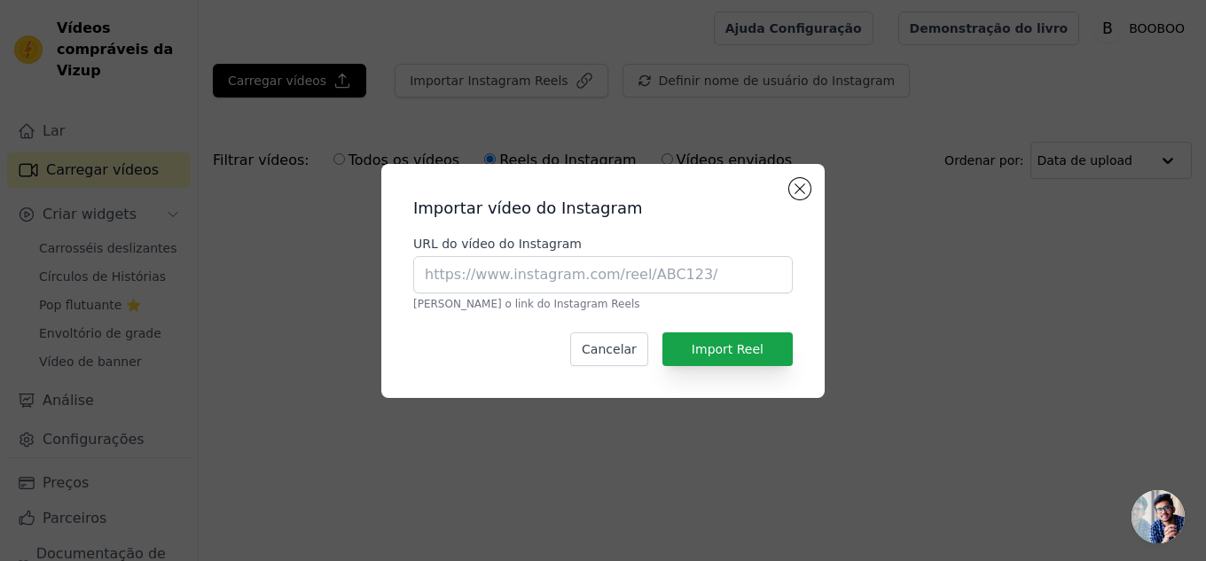
click at [498, 254] on div "URL do vídeo do Instagram Cole o link do Instagram Reels" at bounding box center [603, 273] width 380 height 76
click at [519, 271] on input "URL do vídeo do Instagram" at bounding box center [603, 274] width 380 height 37
click at [603, 357] on font "Cancelar" at bounding box center [609, 349] width 55 height 18
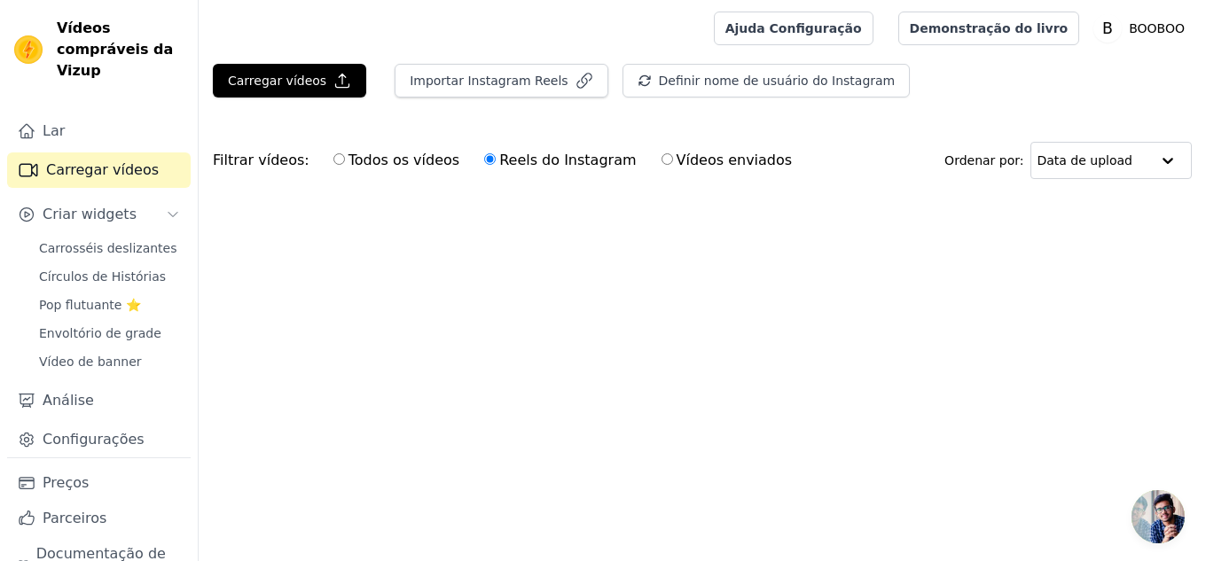
click at [333, 160] on label "Todos os vídeos" at bounding box center [397, 160] width 128 height 23
click at [333, 160] on input "Todos os vídeos" at bounding box center [339, 159] width 12 height 12
radio input "true"
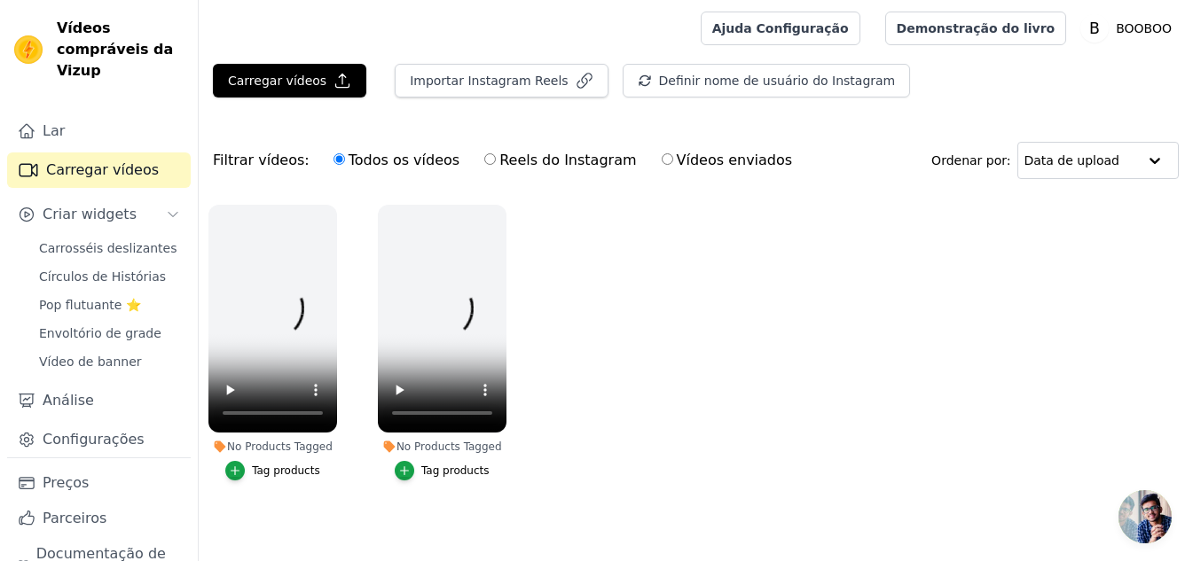
click at [333, 160] on input "Todos os vídeos" at bounding box center [339, 159] width 12 height 12
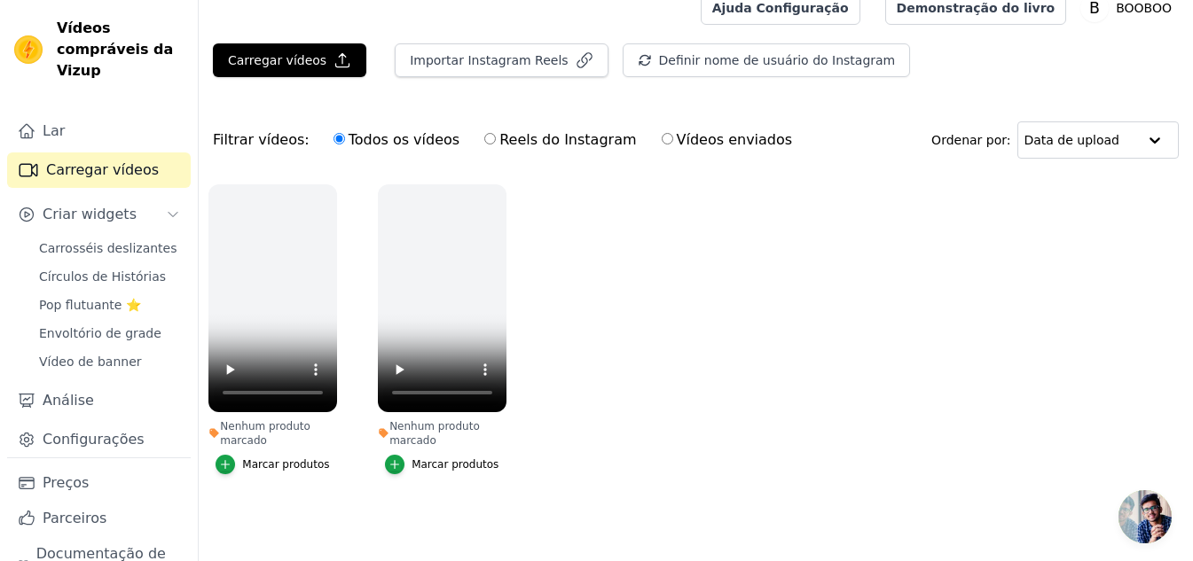
scroll to position [30, 0]
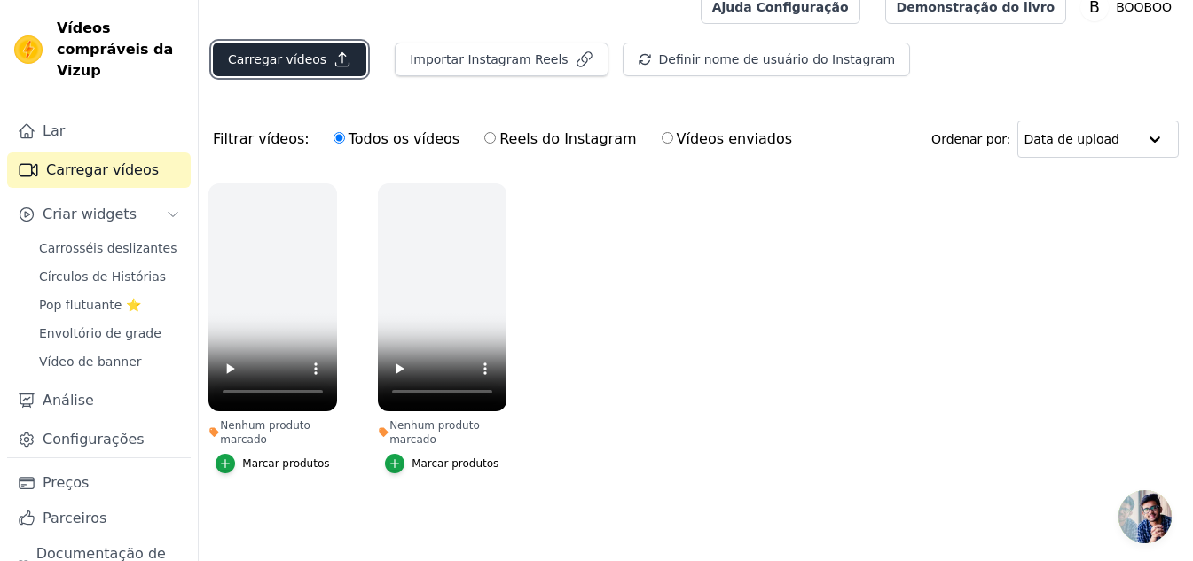
click at [302, 67] on button "Carregar vídeos" at bounding box center [289, 60] width 153 height 34
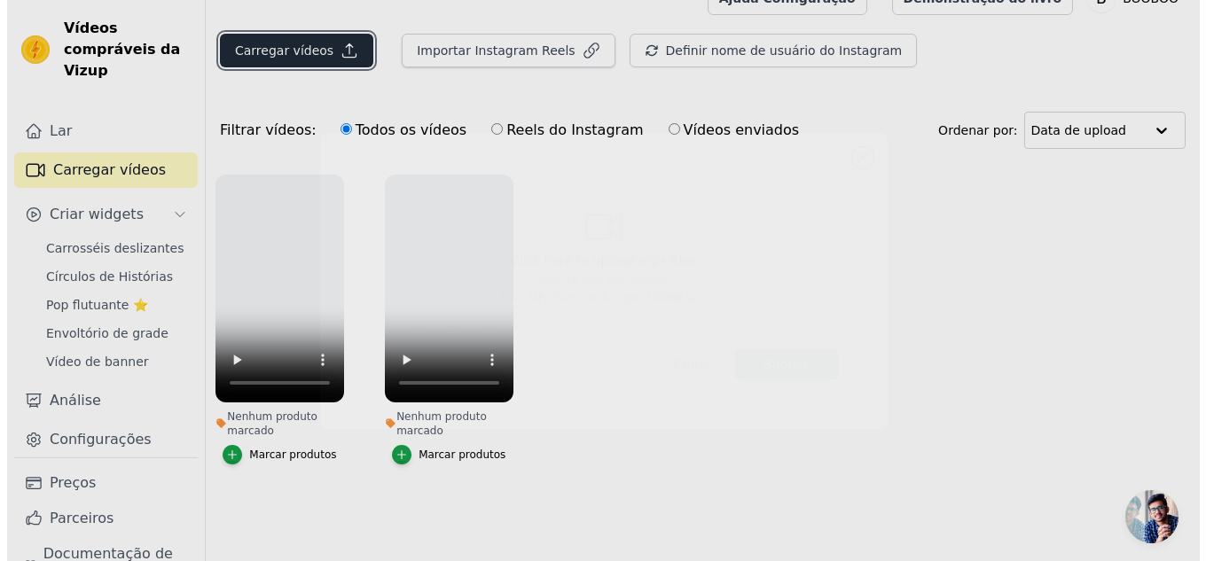
scroll to position [0, 0]
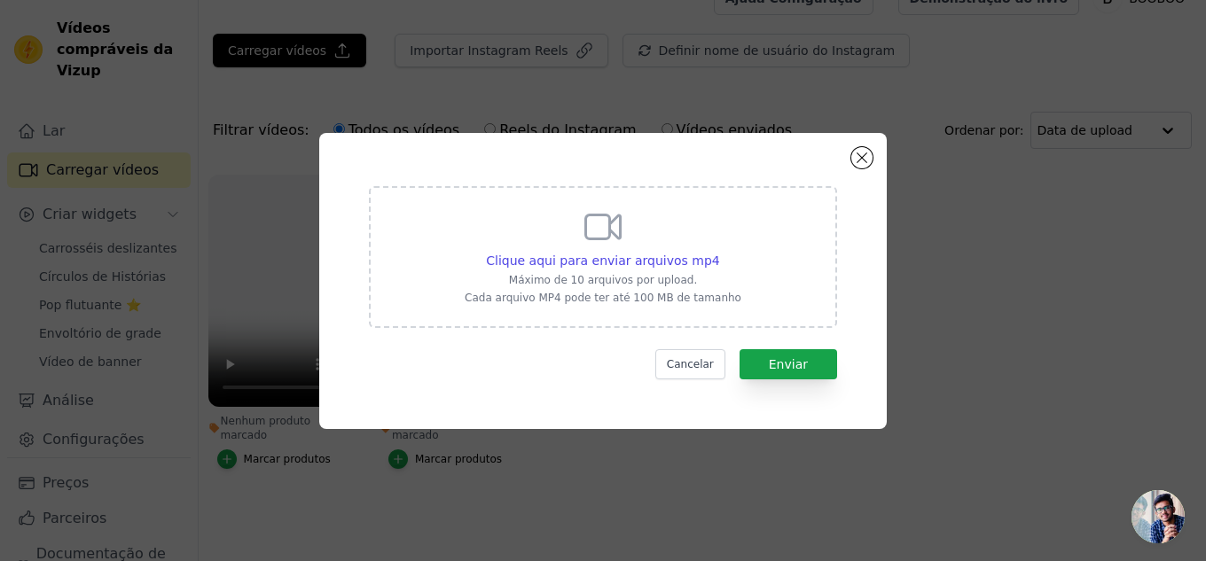
click at [569, 250] on div "Clique aqui para enviar arquivos mp4 Máximo de 10 arquivos por upload. Cada arq…" at bounding box center [603, 255] width 277 height 99
click at [719, 251] on input "Clique aqui para enviar arquivos mp4 Máximo de 10 arquivos por upload. Cada arq…" at bounding box center [719, 251] width 1 height 1
type input "C:\fakepath\PADRÃO FOTO ORGÂNICA (2).mp4"
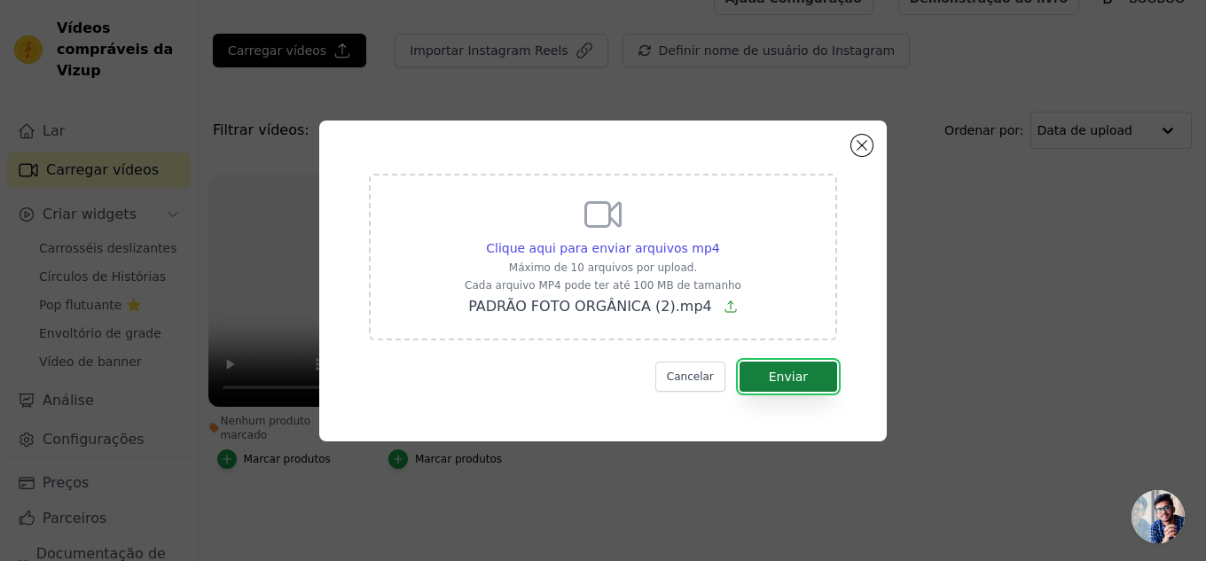
click at [799, 381] on font "Enviar" at bounding box center [788, 377] width 39 height 14
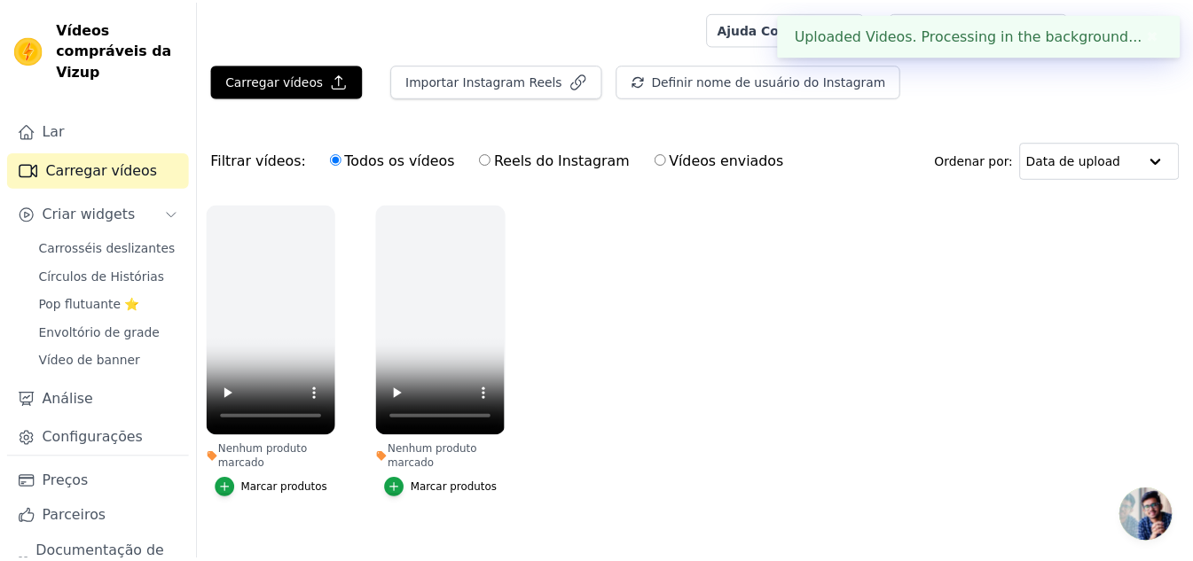
scroll to position [30, 0]
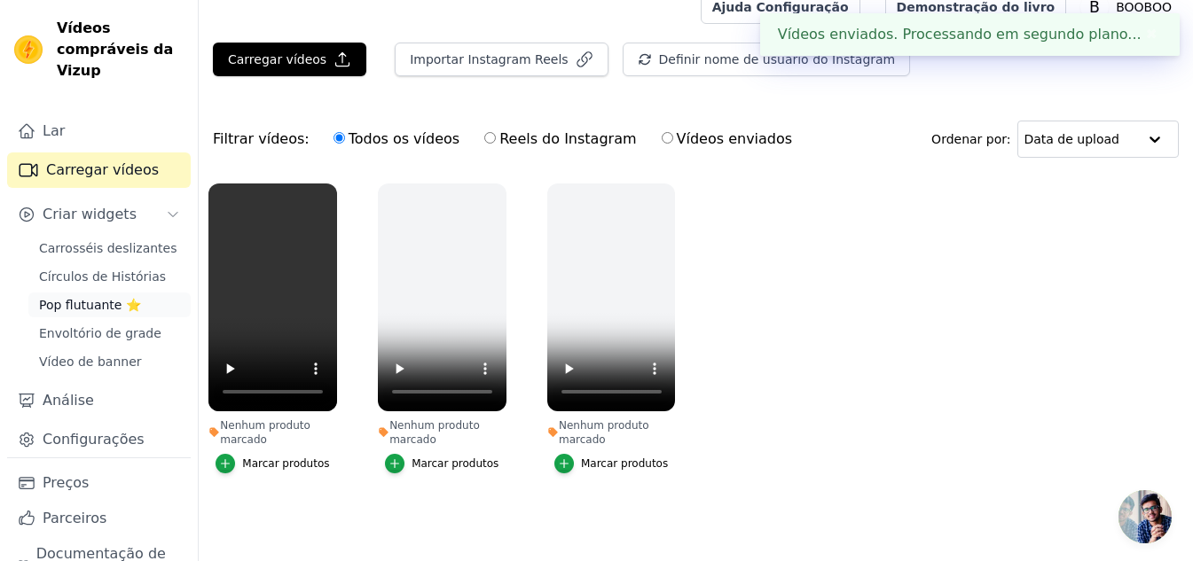
click at [71, 302] on font "Pop flutuante ⭐" at bounding box center [90, 305] width 102 height 14
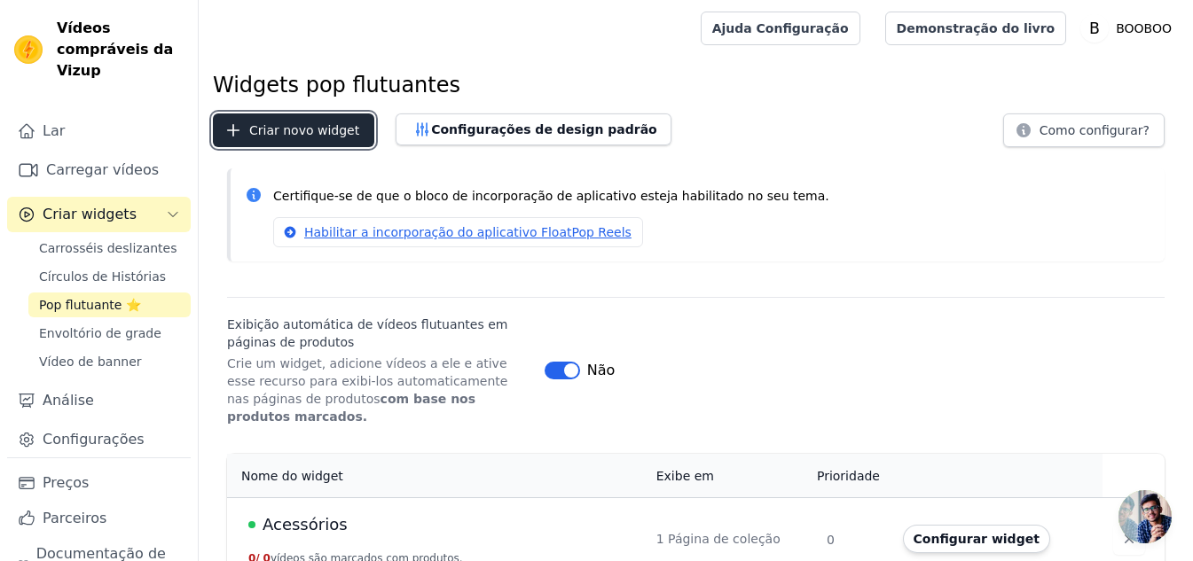
click at [352, 146] on button "Criar novo widget" at bounding box center [293, 130] width 161 height 34
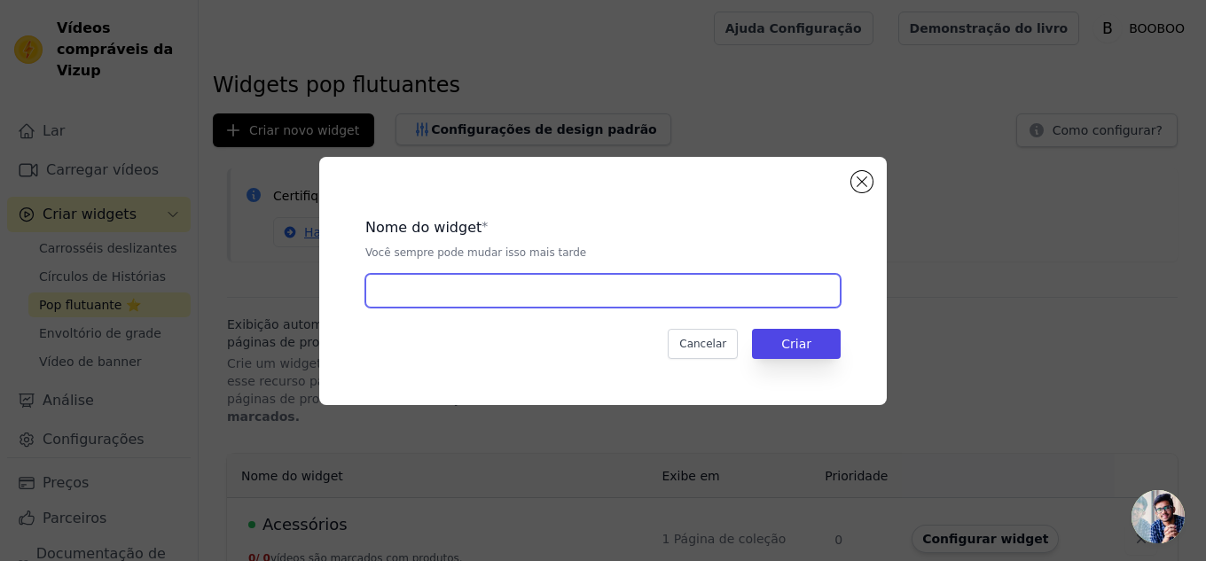
click at [428, 290] on input "text" at bounding box center [602, 291] width 475 height 34
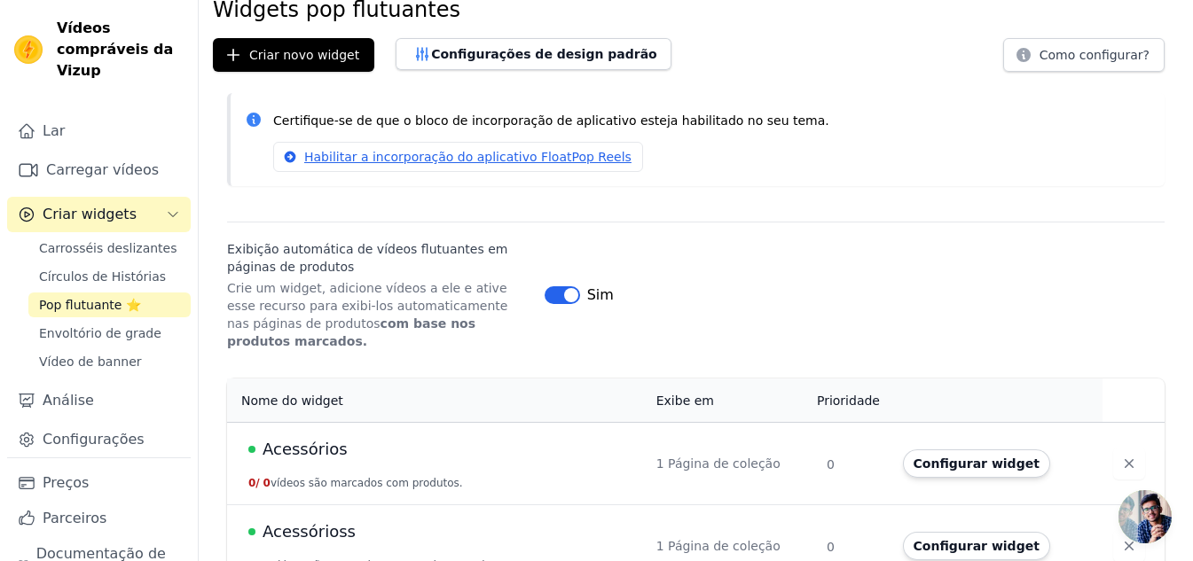
scroll to position [174, 0]
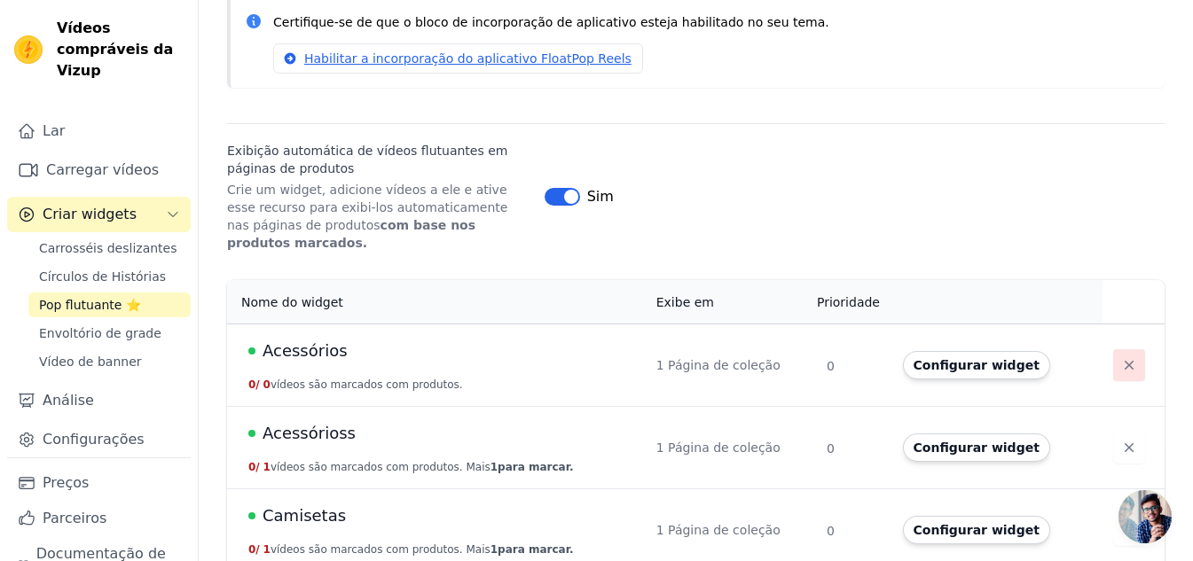
click at [1124, 361] on icon "button" at bounding box center [1128, 365] width 9 height 9
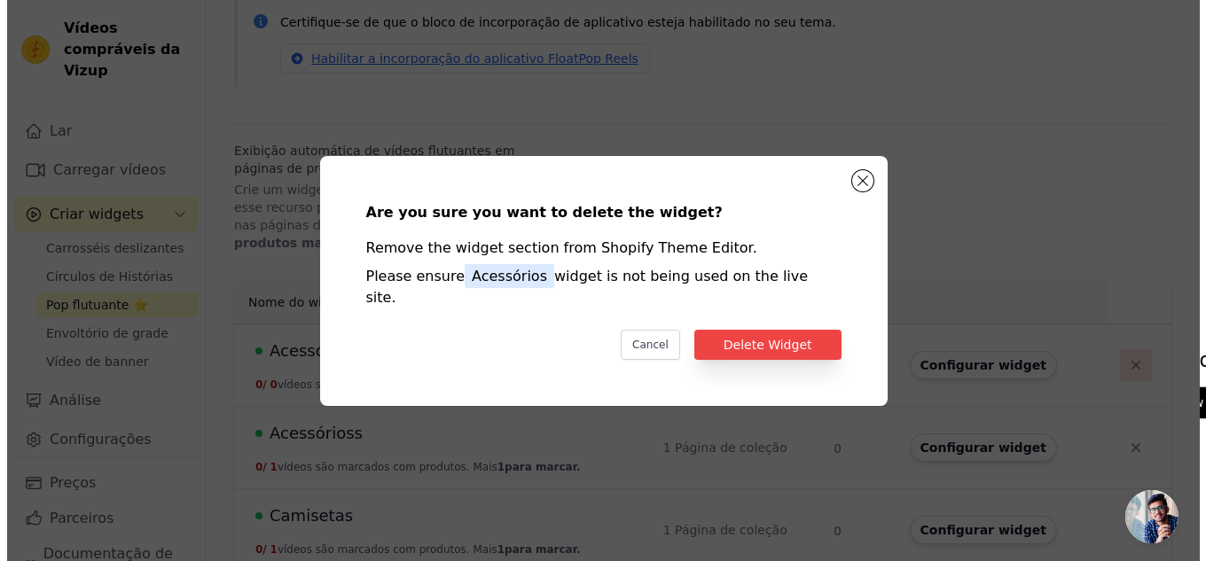
scroll to position [0, 0]
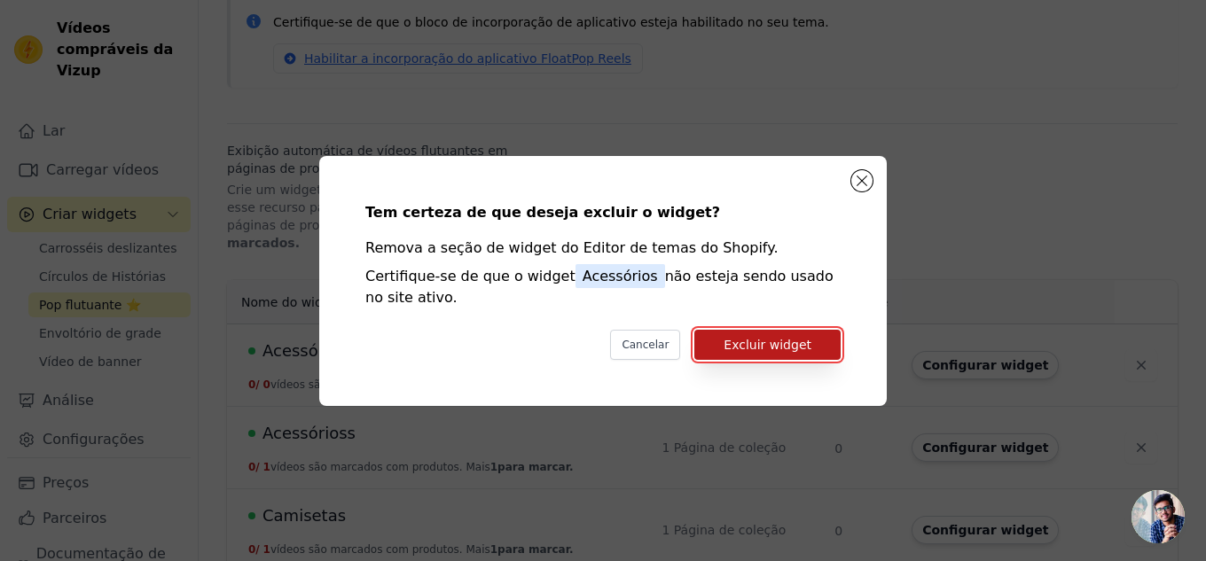
click at [798, 355] on button "Excluir widget" at bounding box center [767, 345] width 146 height 30
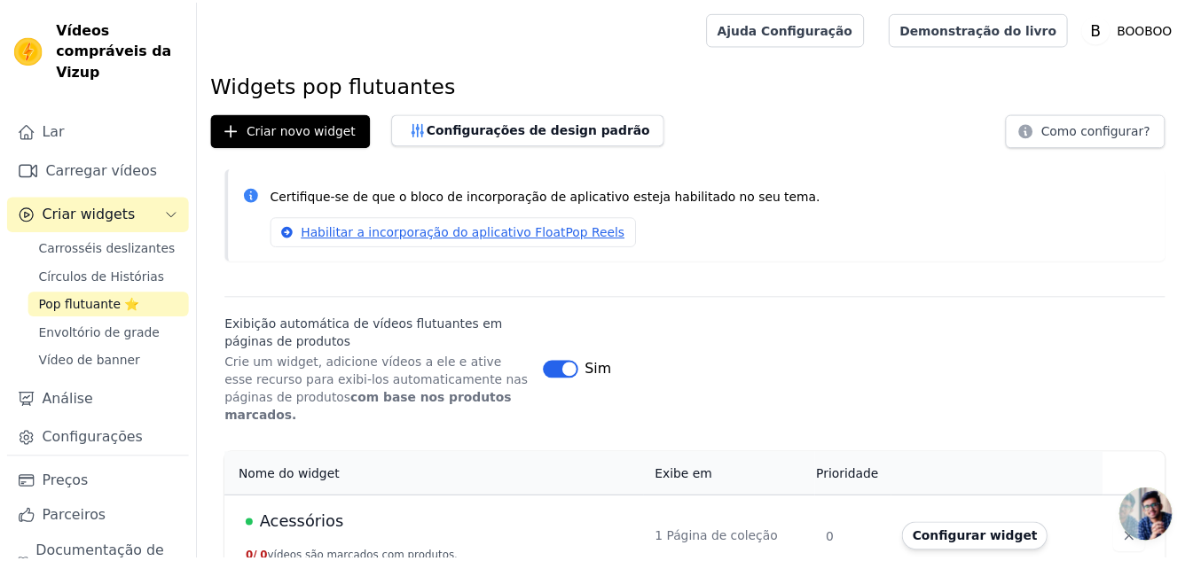
scroll to position [174, 0]
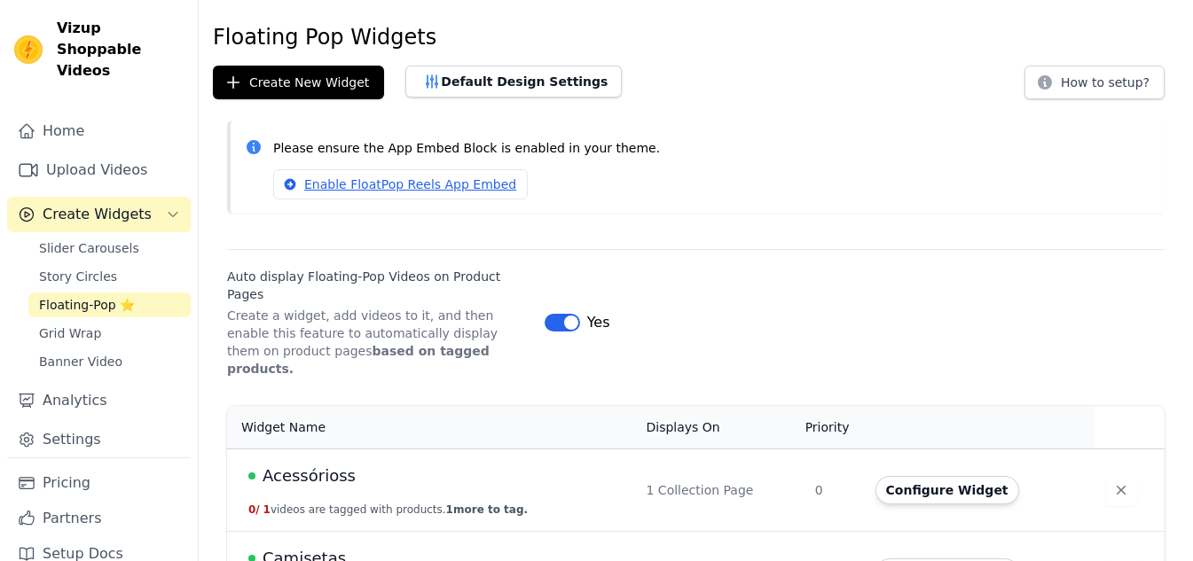
scroll to position [72, 0]
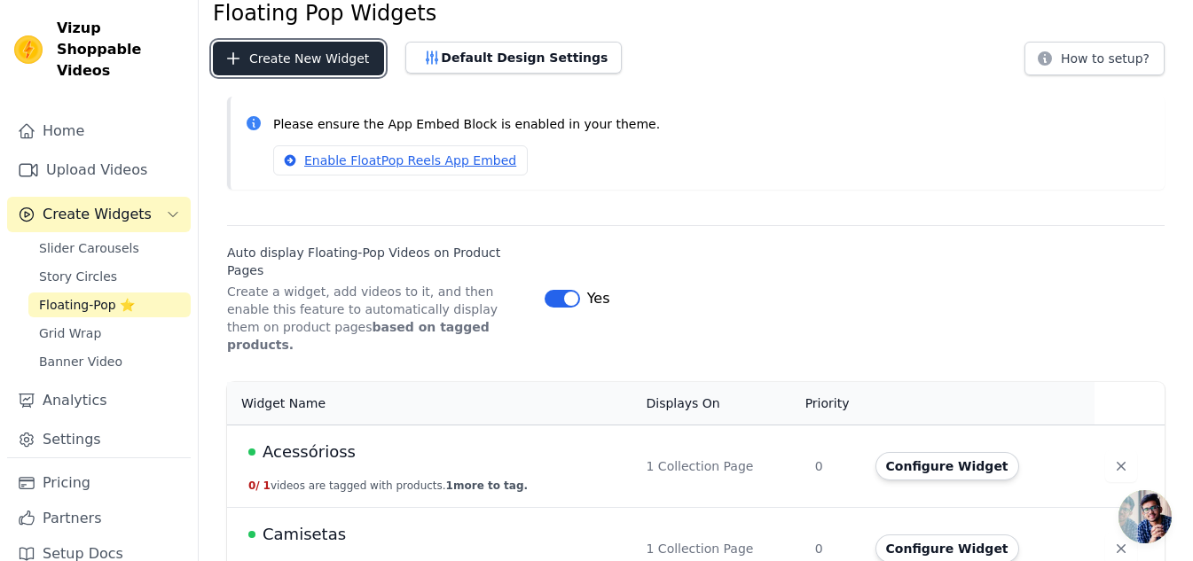
click at [334, 56] on button "Create New Widget" at bounding box center [298, 59] width 171 height 34
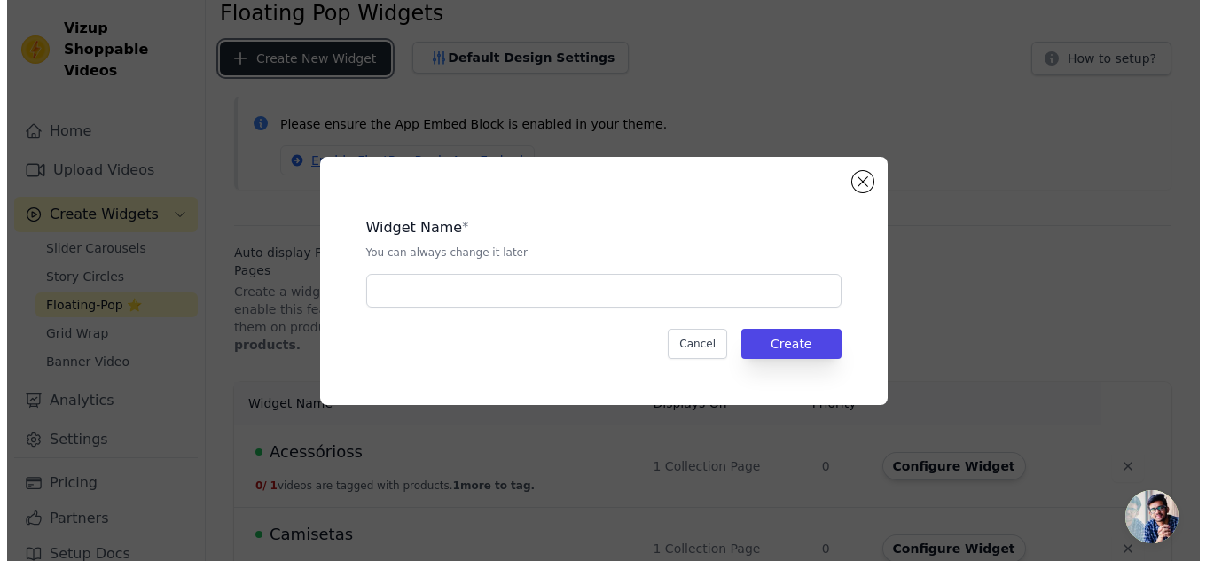
scroll to position [0, 0]
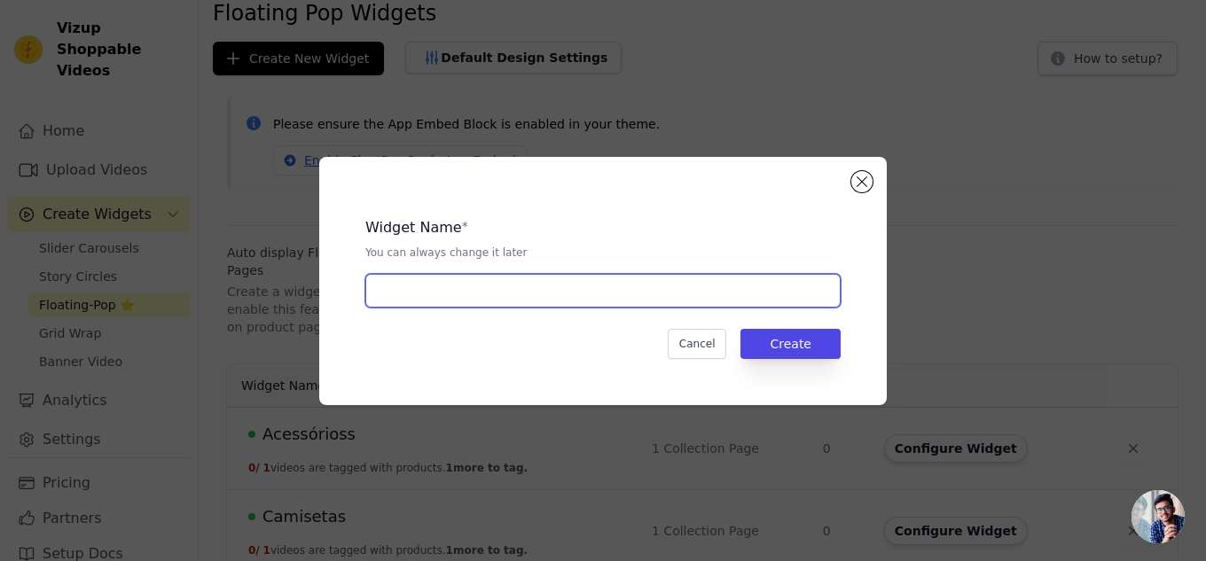
click at [480, 294] on input "text" at bounding box center [602, 291] width 475 height 34
type input "Blusas"
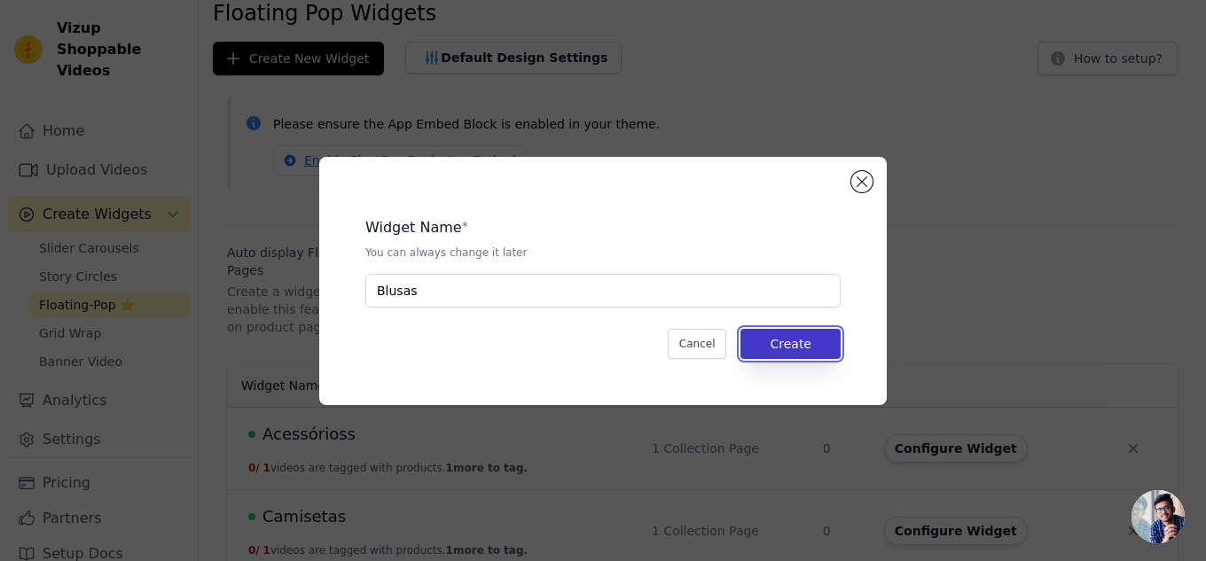
click at [810, 337] on button "Create" at bounding box center [790, 344] width 100 height 30
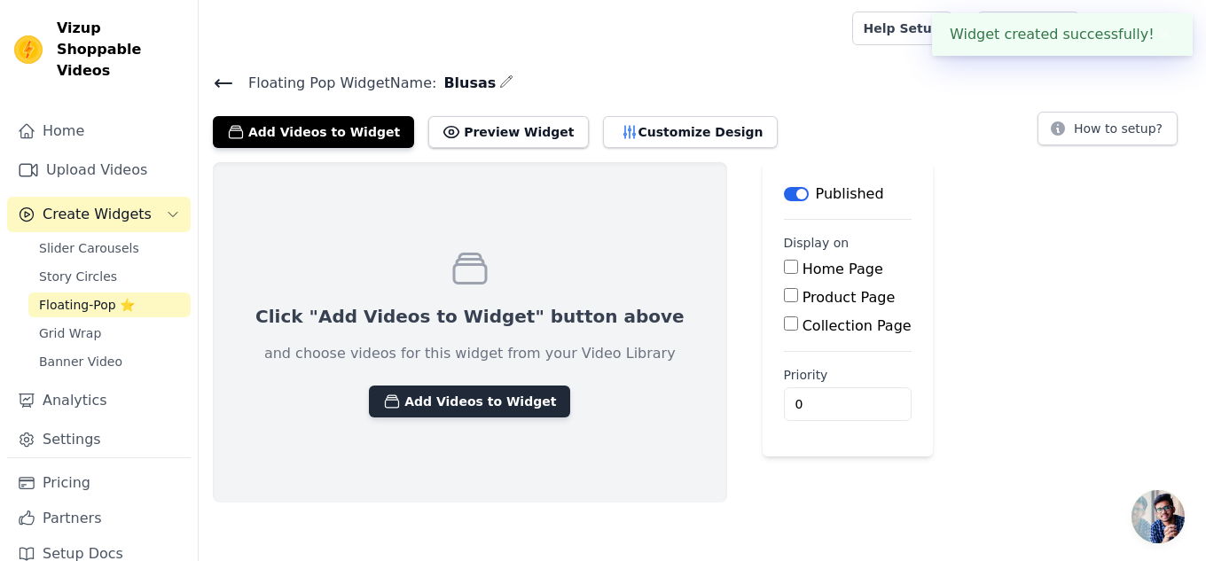
click at [499, 413] on button "Add Videos to Widget" at bounding box center [469, 402] width 201 height 32
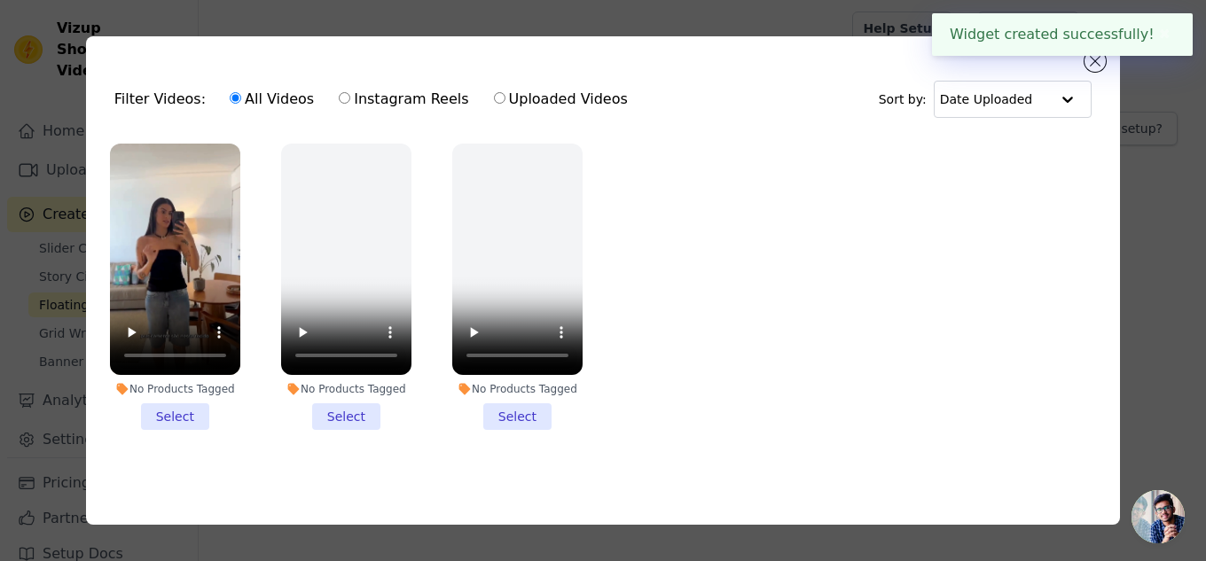
click at [177, 413] on li "No Products Tagged Select" at bounding box center [175, 287] width 130 height 286
click at [0, 0] on input "No Products Tagged Select" at bounding box center [0, 0] width 0 height 0
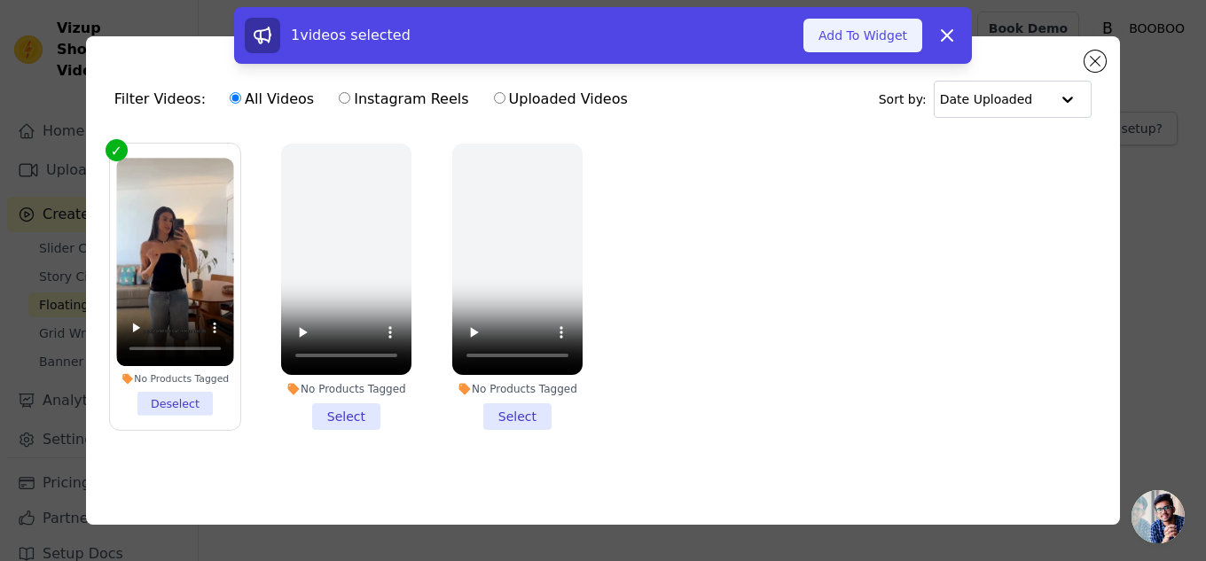
click at [861, 39] on button "Add To Widget" at bounding box center [862, 36] width 119 height 34
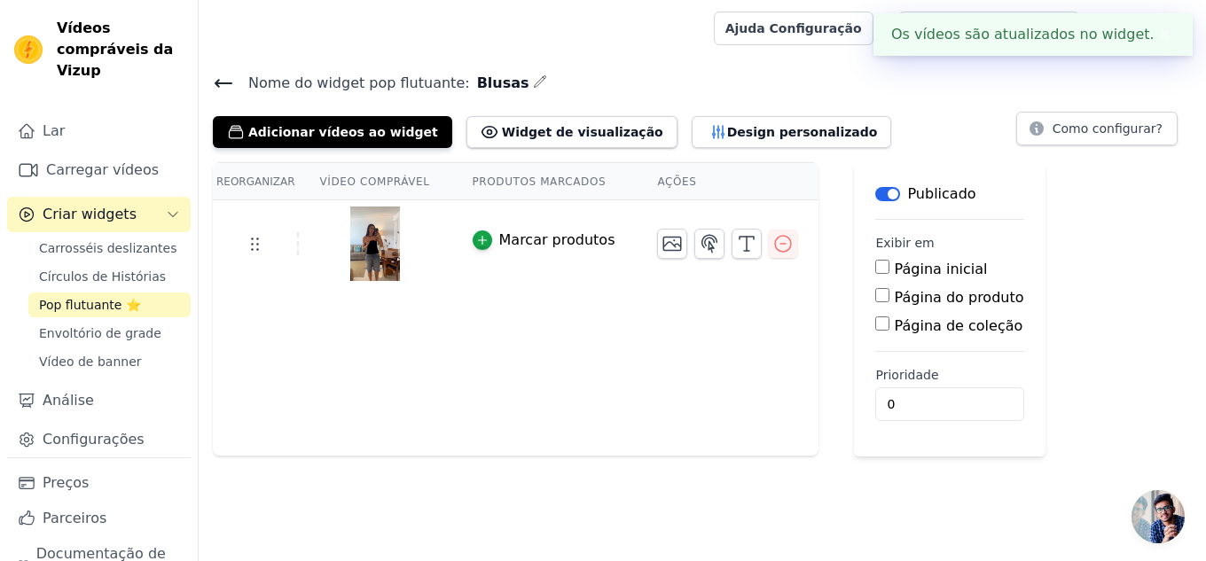
click at [859, 336] on main "Rótulo Publicado Exibir em Página inicial Página do produto Página de coleção P…" at bounding box center [949, 309] width 191 height 294
click at [875, 325] on input "Página de coleção" at bounding box center [882, 324] width 14 height 14
checkbox input "true"
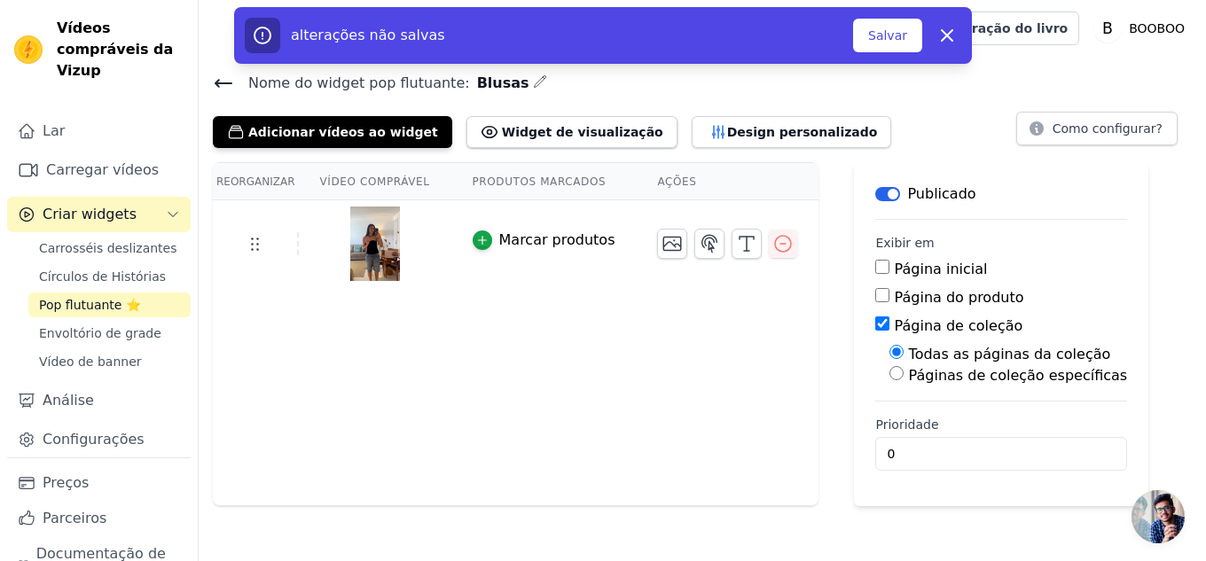
click at [889, 366] on input "Páginas de coleção específicas" at bounding box center [896, 373] width 14 height 14
radio input "true"
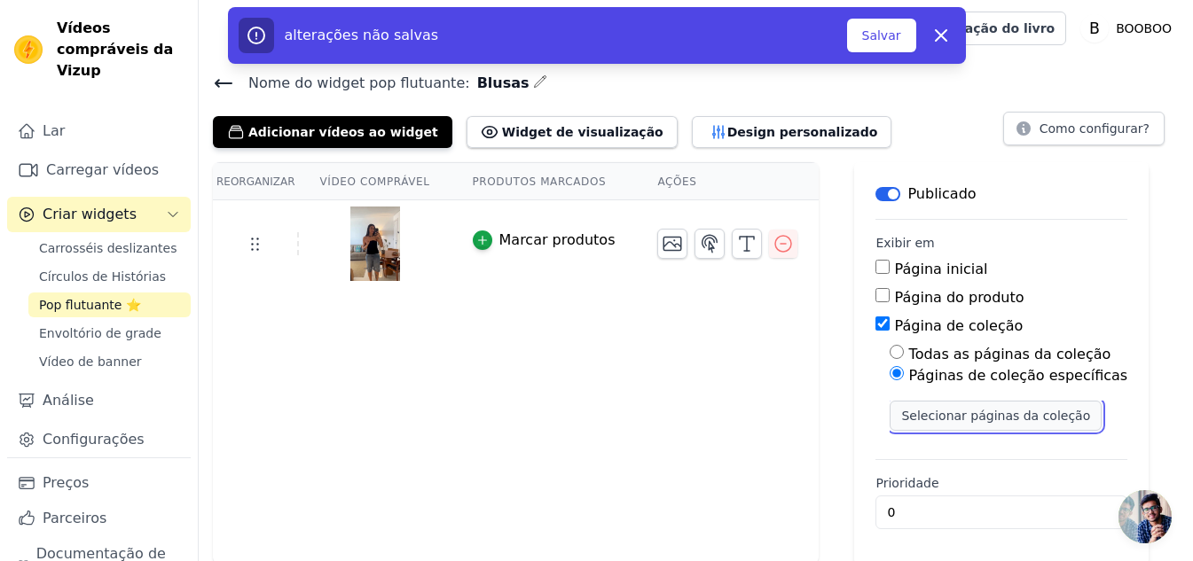
click at [908, 421] on font "Selecionar páginas da coleção" at bounding box center [995, 416] width 189 height 14
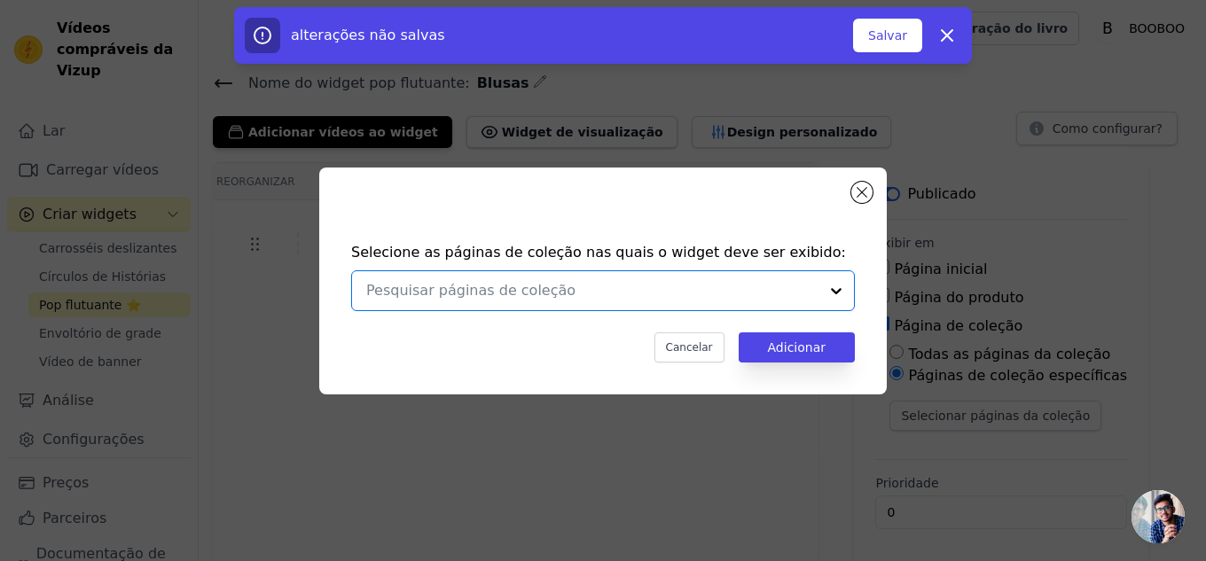
click at [597, 297] on input "text" at bounding box center [592, 290] width 452 height 21
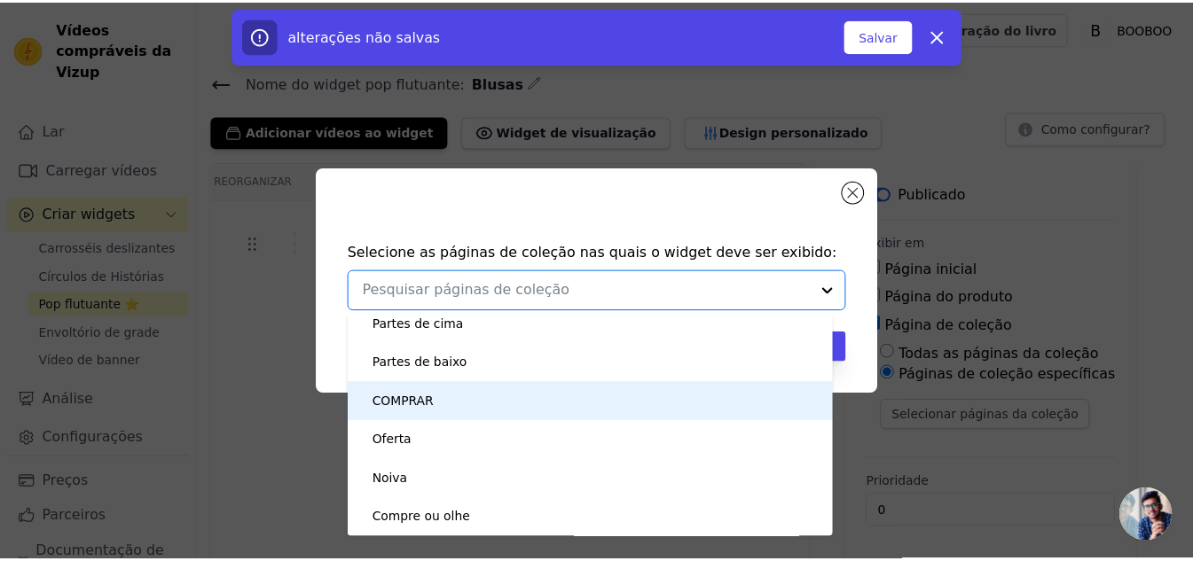
scroll to position [546, 0]
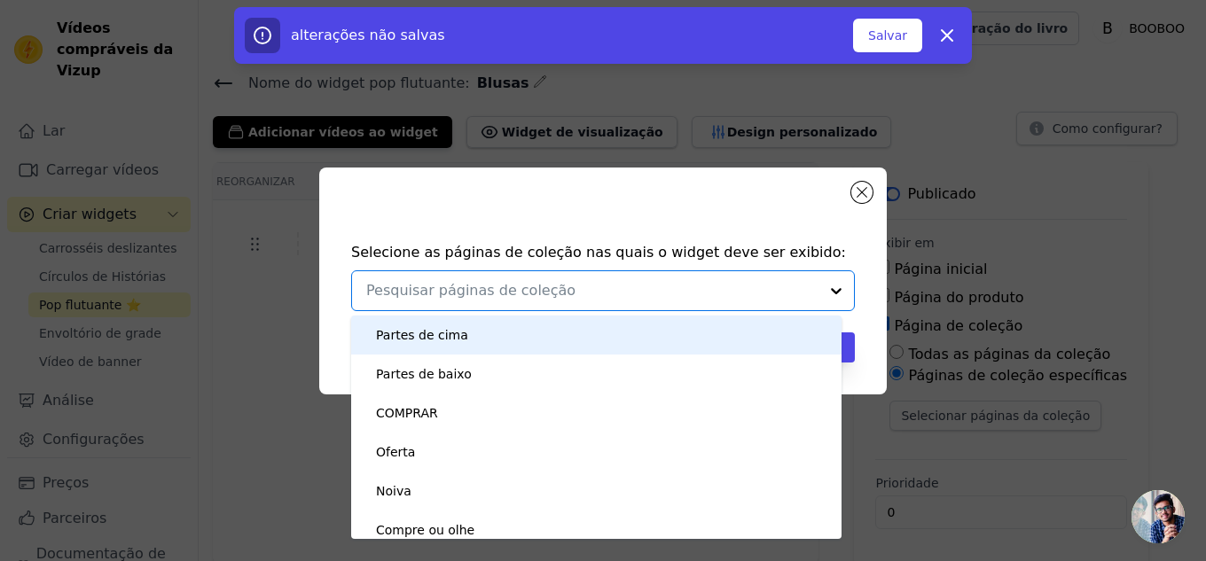
click at [411, 297] on input "text" at bounding box center [592, 290] width 452 height 21
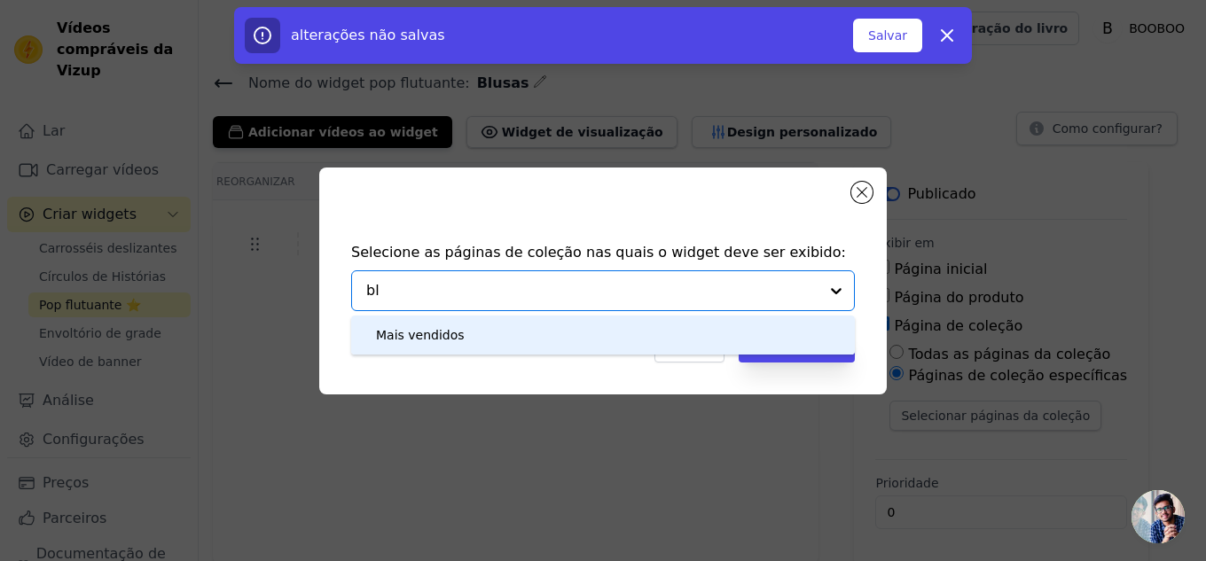
type input "b"
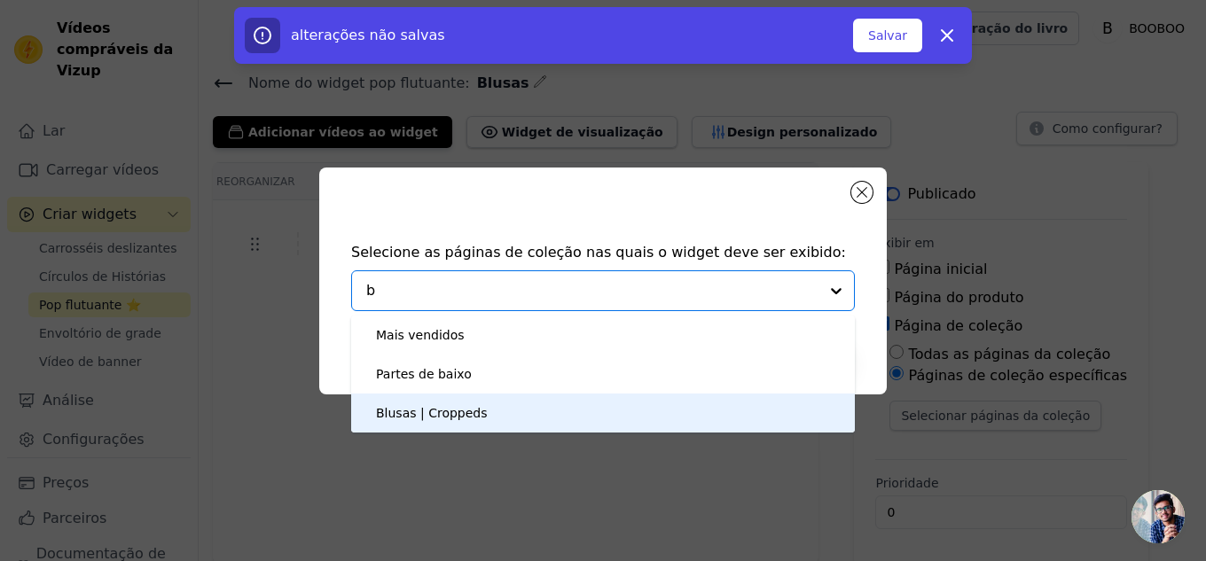
click at [419, 419] on font "Blusas | Croppeds" at bounding box center [432, 413] width 112 height 14
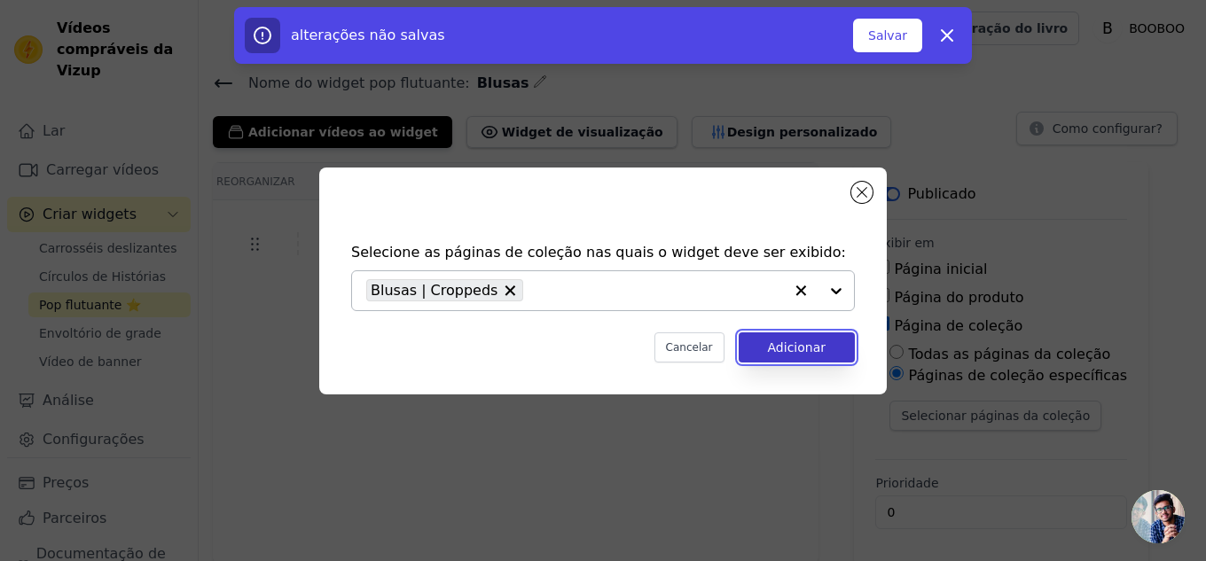
click at [812, 343] on font "Adicionar" at bounding box center [797, 347] width 58 height 14
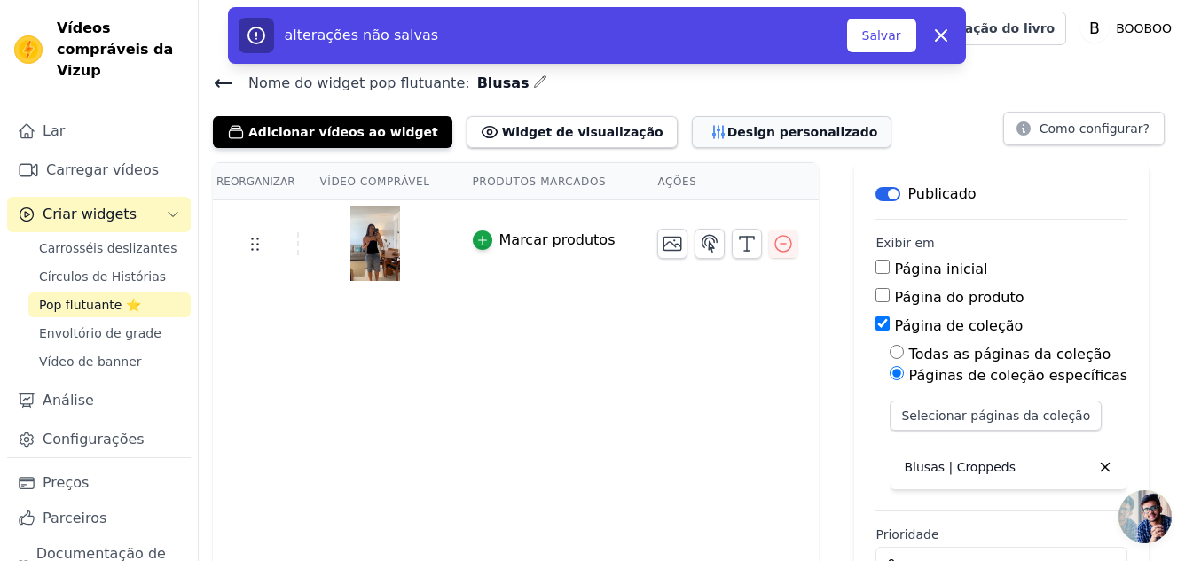
click at [727, 137] on font "Design personalizado" at bounding box center [802, 132] width 151 height 14
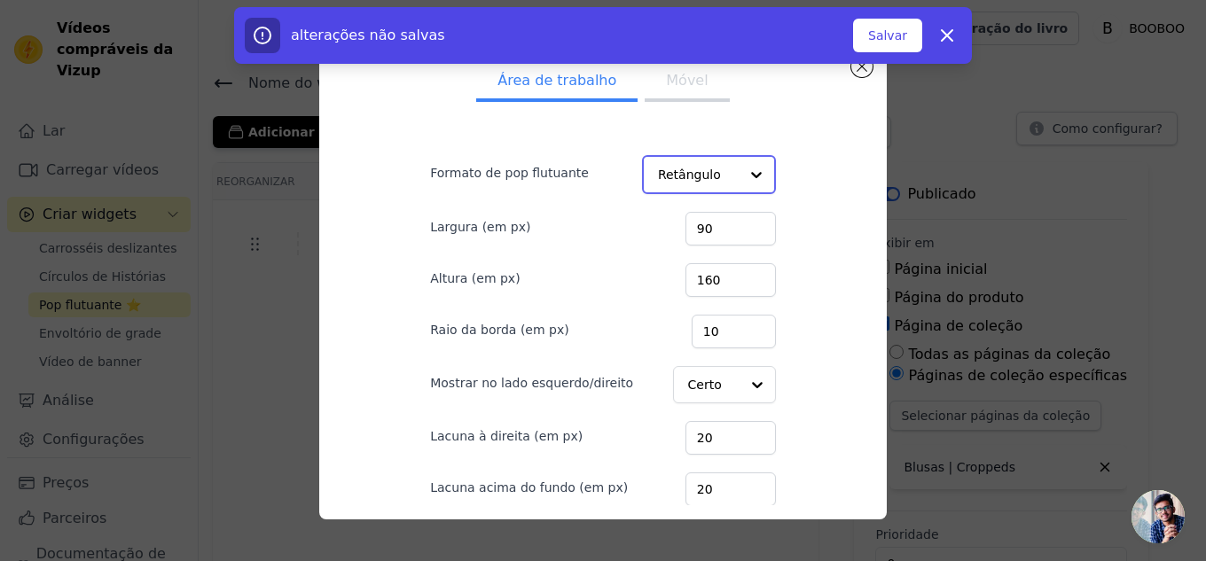
click at [677, 179] on input "Formato de pop flutuante" at bounding box center [698, 174] width 81 height 35
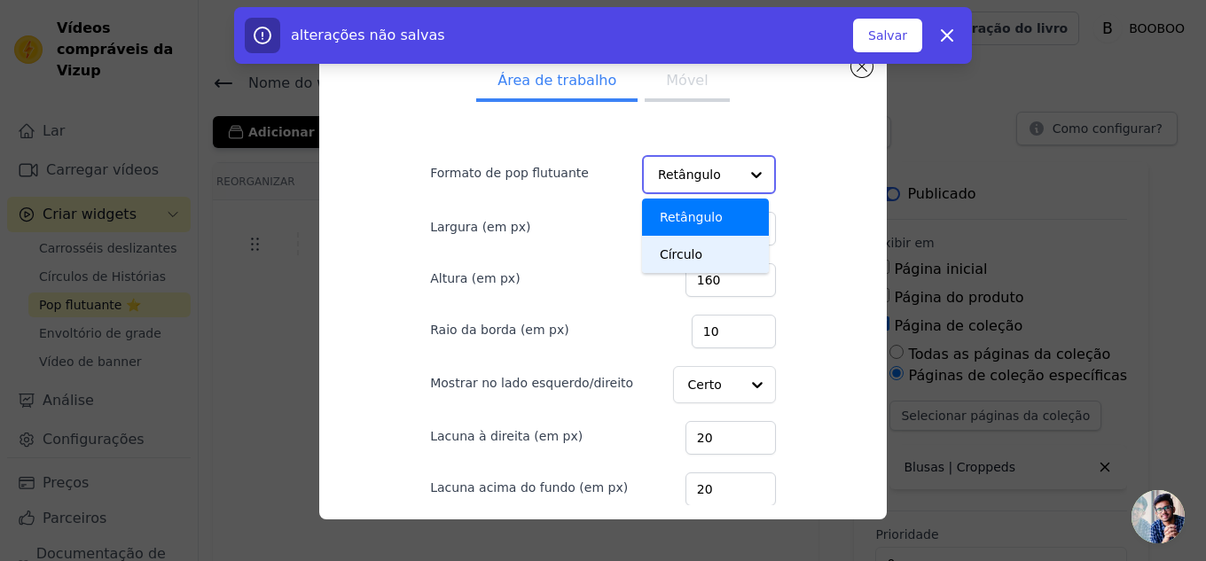
click at [665, 259] on font "Círculo" at bounding box center [681, 254] width 43 height 14
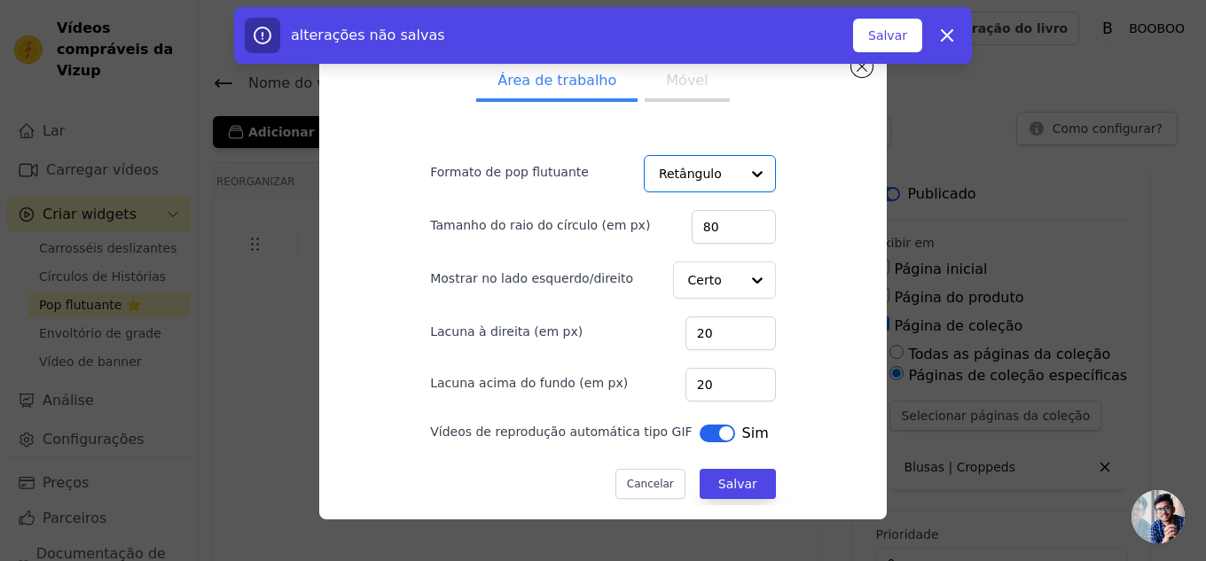
click at [666, 82] on font "Móvel" at bounding box center [687, 80] width 42 height 17
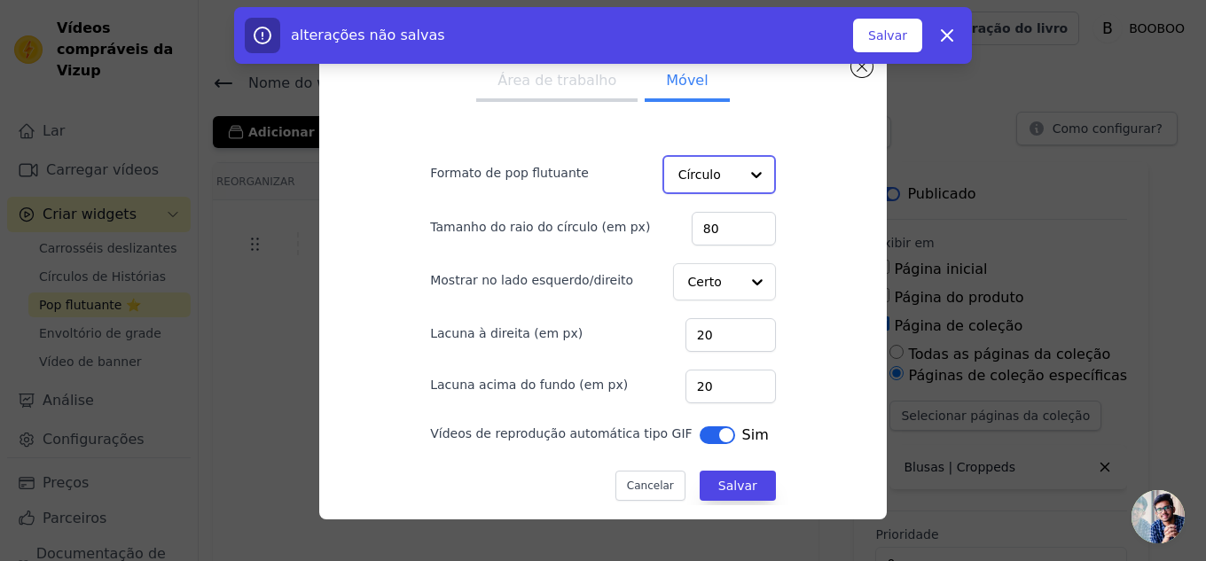
click at [696, 173] on input "Formato de pop flutuante" at bounding box center [708, 174] width 60 height 35
click at [691, 247] on font "Círculo" at bounding box center [701, 254] width 43 height 14
click at [705, 286] on input "Mostrar no lado esquerdo/direito" at bounding box center [712, 280] width 51 height 35
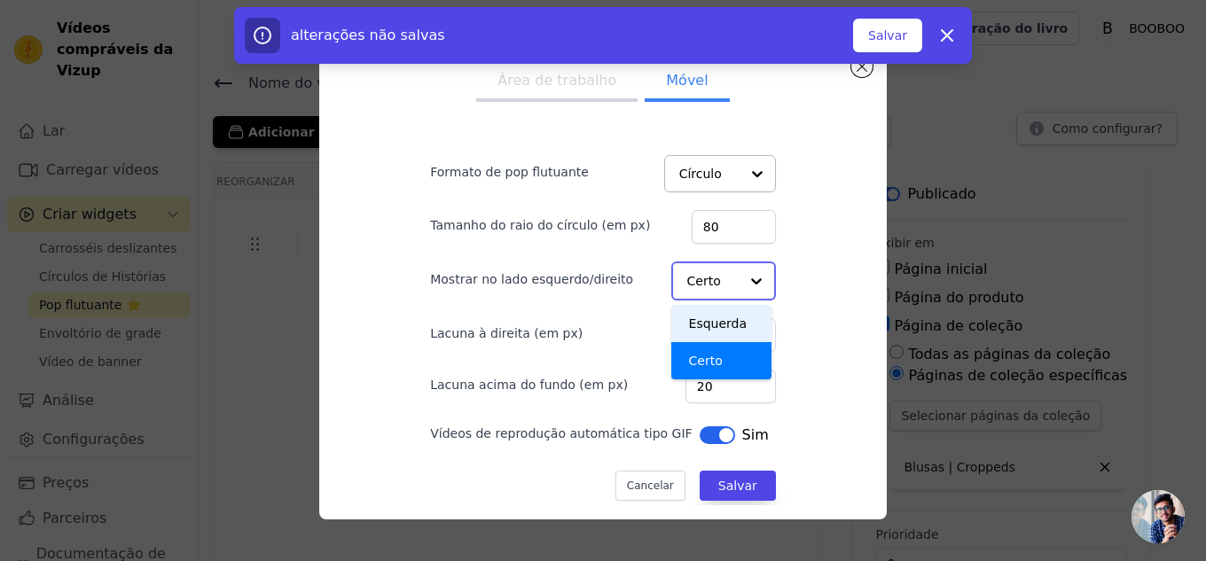
click at [689, 325] on font "Esquerda" at bounding box center [718, 324] width 59 height 14
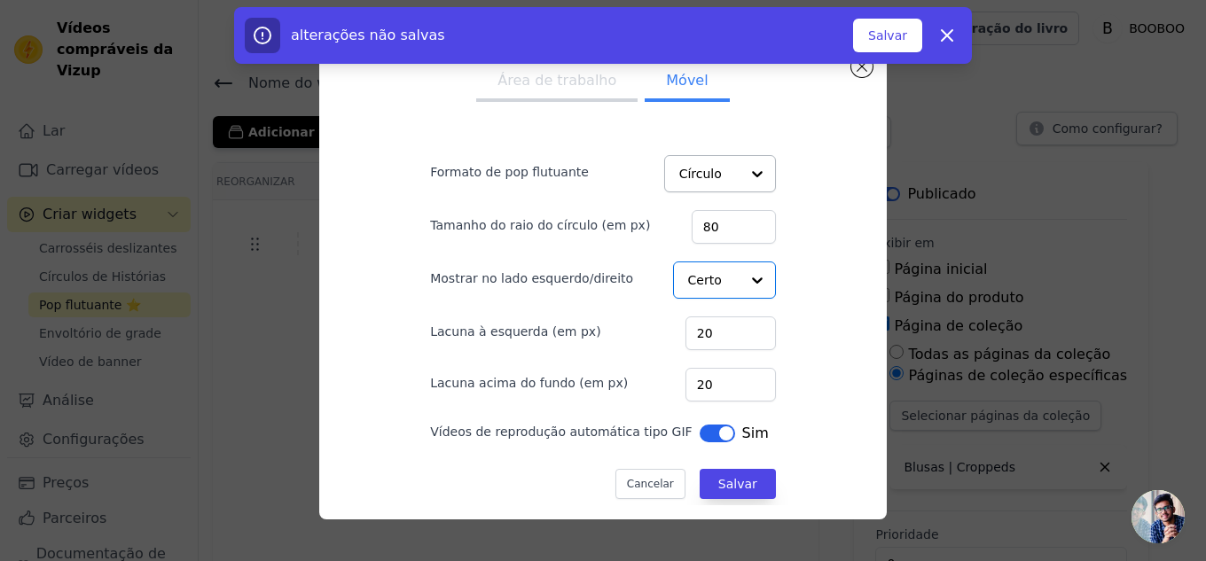
click at [575, 82] on font "Área de trabalho" at bounding box center [556, 80] width 119 height 17
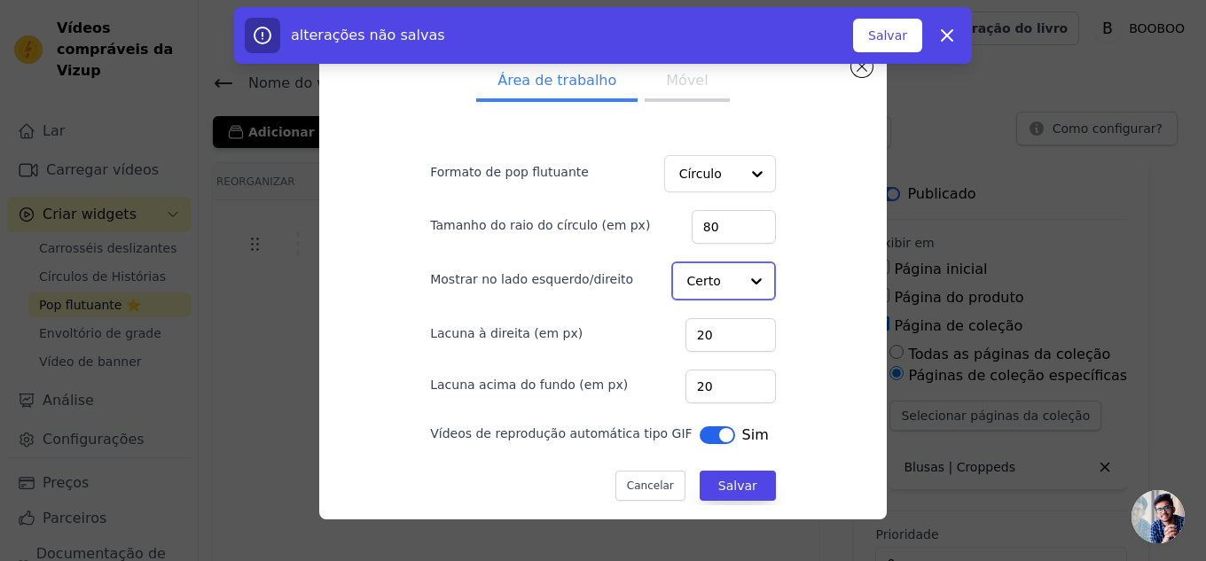
click at [692, 286] on input "Mostrar no lado esquerdo/direito" at bounding box center [712, 280] width 51 height 35
click at [690, 317] on font "Esquerda" at bounding box center [718, 324] width 59 height 14
click at [718, 483] on font "Salvar" at bounding box center [737, 484] width 39 height 14
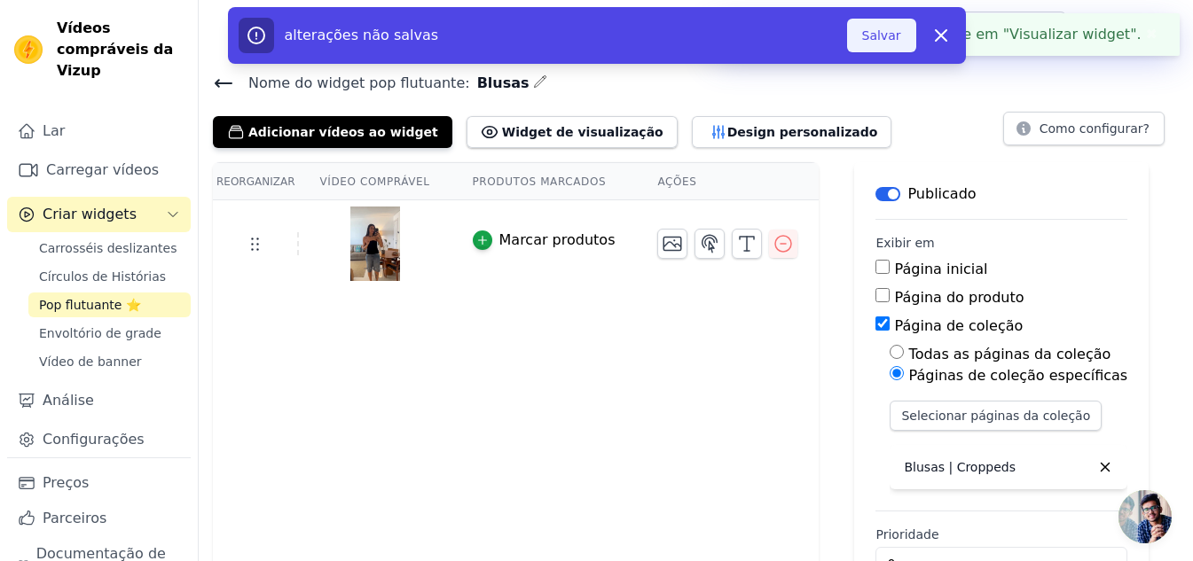
click at [879, 38] on font "Salvar" at bounding box center [881, 35] width 39 height 14
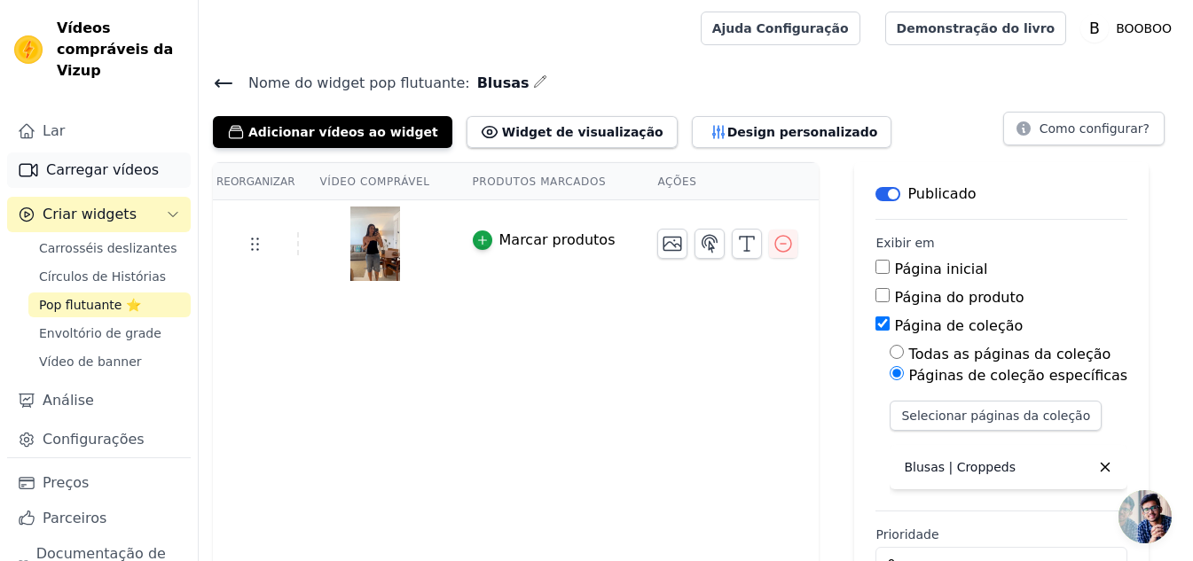
click at [83, 184] on link "Carregar vídeos" at bounding box center [99, 170] width 184 height 35
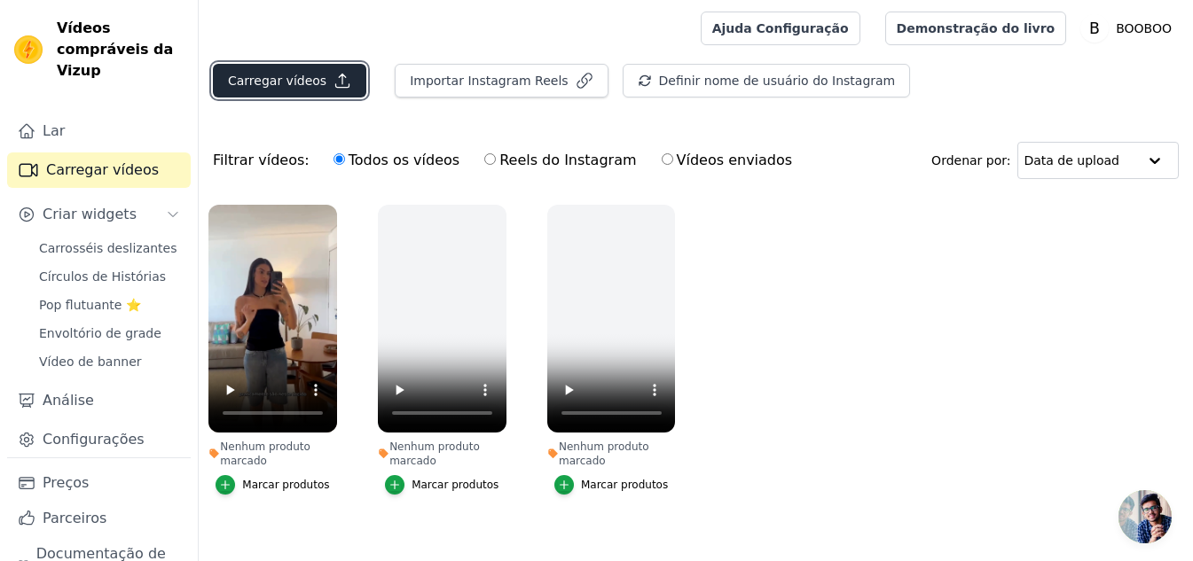
click at [290, 74] on font "Carregar vídeos" at bounding box center [277, 81] width 98 height 14
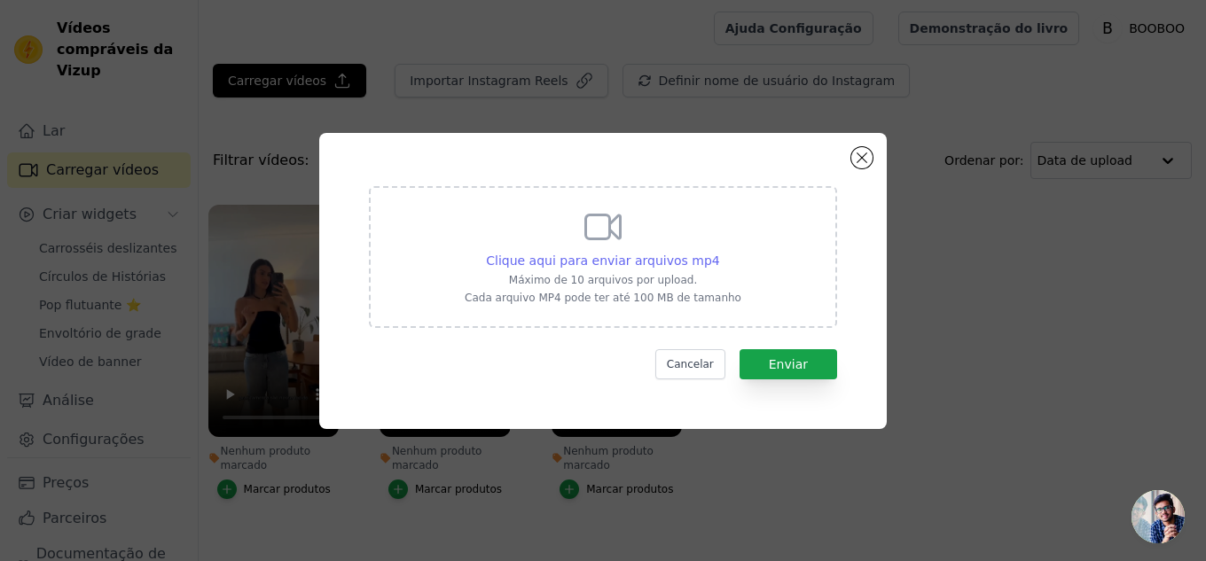
click at [574, 261] on font "Clique aqui para enviar arquivos mp4" at bounding box center [603, 261] width 234 height 14
click at [719, 252] on input "Clique aqui para enviar arquivos mp4 Máximo de 10 arquivos por upload. Cada arq…" at bounding box center [719, 251] width 1 height 1
type input "C:\fakepath\PADRÃO FOTO ORGÂNICA (3).mp4"
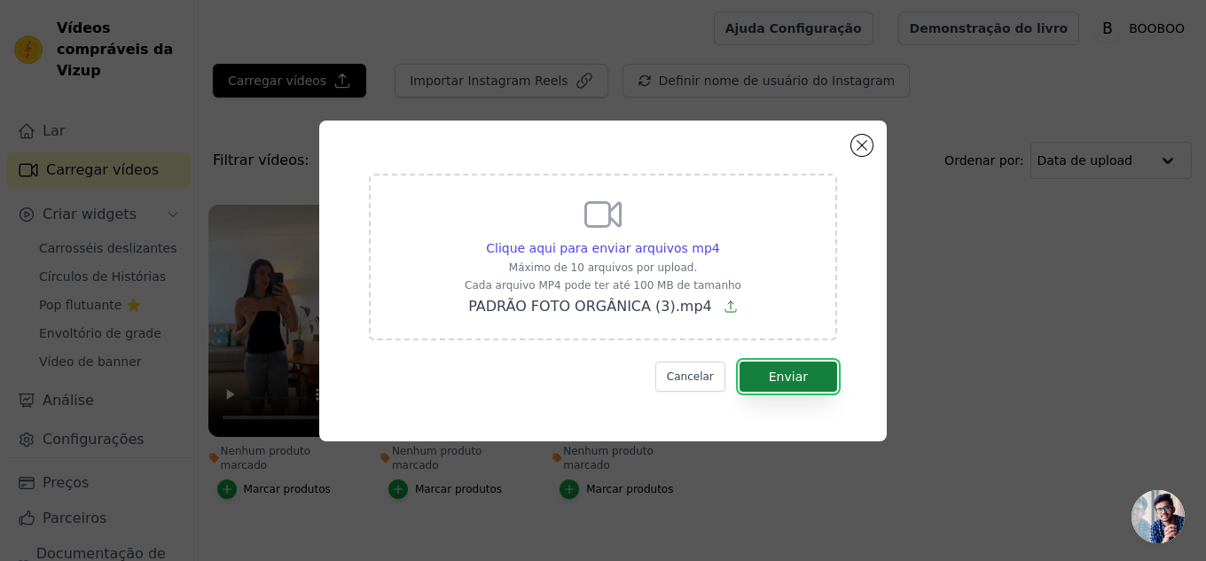
click at [801, 380] on font "Enviar" at bounding box center [788, 377] width 39 height 14
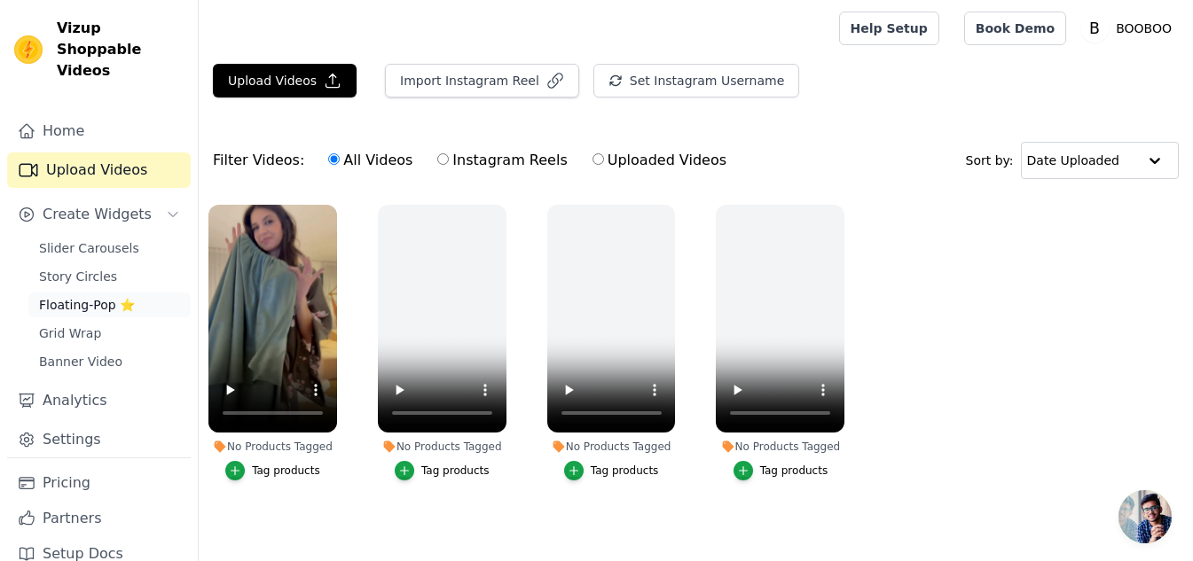
click at [82, 296] on span "Floating-Pop ⭐" at bounding box center [87, 305] width 96 height 18
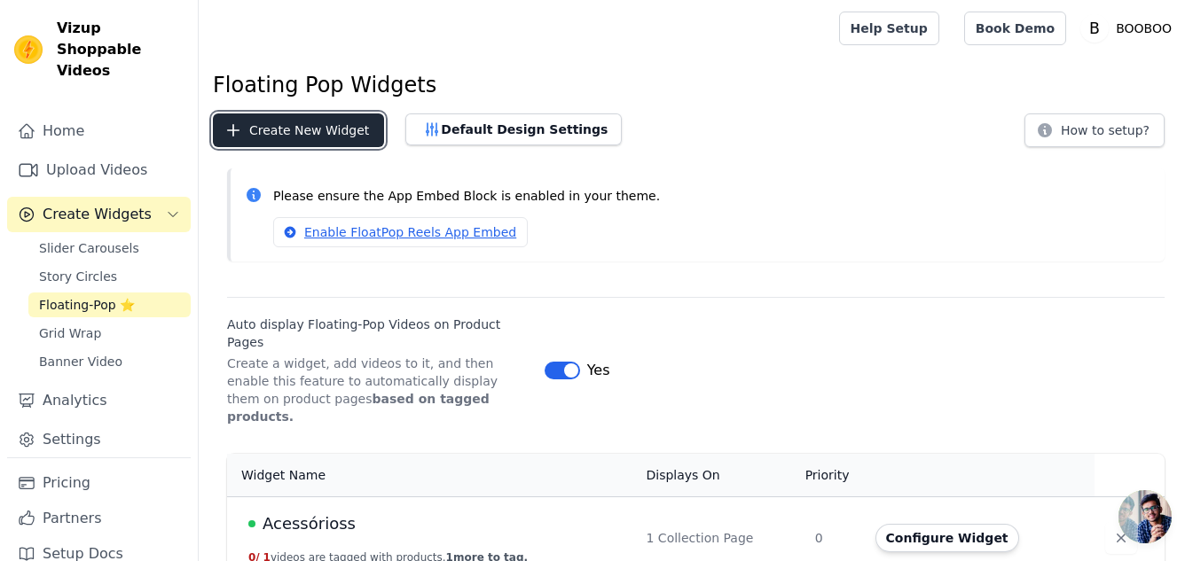
click at [309, 134] on button "Create New Widget" at bounding box center [298, 130] width 171 height 34
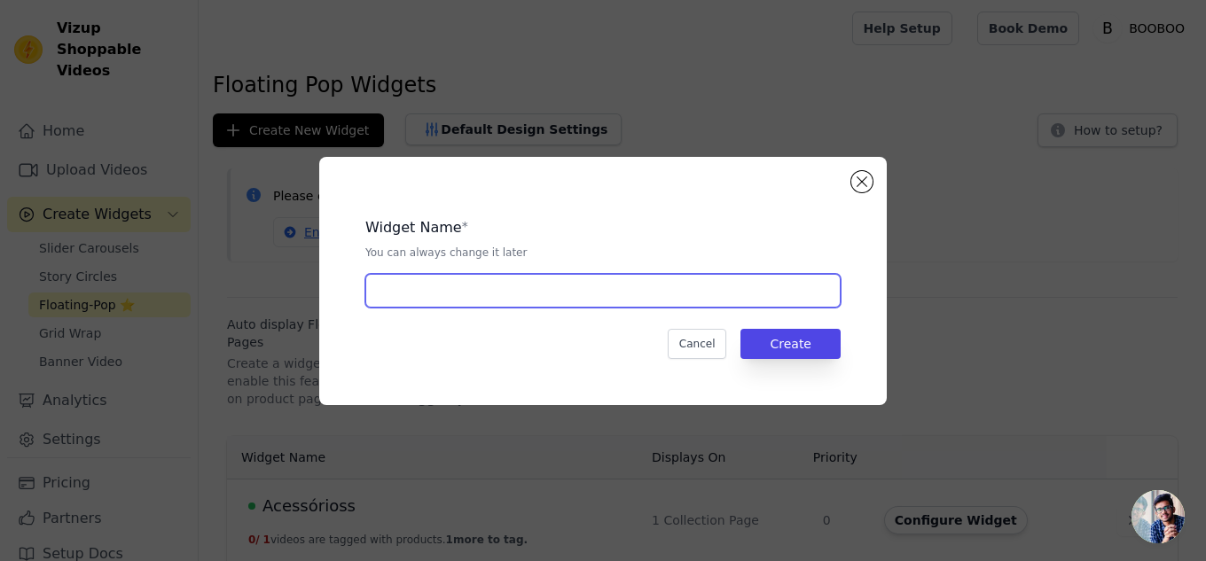
click at [487, 289] on input "text" at bounding box center [602, 291] width 475 height 34
type input "Camada"
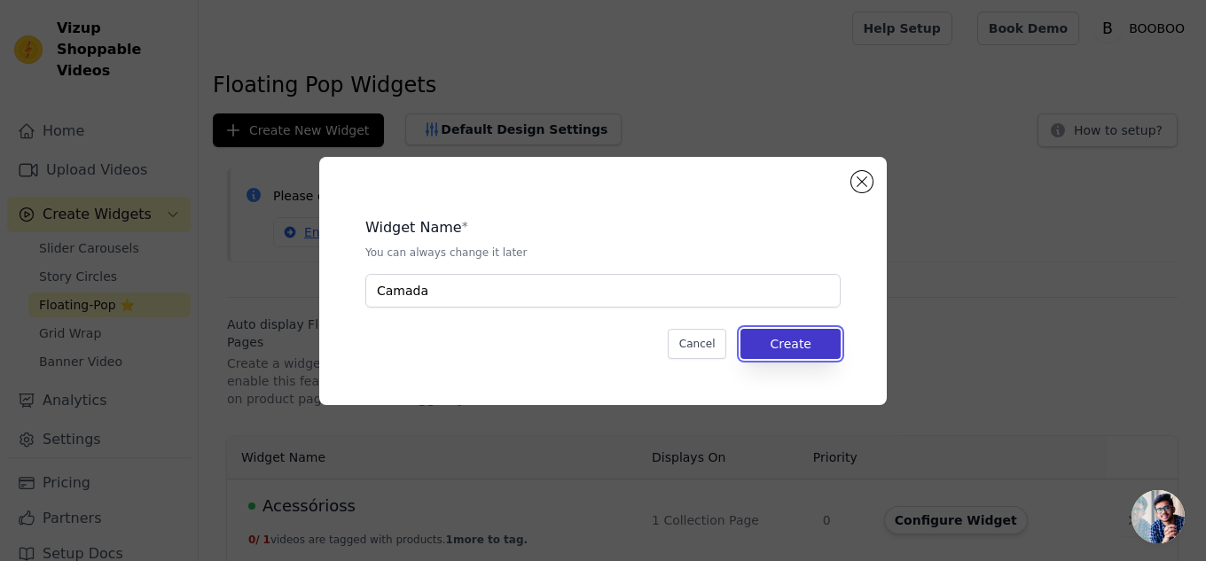
click at [779, 340] on button "Create" at bounding box center [790, 344] width 100 height 30
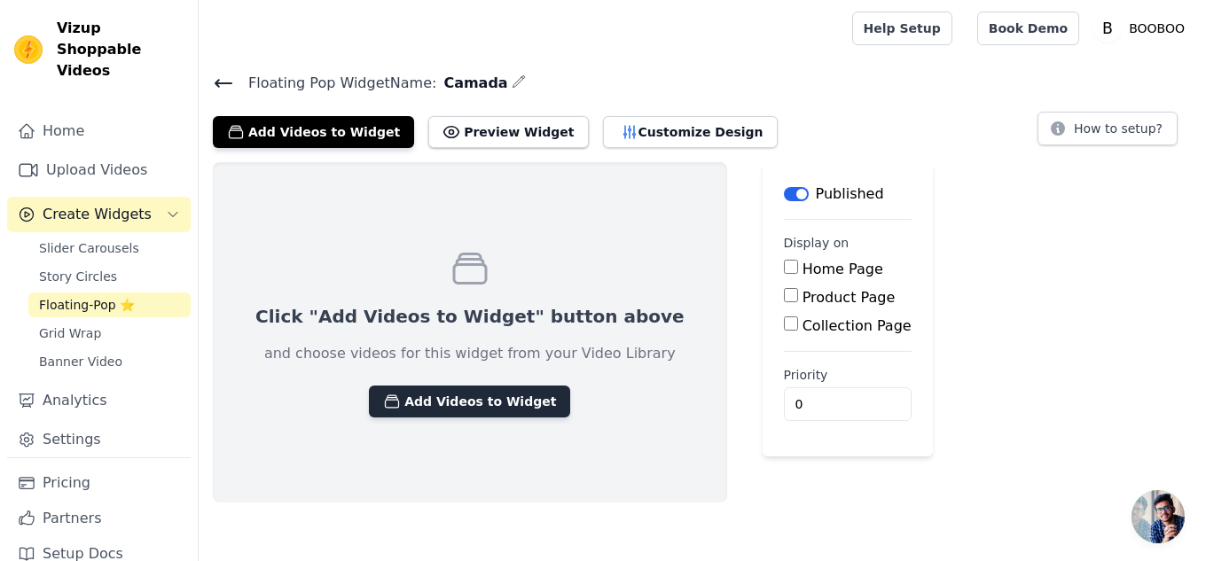
click at [438, 395] on button "Add Videos to Widget" at bounding box center [469, 402] width 201 height 32
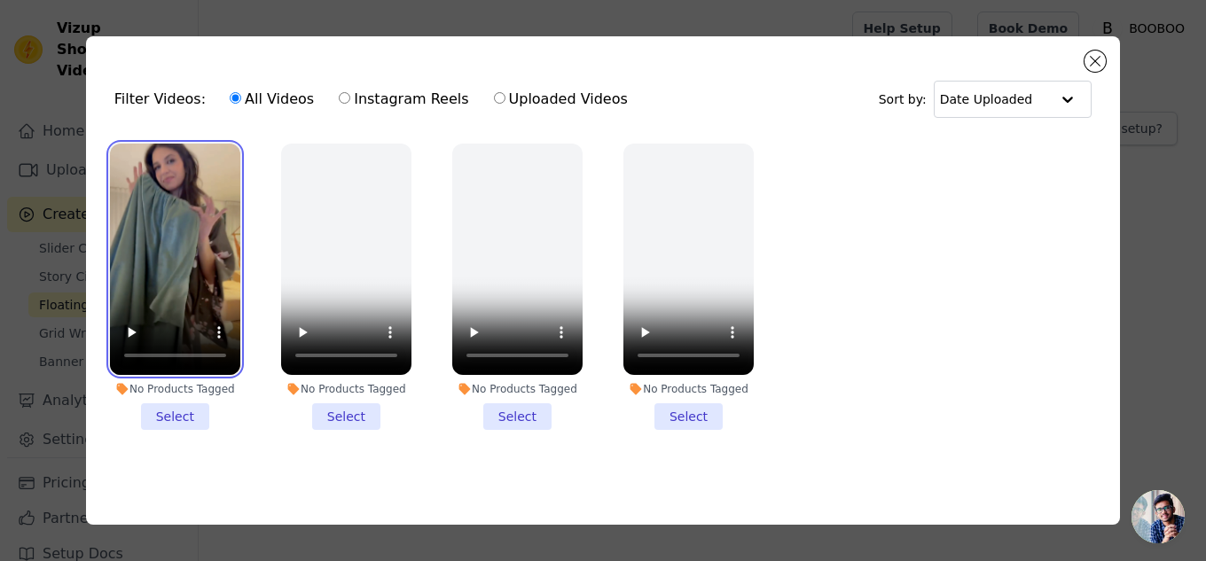
click at [147, 268] on video at bounding box center [175, 259] width 130 height 231
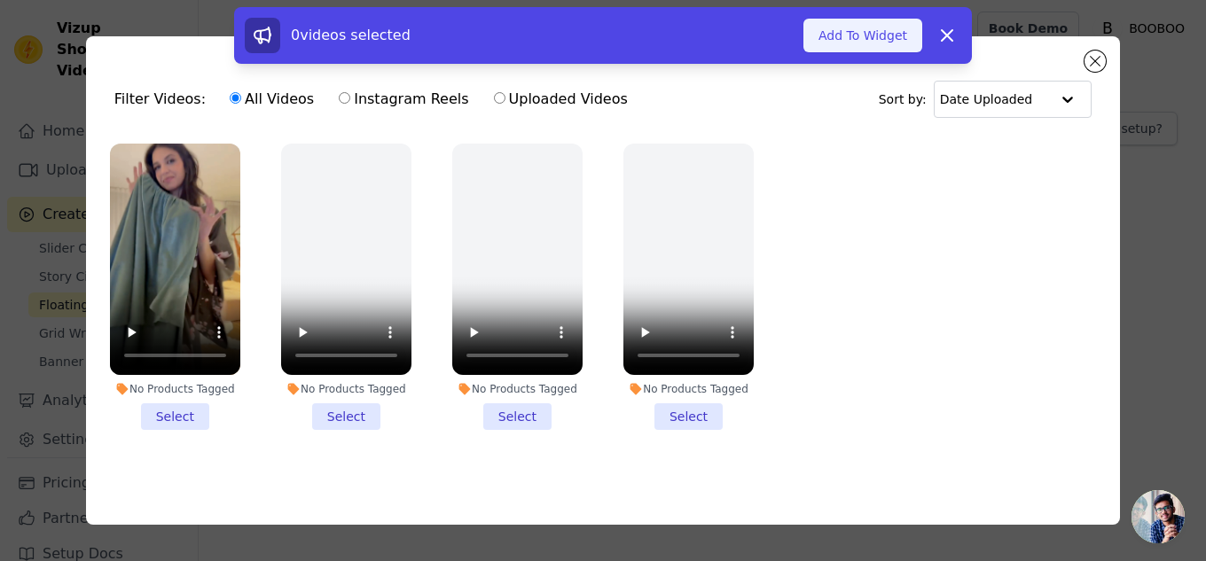
click at [833, 32] on button "Add To Widget" at bounding box center [862, 36] width 119 height 34
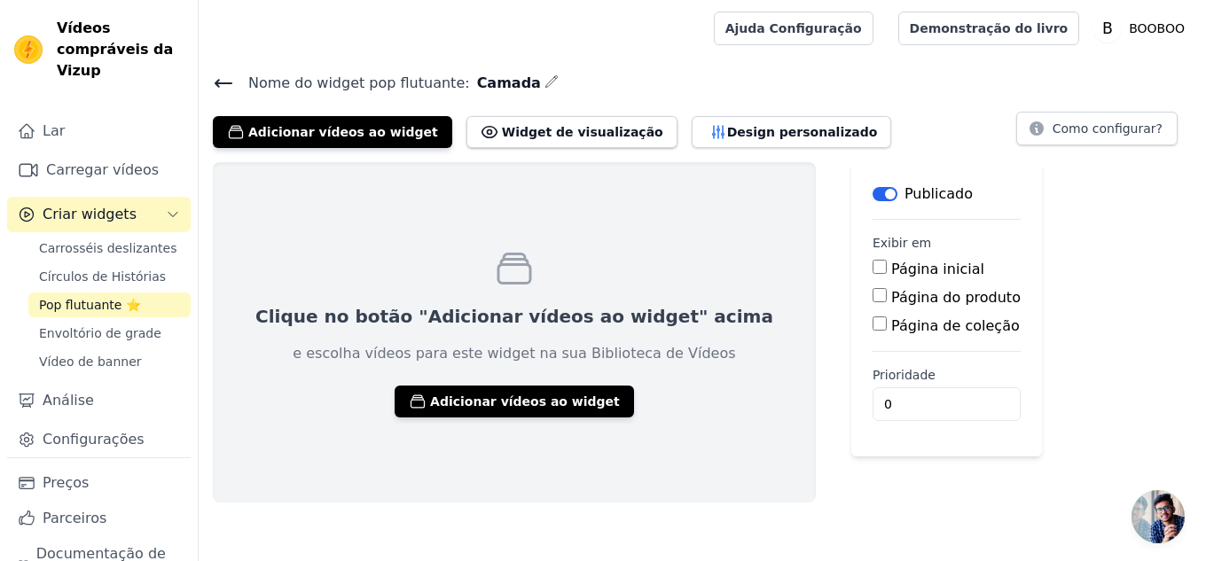
click at [873, 293] on input "Página do produto" at bounding box center [880, 295] width 14 height 14
checkbox input "true"
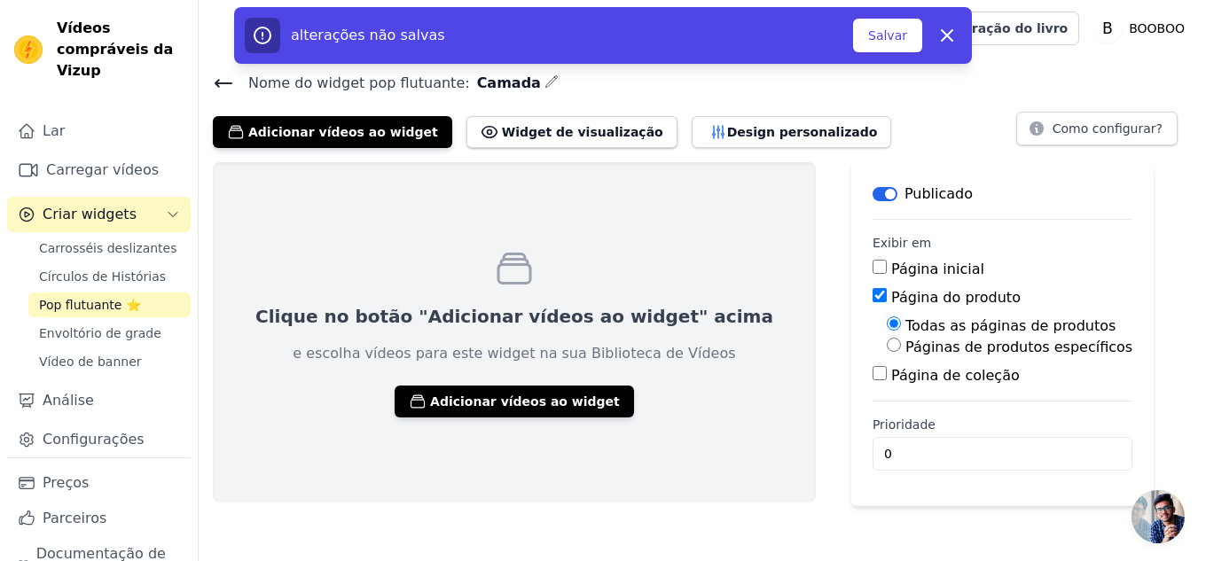
click at [887, 352] on div "Páginas de produtos específicos" at bounding box center [1010, 347] width 246 height 21
click at [887, 340] on input "Páginas de produtos específicos" at bounding box center [894, 345] width 14 height 14
radio input "true"
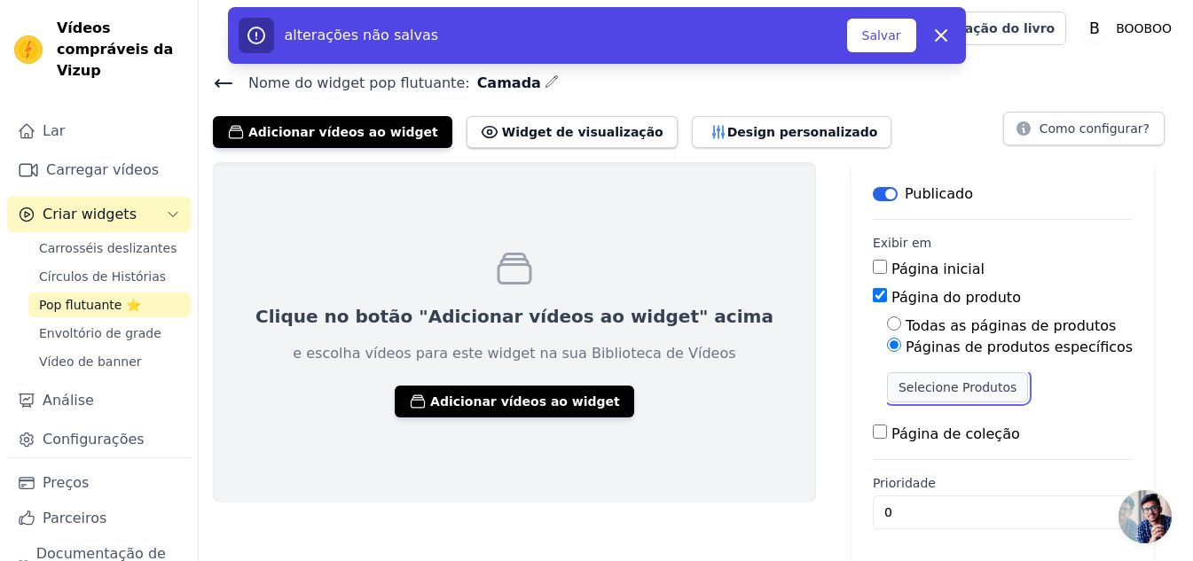
click at [898, 380] on font "Selecione Produtos" at bounding box center [957, 387] width 118 height 14
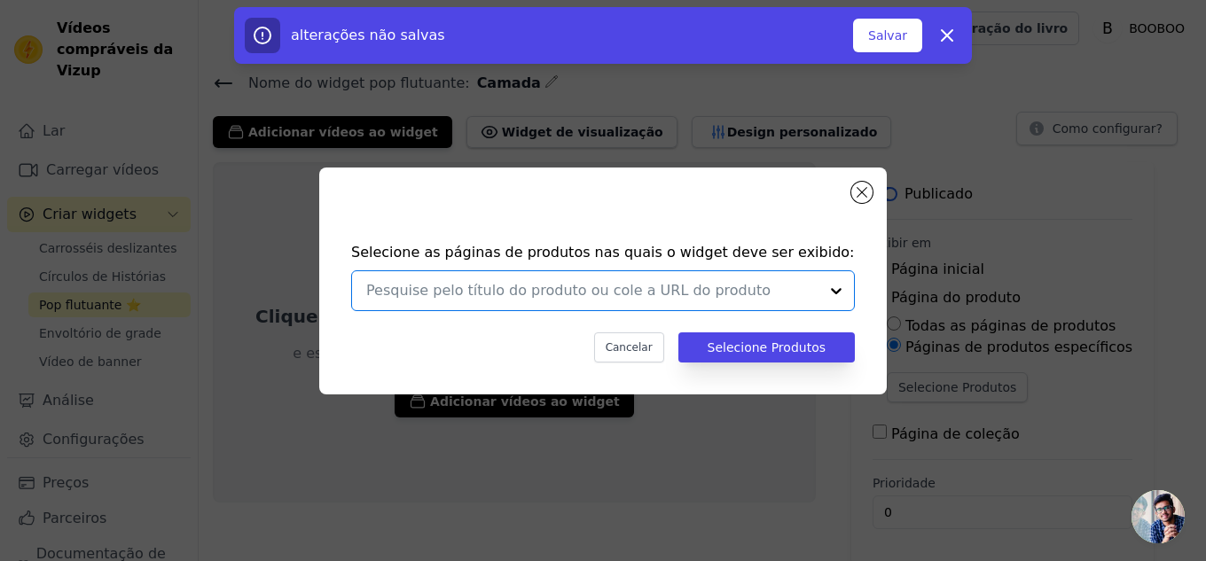
click at [662, 298] on input "text" at bounding box center [592, 290] width 452 height 21
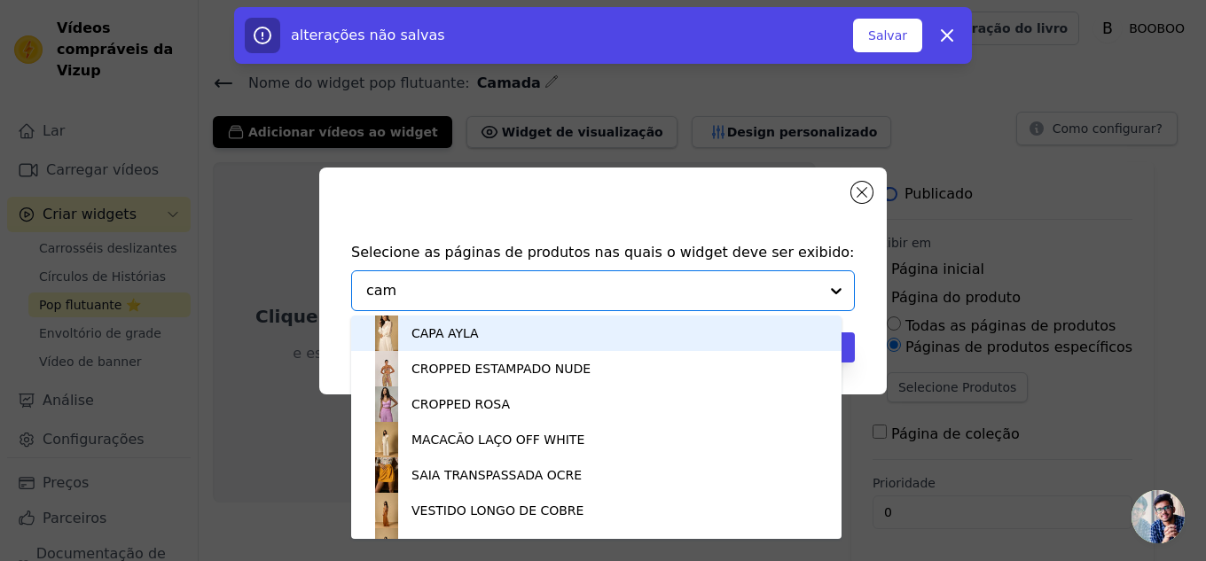
type input "cama"
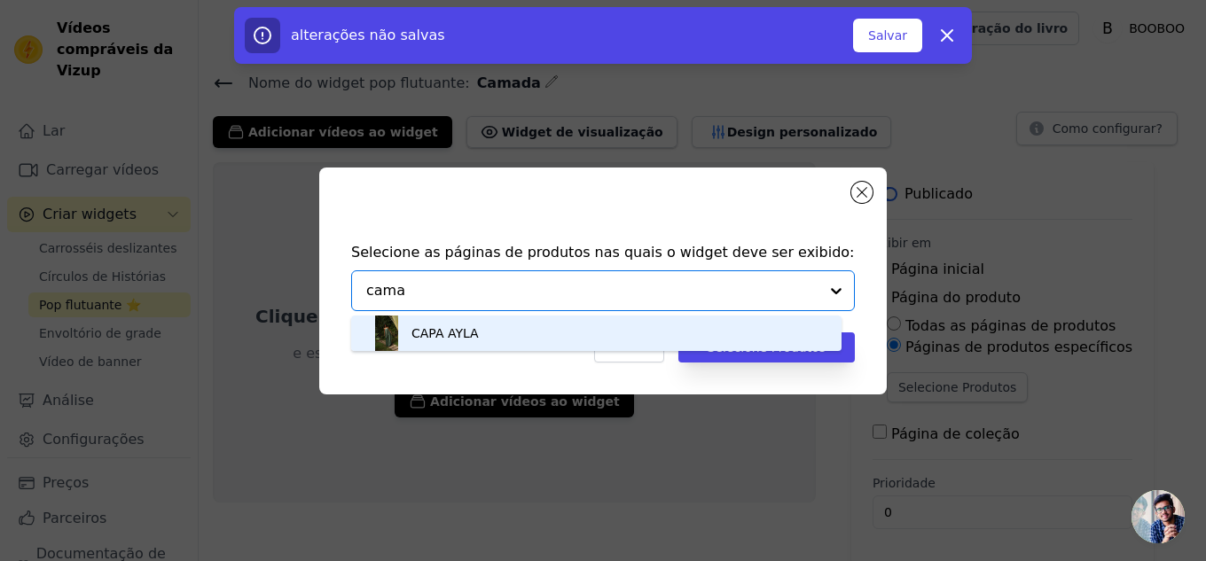
click at [462, 328] on font "CAPA AYLA" at bounding box center [444, 333] width 67 height 14
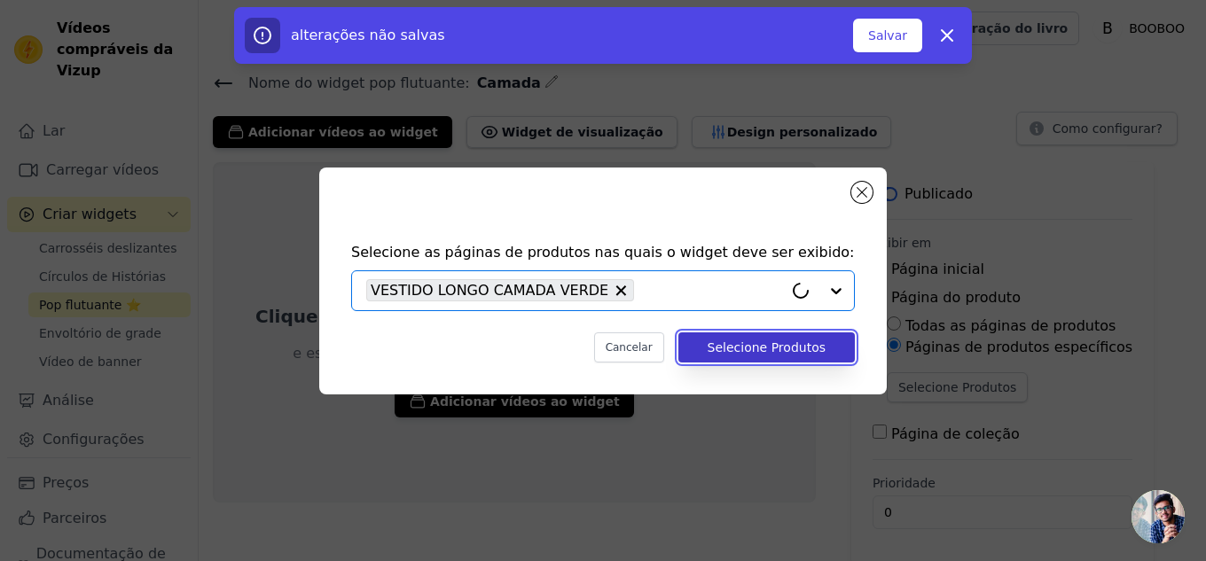
click at [775, 342] on font "Selecione Produtos" at bounding box center [767, 347] width 118 height 14
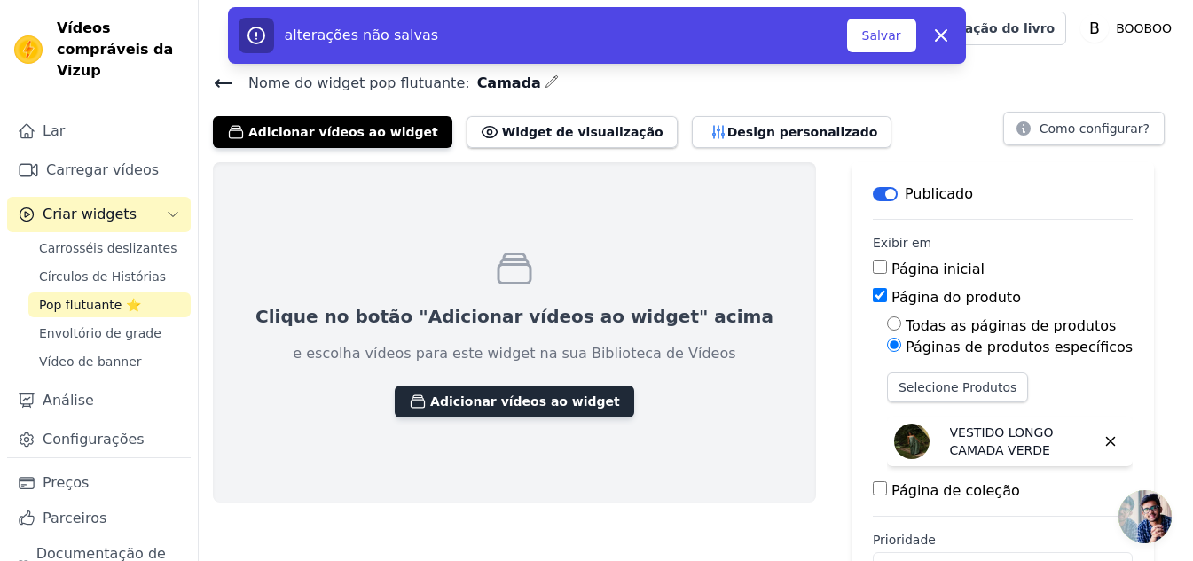
click at [496, 389] on button "Adicionar vídeos ao widget" at bounding box center [514, 402] width 239 height 32
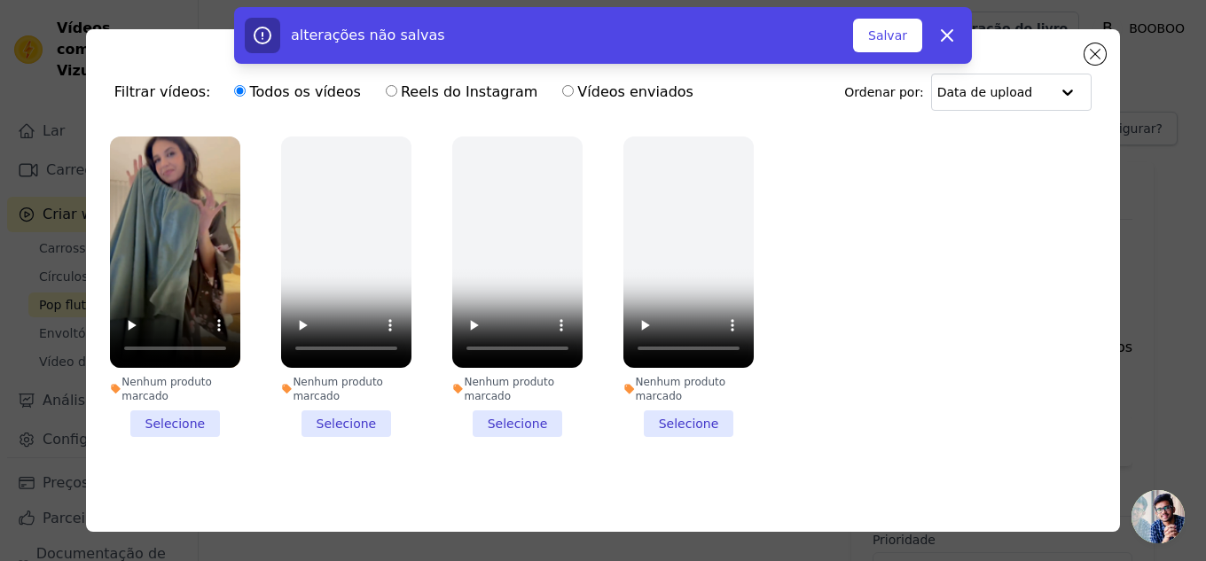
click at [190, 415] on li "Nenhum produto marcado Selecione" at bounding box center [175, 287] width 130 height 301
click at [0, 0] on input "Nenhum produto marcado Selecione" at bounding box center [0, 0] width 0 height 0
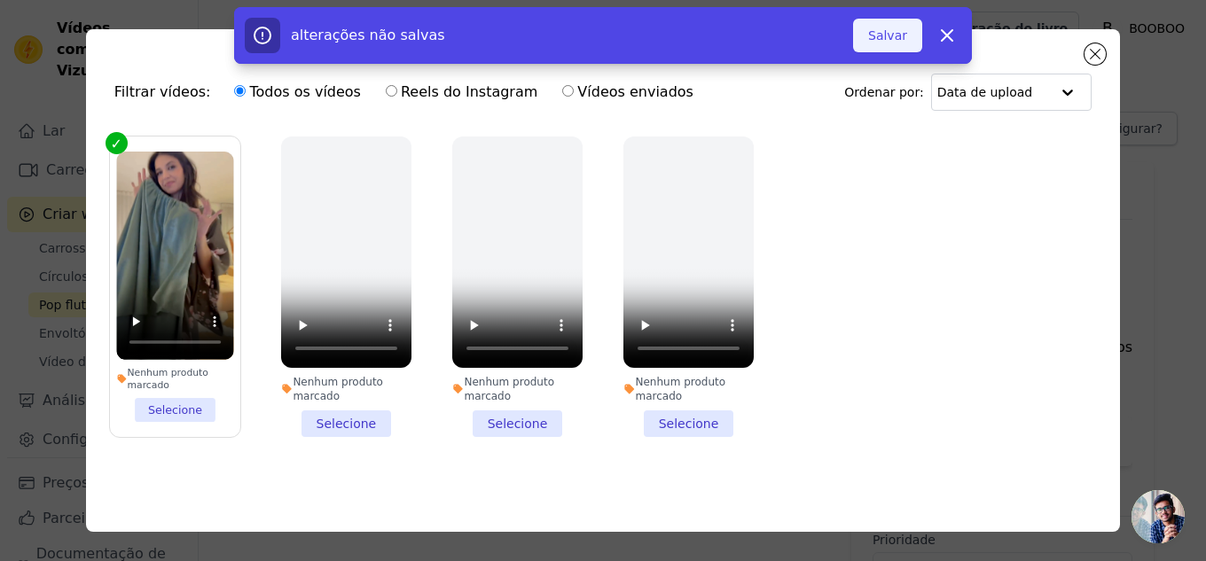
click at [902, 47] on button "Salvar" at bounding box center [887, 36] width 69 height 34
click at [904, 36] on font "Adicionar ao widget" at bounding box center [845, 35] width 123 height 14
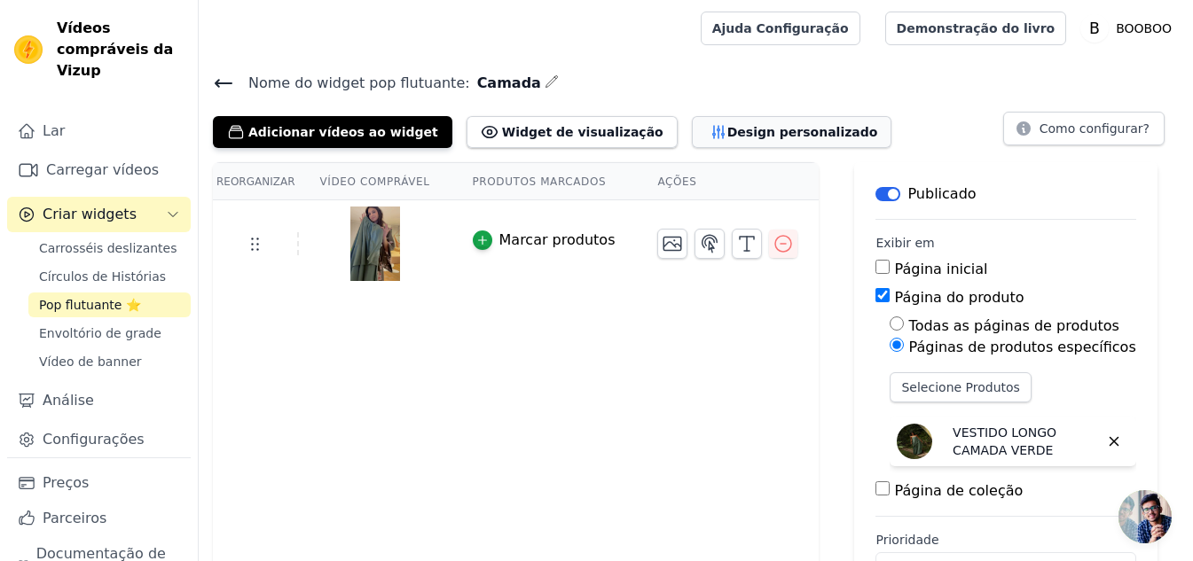
click at [727, 139] on font "Design personalizado" at bounding box center [802, 132] width 151 height 18
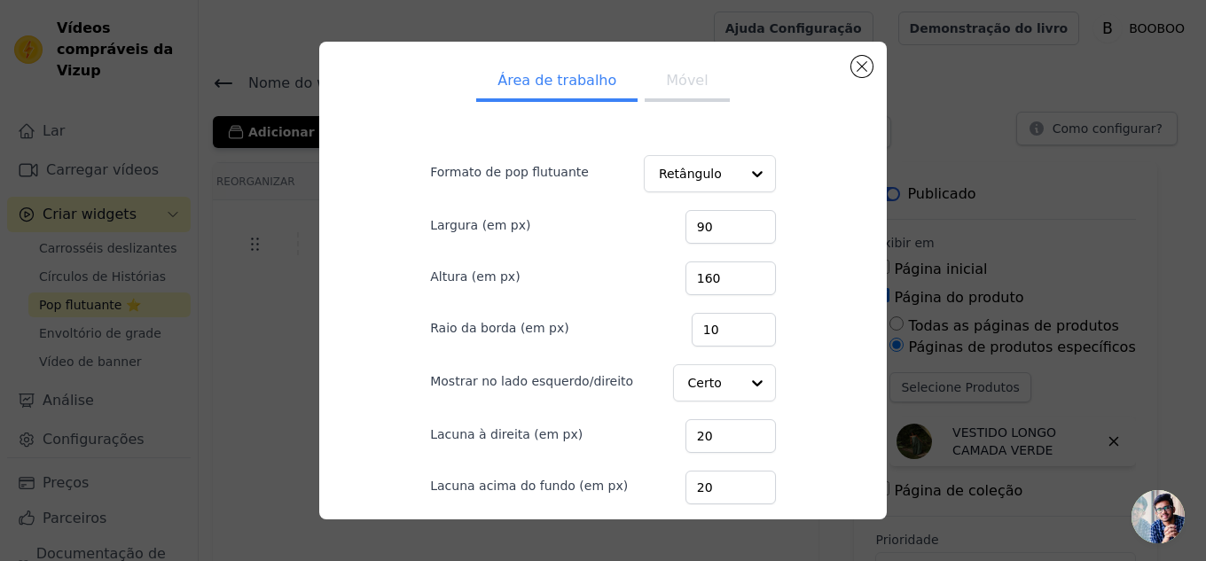
click at [670, 106] on ul "Área de trabalho Móvel" at bounding box center [603, 82] width 403 height 53
click at [667, 162] on input "Formato de pop flutuante" at bounding box center [698, 174] width 81 height 35
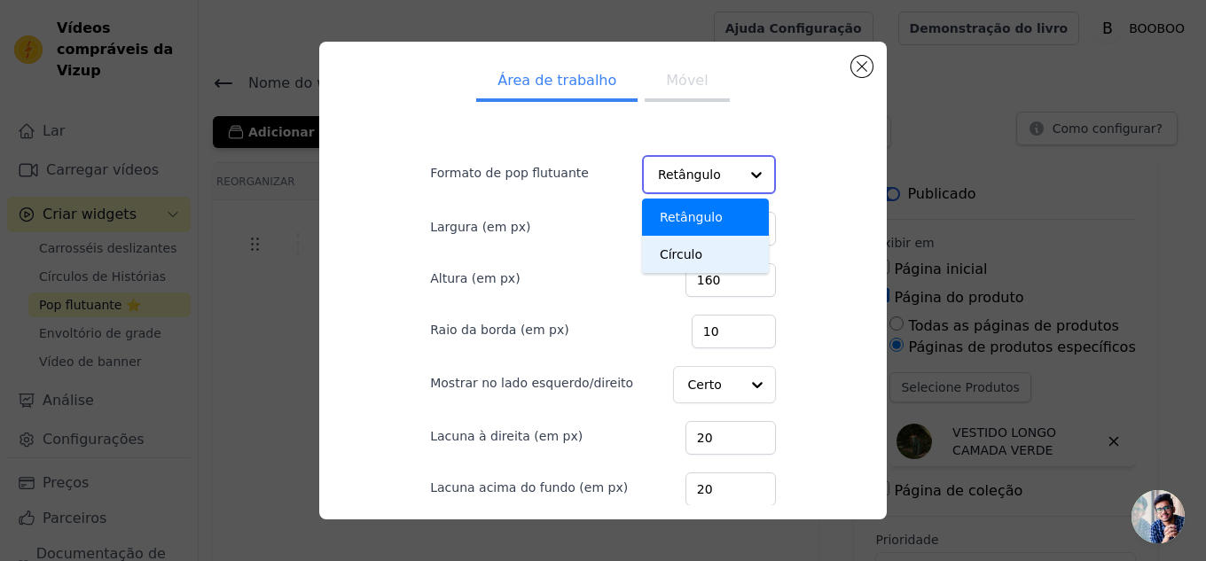
click at [683, 252] on div "Círculo" at bounding box center [705, 254] width 127 height 37
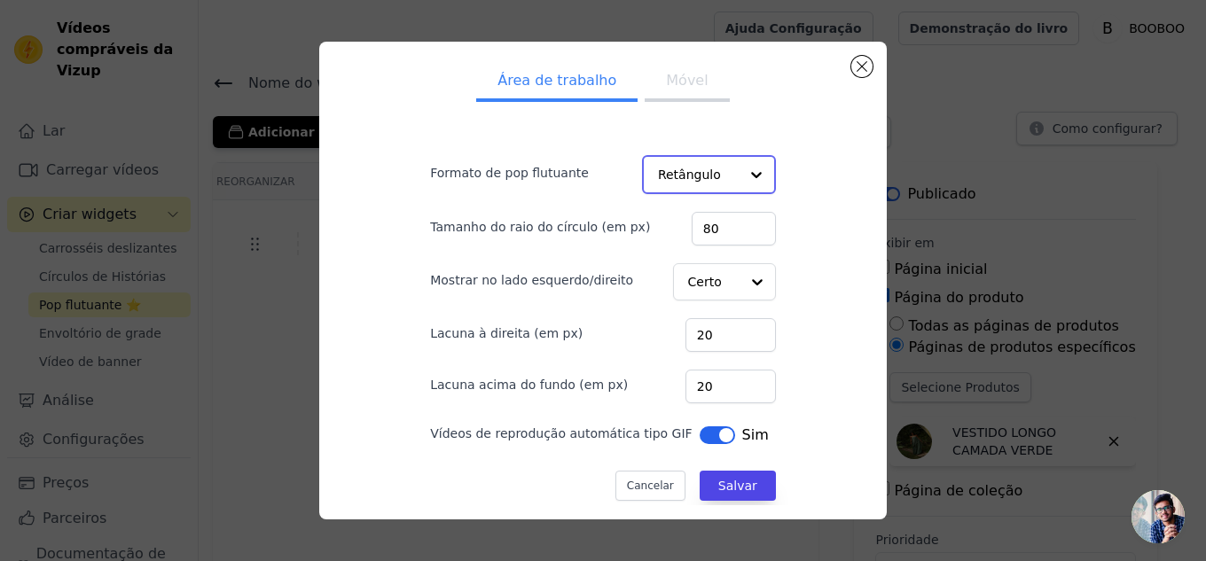
click at [716, 155] on div "Retângulo" at bounding box center [709, 174] width 134 height 39
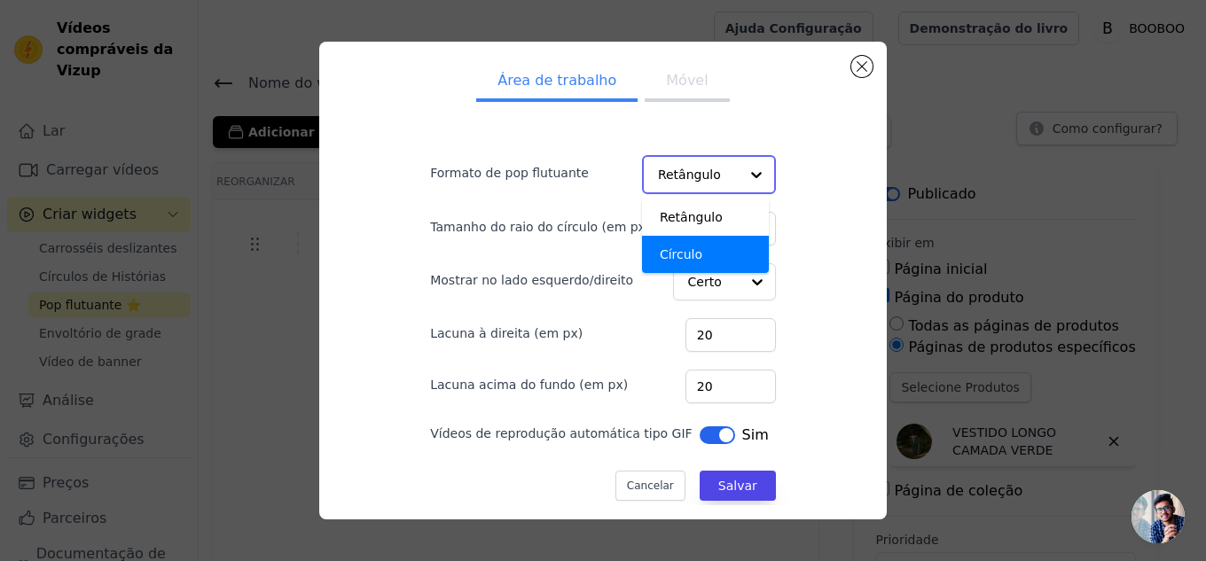
click at [689, 251] on div "Círculo" at bounding box center [705, 254] width 127 height 37
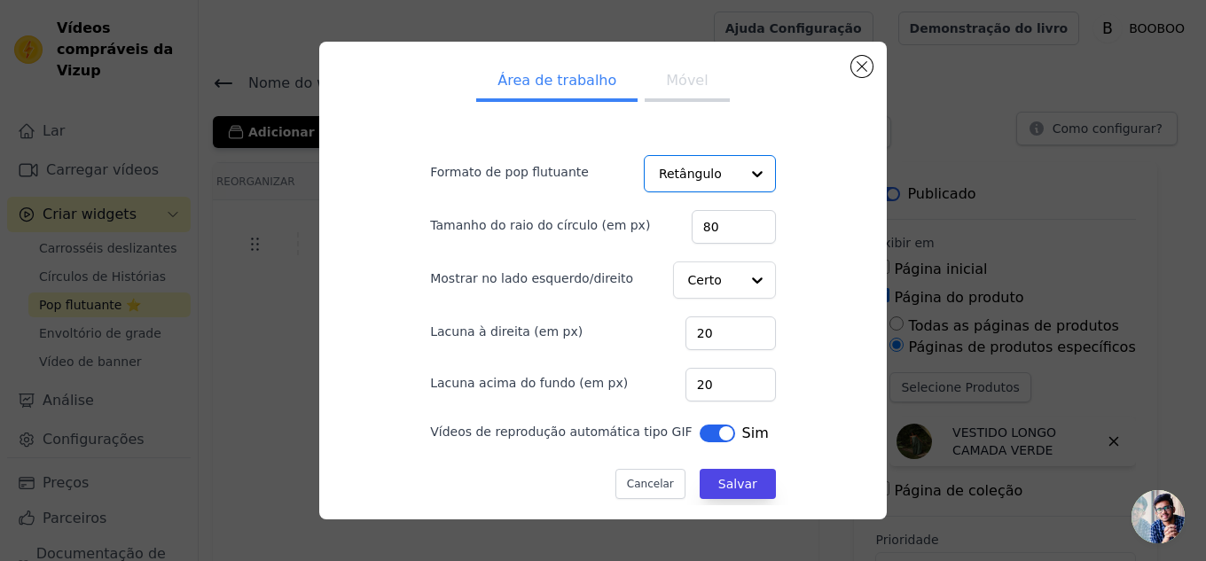
click at [666, 84] on font "Móvel" at bounding box center [687, 80] width 42 height 17
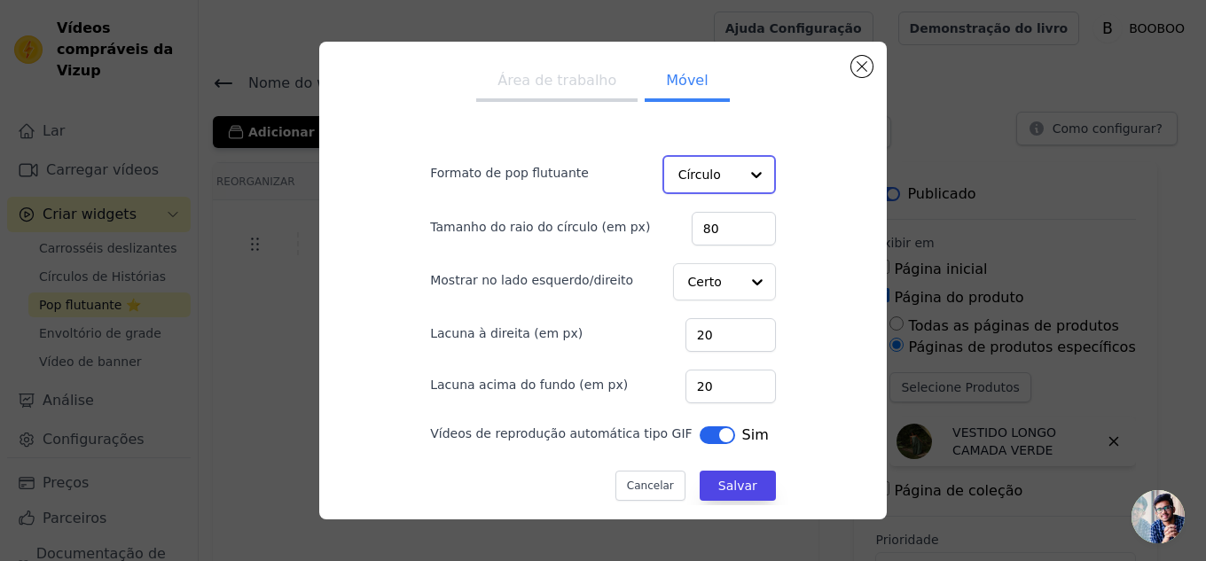
click at [706, 184] on input "Formato de pop flutuante" at bounding box center [708, 174] width 60 height 35
click at [696, 260] on font "Círculo" at bounding box center [701, 254] width 43 height 14
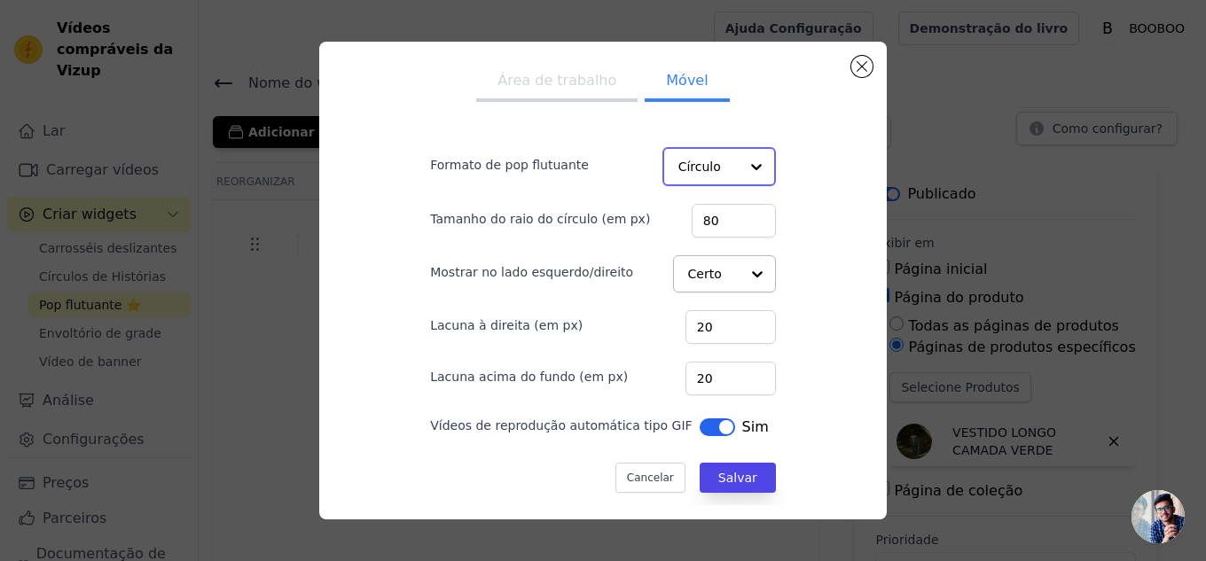
scroll to position [10, 0]
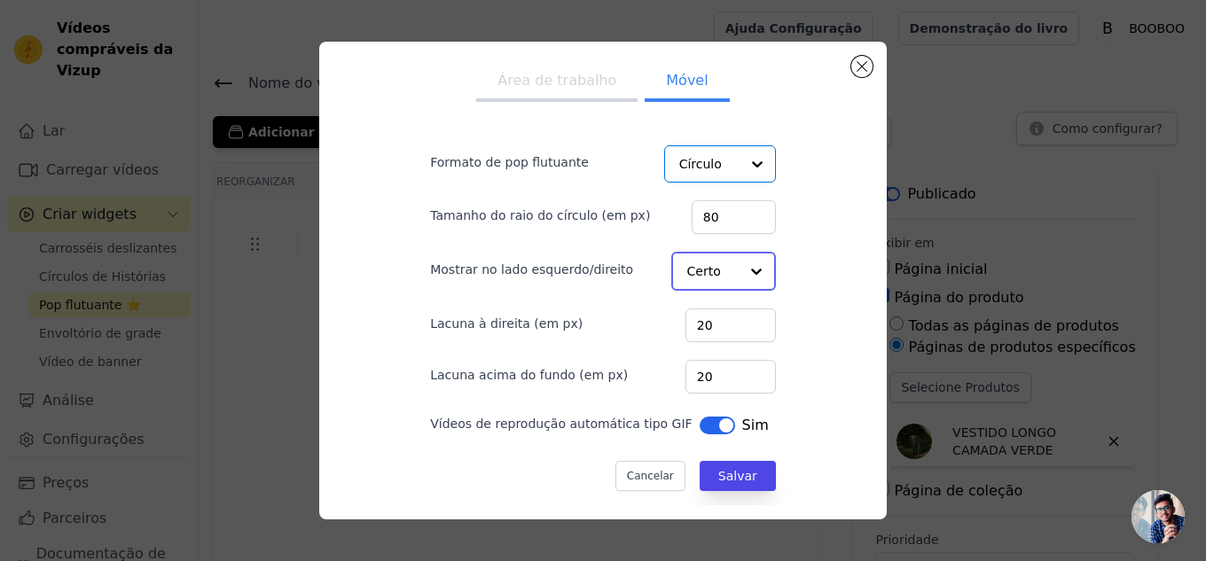
click at [687, 258] on input "Mostrar no lado esquerdo/direito" at bounding box center [712, 271] width 51 height 35
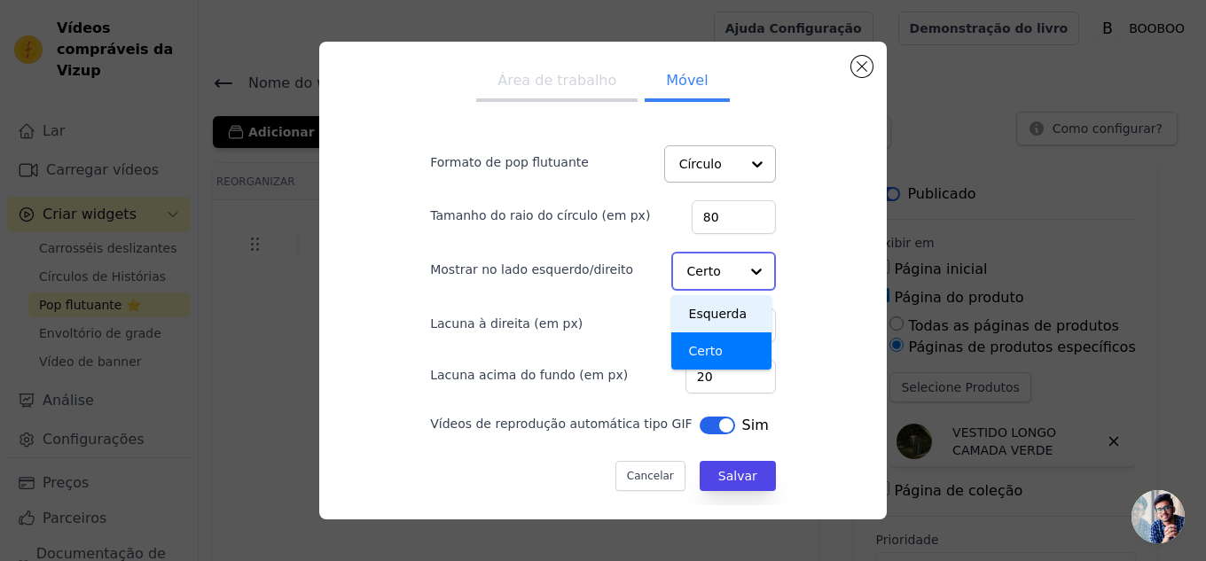
click at [712, 311] on font "Esquerda" at bounding box center [718, 314] width 59 height 14
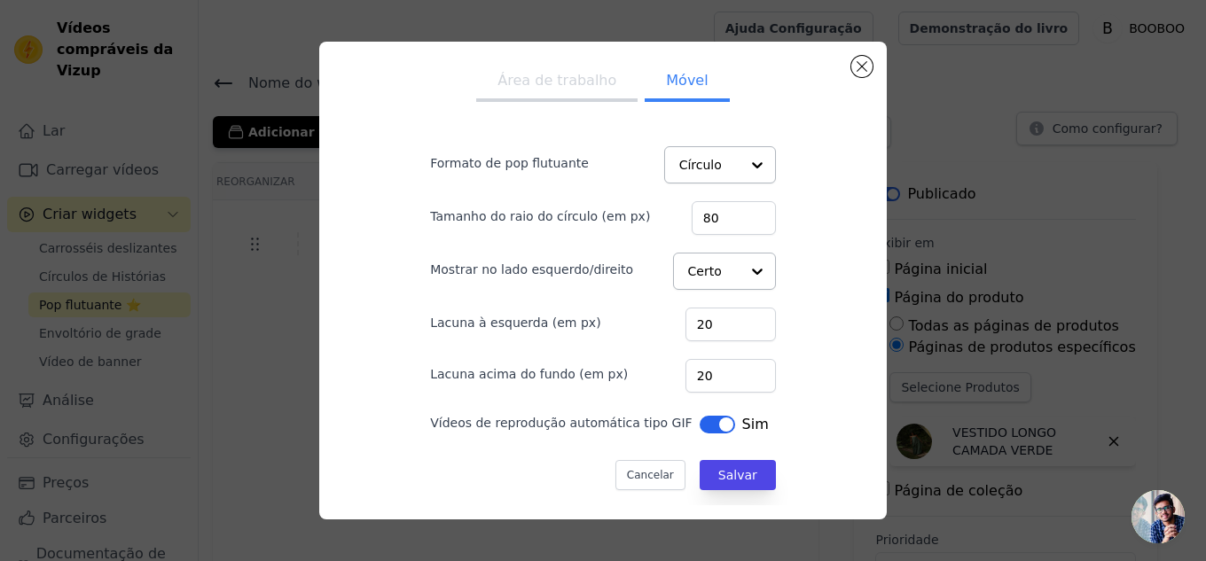
click at [594, 97] on button "Área de trabalho" at bounding box center [556, 82] width 161 height 39
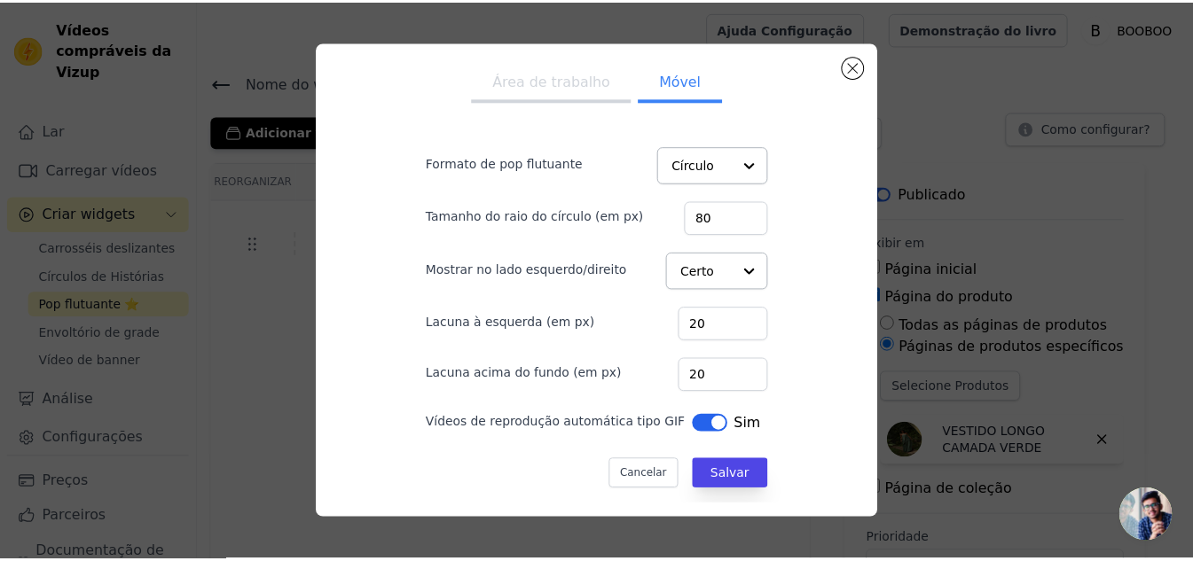
scroll to position [9, 0]
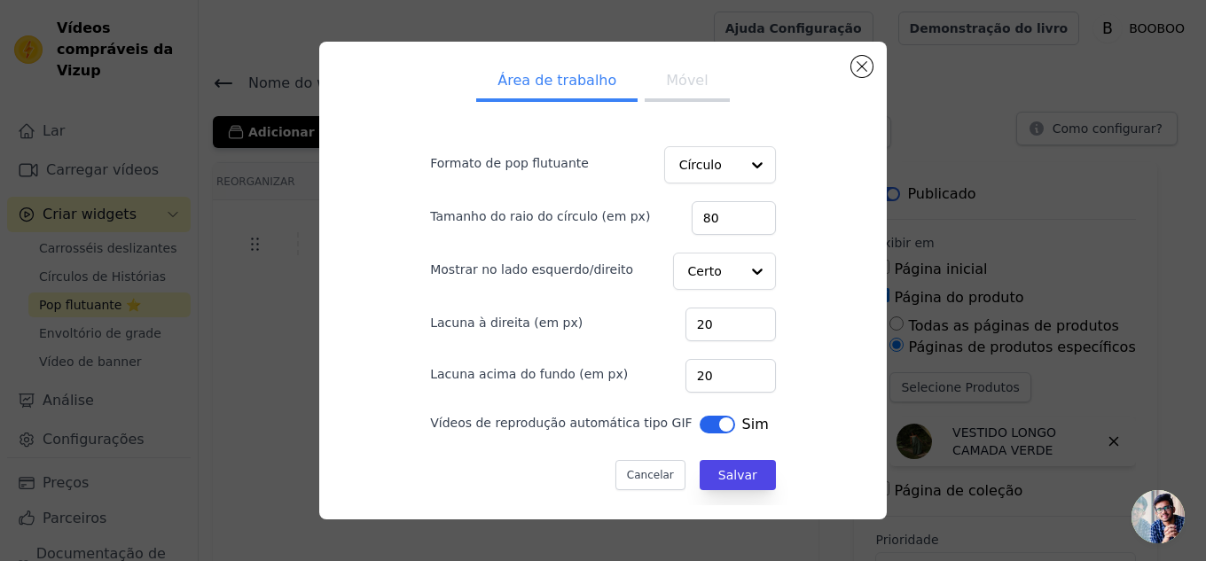
click at [725, 291] on form "Formato de pop flutuante Círculo Tamanho do raio do círculo (em px) 80 Mostrar …" at bounding box center [603, 309] width 374 height 390
click at [701, 273] on input "Mostrar no lado esquerdo/direito" at bounding box center [712, 271] width 51 height 35
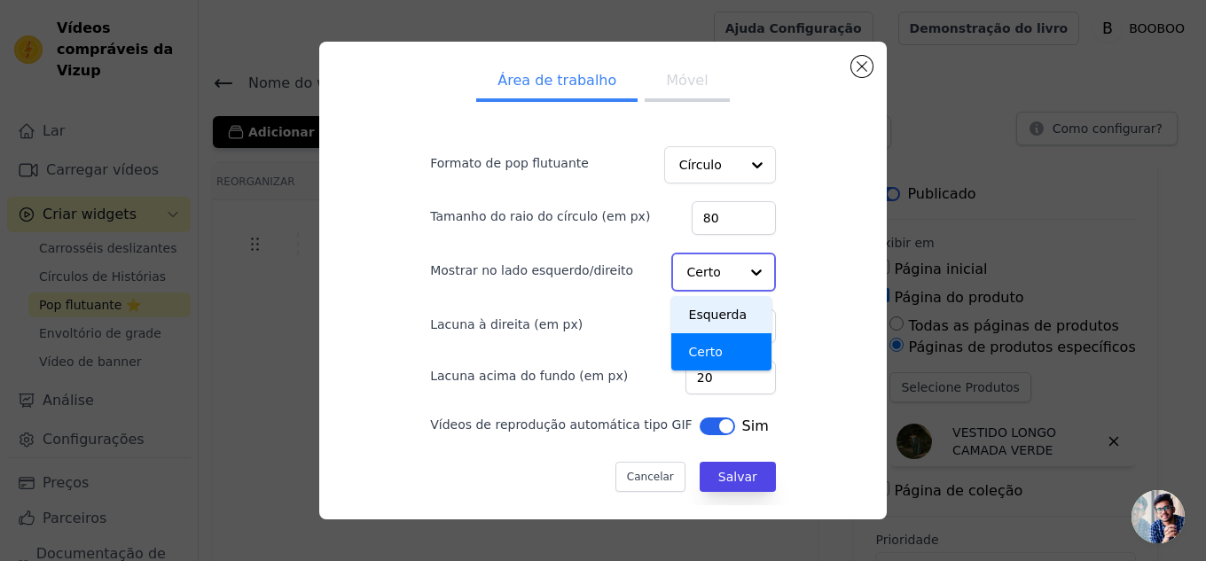
click at [702, 305] on div "Esquerda" at bounding box center [721, 314] width 101 height 37
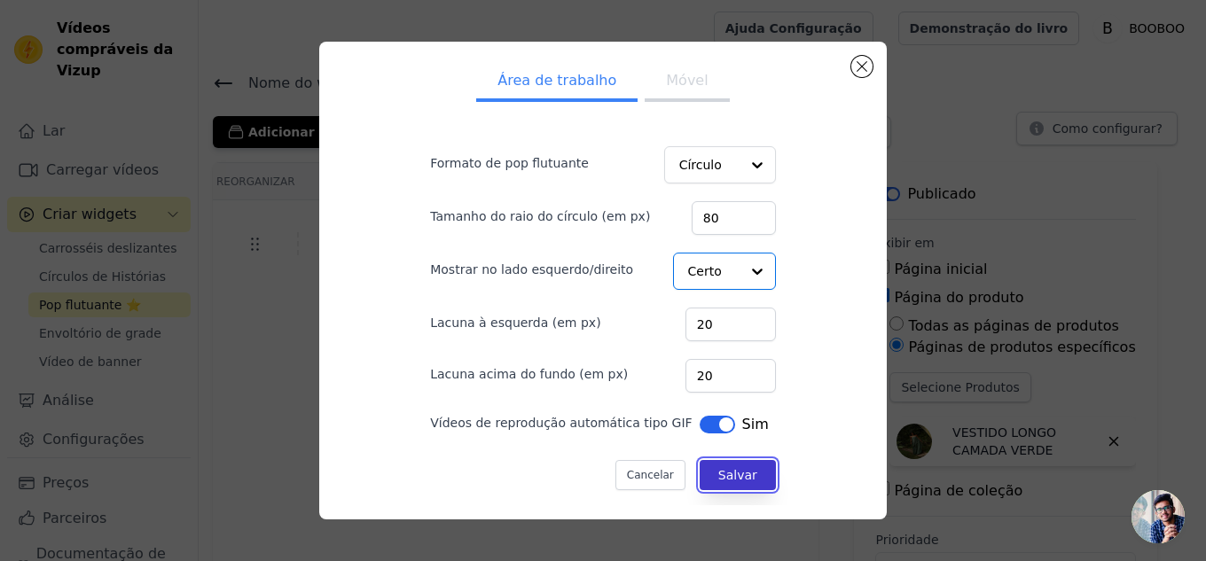
click at [726, 474] on font "Salvar" at bounding box center [737, 475] width 39 height 14
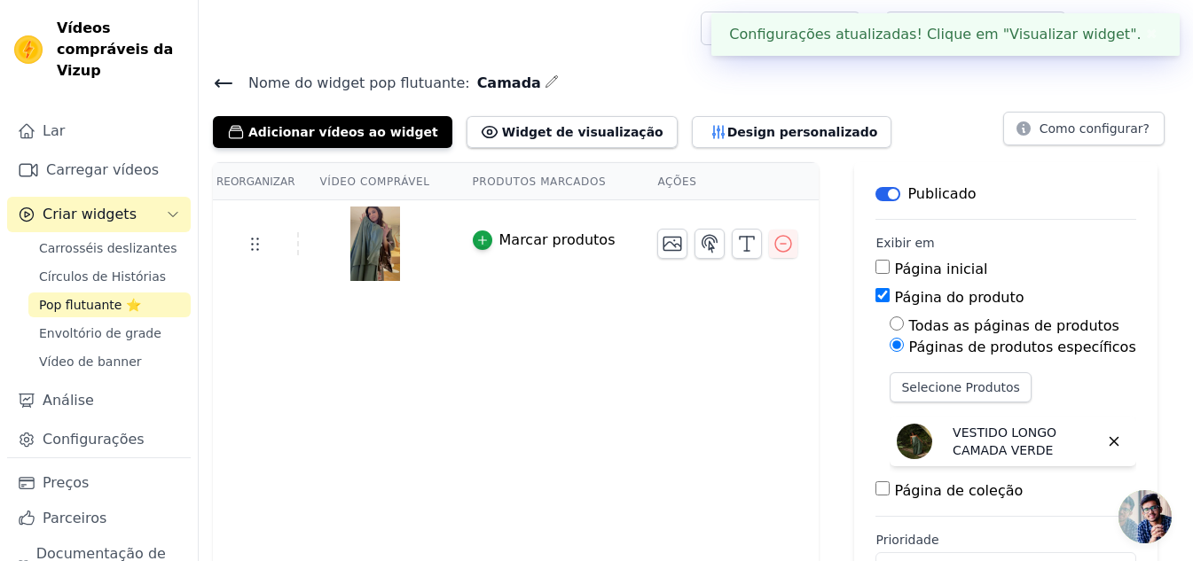
click at [919, 120] on div "Adicionar vídeos ao widget Widget de visualização Design personalizado Como con…" at bounding box center [696, 128] width 966 height 39
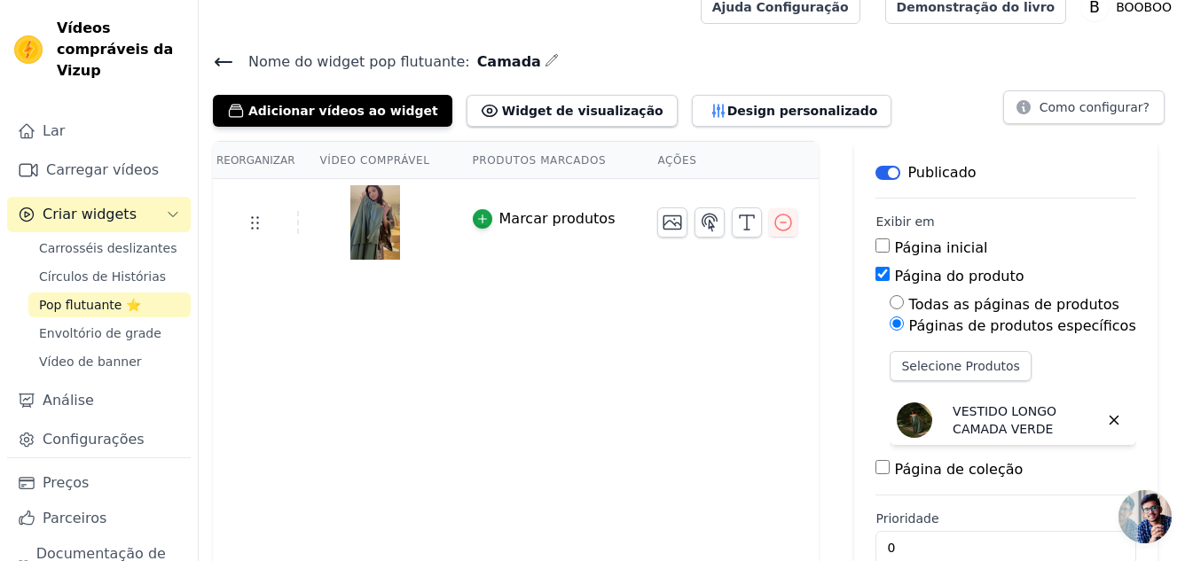
scroll to position [0, 0]
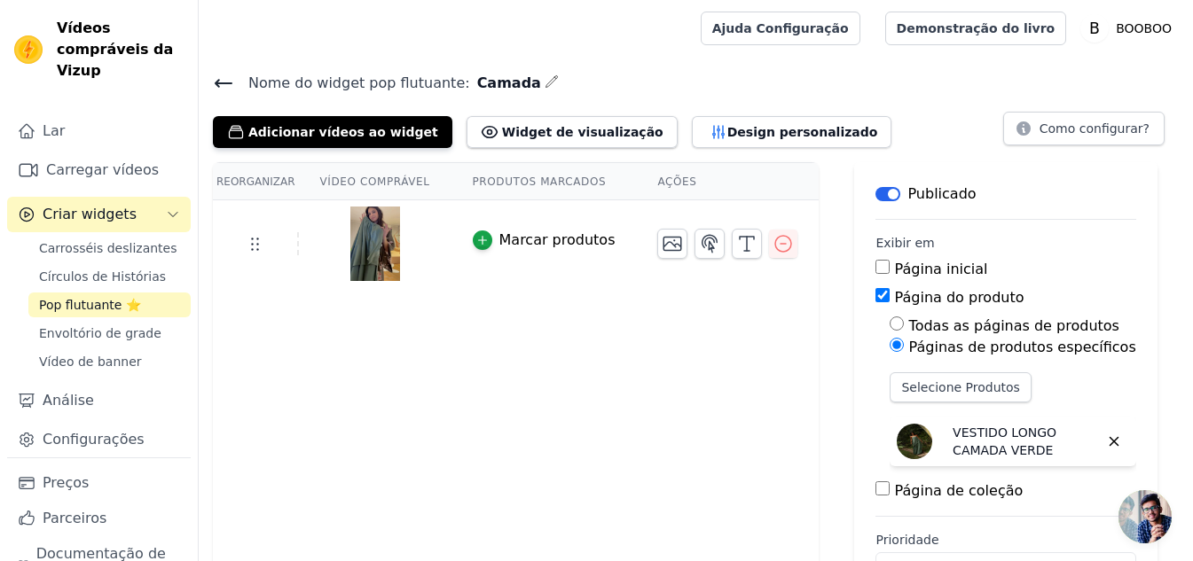
click at [626, 498] on div "Reorganizar Vídeo comprável Produtos marcados Ações Marcar produtos" at bounding box center [516, 391] width 606 height 459
click at [500, 243] on font "Marcar produtos" at bounding box center [557, 239] width 116 height 17
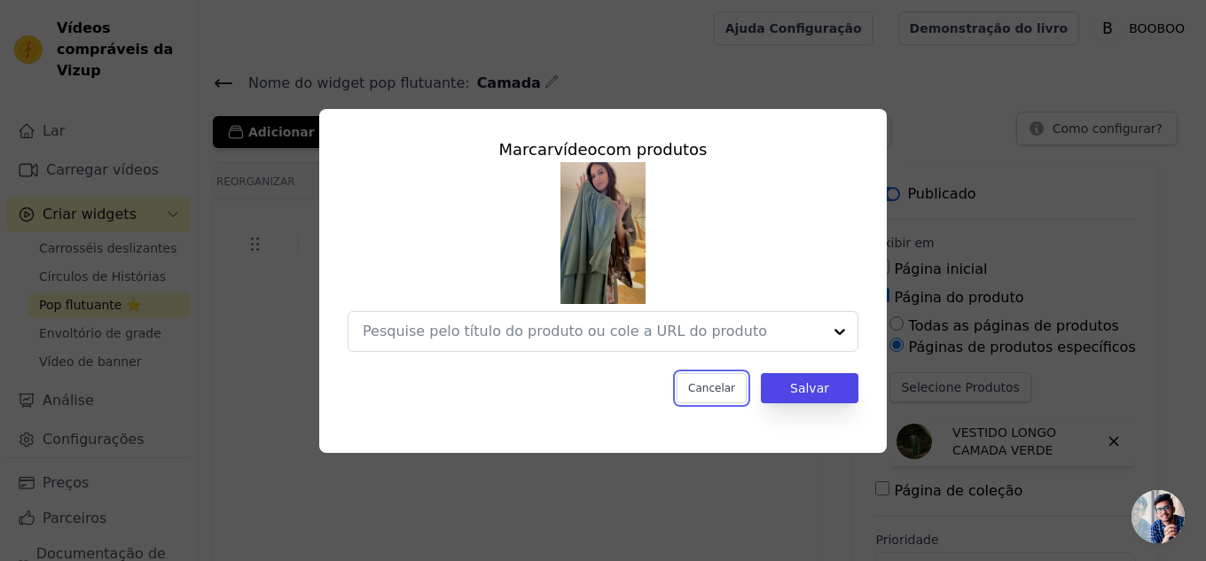
click at [717, 389] on font "Cancelar" at bounding box center [711, 388] width 47 height 12
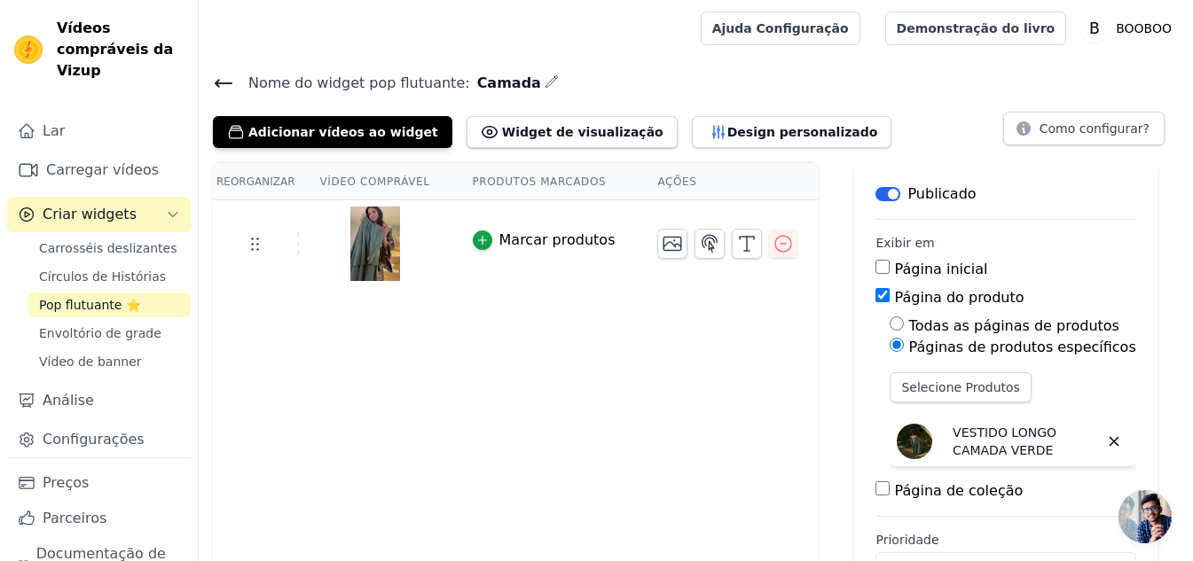
click at [221, 91] on icon at bounding box center [223, 83] width 21 height 21
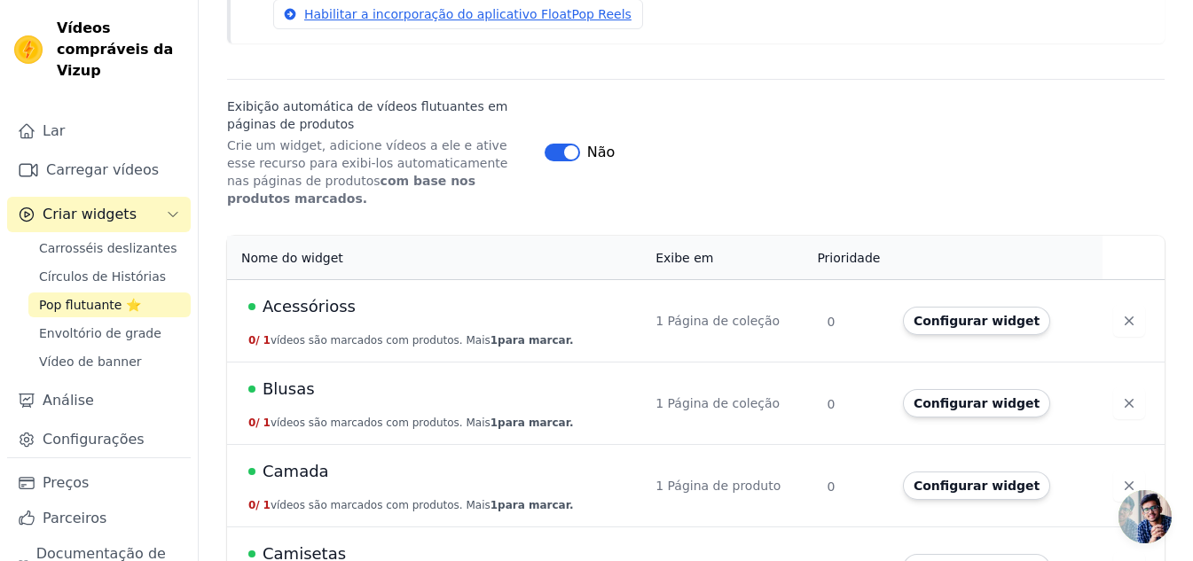
scroll to position [256, 0]
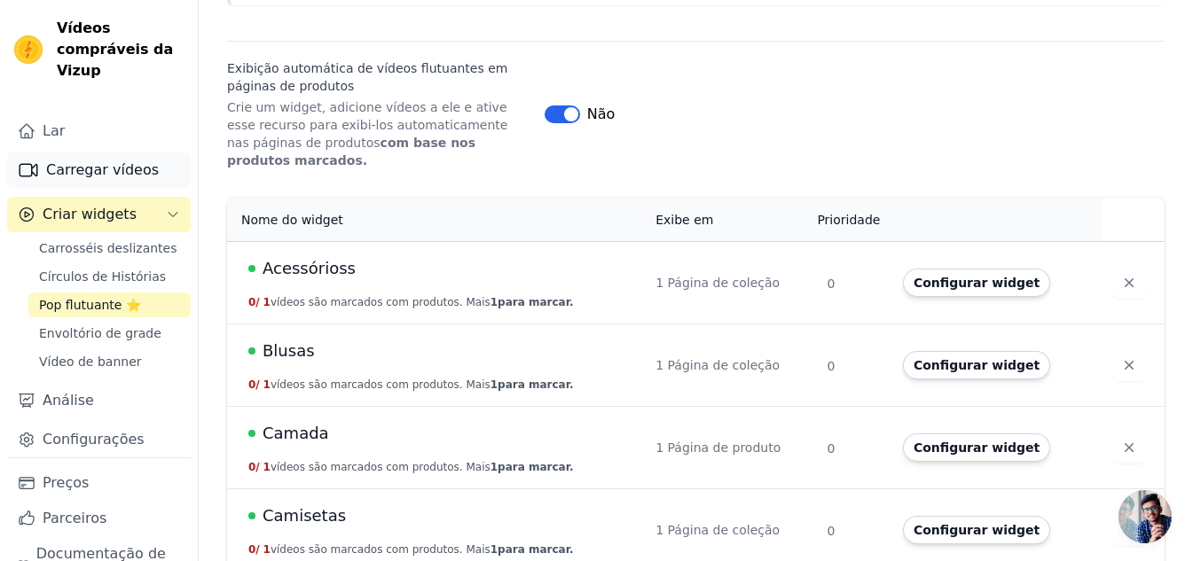
click at [90, 165] on font "Carregar vídeos" at bounding box center [102, 169] width 113 height 17
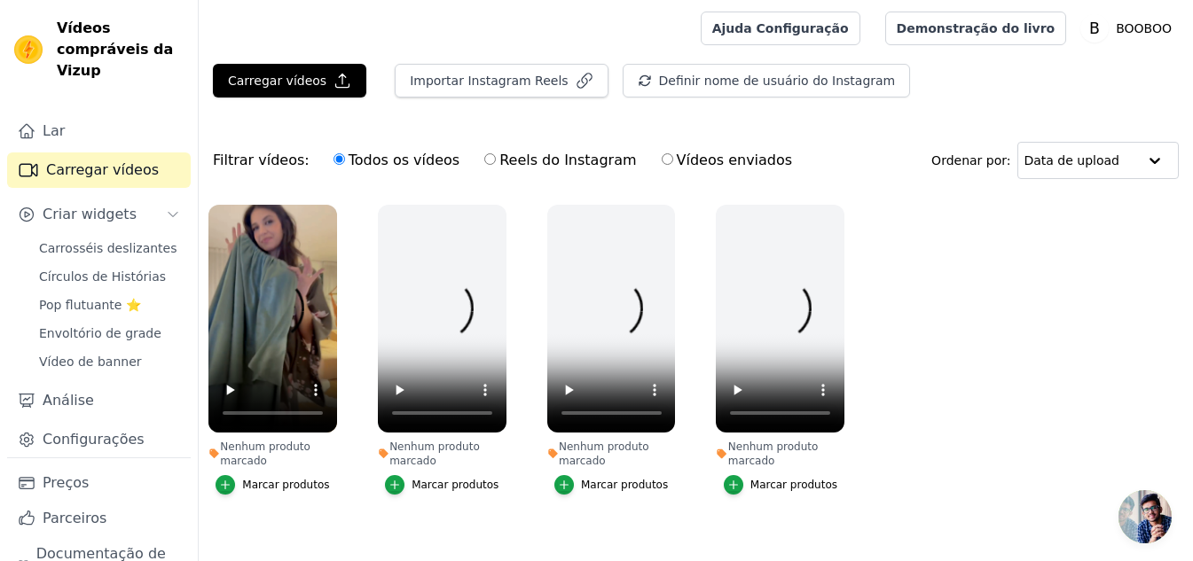
scroll to position [30, 0]
